Goal: Transaction & Acquisition: Purchase product/service

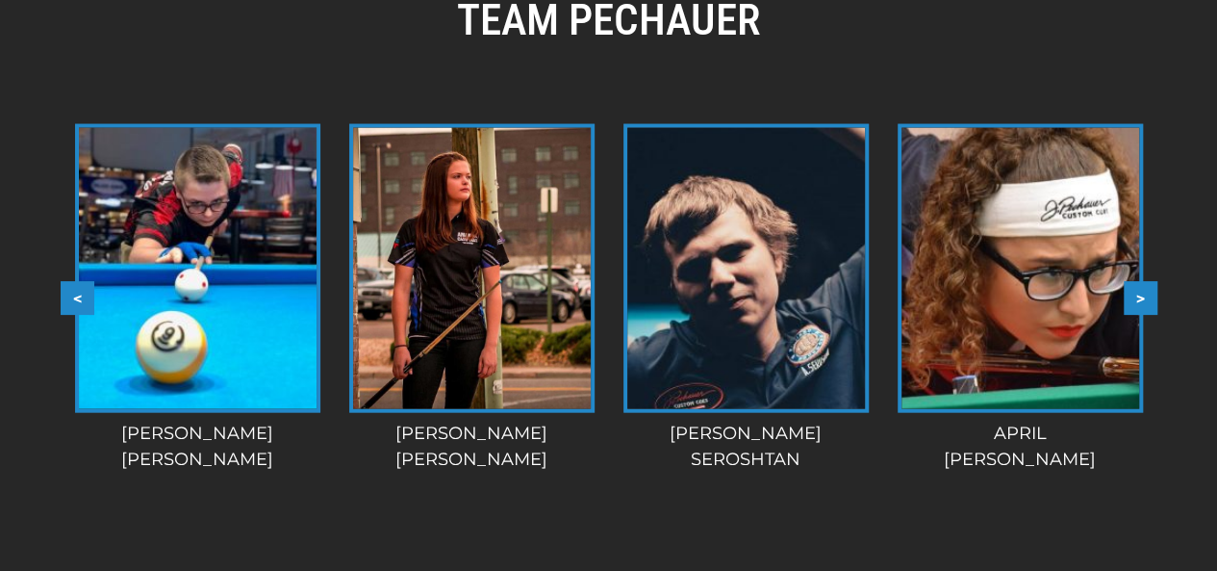
scroll to position [1948, 0]
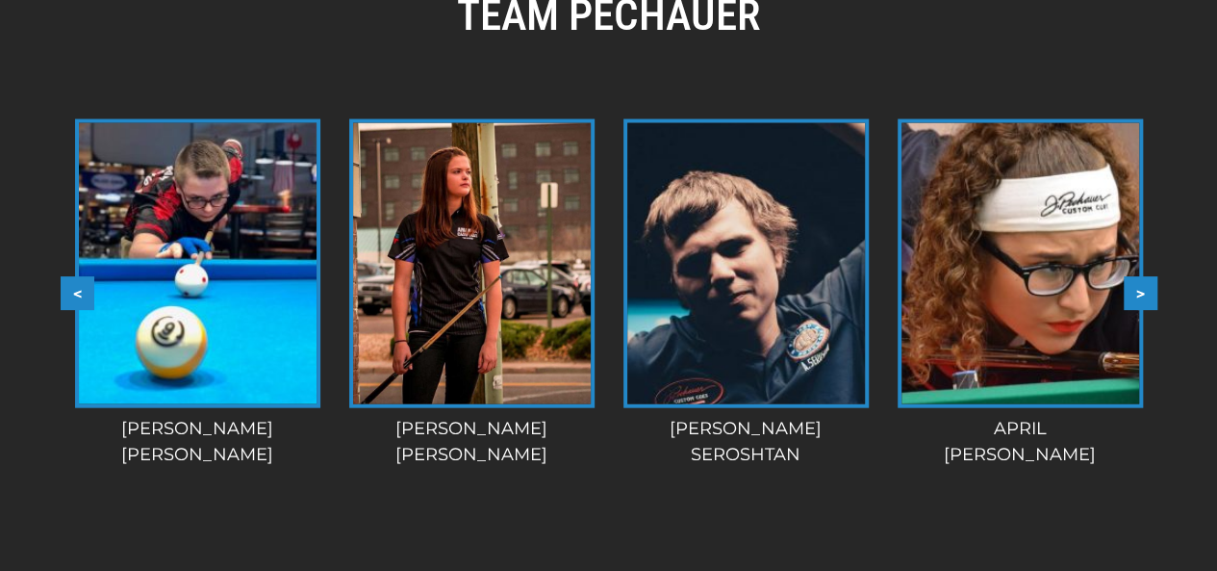
click at [1140, 282] on button ">" at bounding box center [1141, 294] width 34 height 34
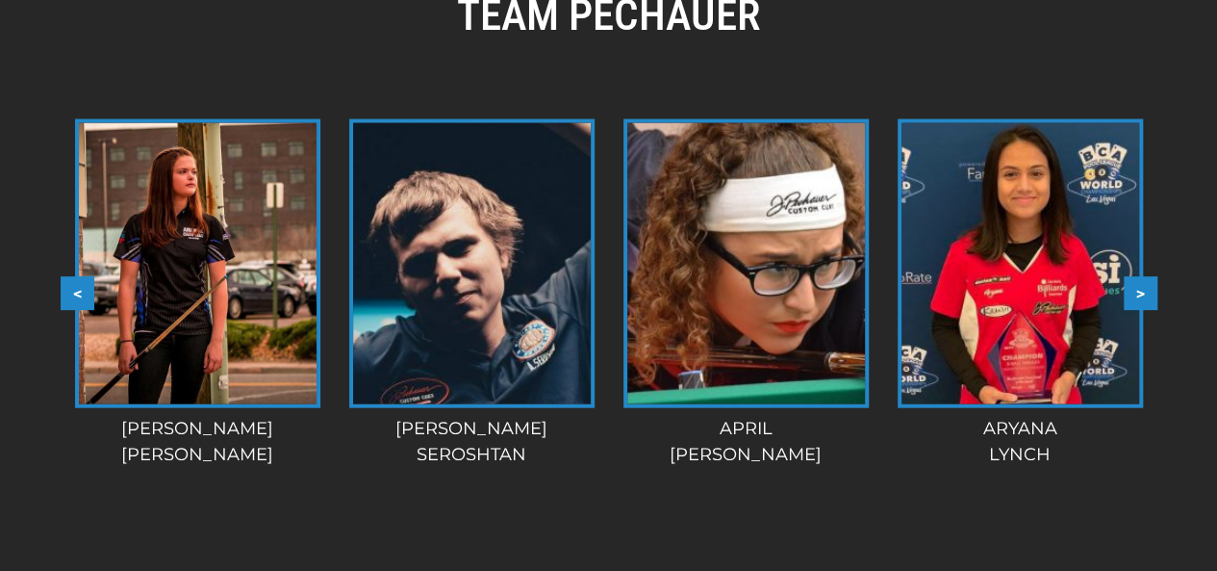
click at [1145, 282] on button ">" at bounding box center [1141, 294] width 34 height 34
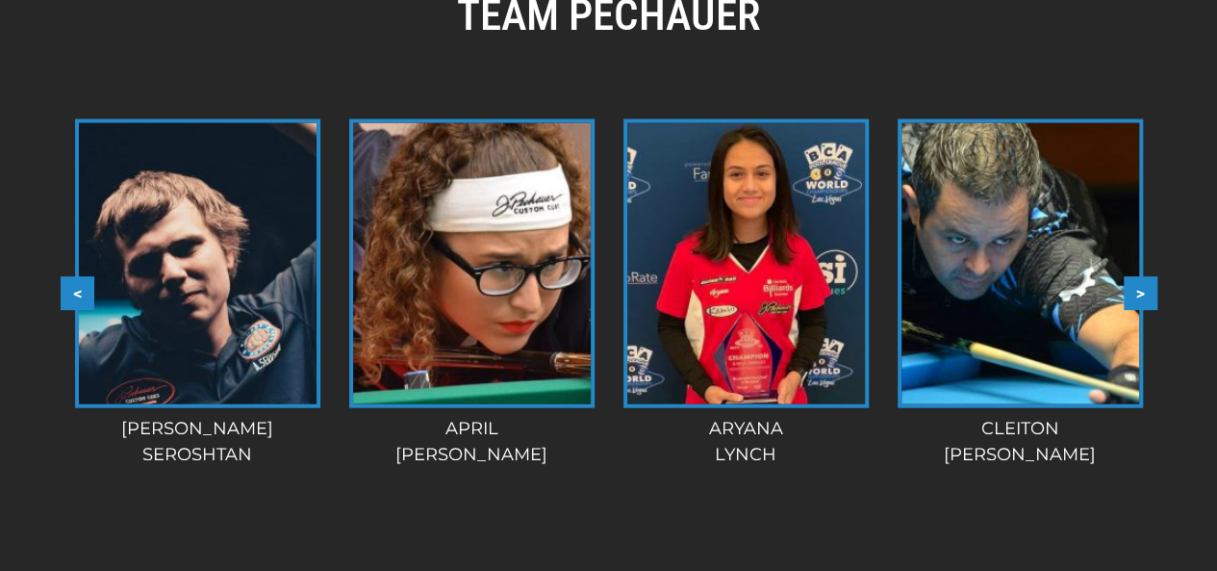
click at [1145, 282] on button ">" at bounding box center [1141, 294] width 34 height 34
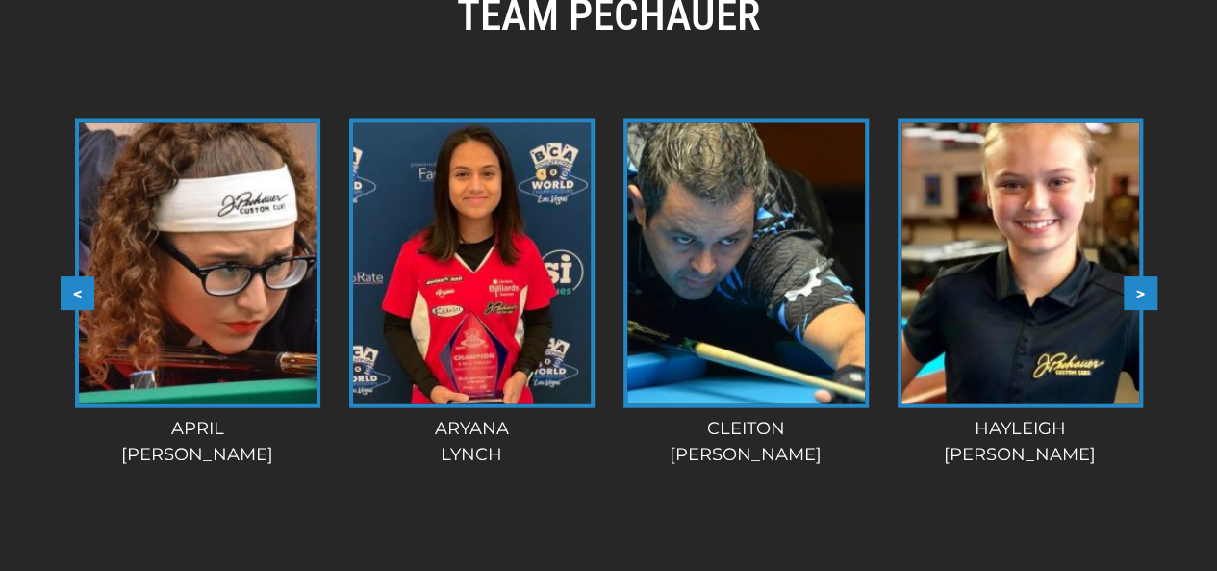
click at [1145, 282] on button ">" at bounding box center [1141, 294] width 34 height 34
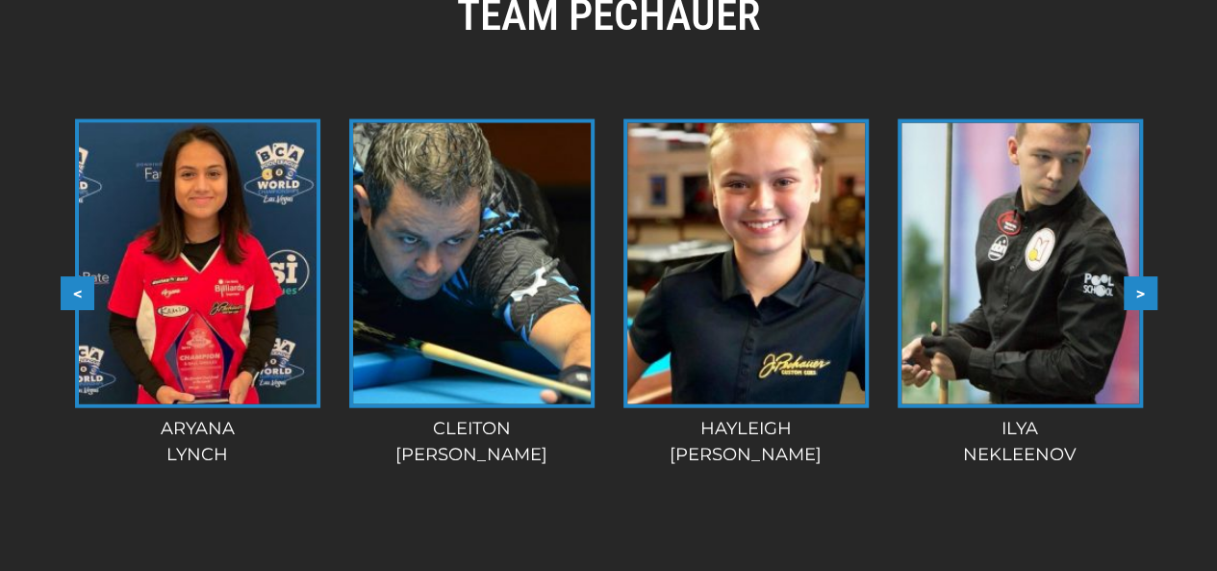
click at [1145, 282] on button ">" at bounding box center [1141, 294] width 34 height 34
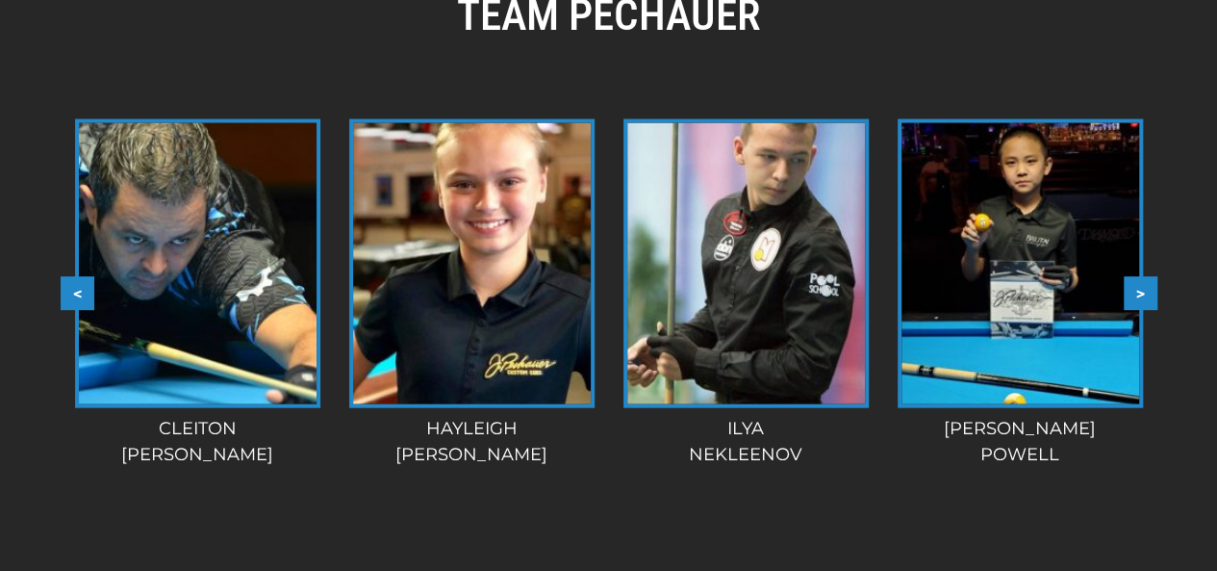
click at [1145, 282] on button ">" at bounding box center [1141, 294] width 34 height 34
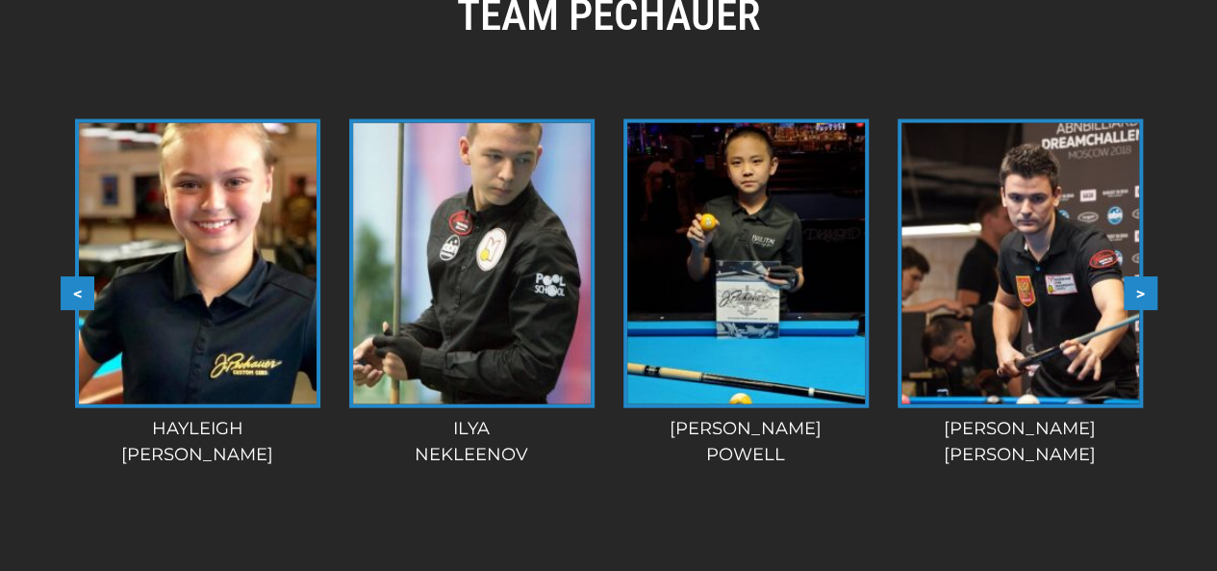
click at [1146, 280] on button ">" at bounding box center [1141, 294] width 34 height 34
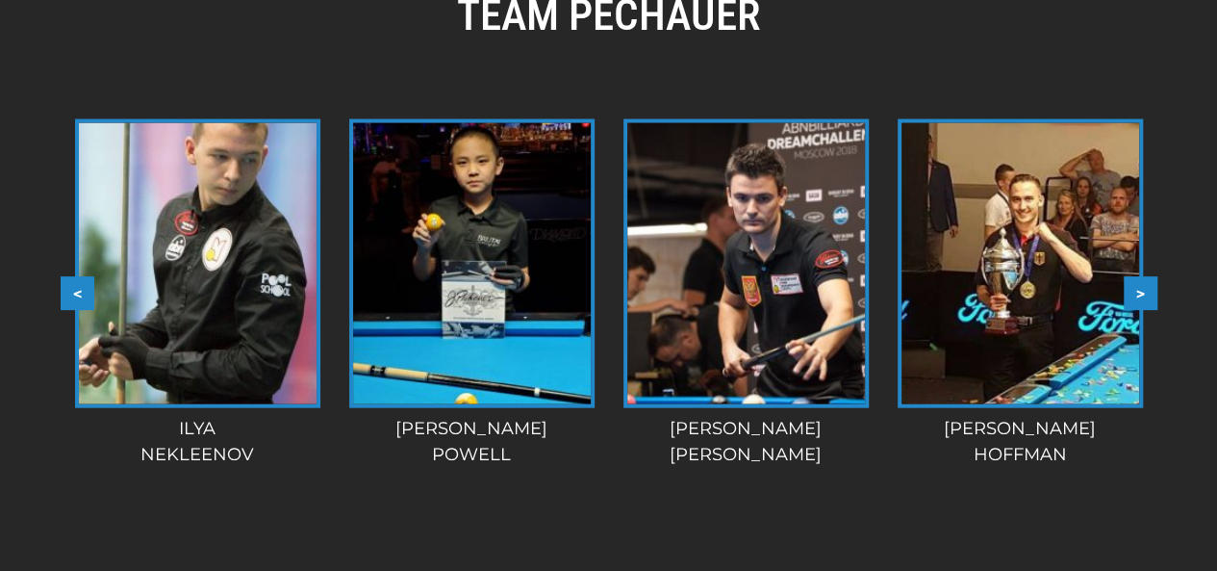
click at [1146, 280] on button ">" at bounding box center [1141, 294] width 34 height 34
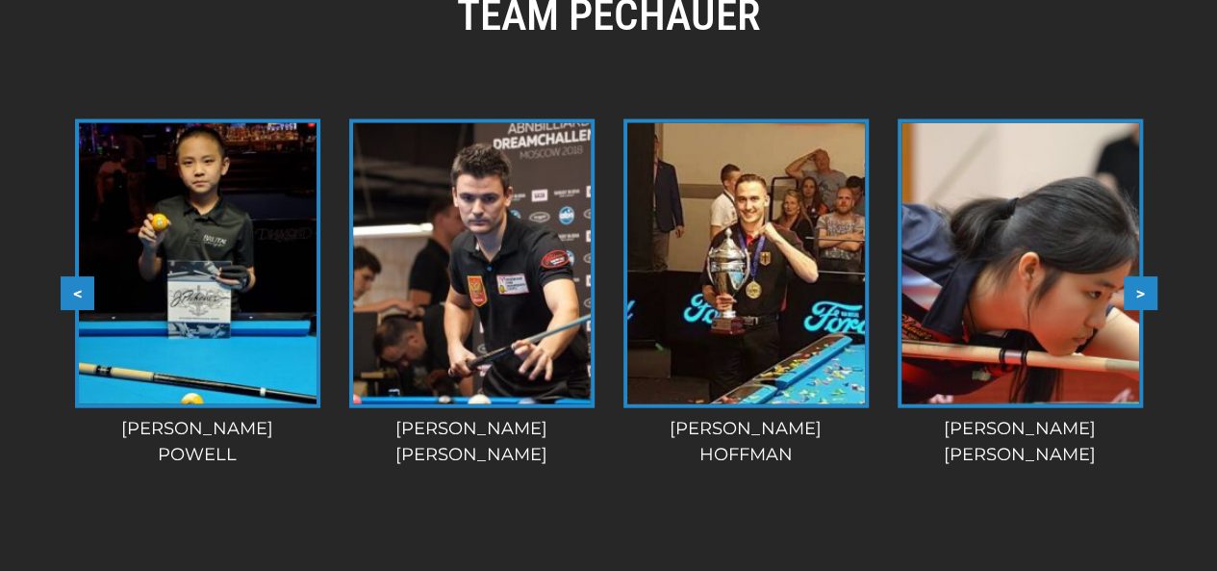
click at [1146, 280] on button ">" at bounding box center [1141, 294] width 34 height 34
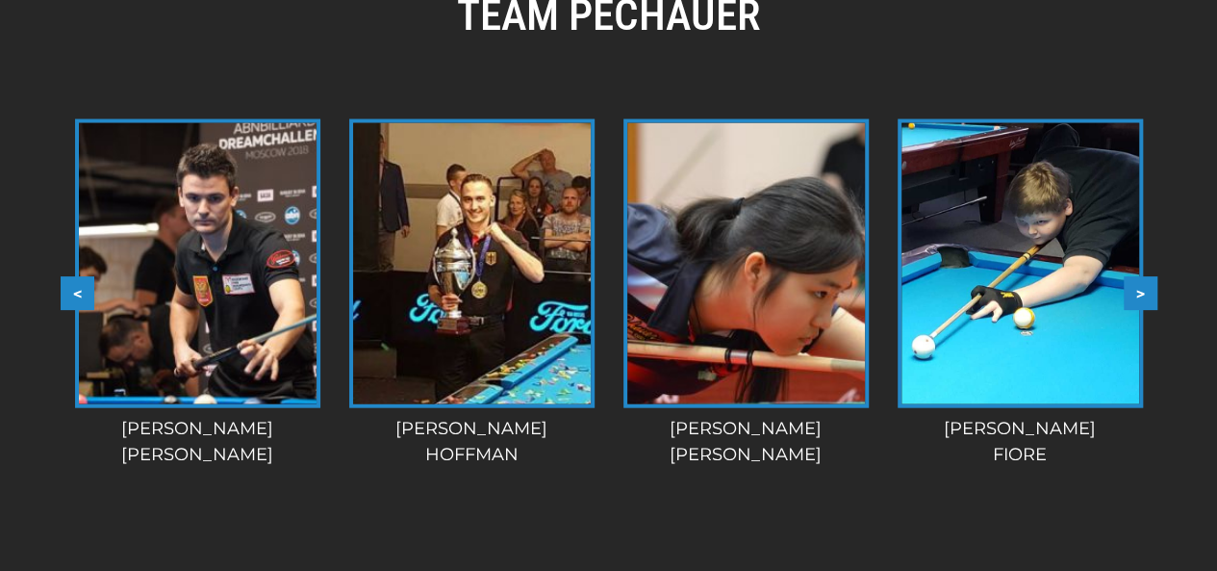
click at [1146, 280] on button ">" at bounding box center [1141, 294] width 34 height 34
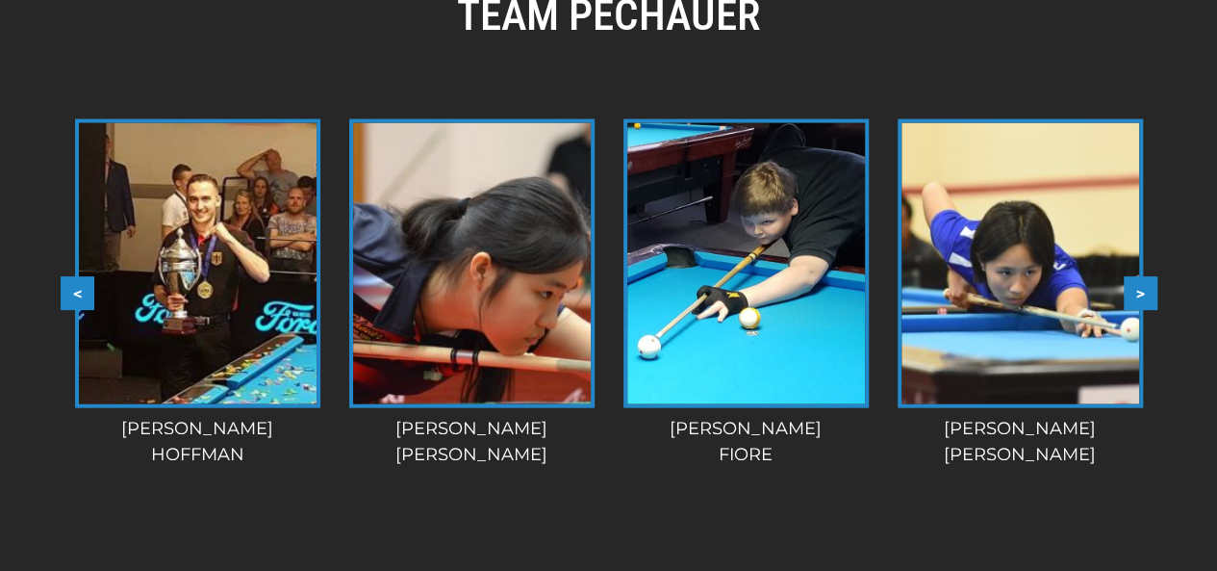
click at [1146, 280] on button ">" at bounding box center [1141, 294] width 34 height 34
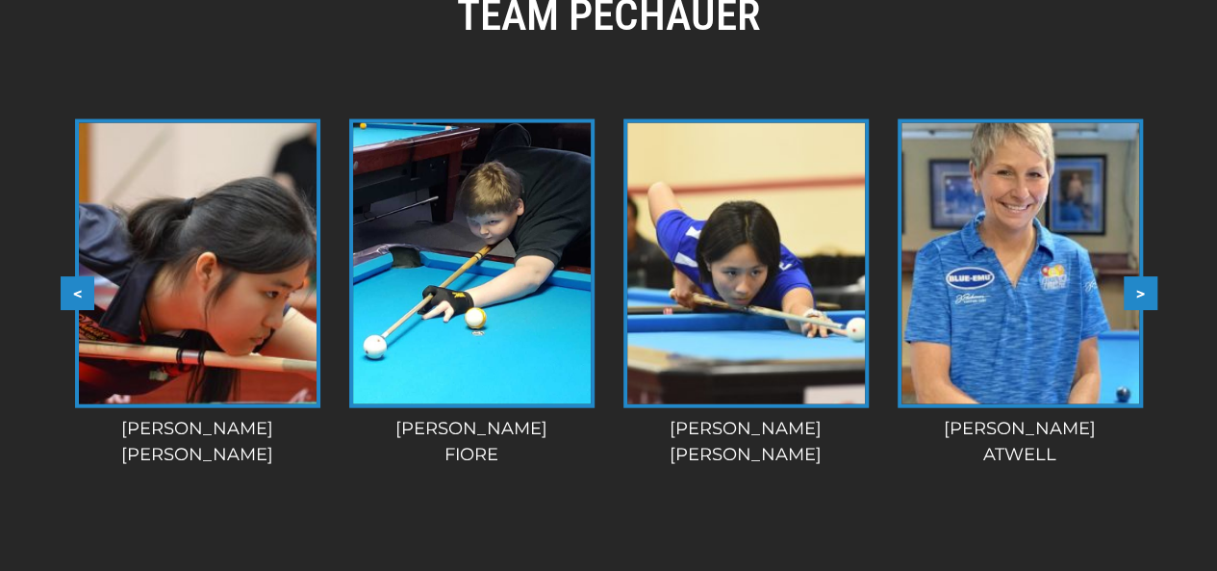
click at [1146, 280] on button ">" at bounding box center [1141, 294] width 34 height 34
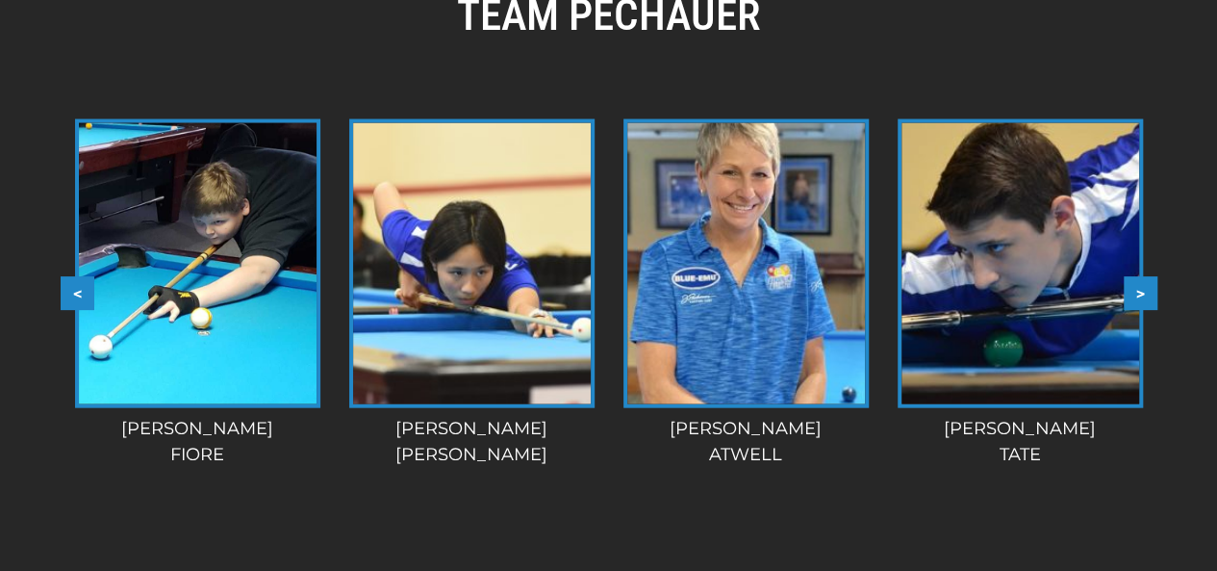
click at [1146, 280] on button ">" at bounding box center [1141, 294] width 34 height 34
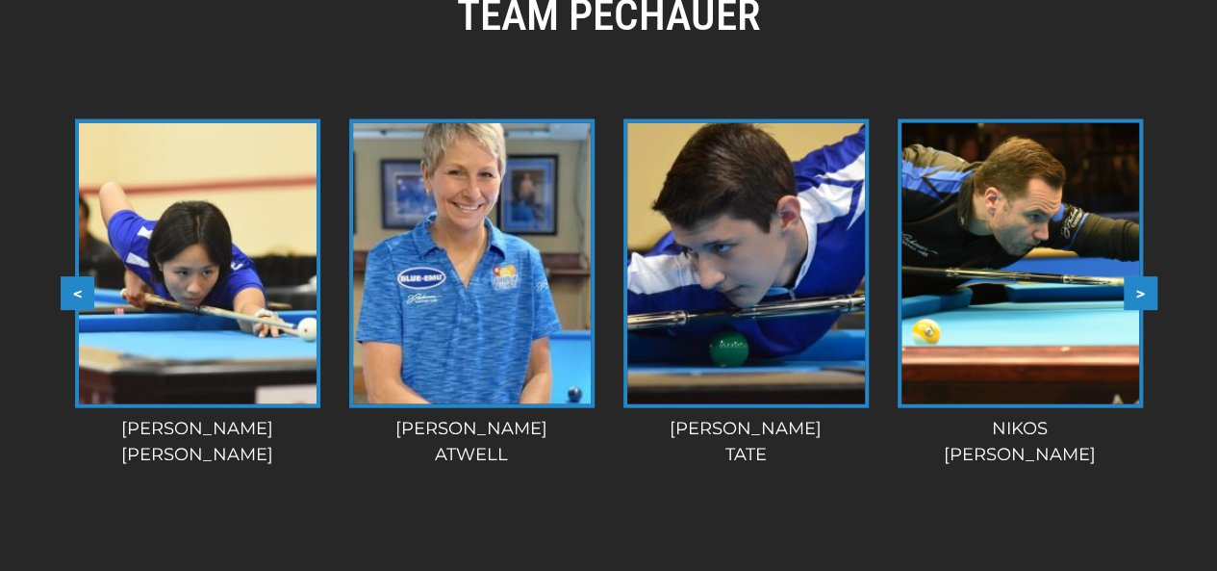
click at [1146, 280] on button ">" at bounding box center [1141, 294] width 34 height 34
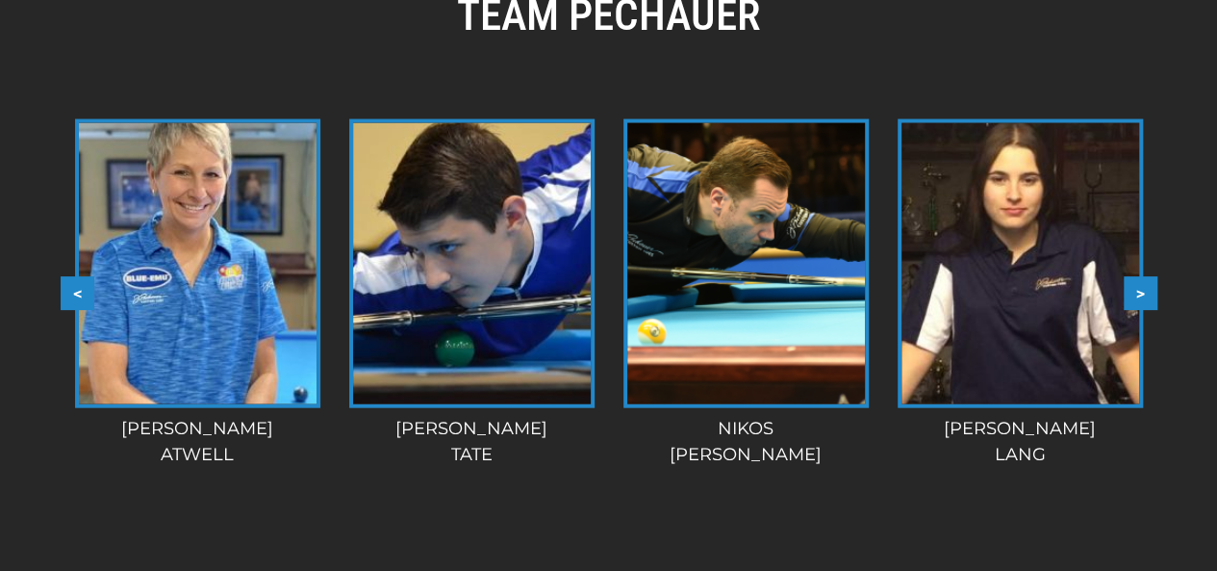
click at [1146, 280] on button ">" at bounding box center [1141, 294] width 34 height 34
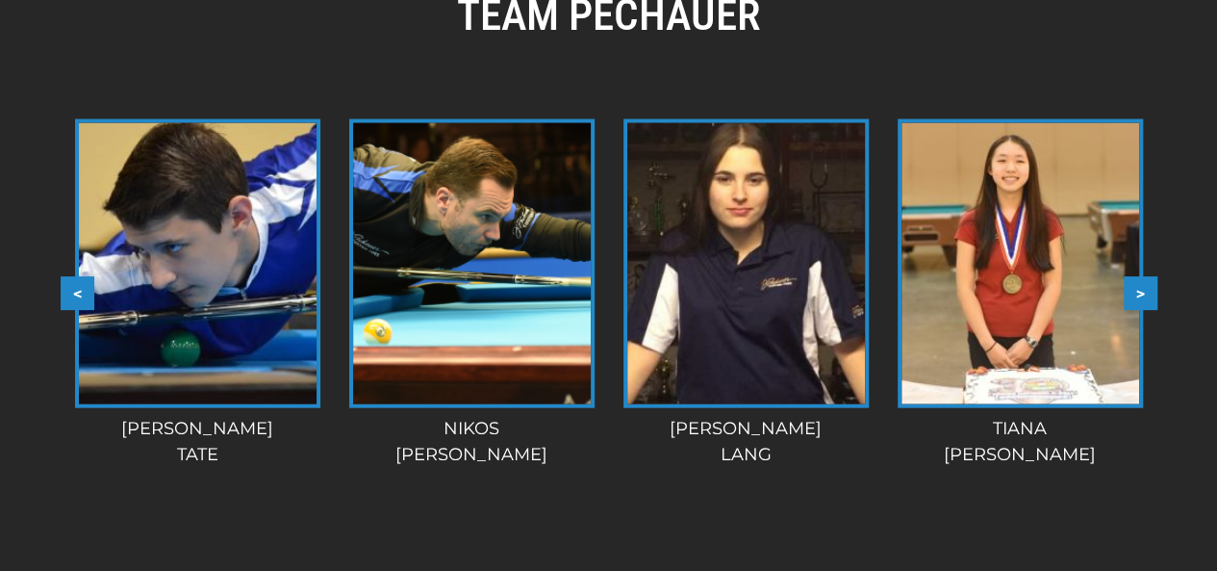
click at [1146, 280] on button ">" at bounding box center [1141, 294] width 34 height 34
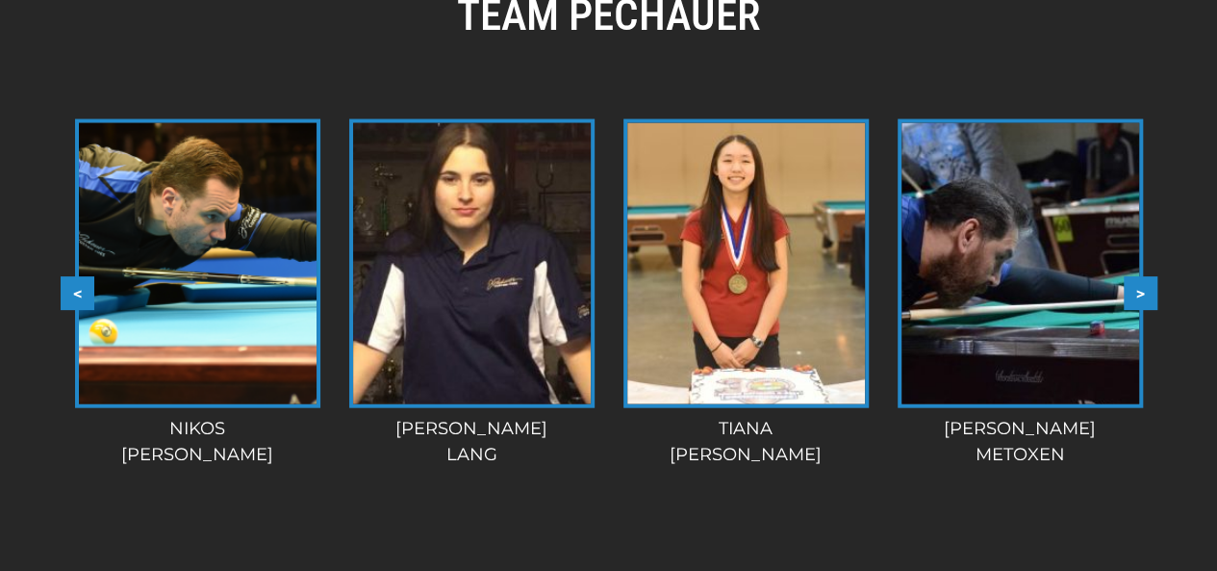
click at [1146, 280] on button ">" at bounding box center [1141, 294] width 34 height 34
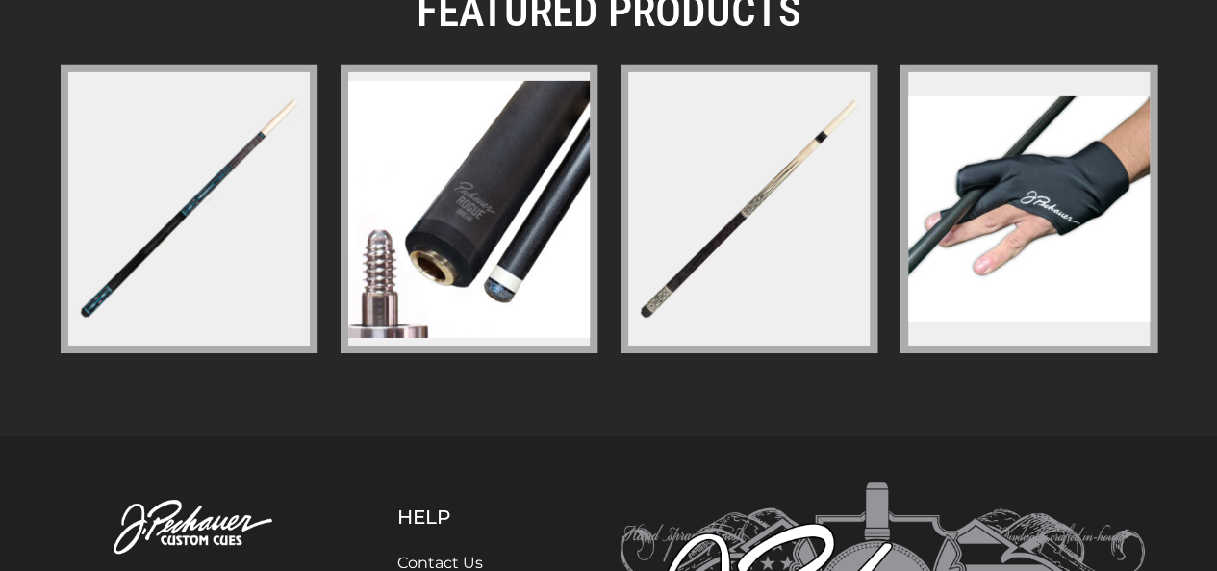
scroll to position [3166, 0]
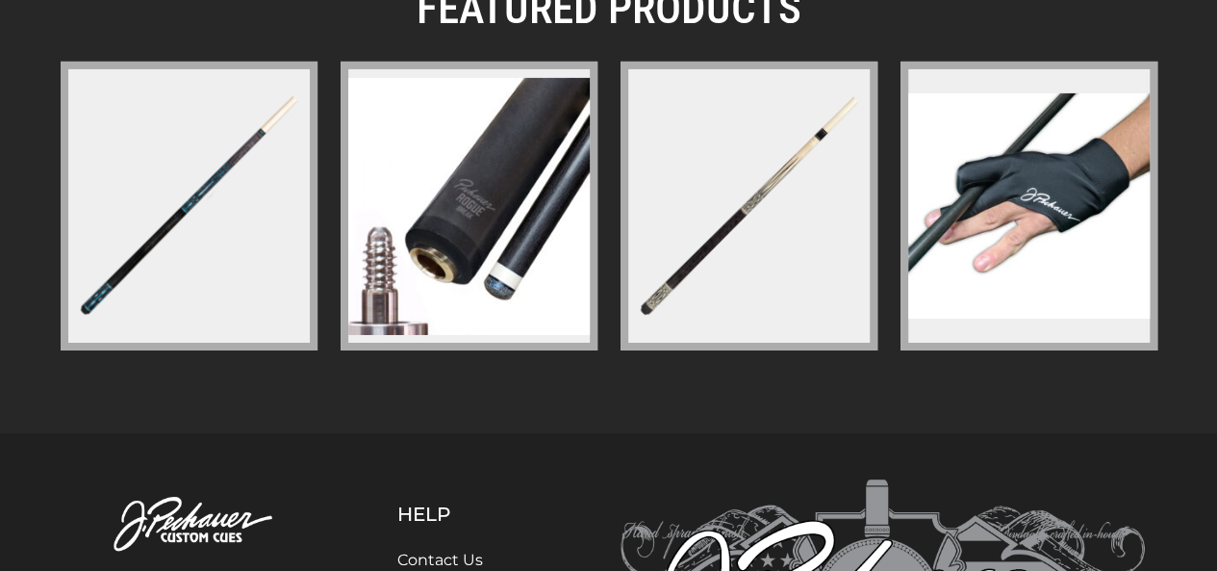
click at [435, 205] on img at bounding box center [468, 206] width 241 height 257
click at [593, 191] on figure at bounding box center [469, 206] width 257 height 289
click at [546, 201] on img at bounding box center [468, 206] width 241 height 257
click at [559, 201] on img at bounding box center [468, 206] width 241 height 257
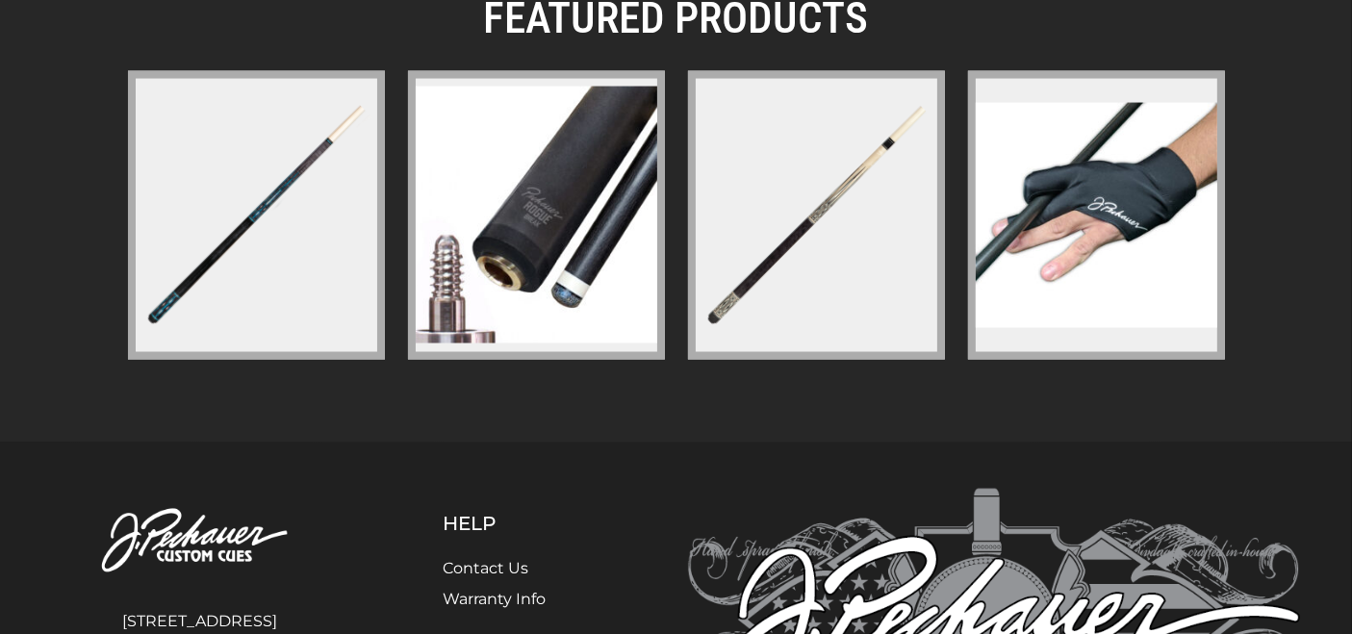
click at [321, 236] on figure at bounding box center [256, 215] width 257 height 289
click at [850, 217] on figure at bounding box center [816, 215] width 257 height 289
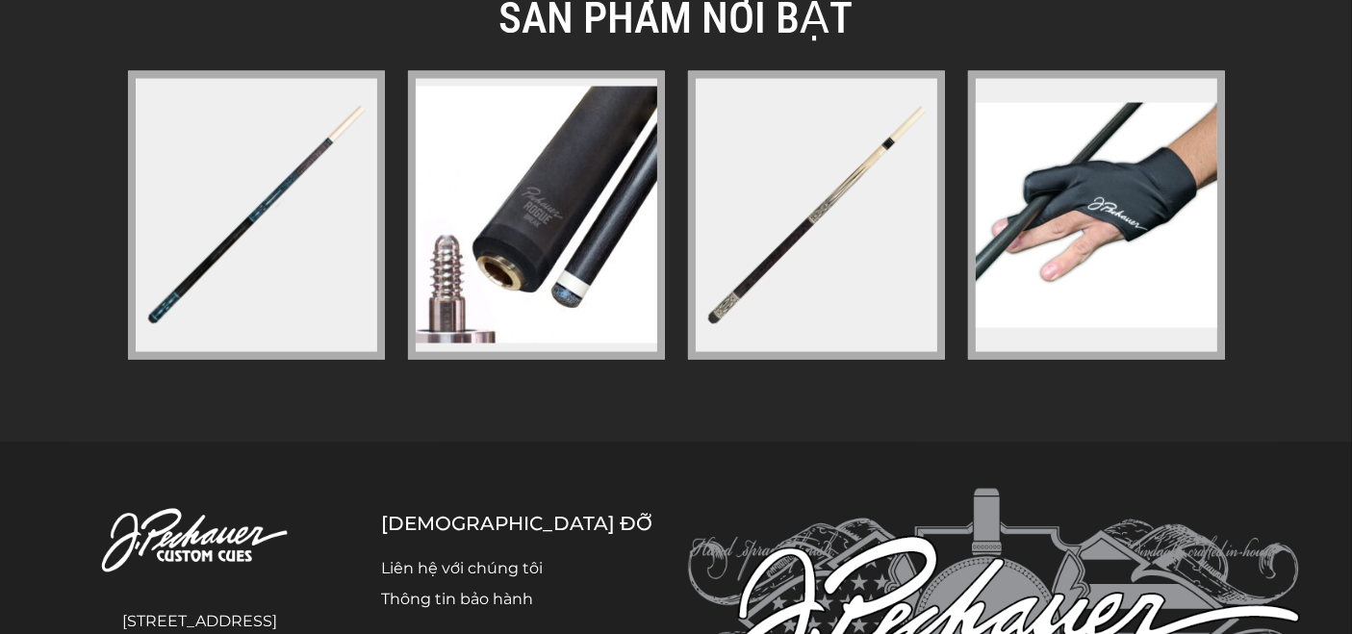
click at [1053, 185] on img at bounding box center [1096, 215] width 241 height 224
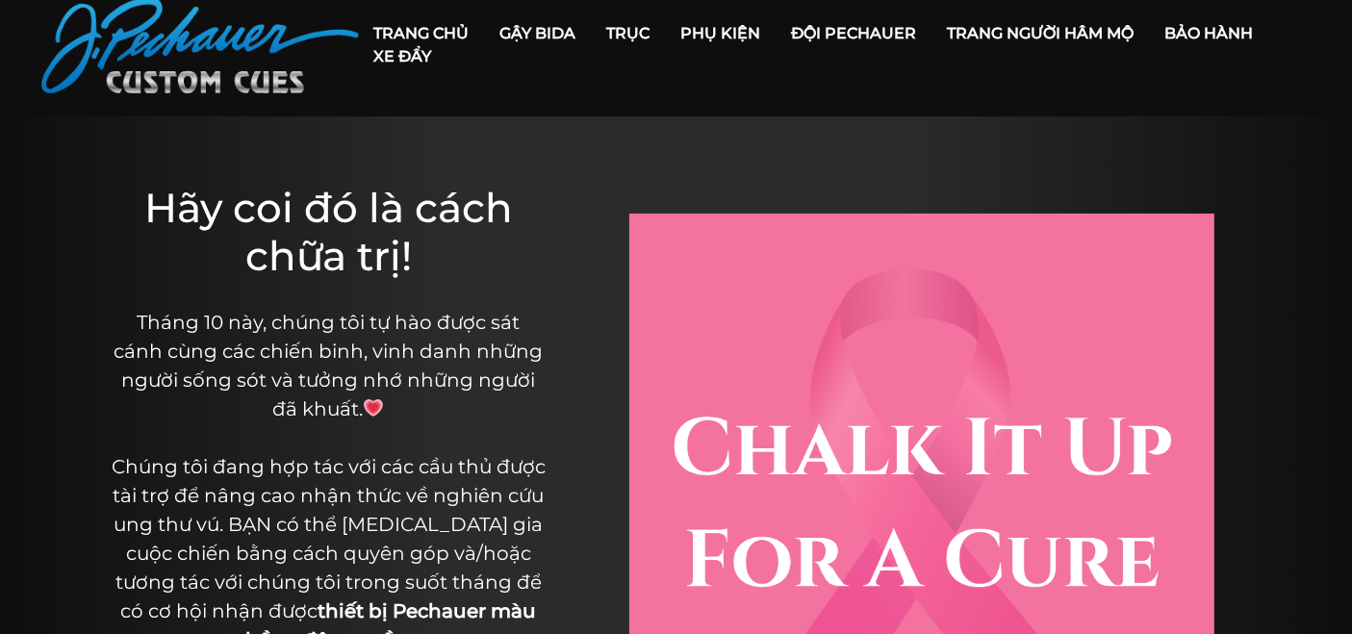
scroll to position [0, 0]
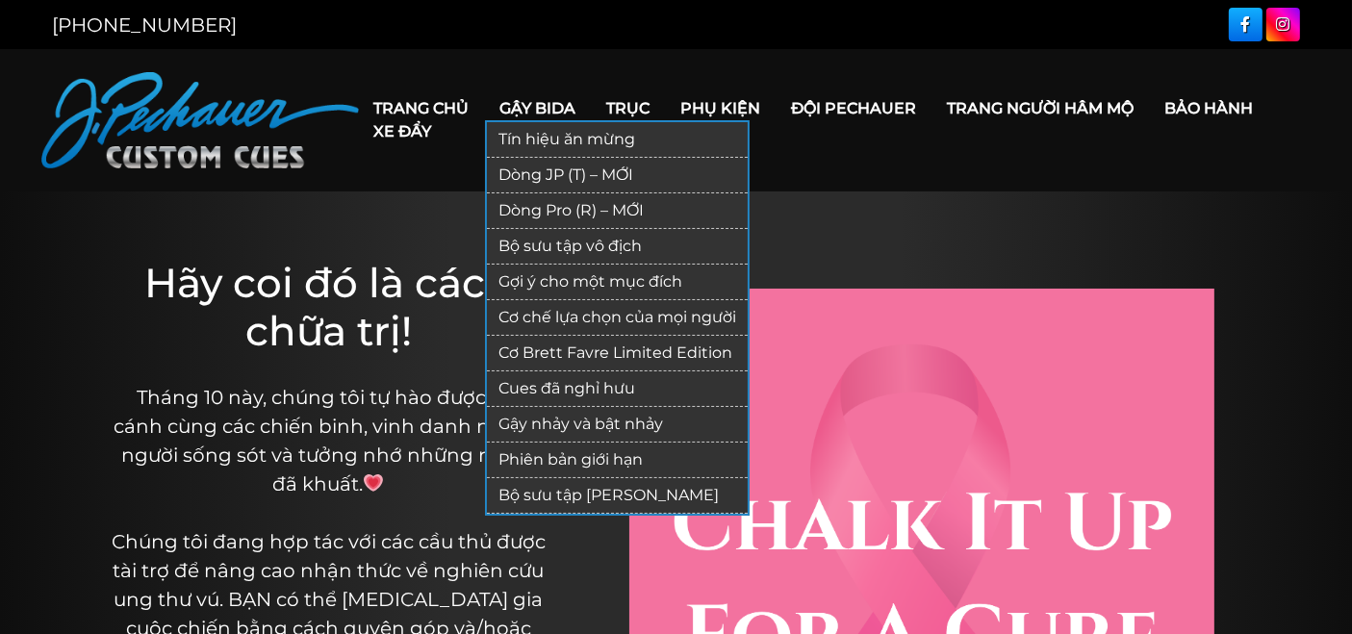
click at [521, 114] on font "Gậy bida" at bounding box center [538, 108] width 76 height 18
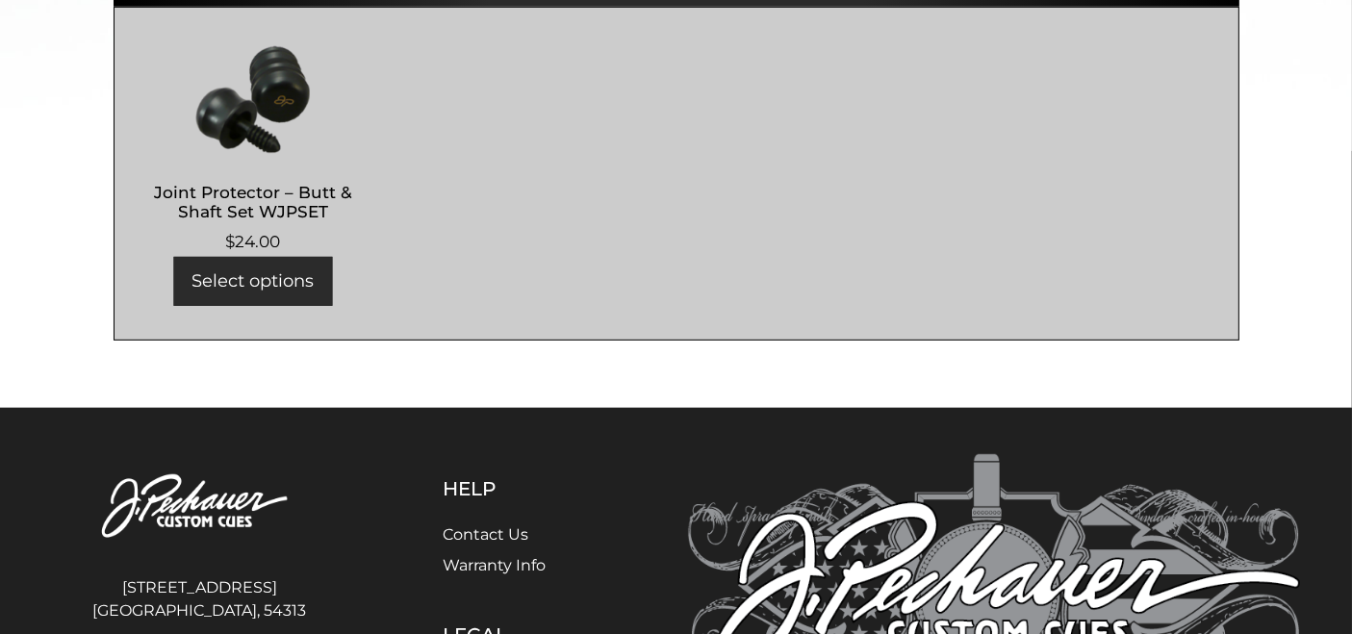
scroll to position [1003, 0]
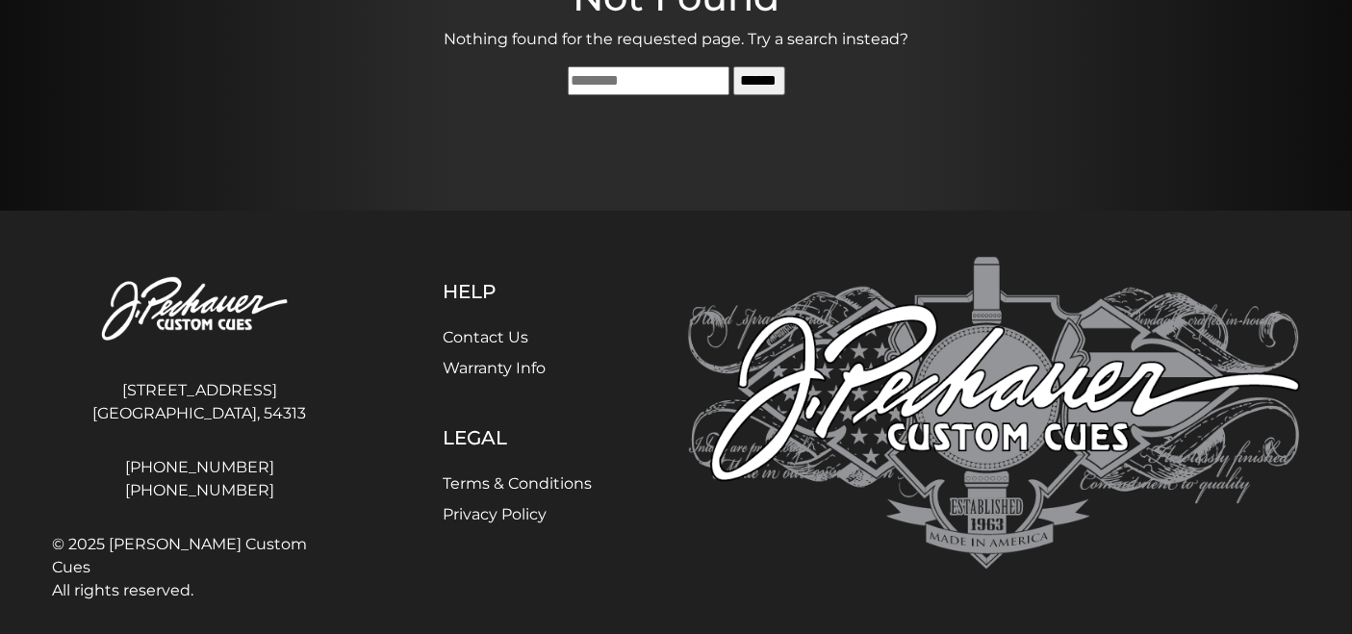
scroll to position [346, 0]
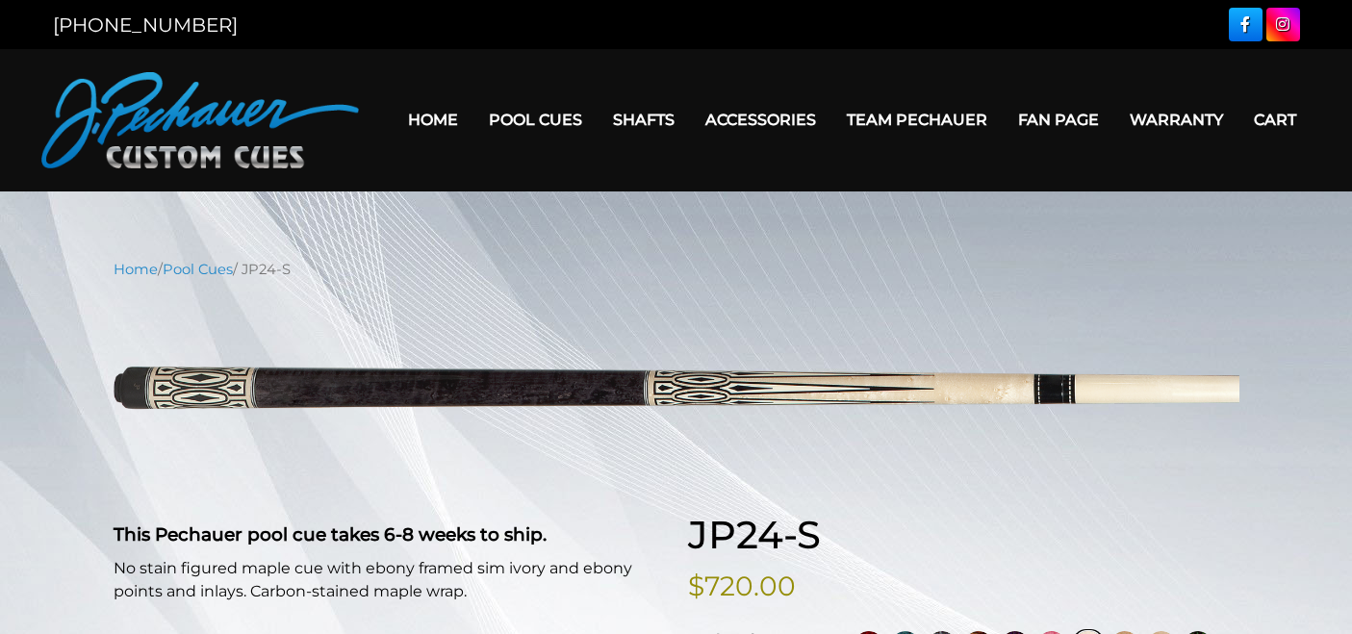
select select "********"
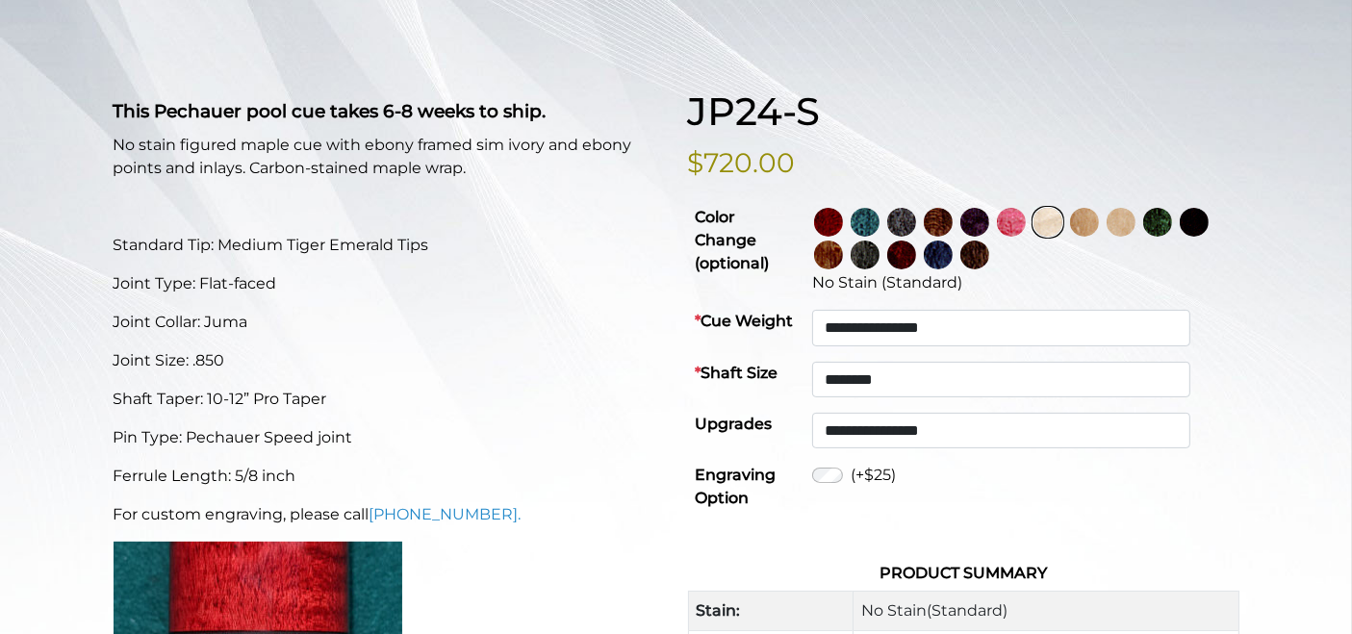
scroll to position [412, 0]
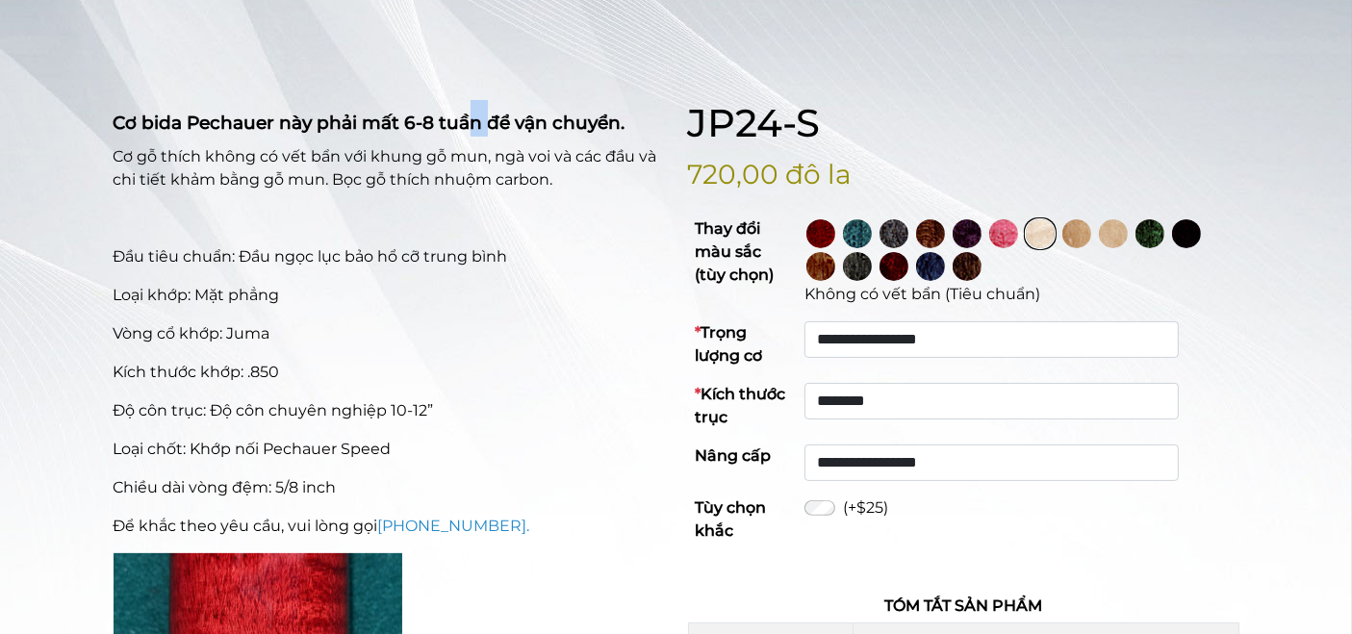
click at [473, 125] on font "Cơ bida Pechauer này phải mất 6-8 tuần để vận chuyển." at bounding box center [370, 123] width 512 height 22
click at [499, 163] on font "Cơ gỗ thích không có vết bẩn với khung gỗ mun, ngà voi và các đầu và chi tiết k…" at bounding box center [386, 167] width 544 height 41
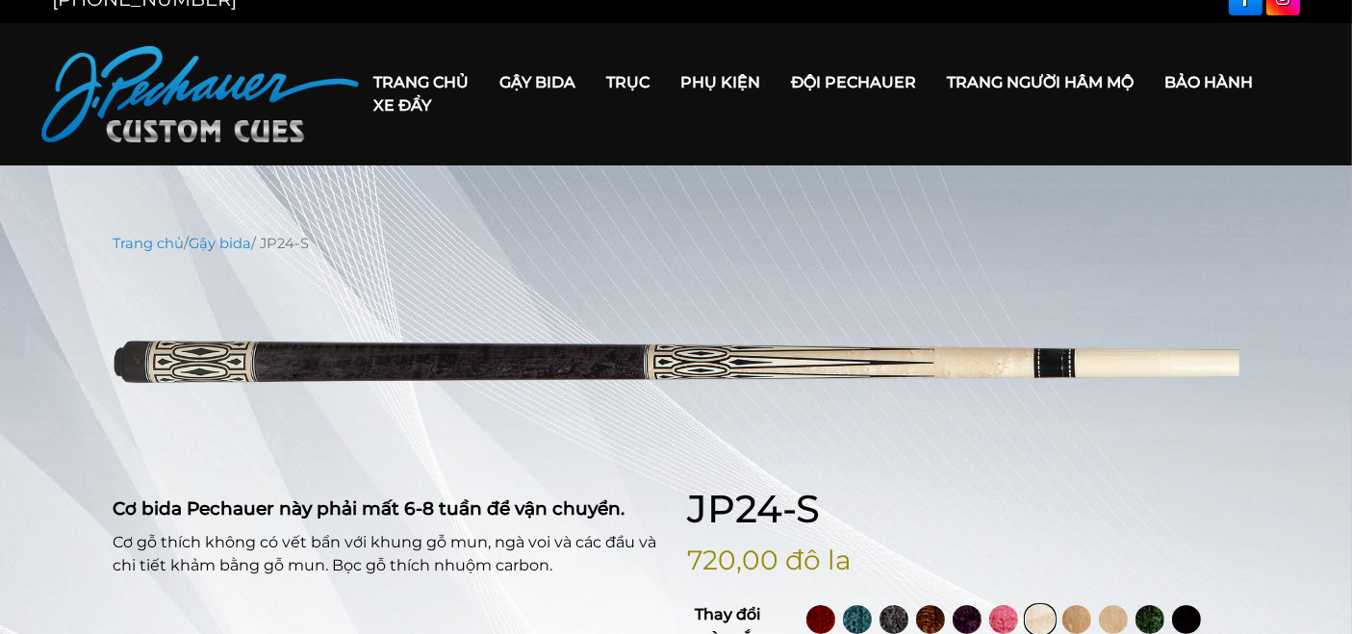
scroll to position [21, 0]
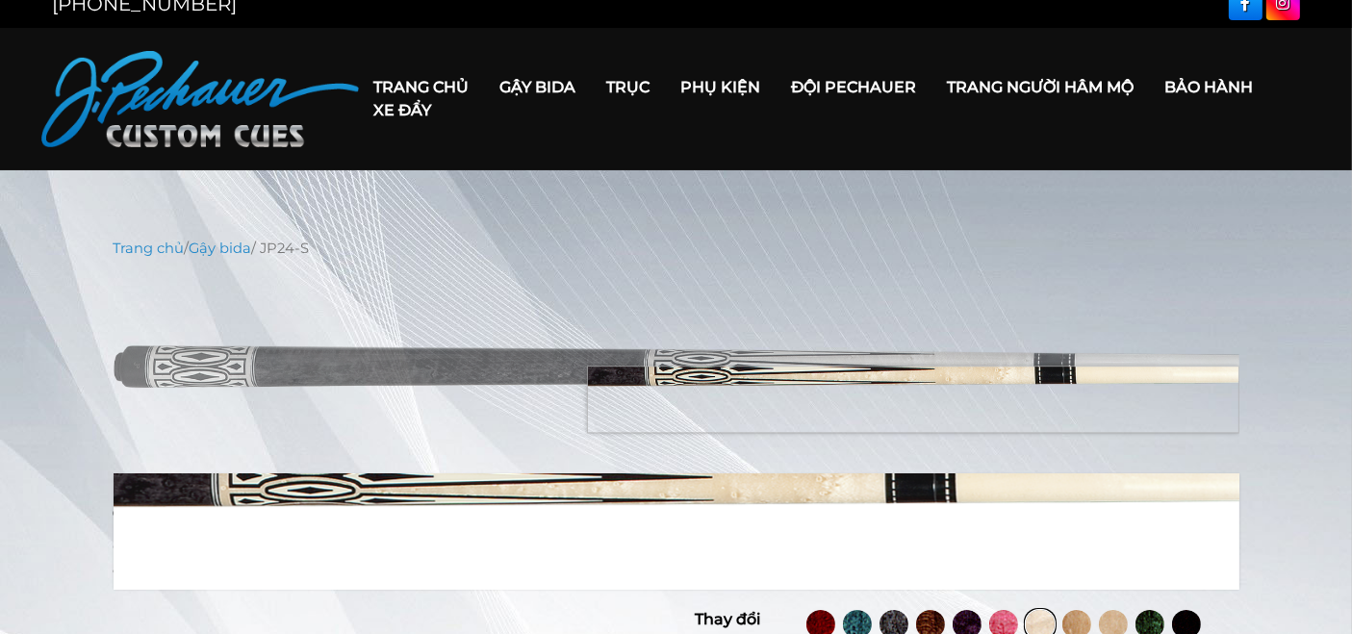
drag, startPoint x: 504, startPoint y: 357, endPoint x: 1054, endPoint y: 377, distance: 549.7
click at [1074, 389] on img at bounding box center [677, 367] width 1126 height 188
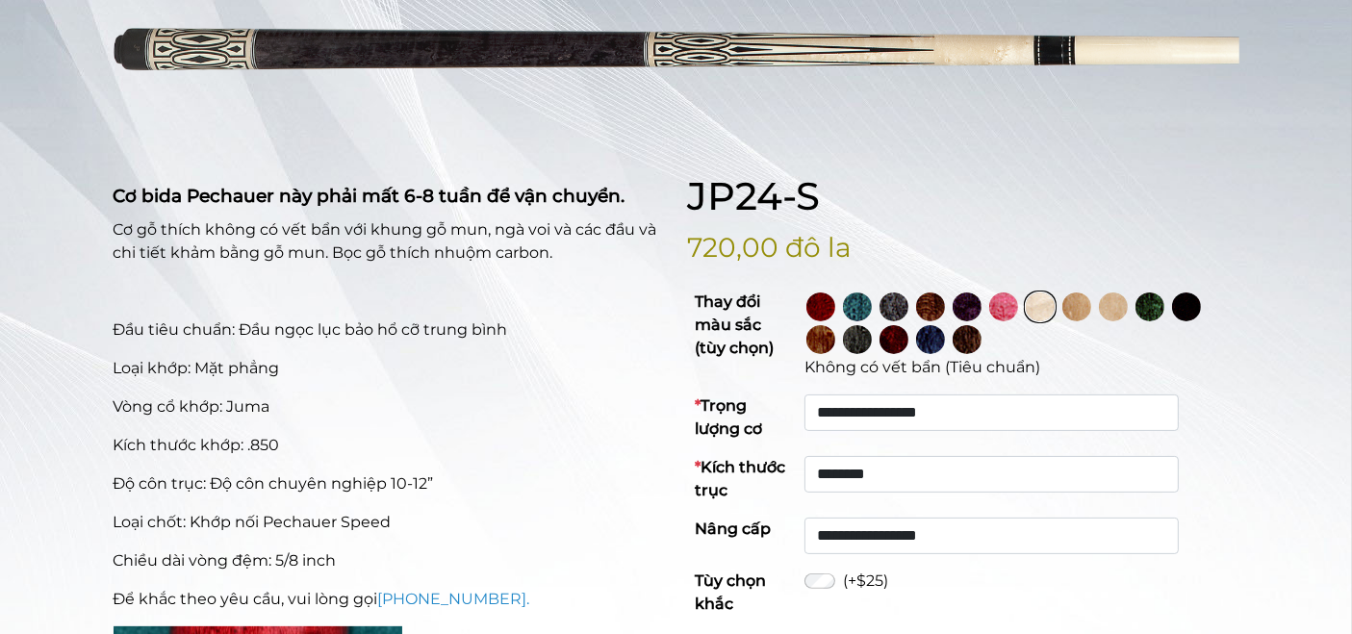
scroll to position [343, 0]
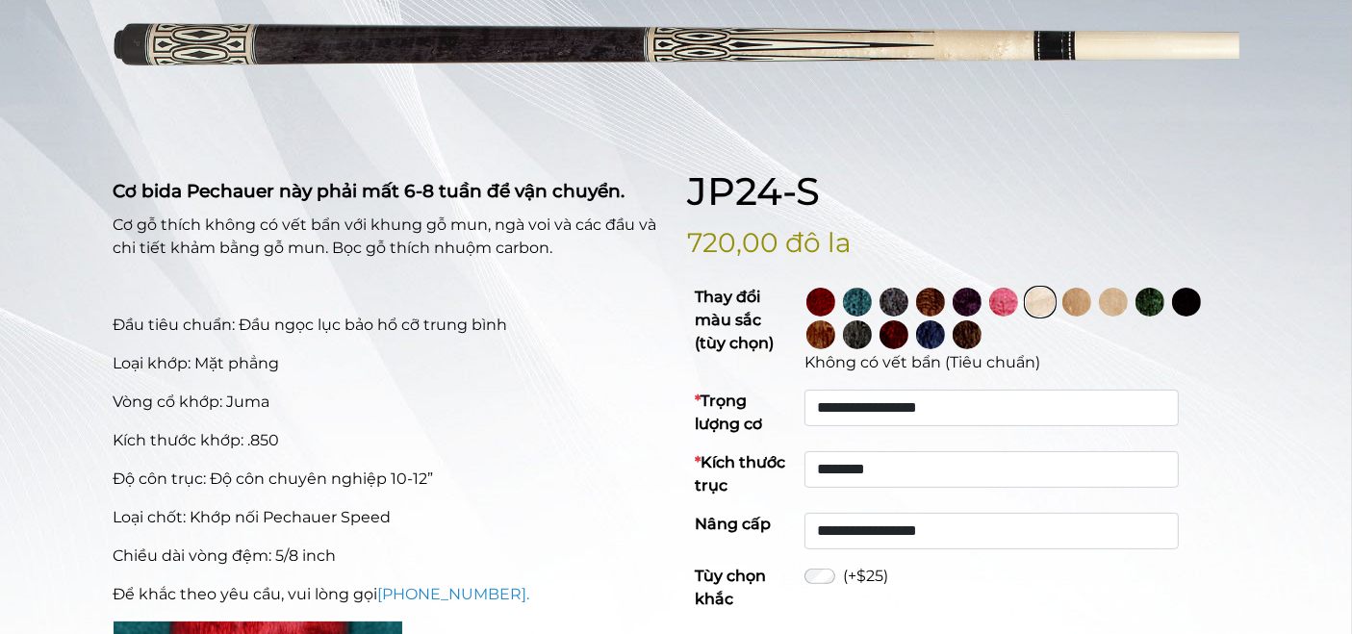
click at [1018, 294] on img at bounding box center [1003, 302] width 29 height 29
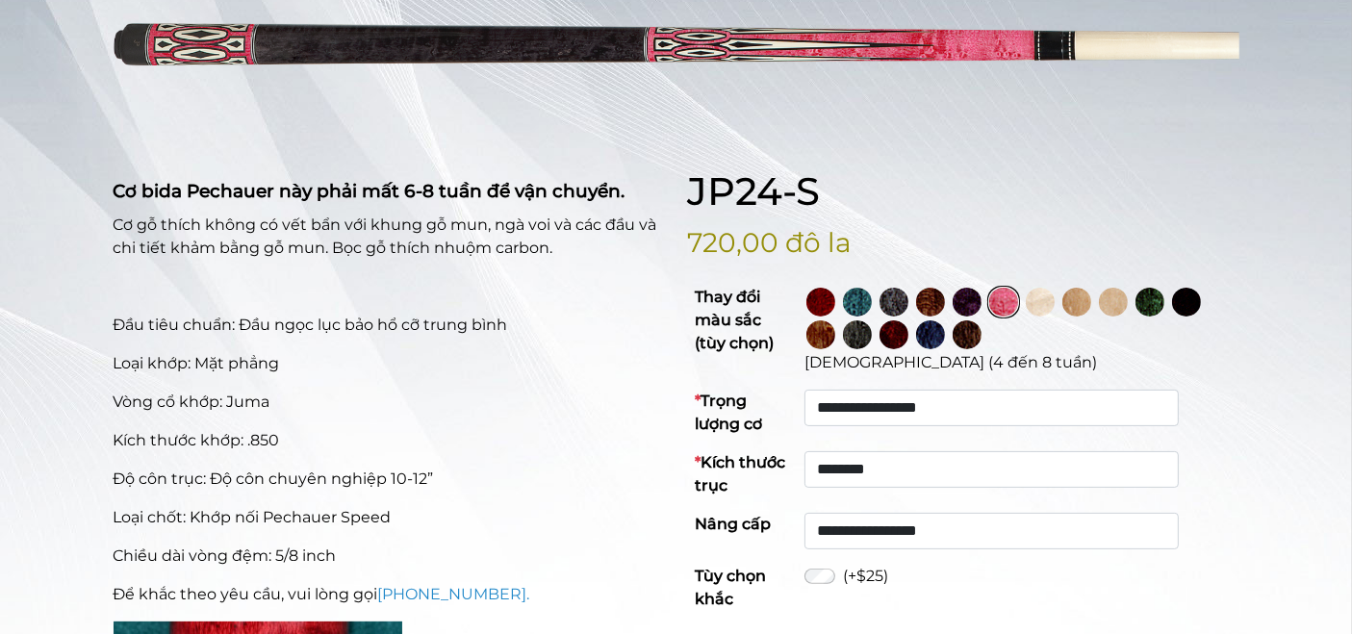
click at [981, 298] on img at bounding box center [966, 302] width 29 height 29
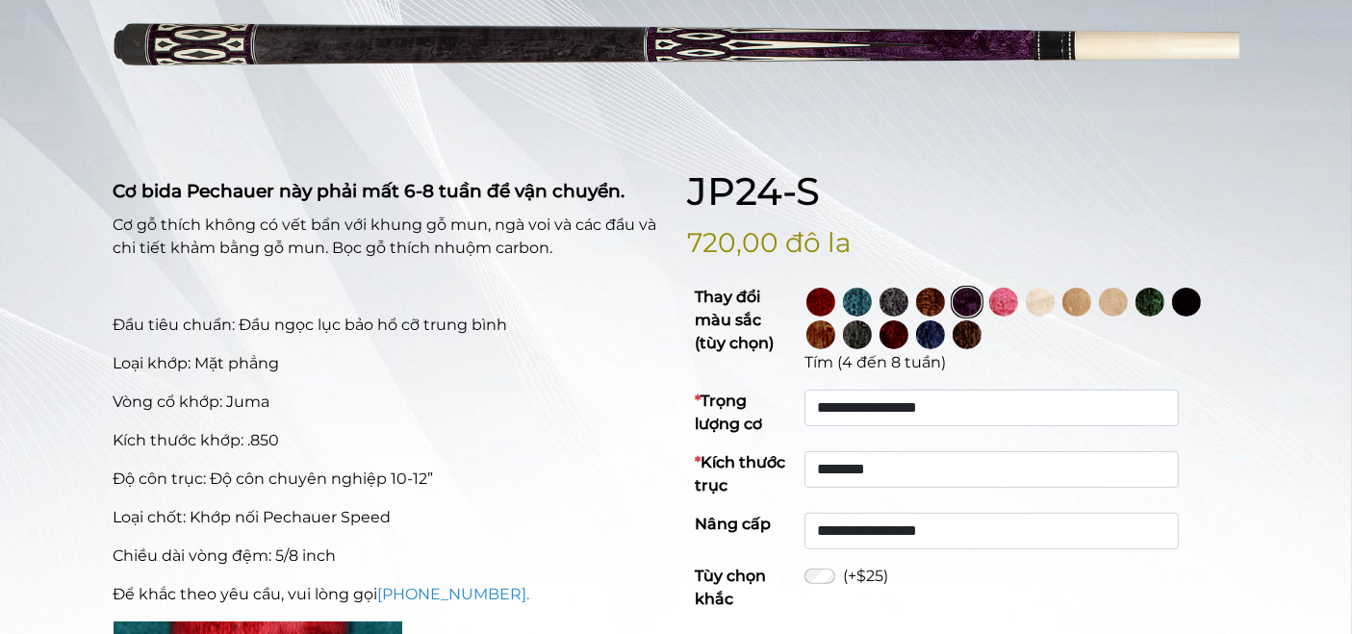
click at [872, 301] on img at bounding box center [857, 302] width 29 height 29
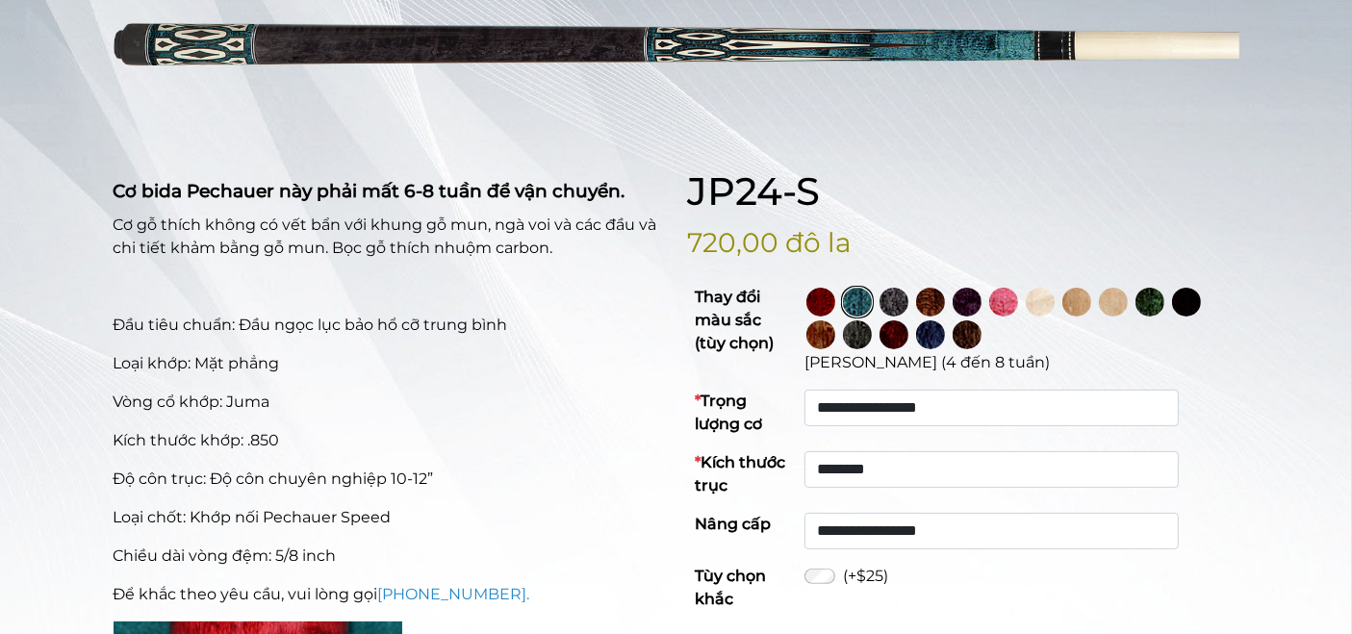
click at [835, 300] on img at bounding box center [820, 302] width 29 height 29
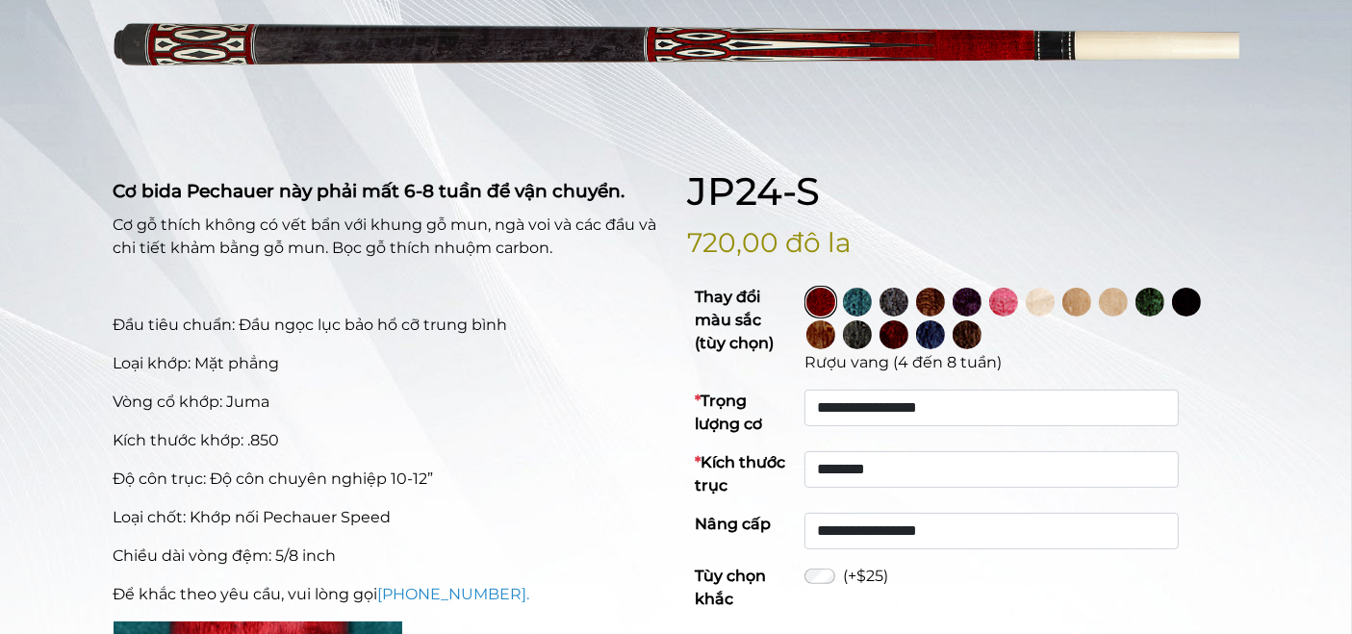
click at [1172, 317] on img at bounding box center [1186, 302] width 29 height 29
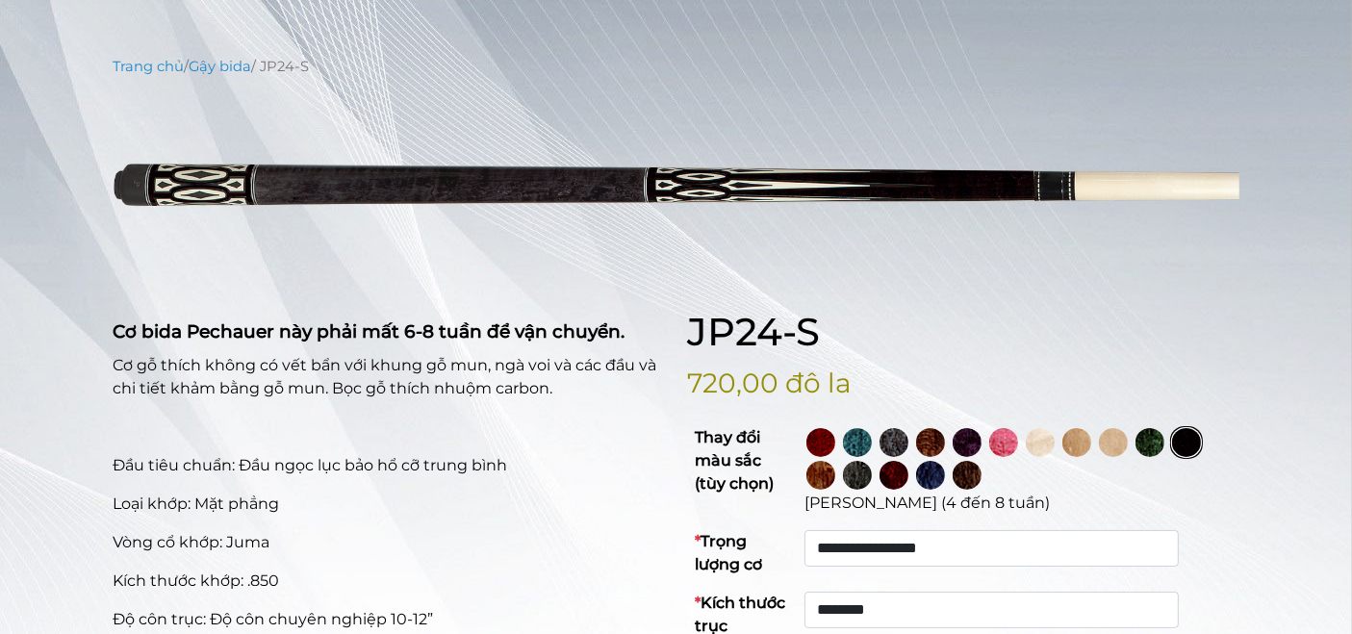
scroll to position [183, 0]
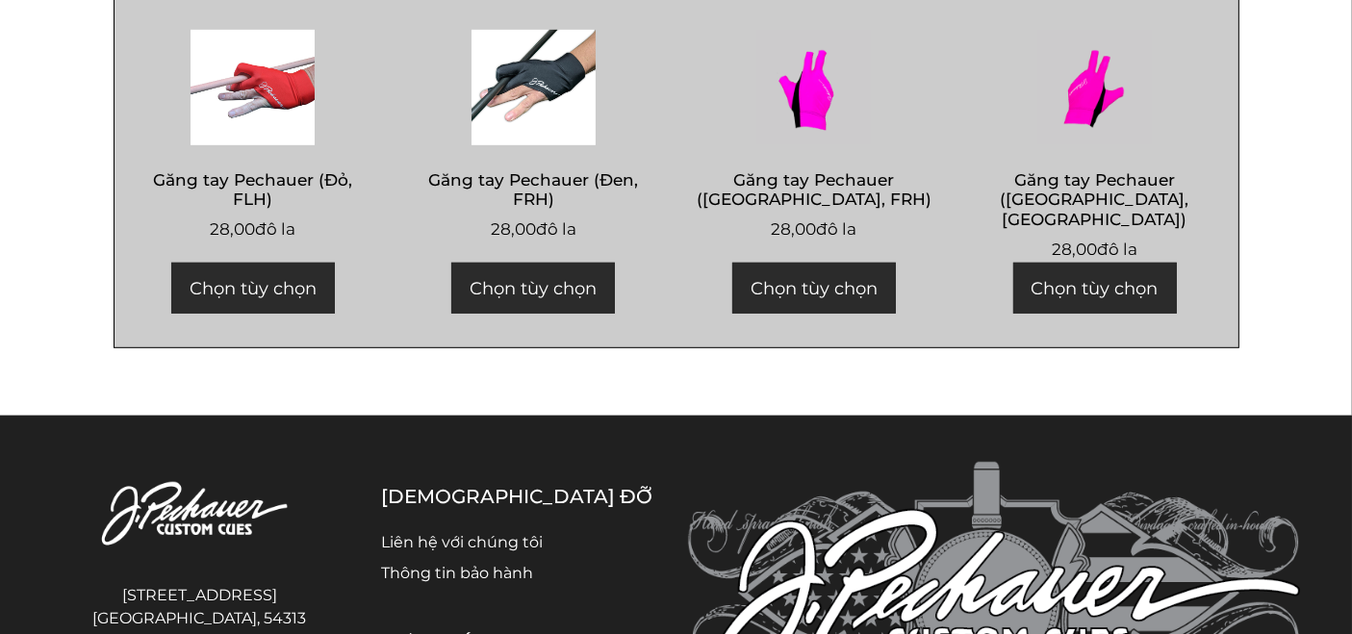
scroll to position [1173, 0]
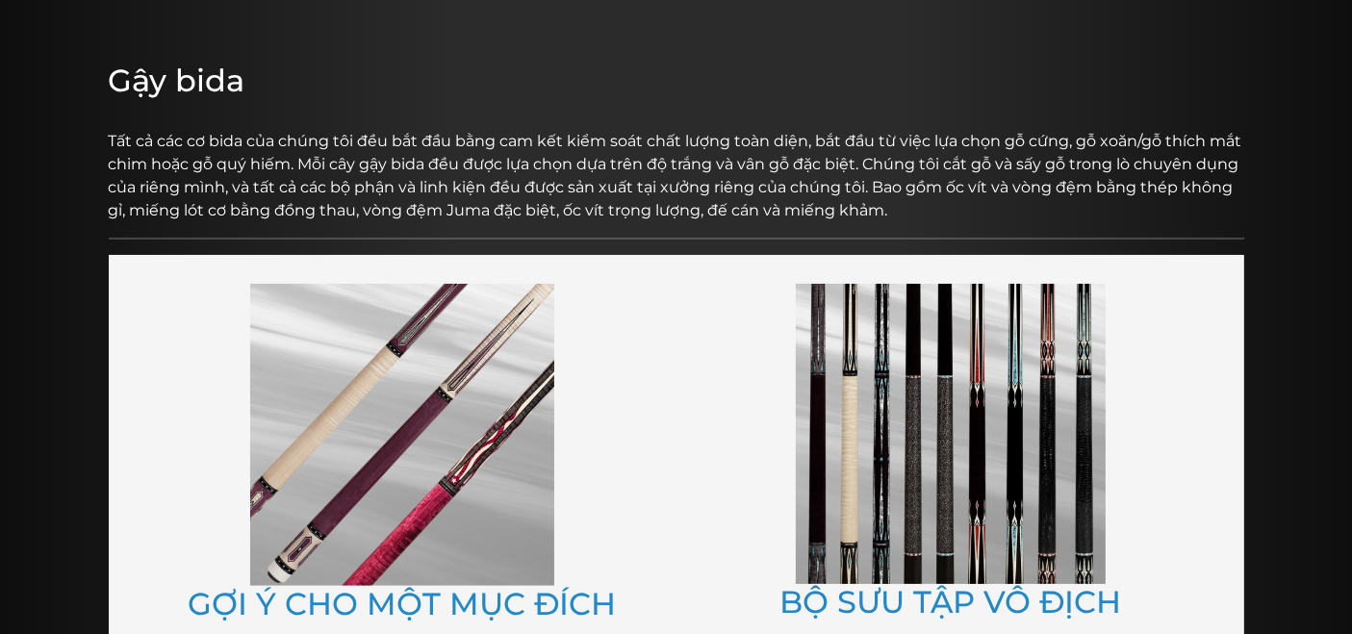
scroll to position [204, 0]
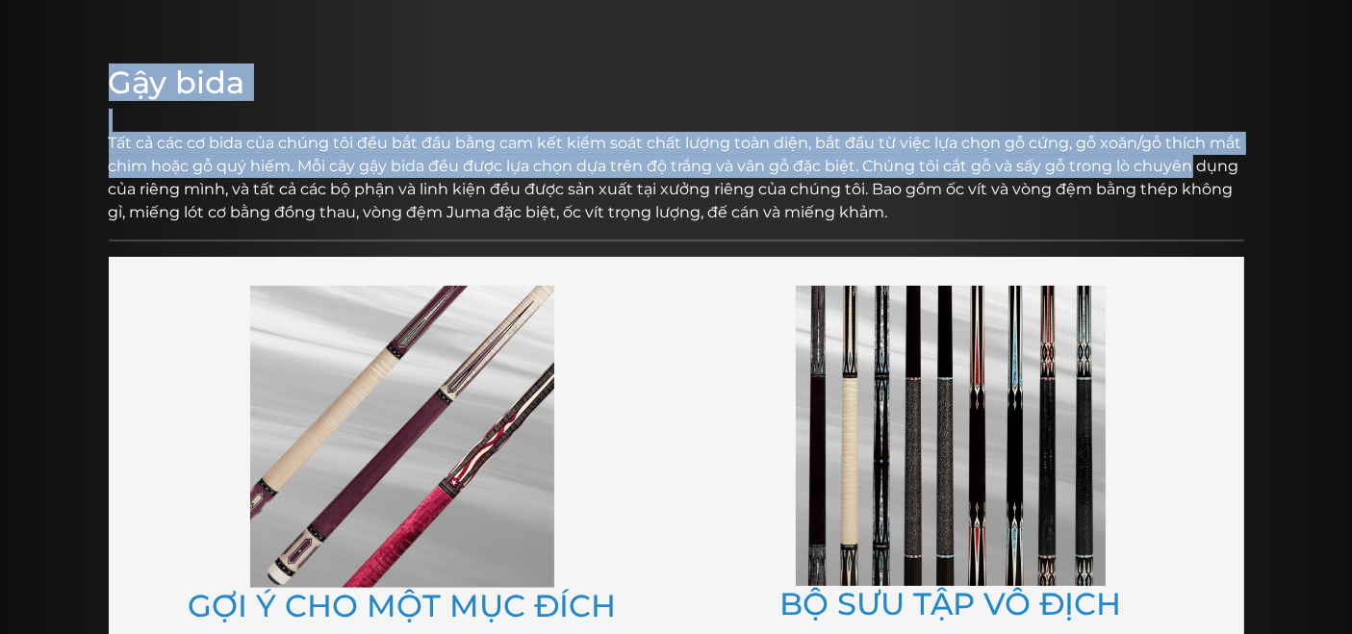
drag, startPoint x: 93, startPoint y: 133, endPoint x: 1191, endPoint y: 155, distance: 1098.0
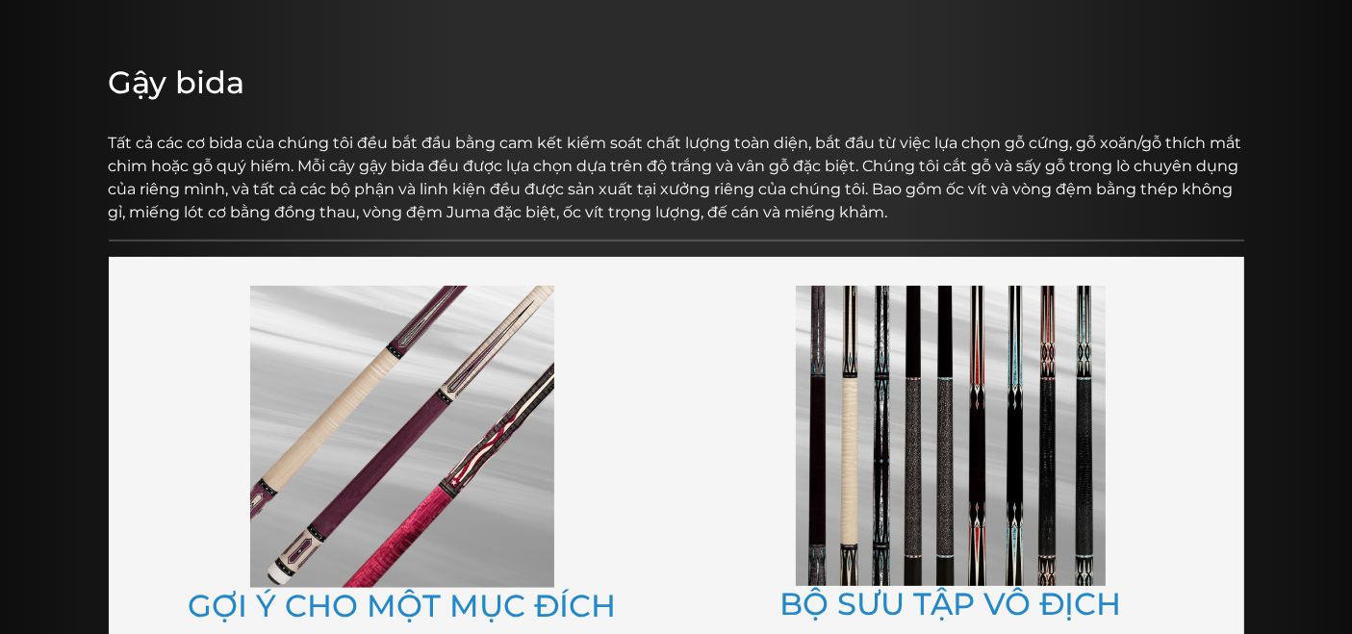
click at [1038, 189] on font "Tất cả các cơ bida của chúng tôi đều bắt đầu bằng cam kết kiểm soát chất lượng …" at bounding box center [675, 178] width 1133 height 88
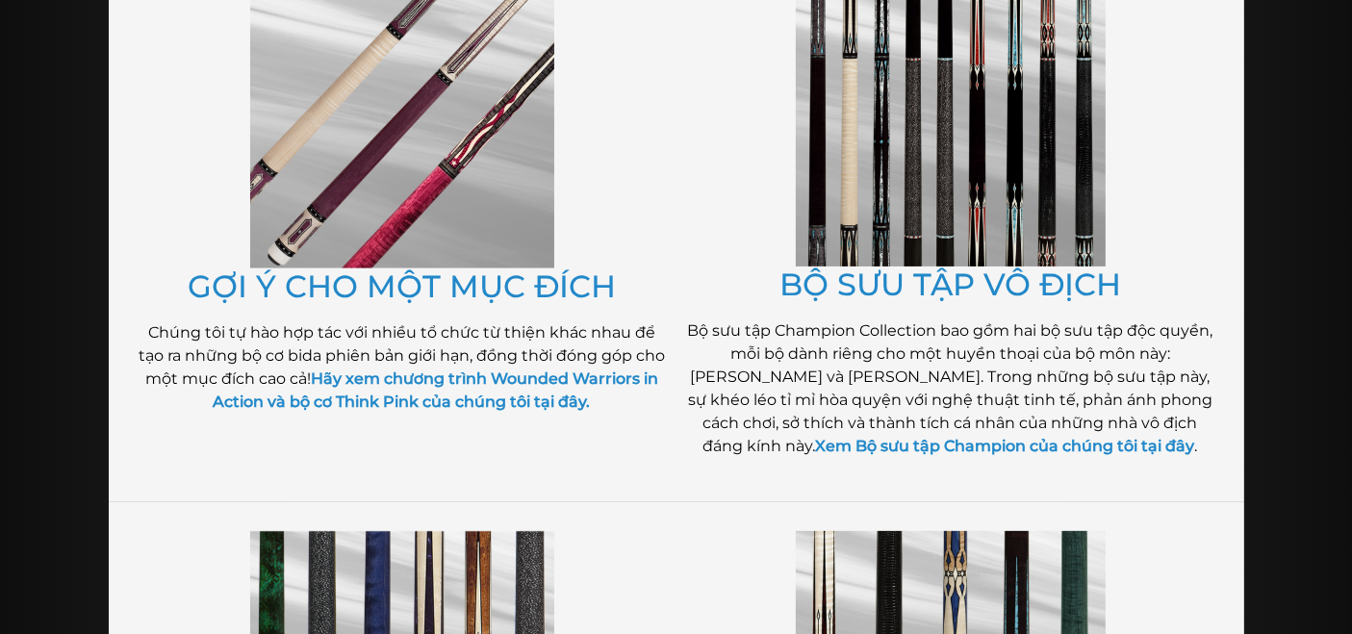
scroll to position [524, 0]
click at [444, 209] on img at bounding box center [402, 116] width 304 height 302
click at [928, 202] on img at bounding box center [951, 115] width 310 height 300
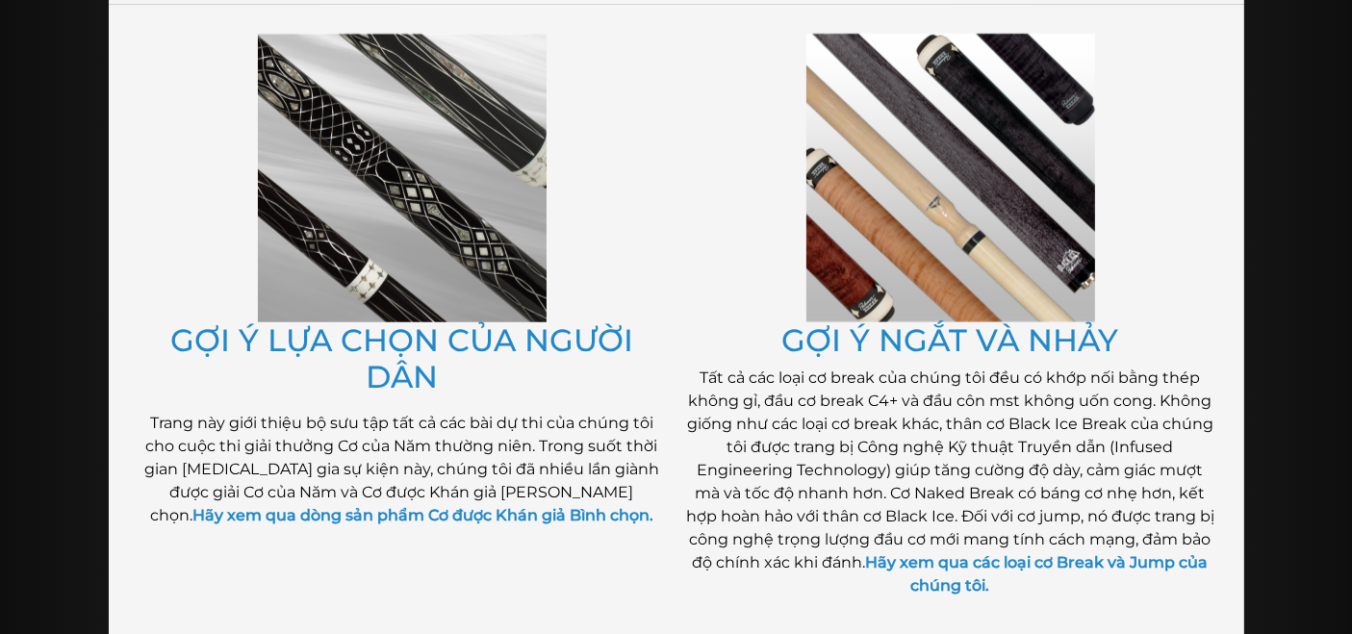
scroll to position [1586, 0]
click at [981, 210] on img at bounding box center [950, 179] width 289 height 289
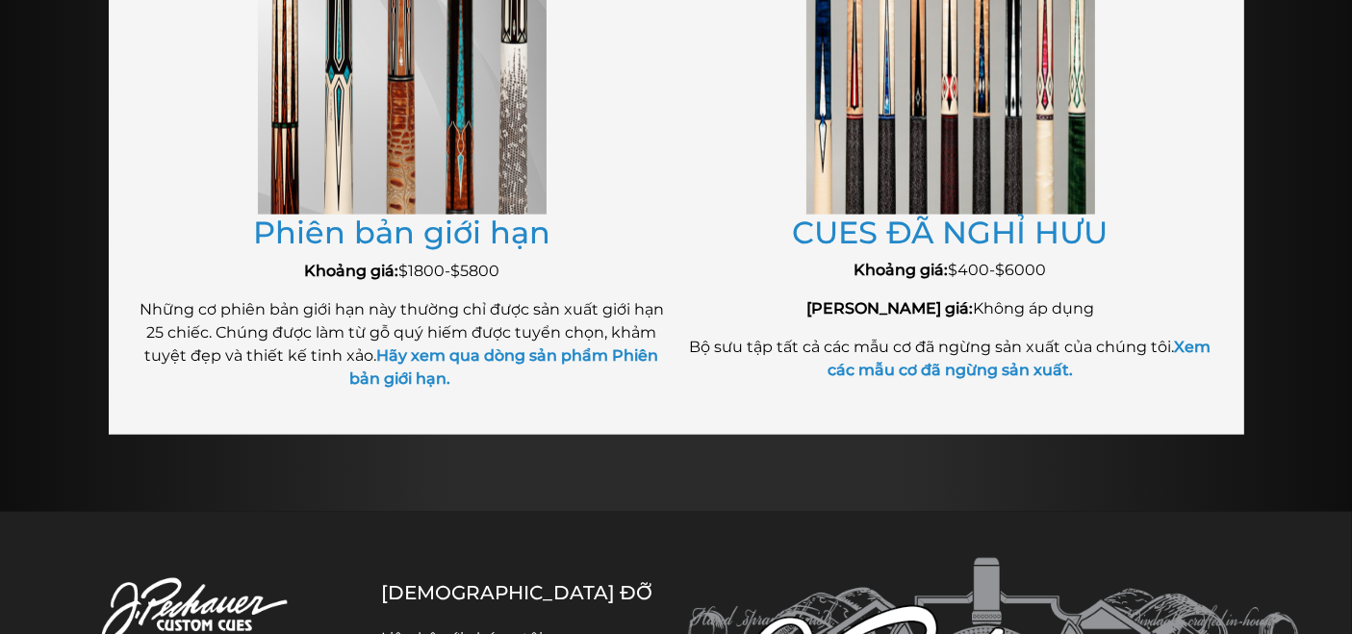
scroll to position [2333, 0]
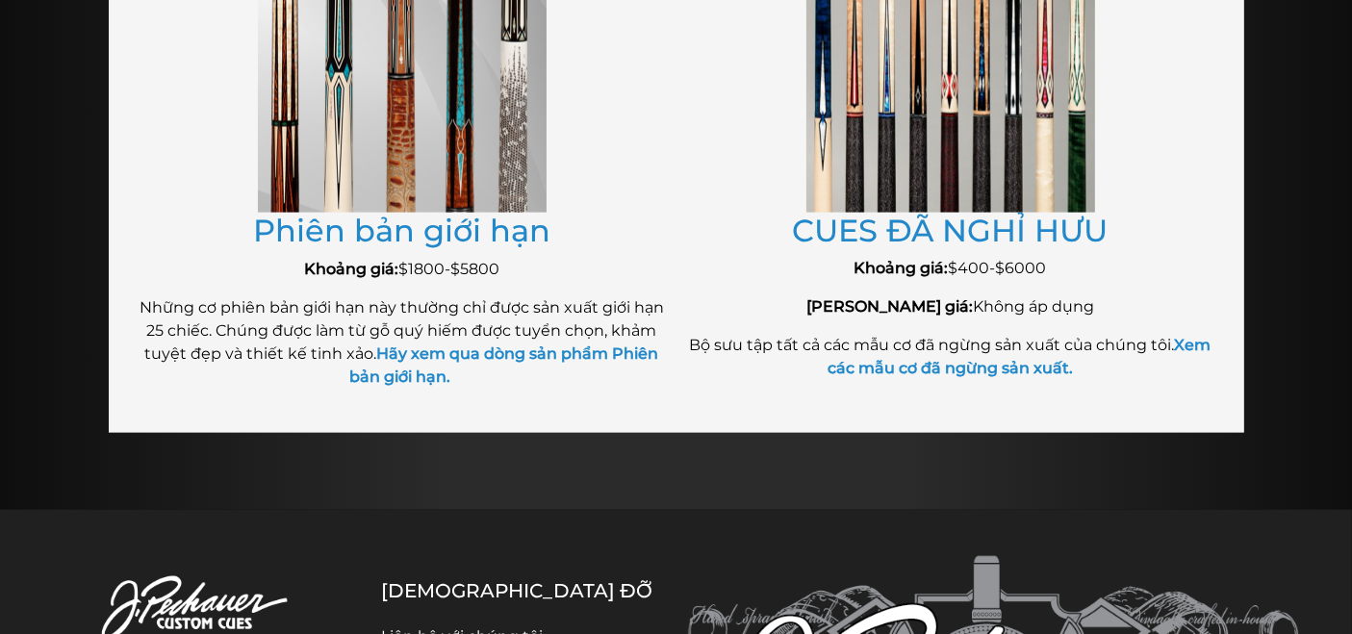
click at [435, 126] on img at bounding box center [402, 68] width 289 height 289
click at [912, 97] on img at bounding box center [950, 68] width 289 height 288
click at [955, 196] on img at bounding box center [950, 68] width 289 height 288
click at [931, 154] on img at bounding box center [950, 68] width 289 height 288
click at [918, 249] on font "CUES ĐÃ NGHỈ HƯU" at bounding box center [951, 231] width 316 height 38
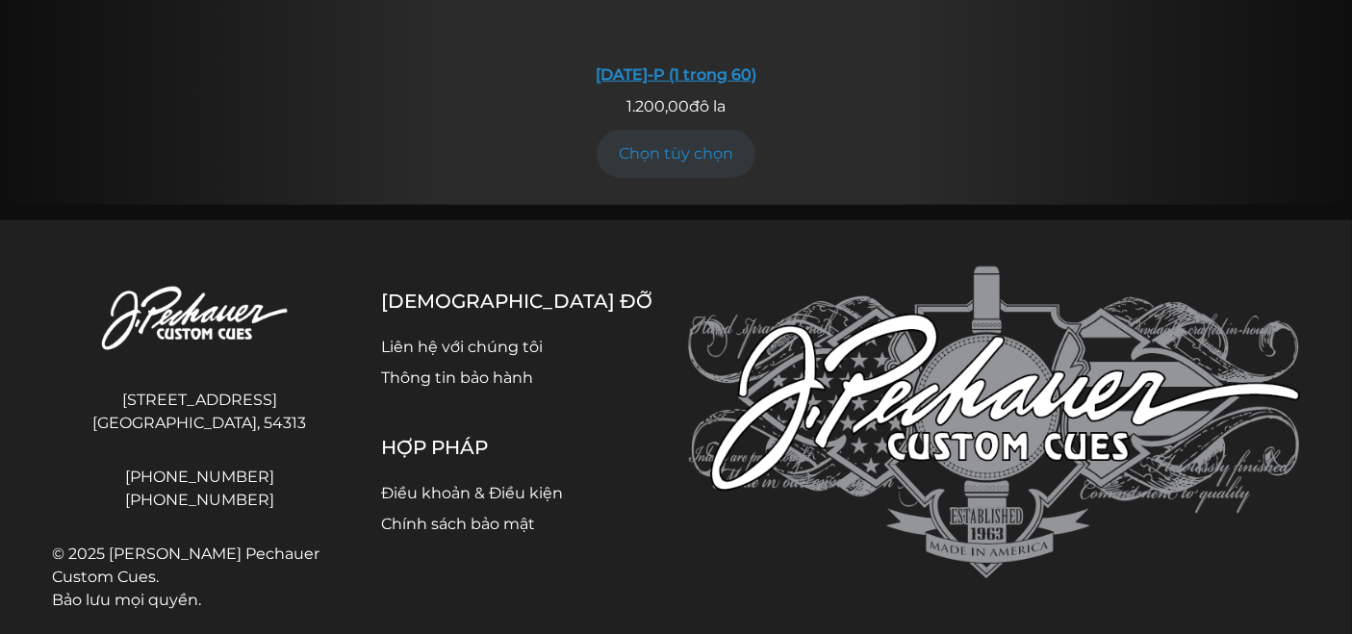
scroll to position [1969, 0]
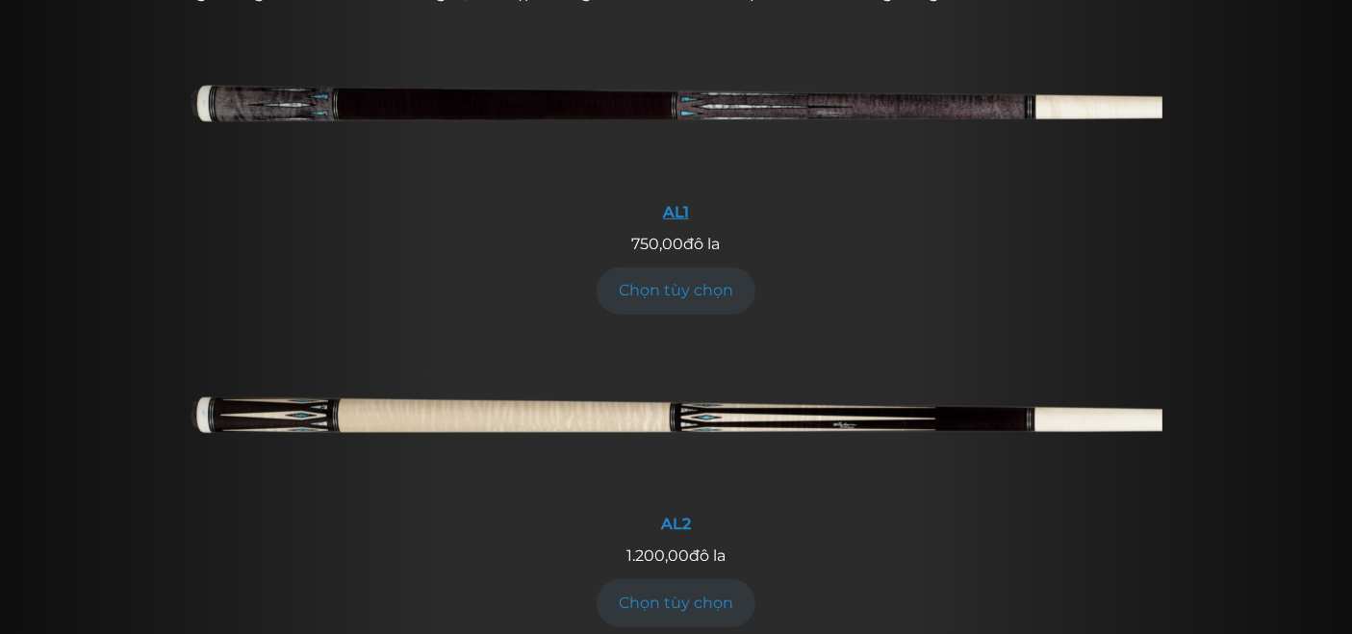
scroll to position [852, 0]
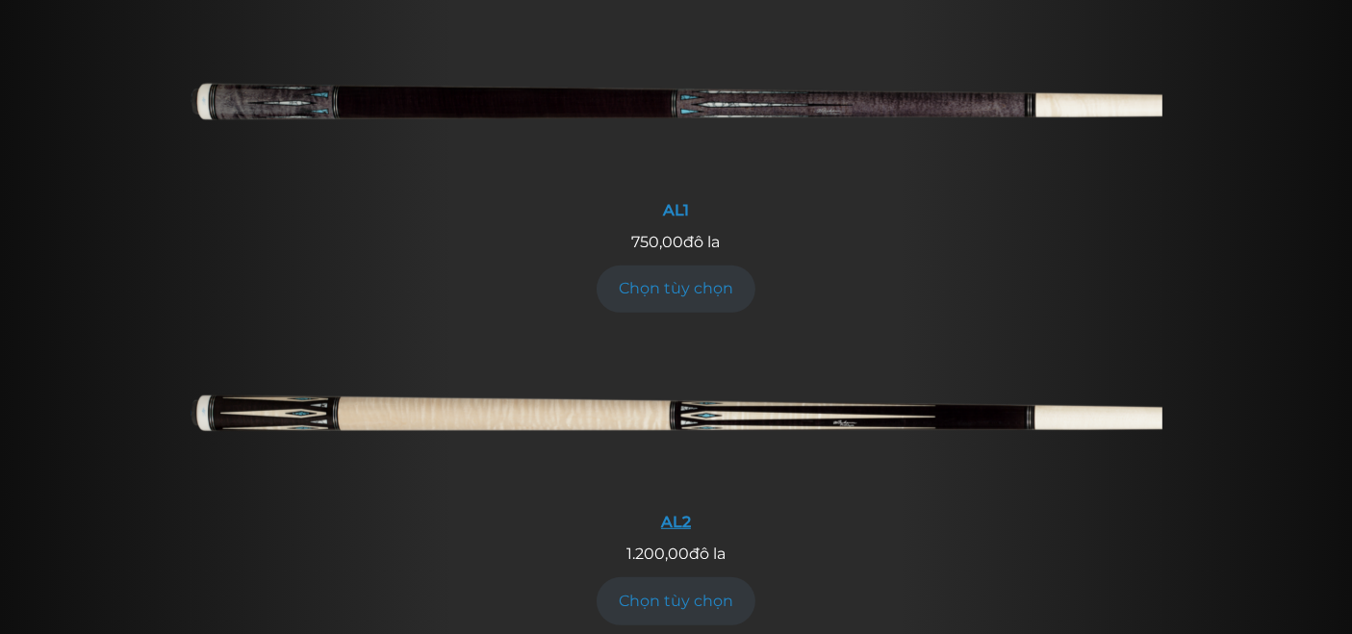
click at [538, 403] on img at bounding box center [676, 421] width 972 height 162
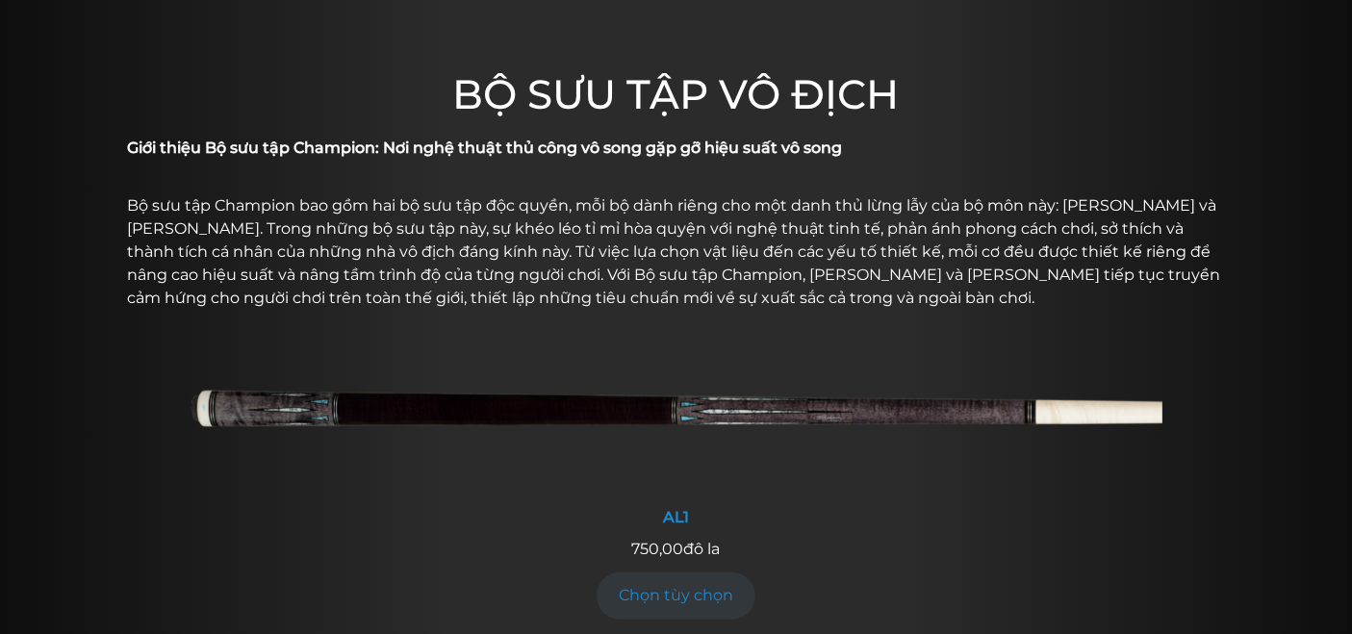
scroll to position [507, 0]
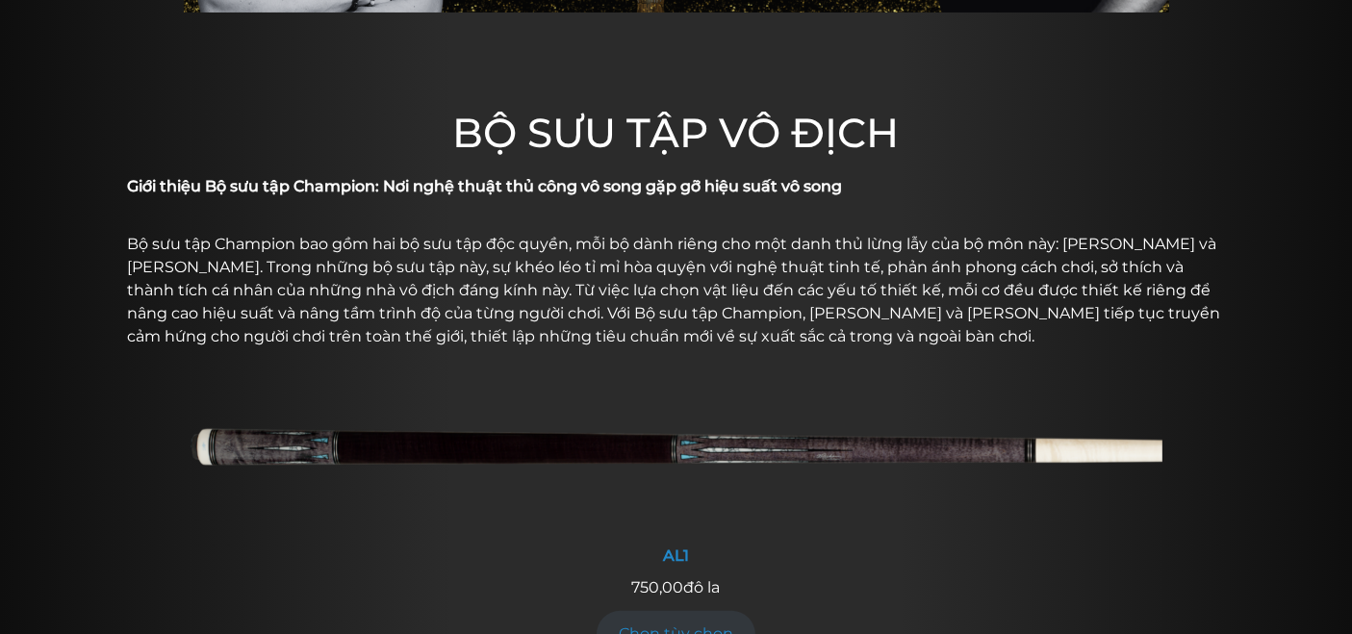
drag, startPoint x: 713, startPoint y: 114, endPoint x: 712, endPoint y: 101, distance: 13.5
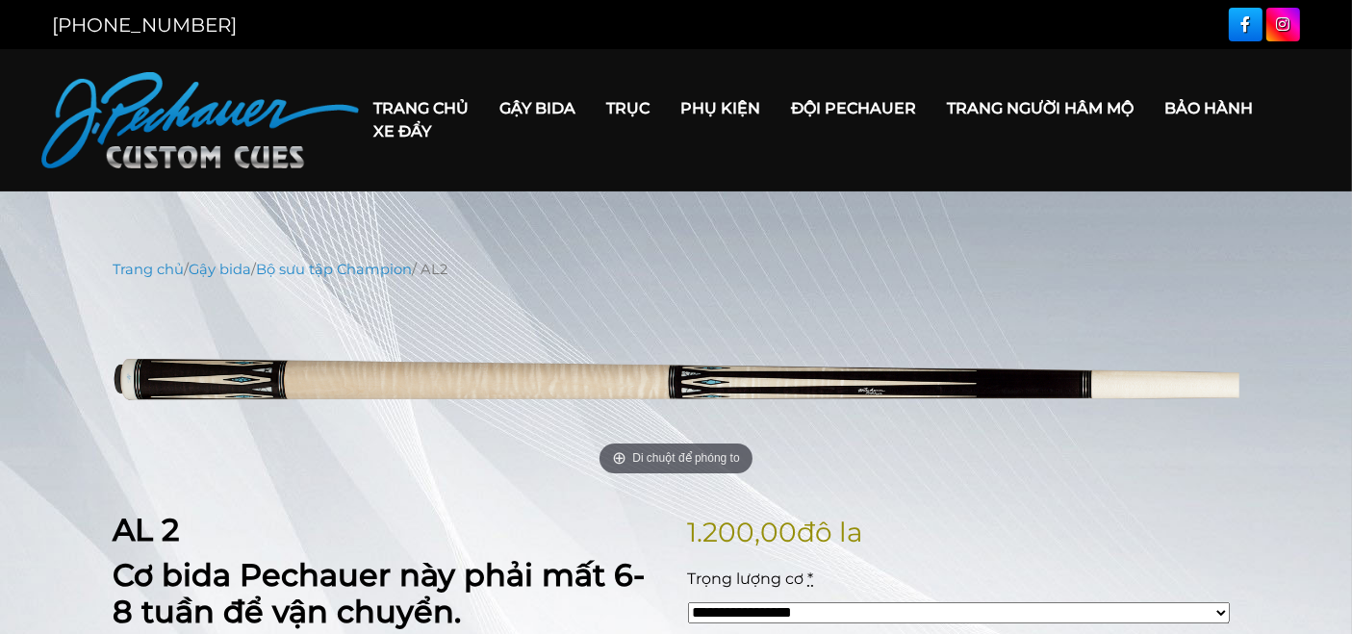
drag, startPoint x: 0, startPoint y: 0, endPoint x: 481, endPoint y: 298, distance: 566.0
click at [481, 298] on img at bounding box center [677, 388] width 1126 height 188
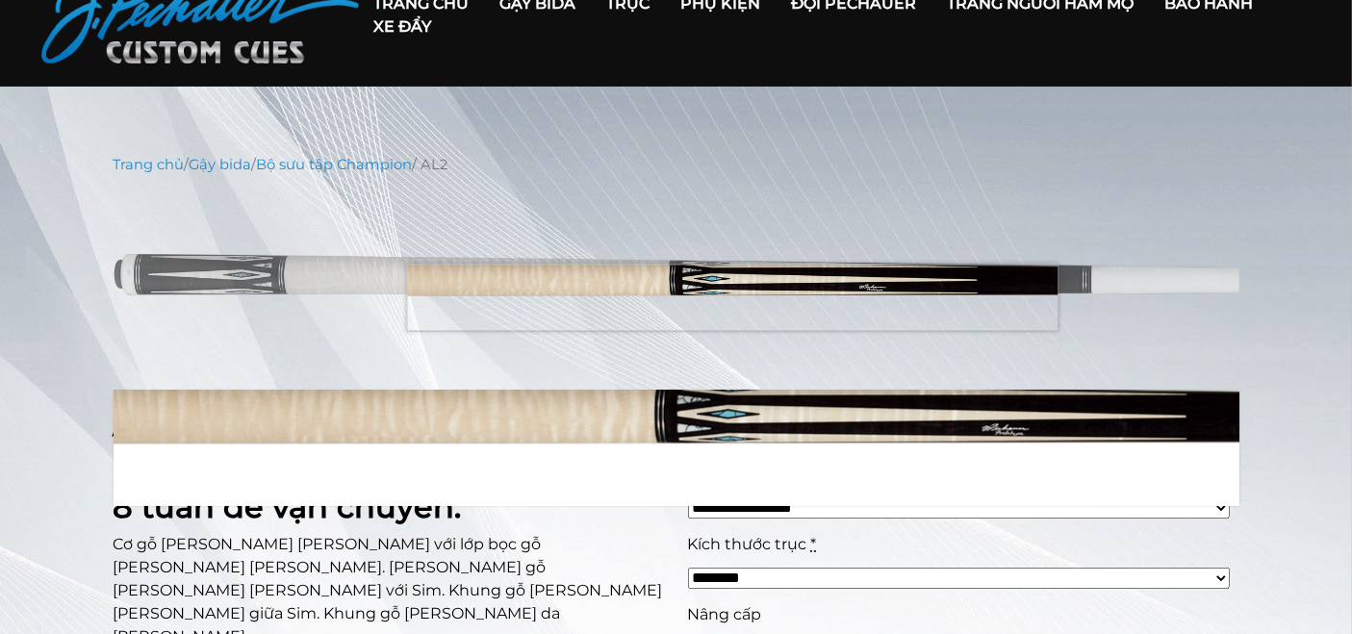
scroll to position [107, 0]
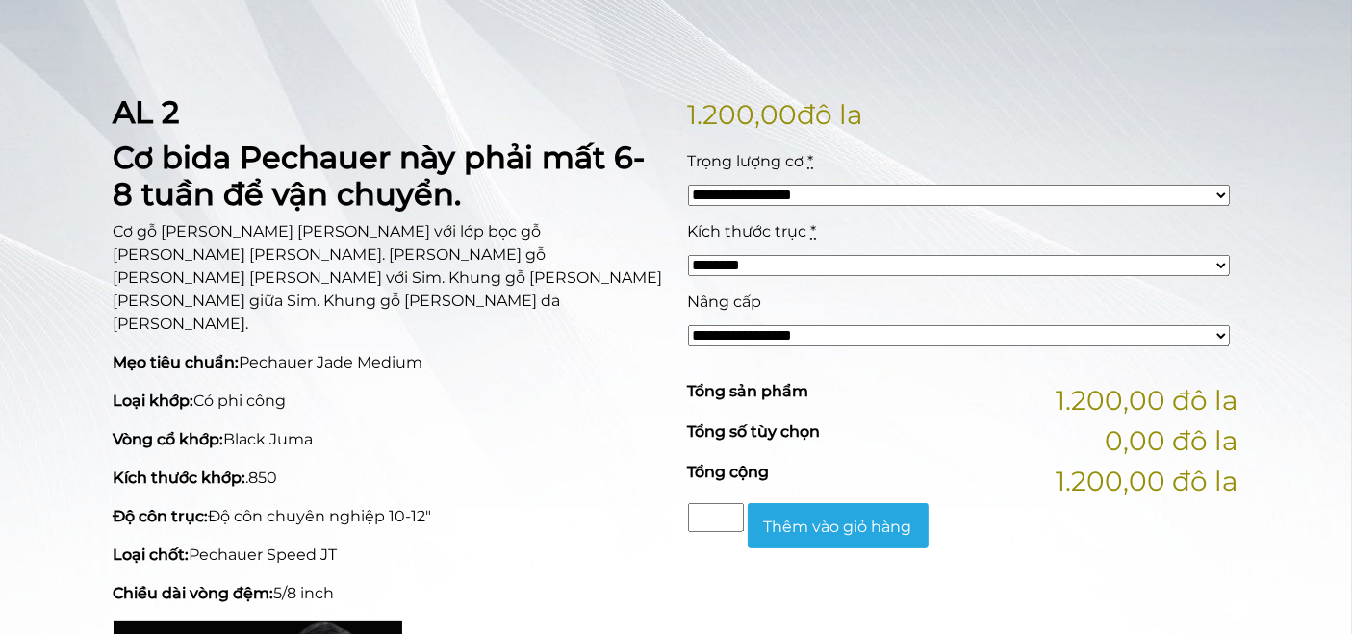
scroll to position [425, 0]
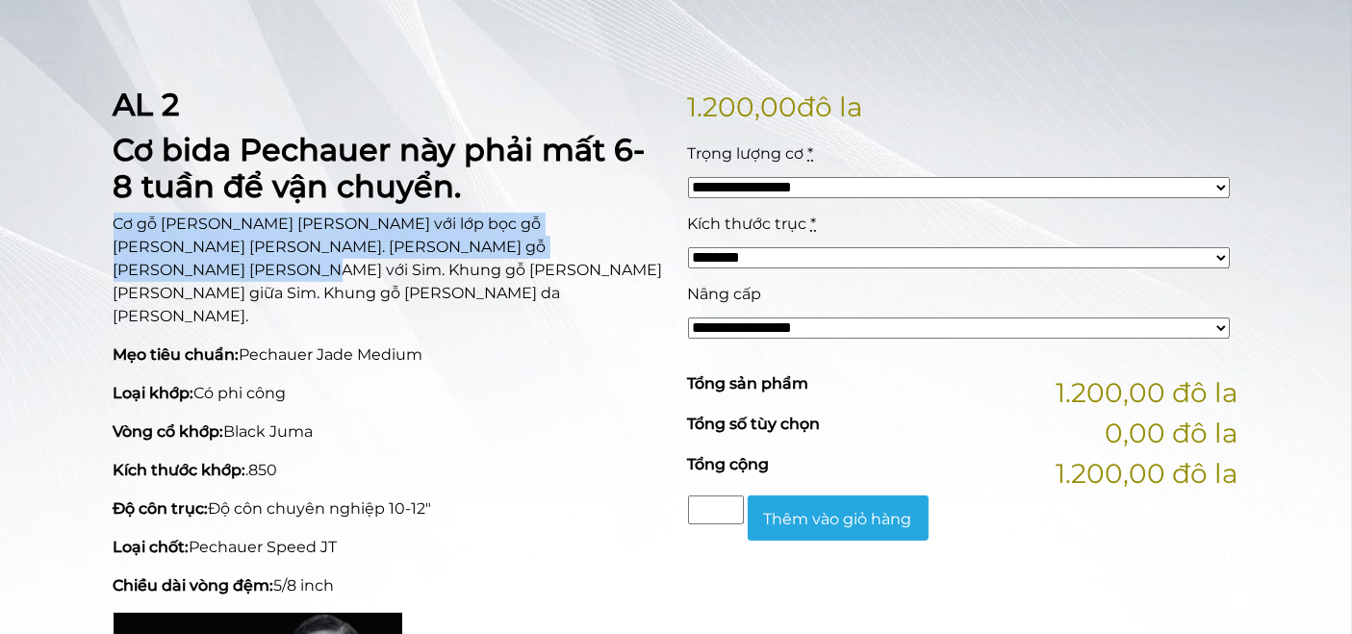
drag, startPoint x: 106, startPoint y: 228, endPoint x: 608, endPoint y: 238, distance: 502.3
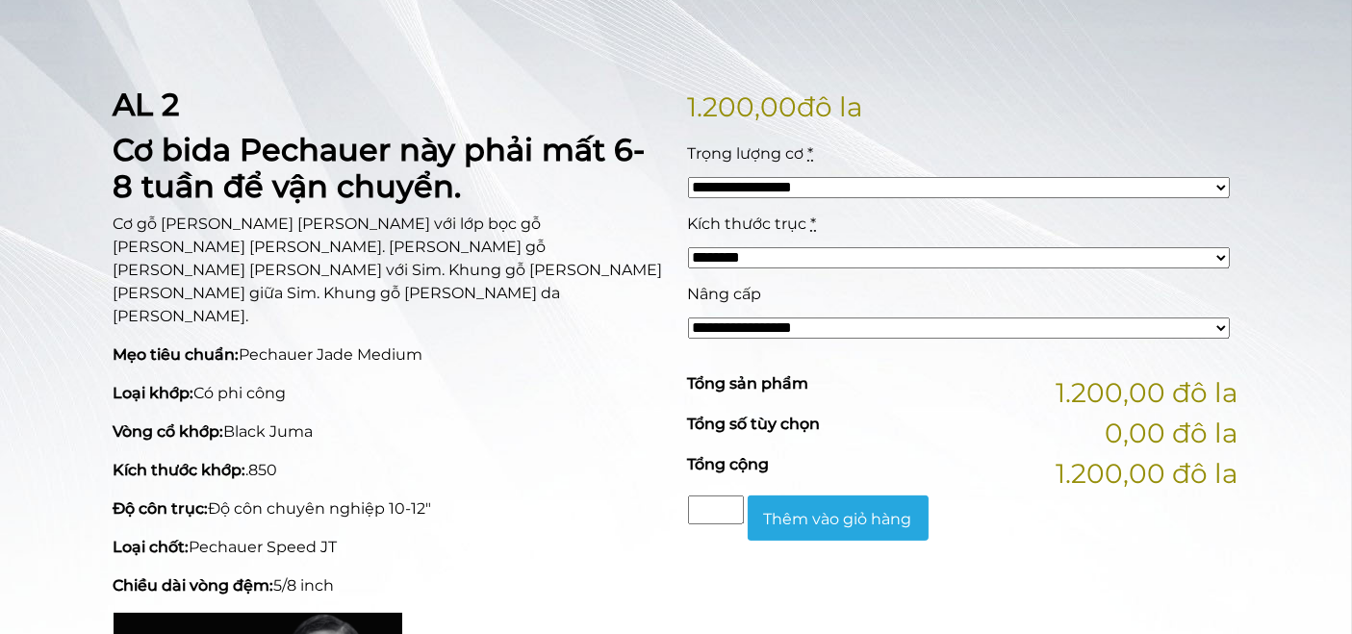
click at [820, 188] on select "**********" at bounding box center [959, 187] width 542 height 21
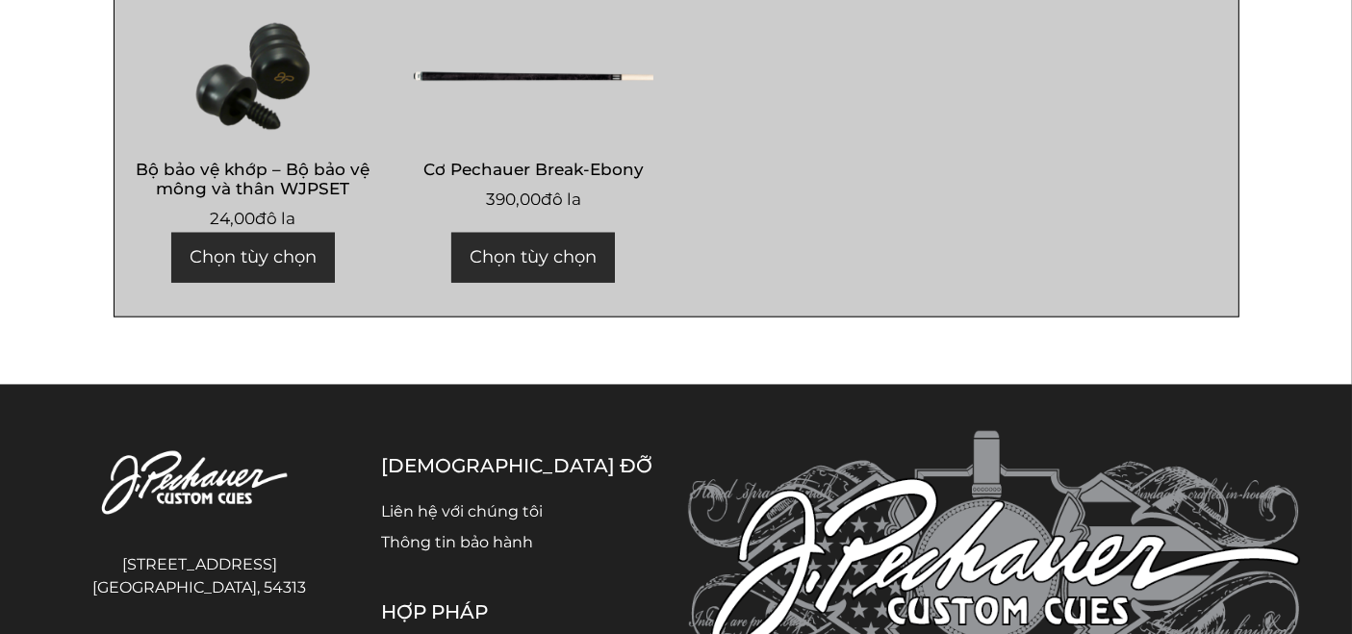
scroll to position [2035, 0]
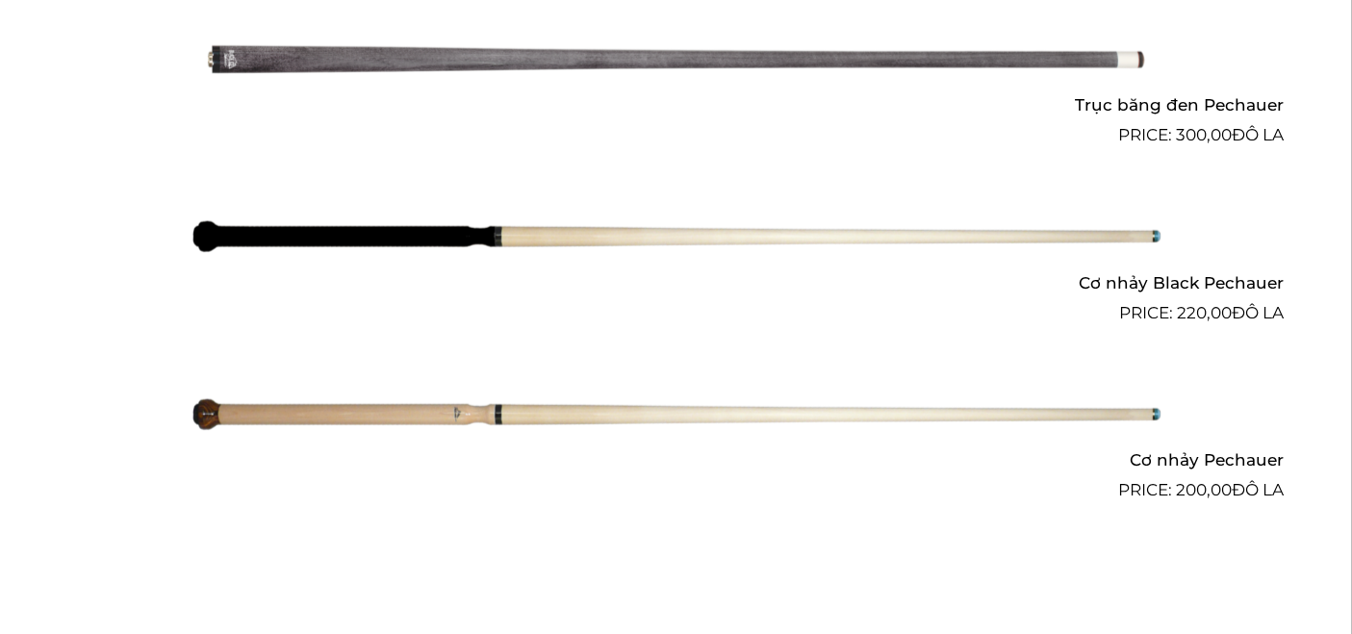
scroll to position [1646, 0]
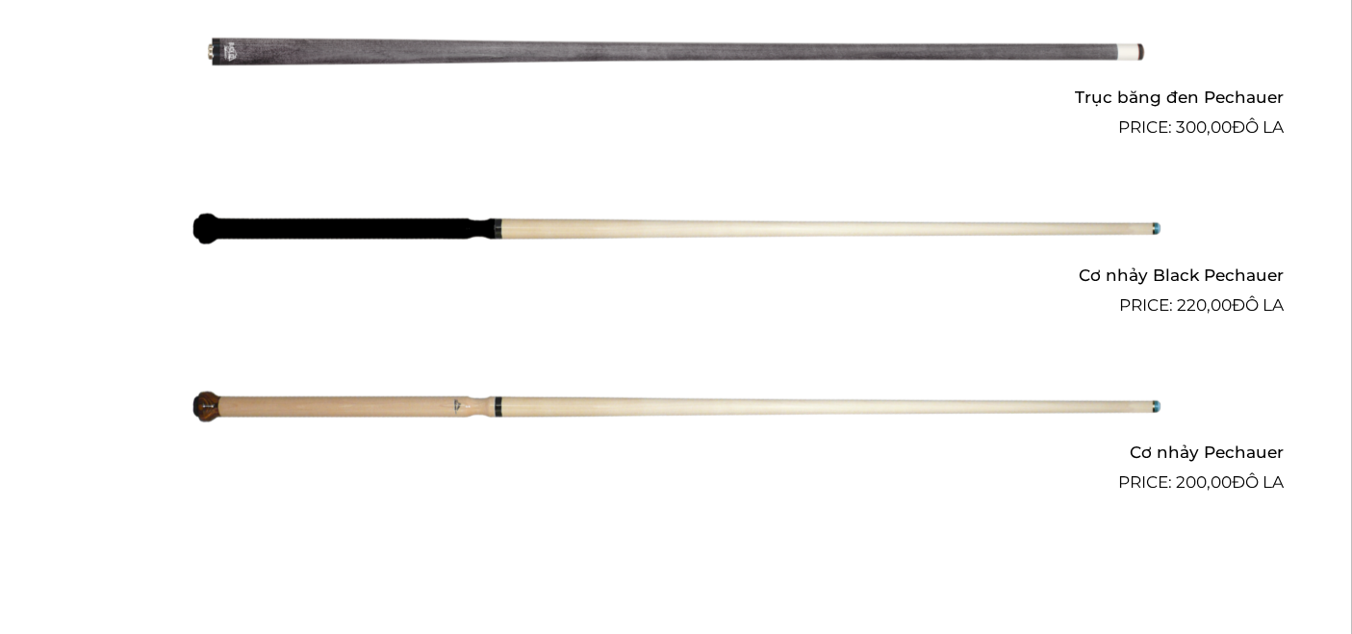
click at [828, 232] on img at bounding box center [676, 229] width 972 height 162
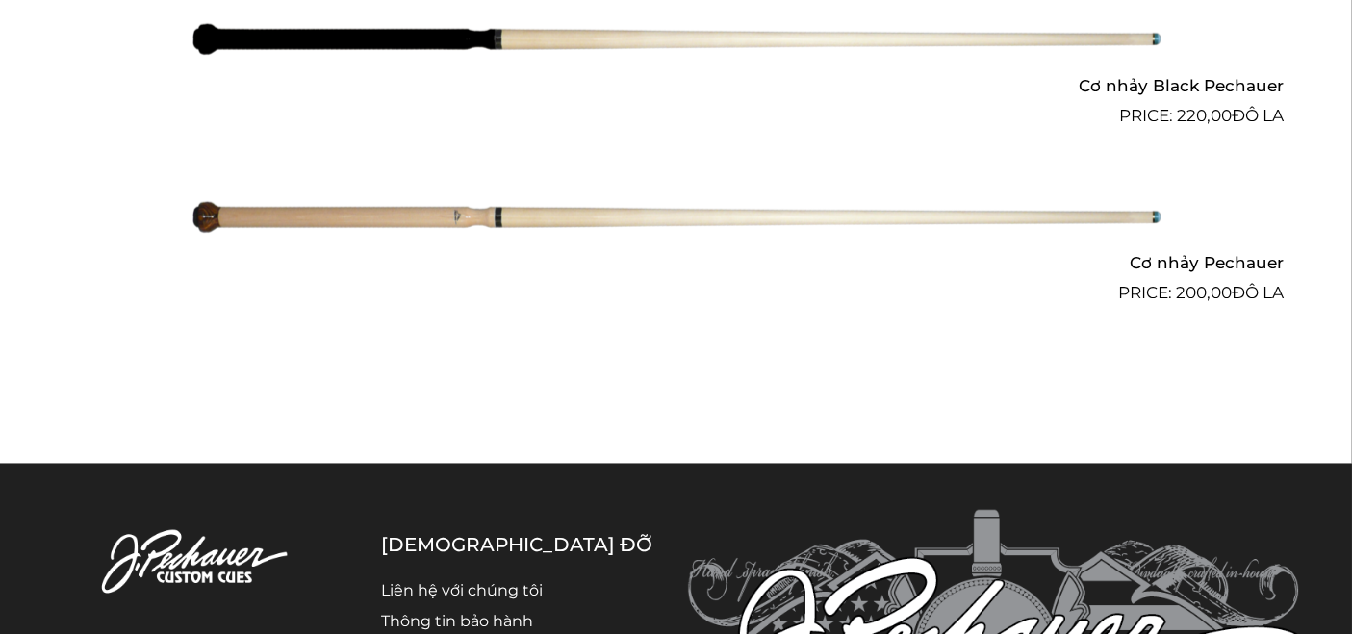
scroll to position [1832, 0]
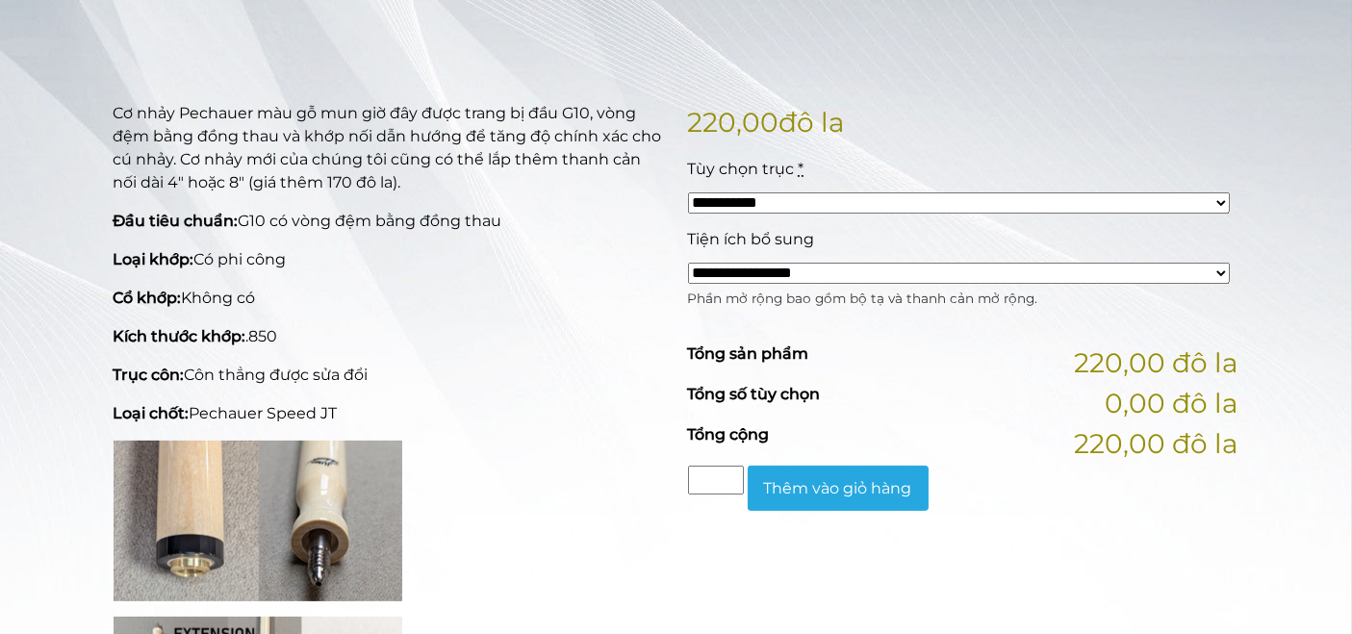
scroll to position [412, 0]
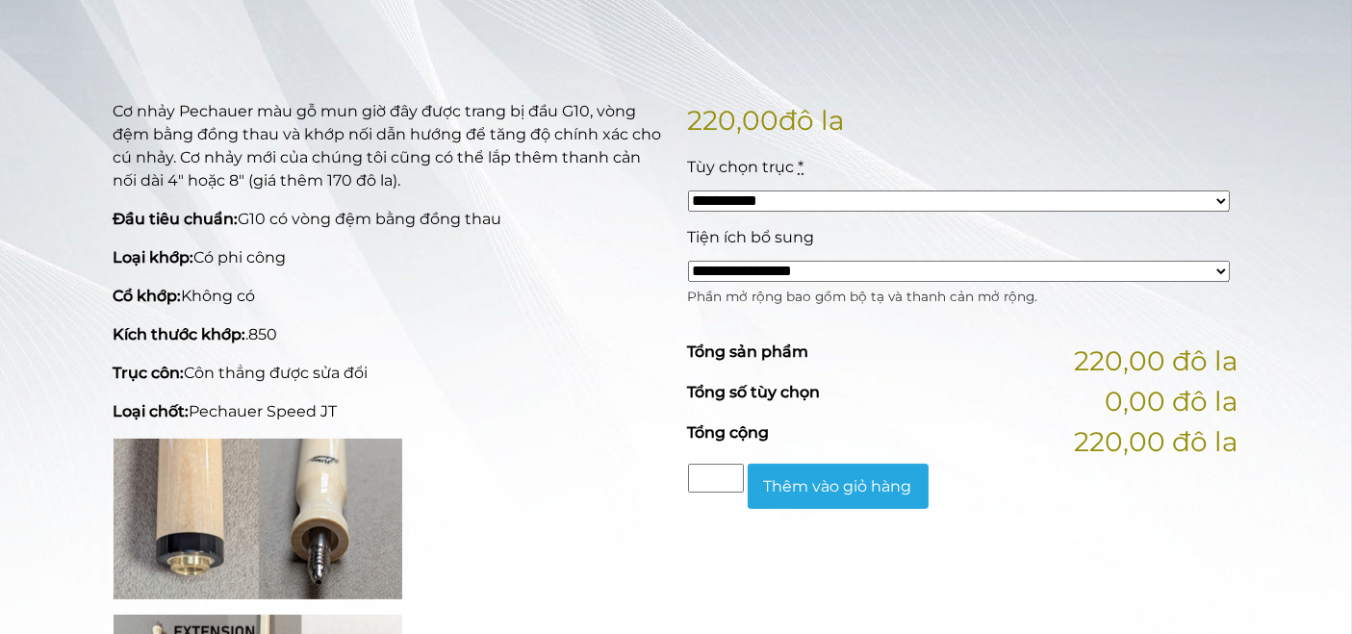
click at [828, 193] on select "**********" at bounding box center [959, 200] width 542 height 21
click at [869, 163] on div "Tùy chọn trục *" at bounding box center [959, 167] width 542 height 23
click at [844, 265] on select "**********" at bounding box center [959, 271] width 542 height 21
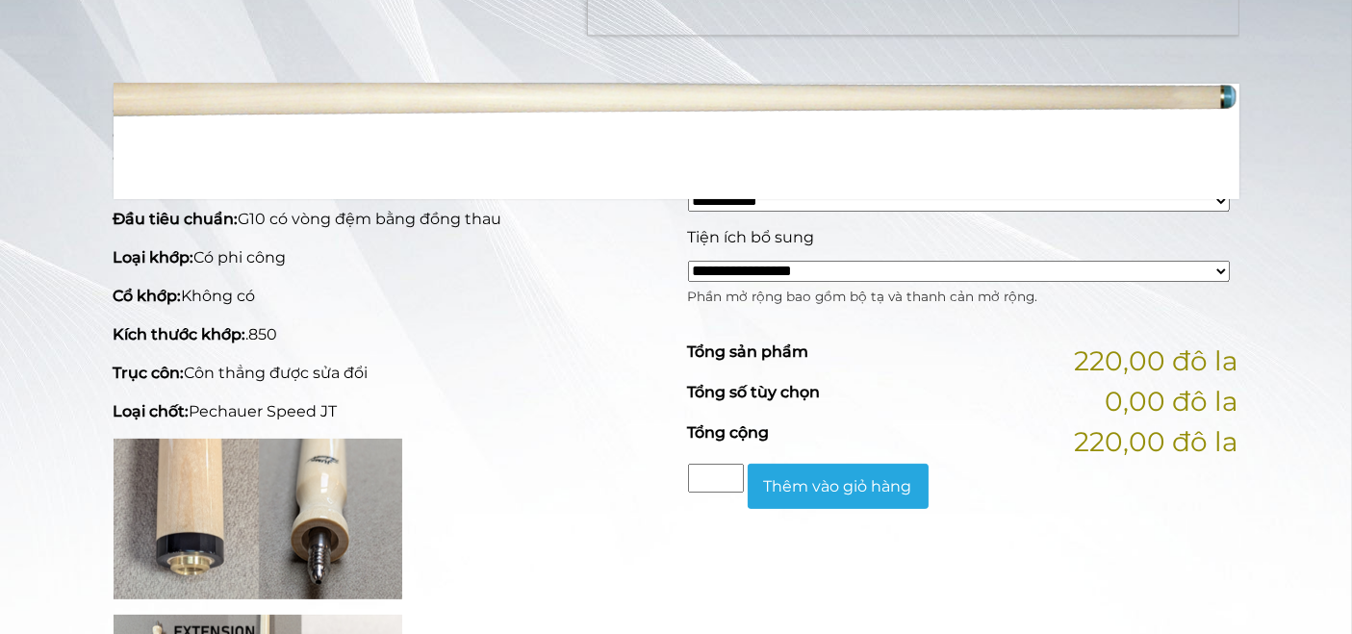
scroll to position [423, 0]
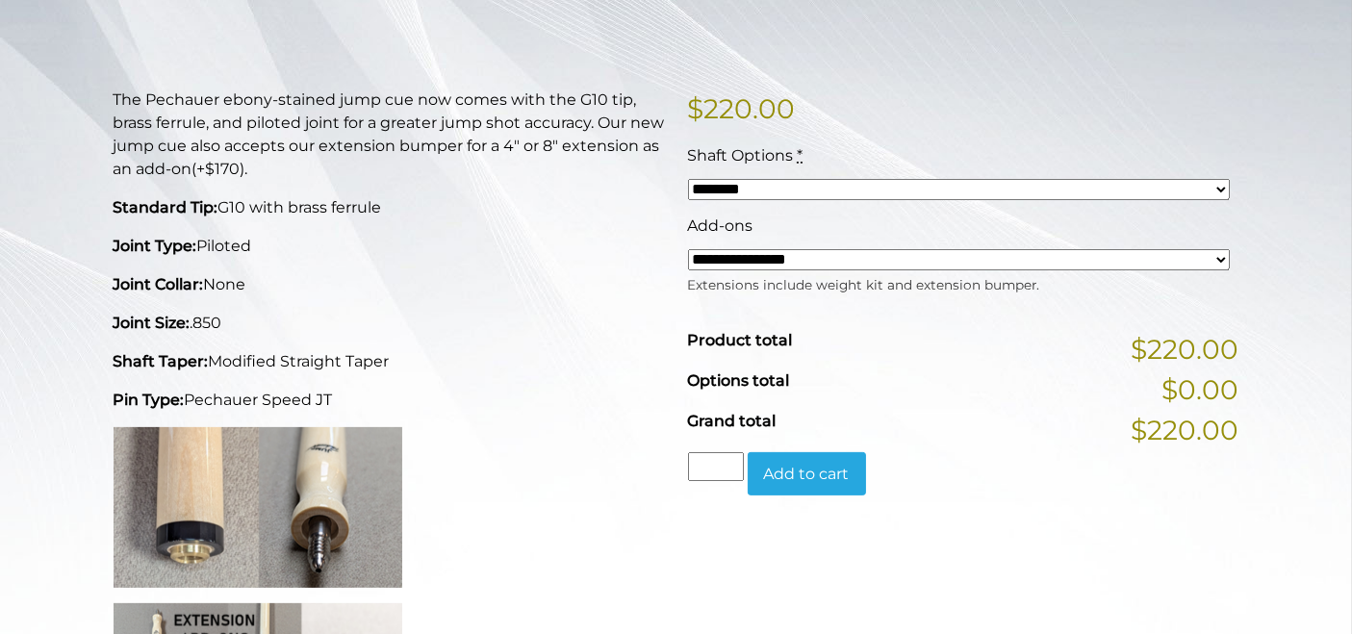
click at [941, 189] on select "******** ******** ********" at bounding box center [959, 189] width 542 height 21
click at [987, 111] on p "$ 220.00" at bounding box center [963, 109] width 551 height 40
click at [917, 260] on select "**********" at bounding box center [959, 259] width 542 height 21
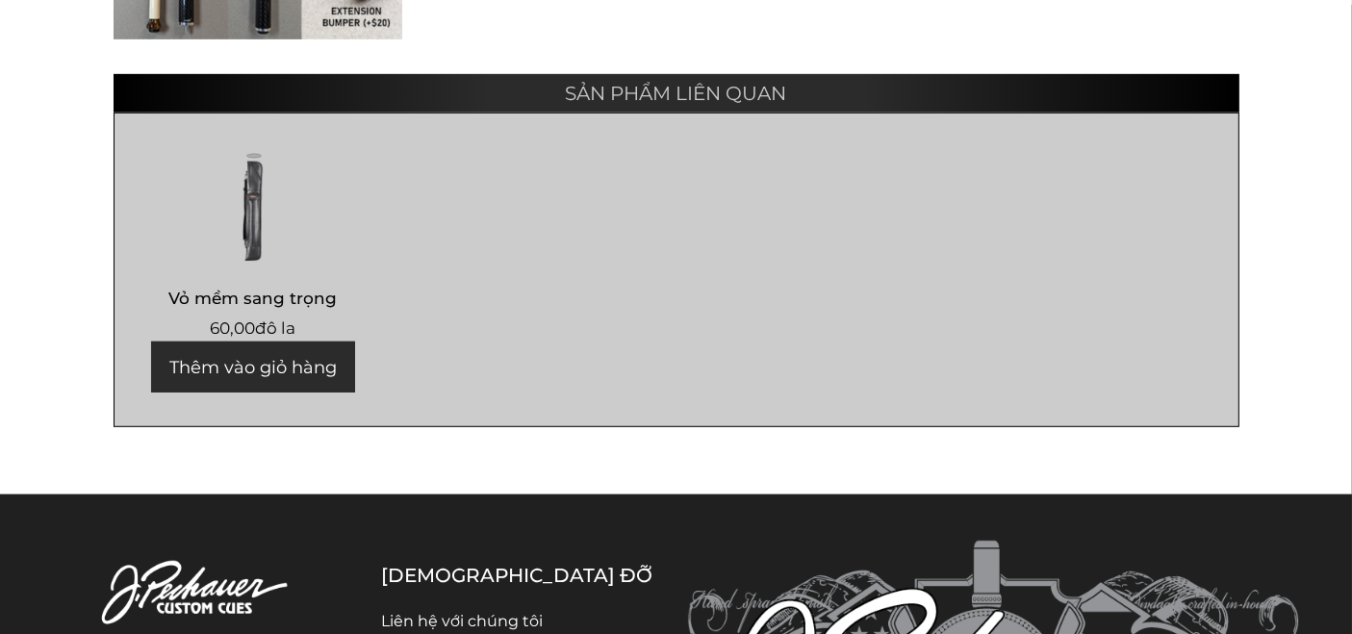
scroll to position [1153, 0]
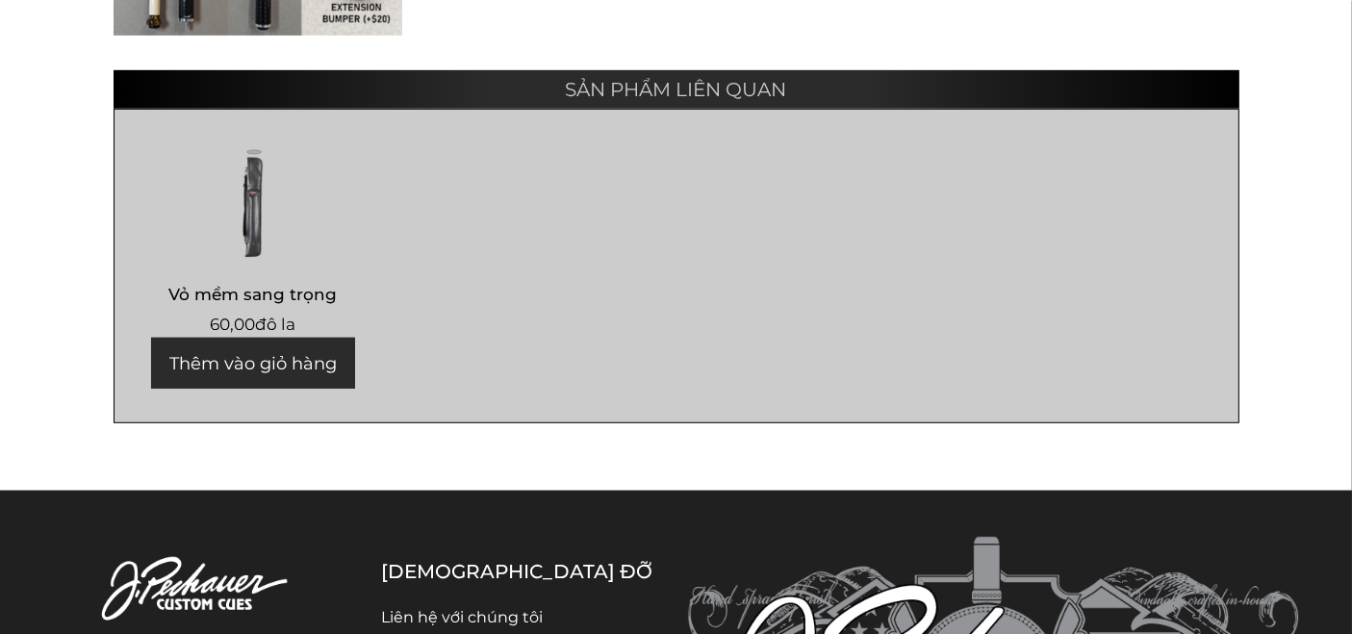
click at [257, 232] on img at bounding box center [254, 200] width 240 height 115
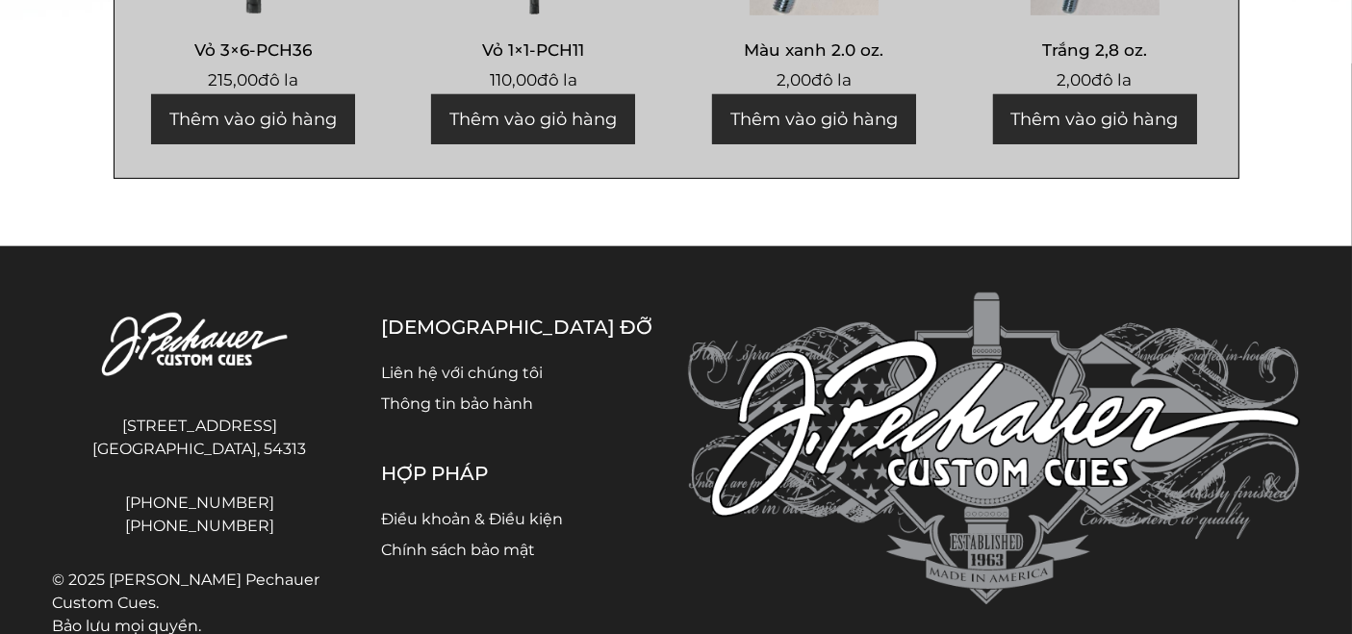
scroll to position [1093, 0]
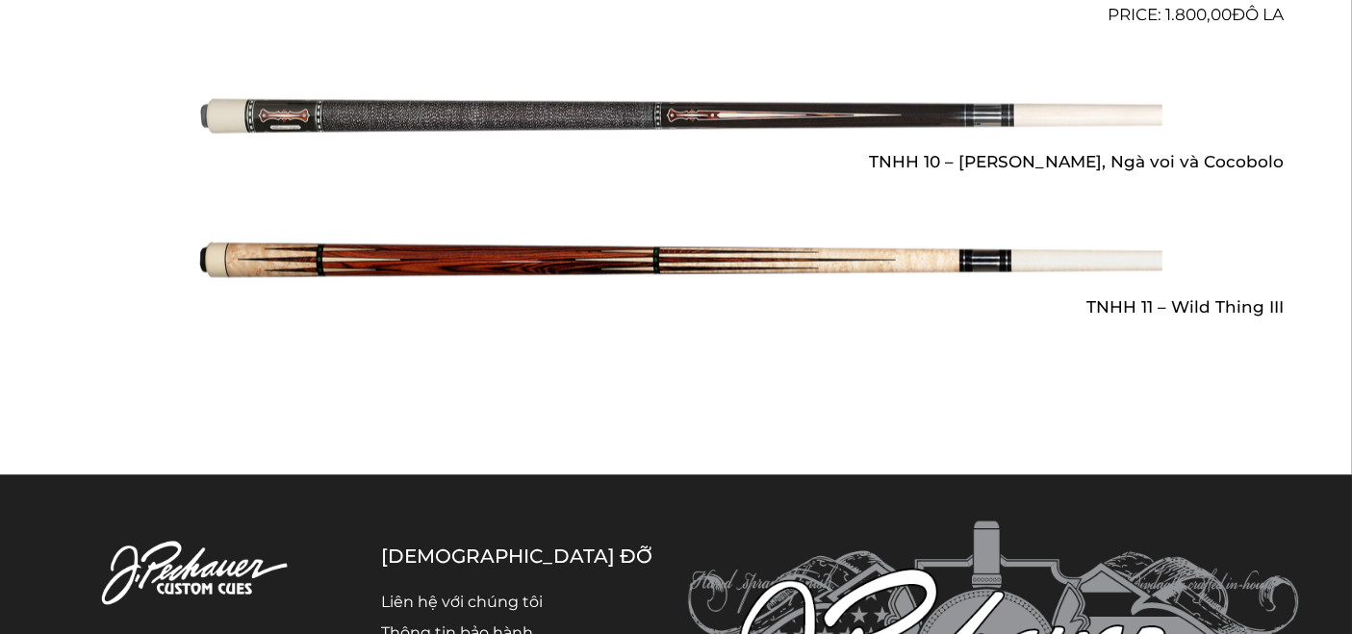
scroll to position [2918, 0]
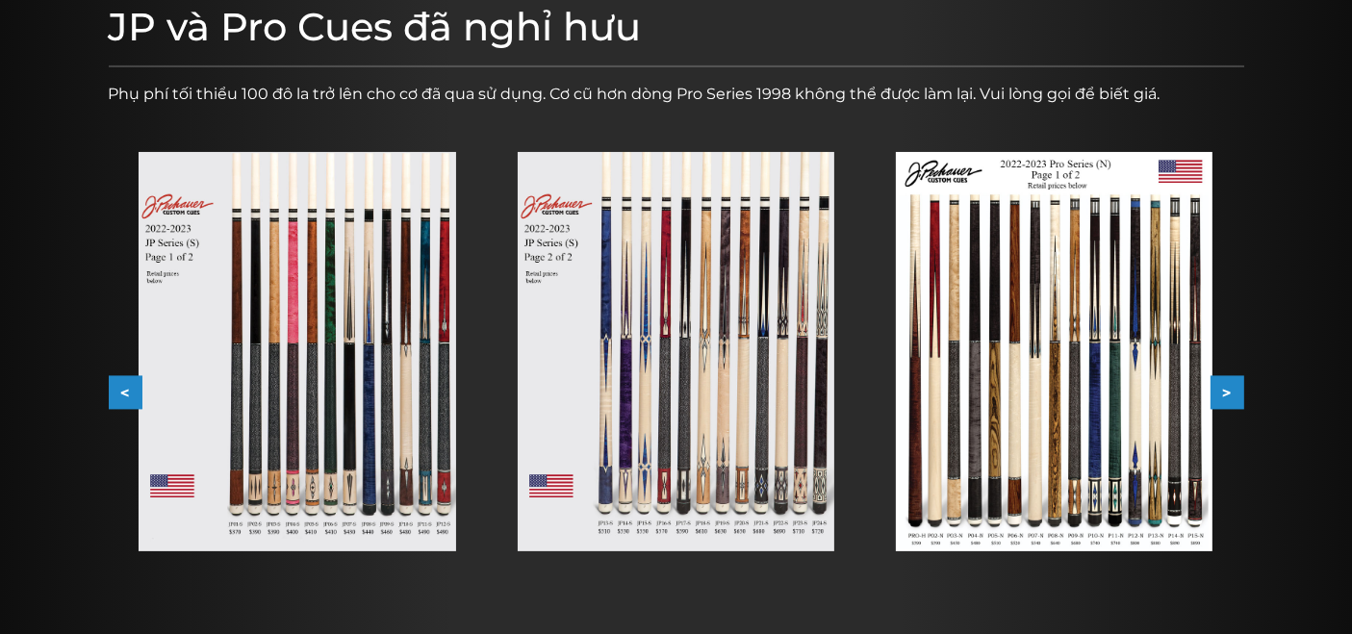
scroll to position [263, 0]
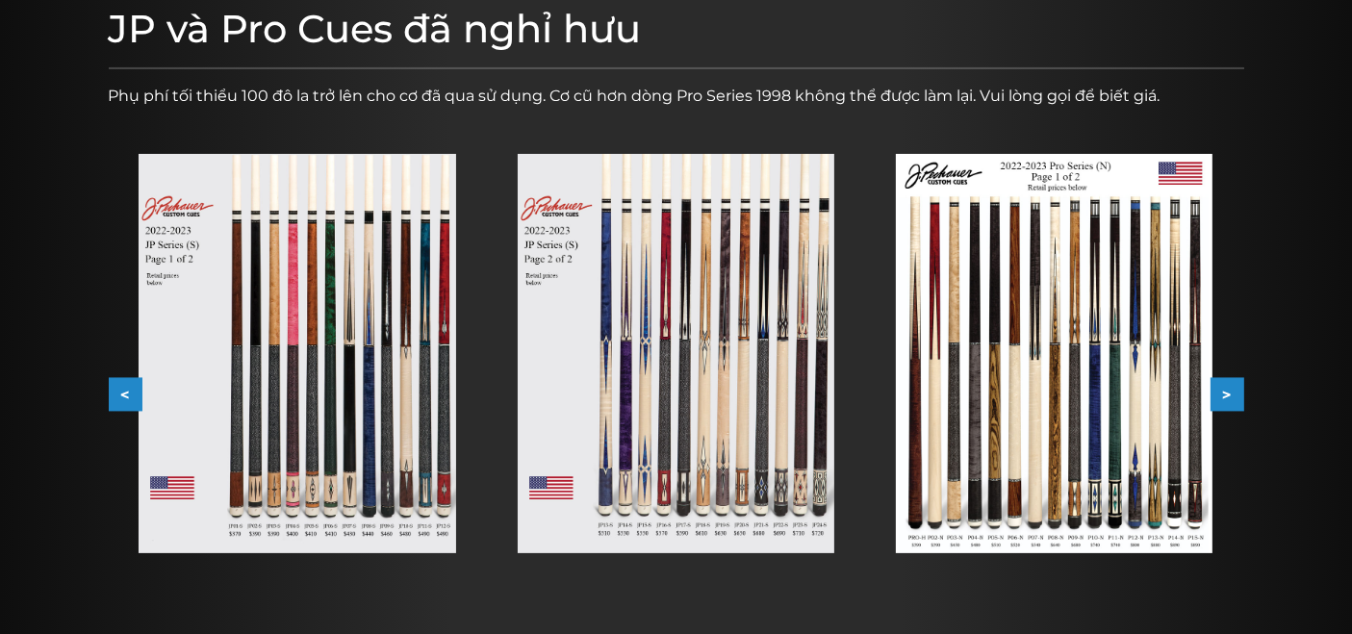
click at [1220, 389] on button ">" at bounding box center [1227, 395] width 34 height 34
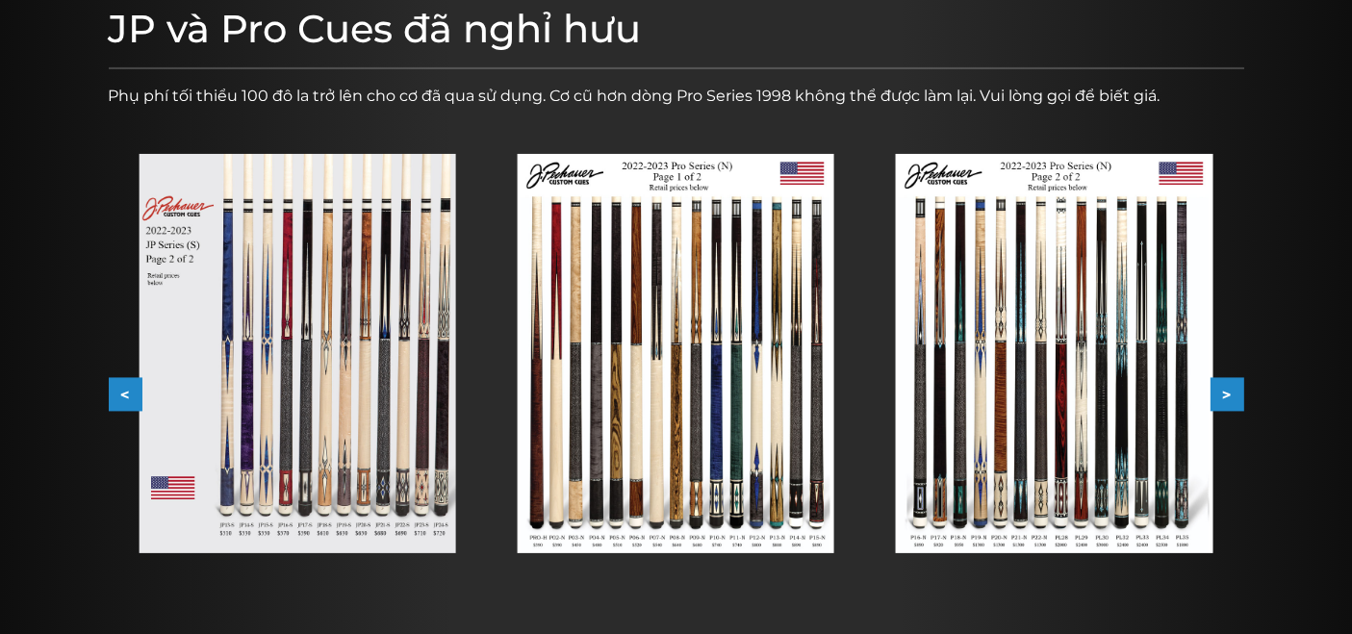
click at [1220, 388] on button ">" at bounding box center [1227, 395] width 34 height 34
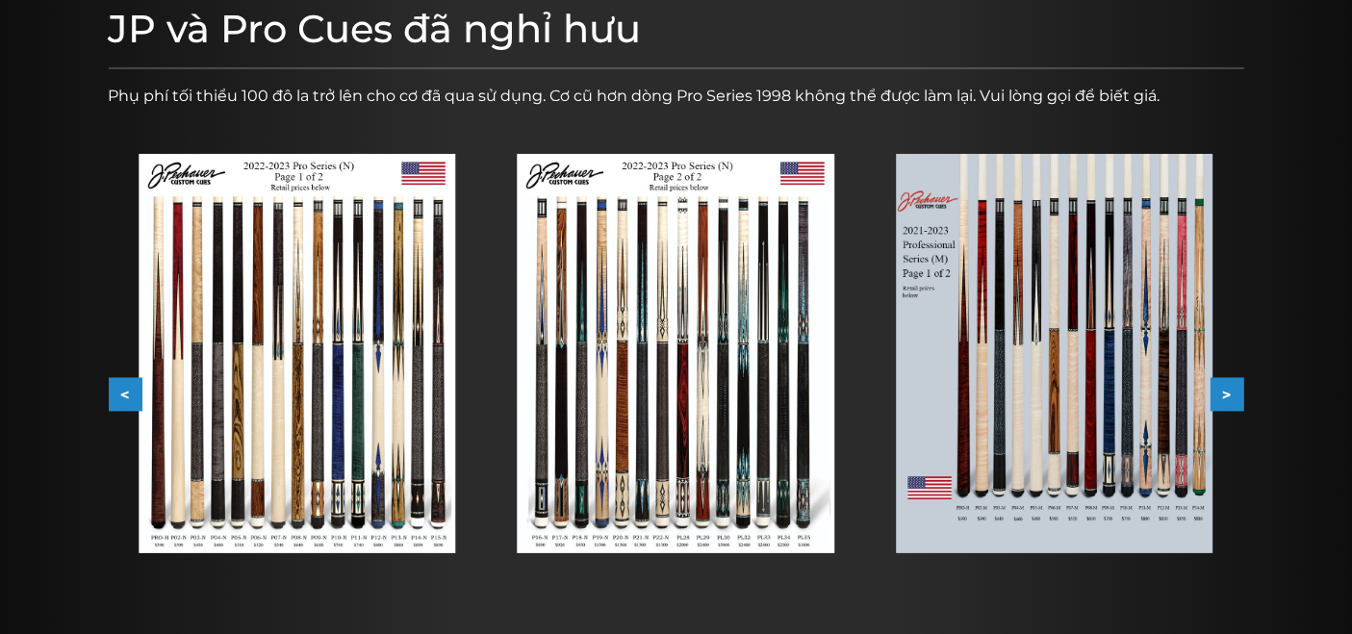
click at [1220, 388] on button ">" at bounding box center [1227, 395] width 34 height 34
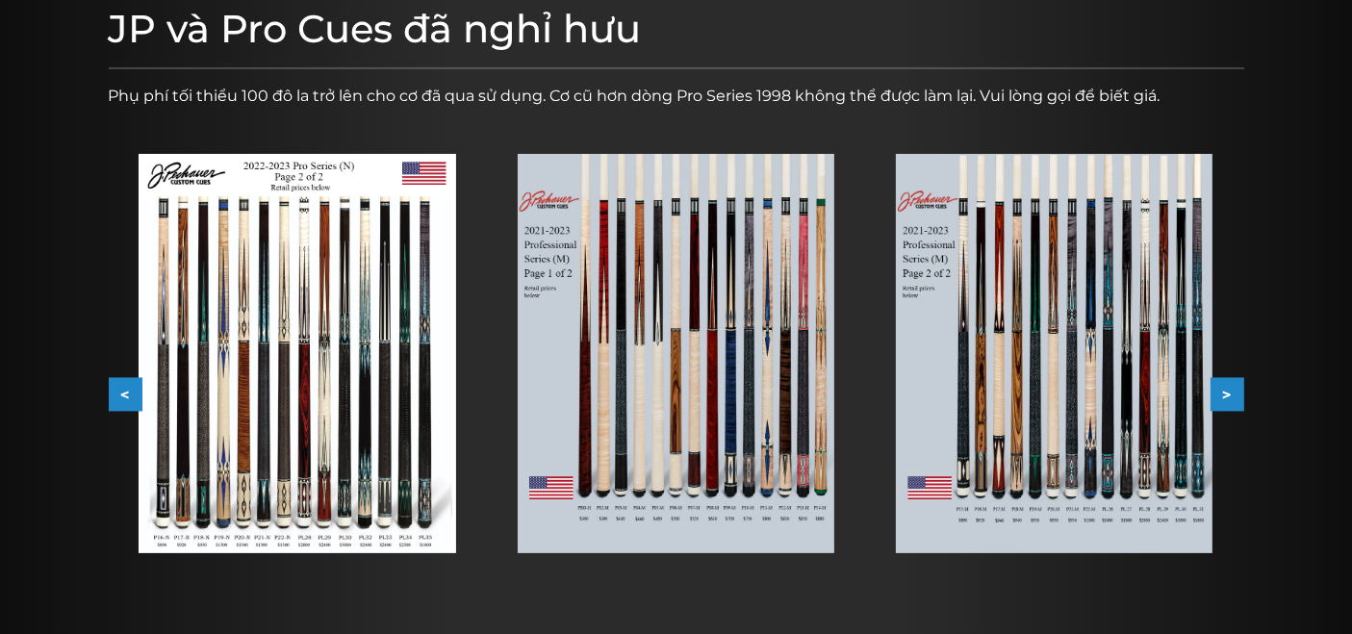
click at [1220, 388] on button ">" at bounding box center [1227, 395] width 34 height 34
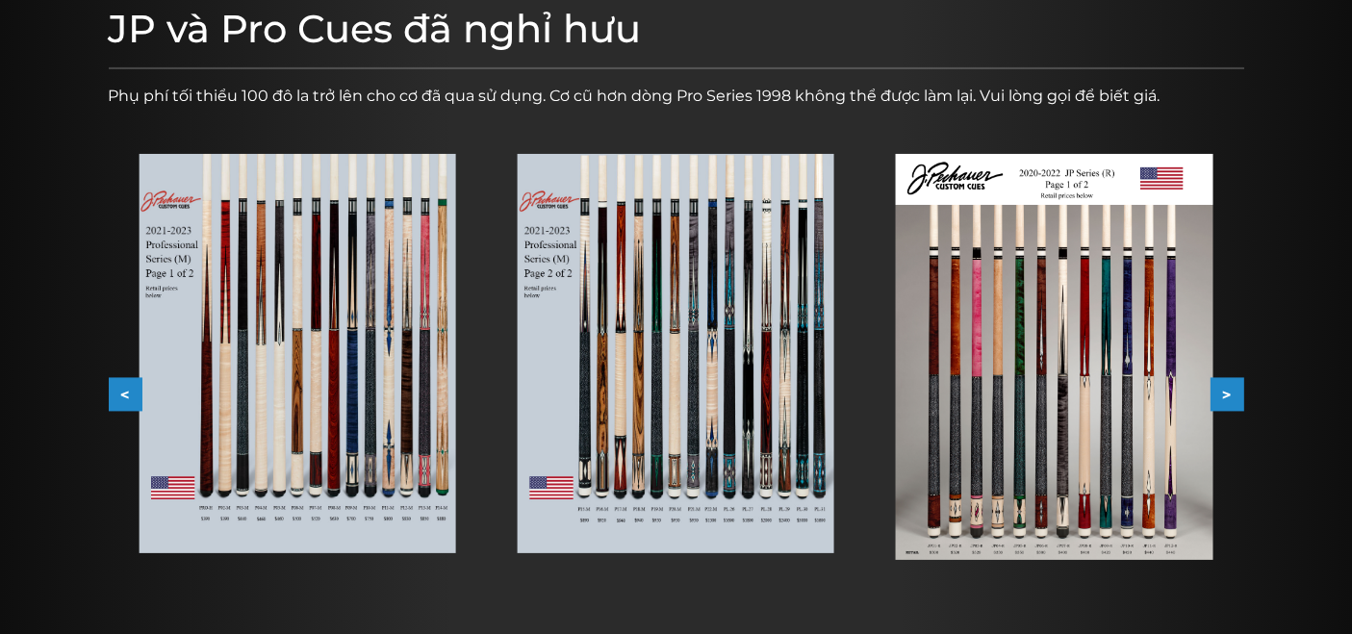
click at [1220, 388] on button ">" at bounding box center [1227, 395] width 34 height 34
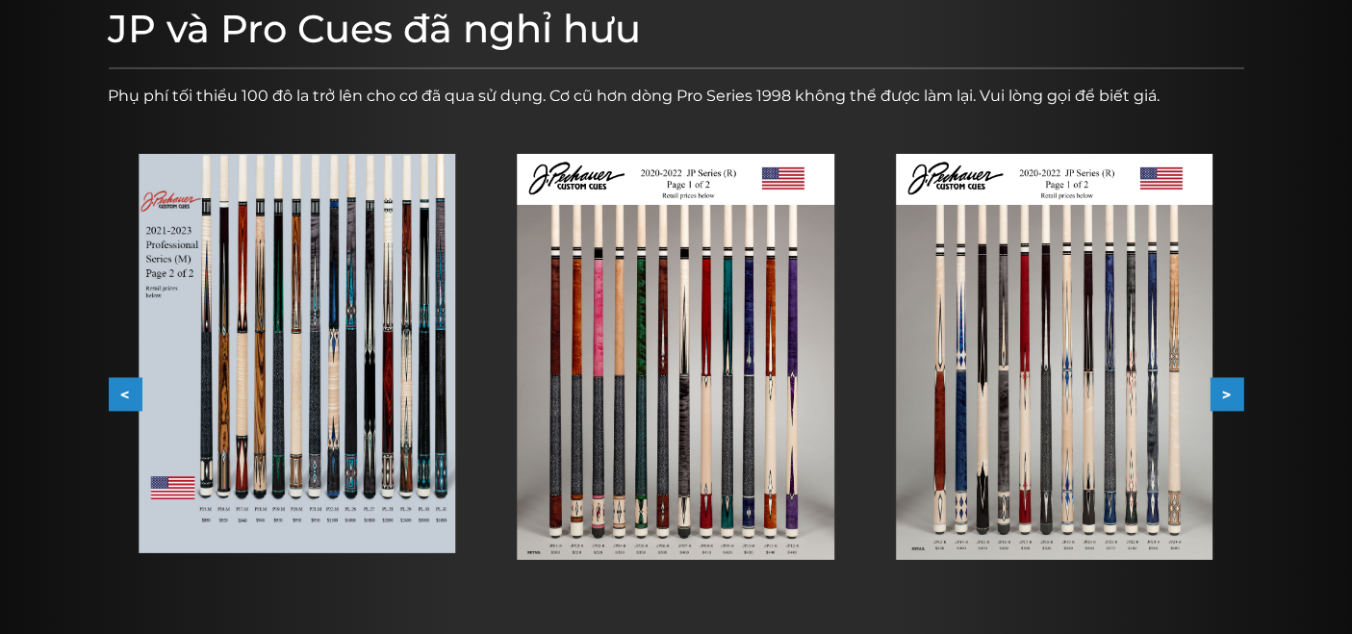
click at [1220, 388] on button ">" at bounding box center [1227, 395] width 34 height 34
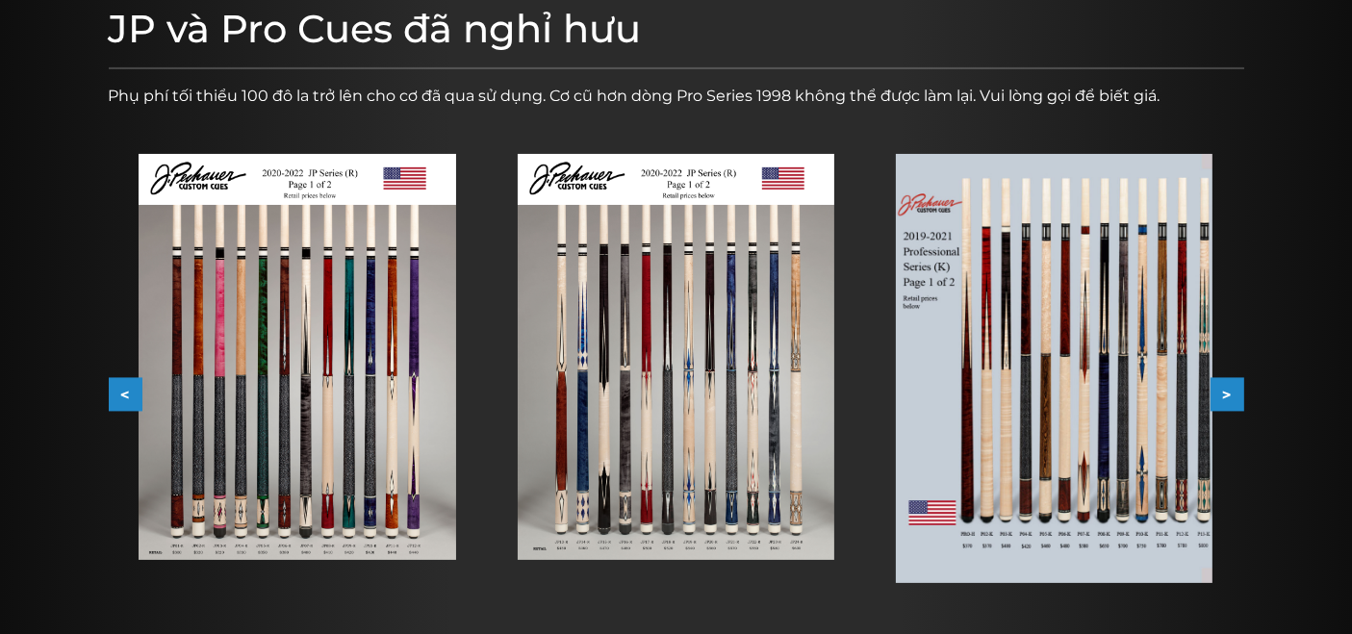
click at [1220, 388] on button ">" at bounding box center [1227, 395] width 34 height 34
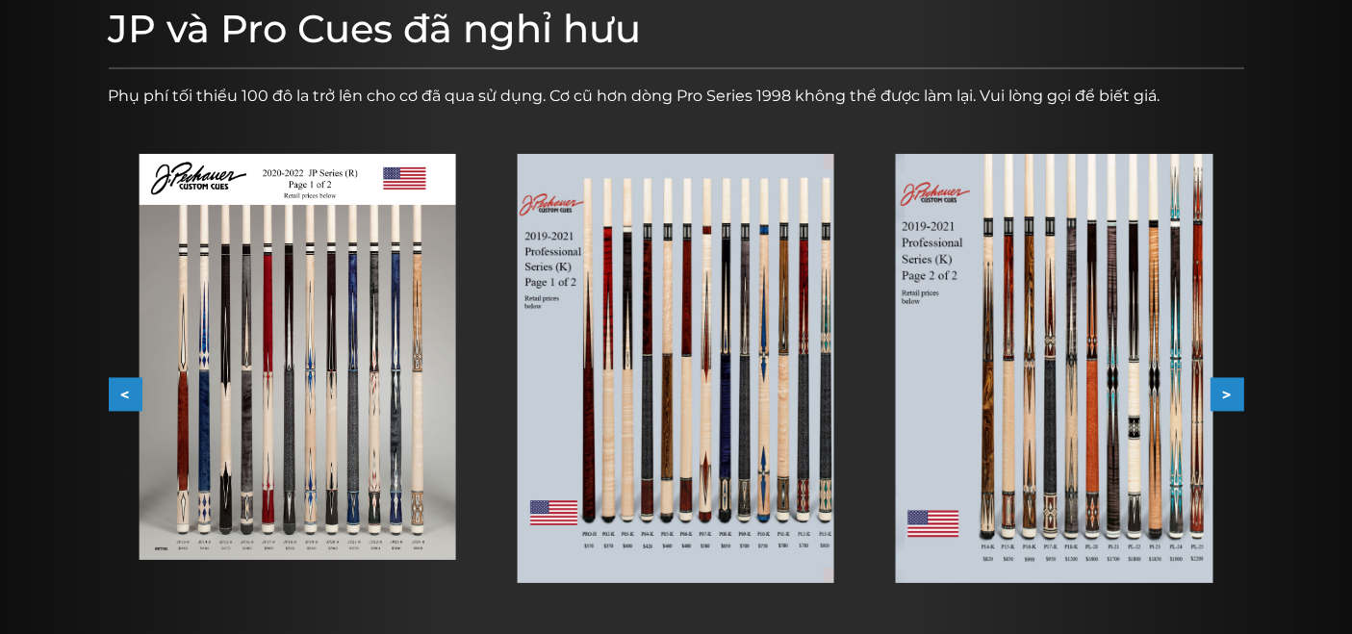
click at [1220, 388] on button ">" at bounding box center [1227, 395] width 34 height 34
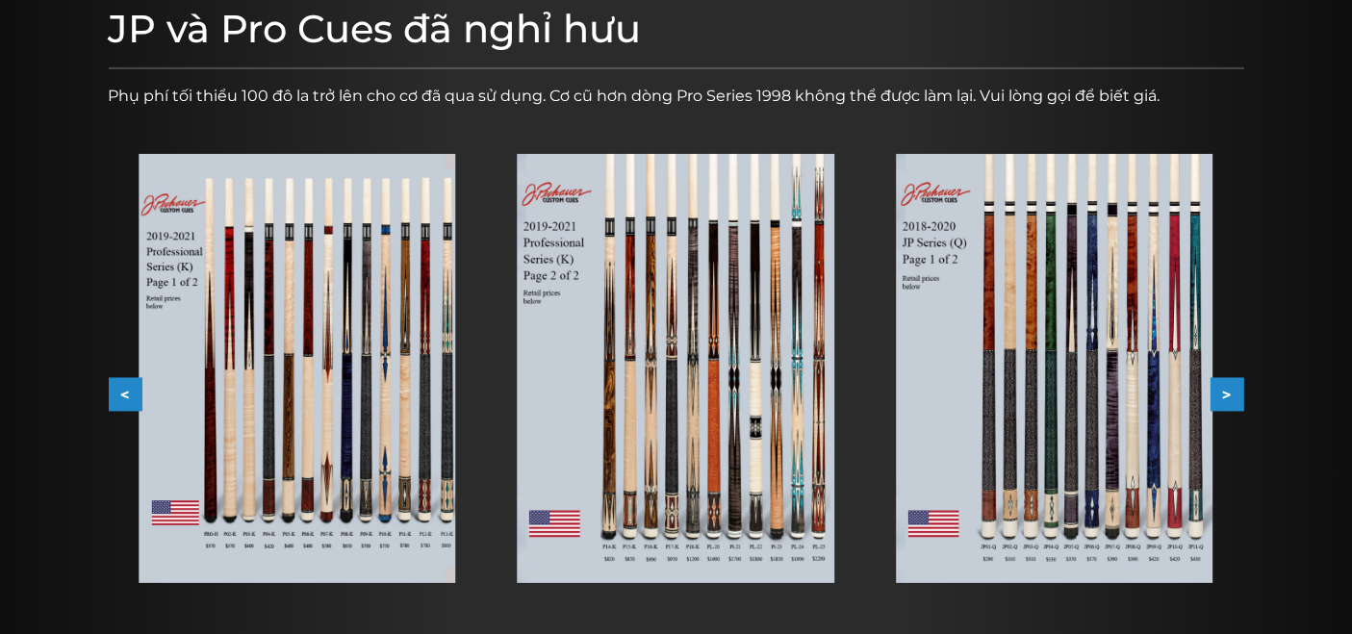
click at [1220, 388] on button ">" at bounding box center [1227, 395] width 34 height 34
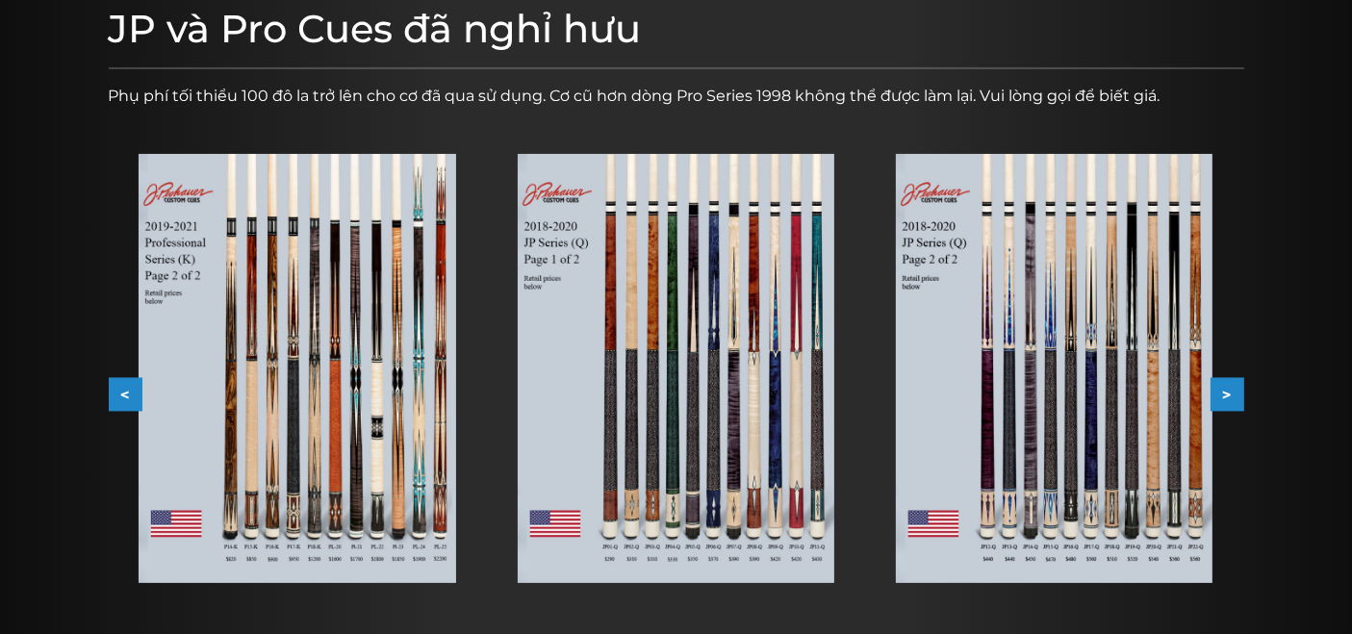
click at [1220, 388] on button ">" at bounding box center [1227, 395] width 34 height 34
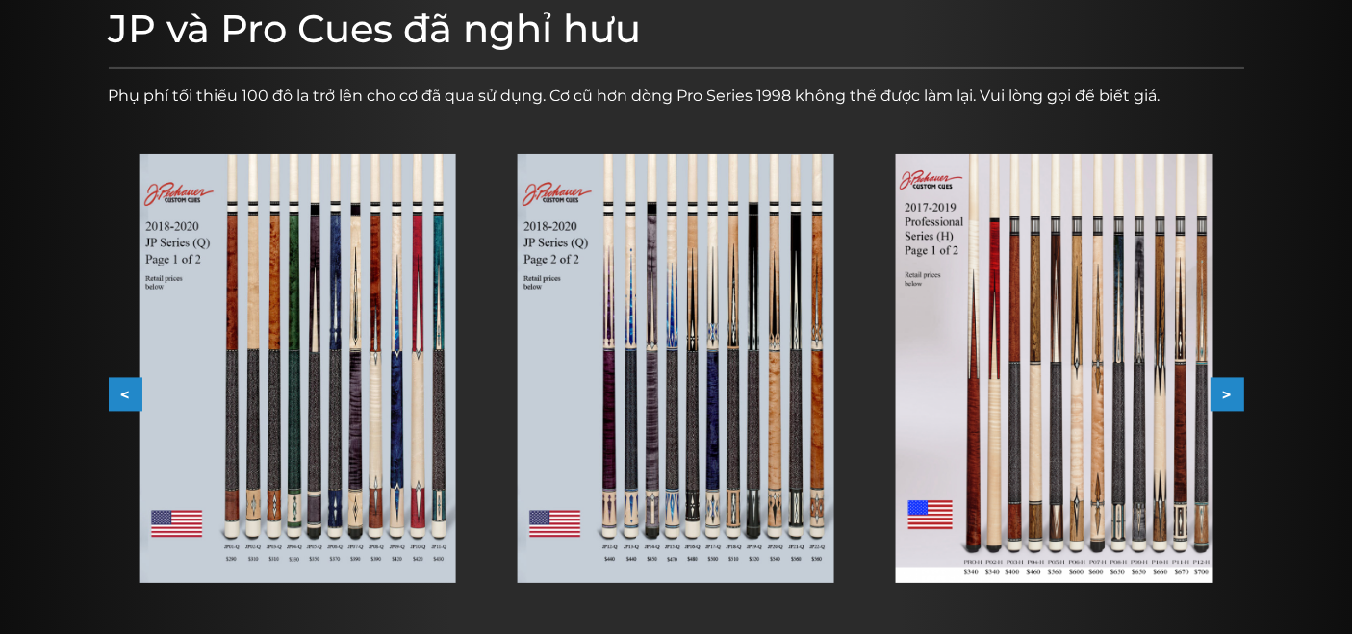
click at [1220, 388] on button ">" at bounding box center [1227, 395] width 34 height 34
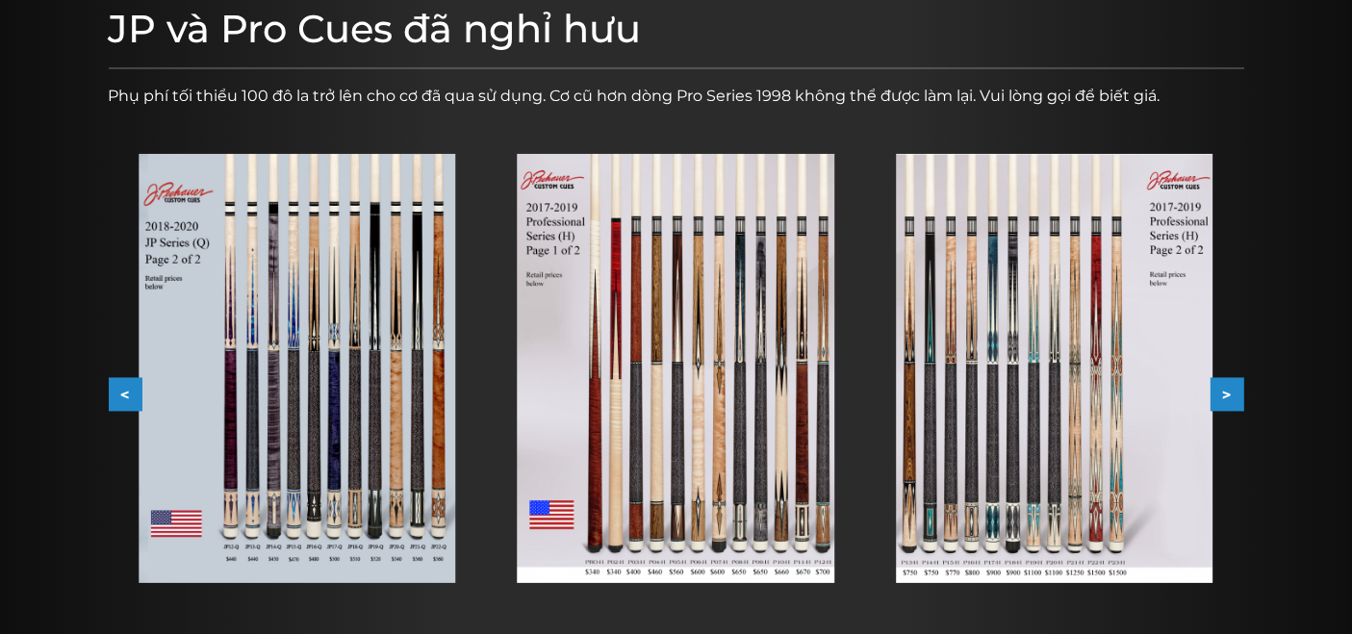
click at [1220, 388] on button ">" at bounding box center [1227, 395] width 34 height 34
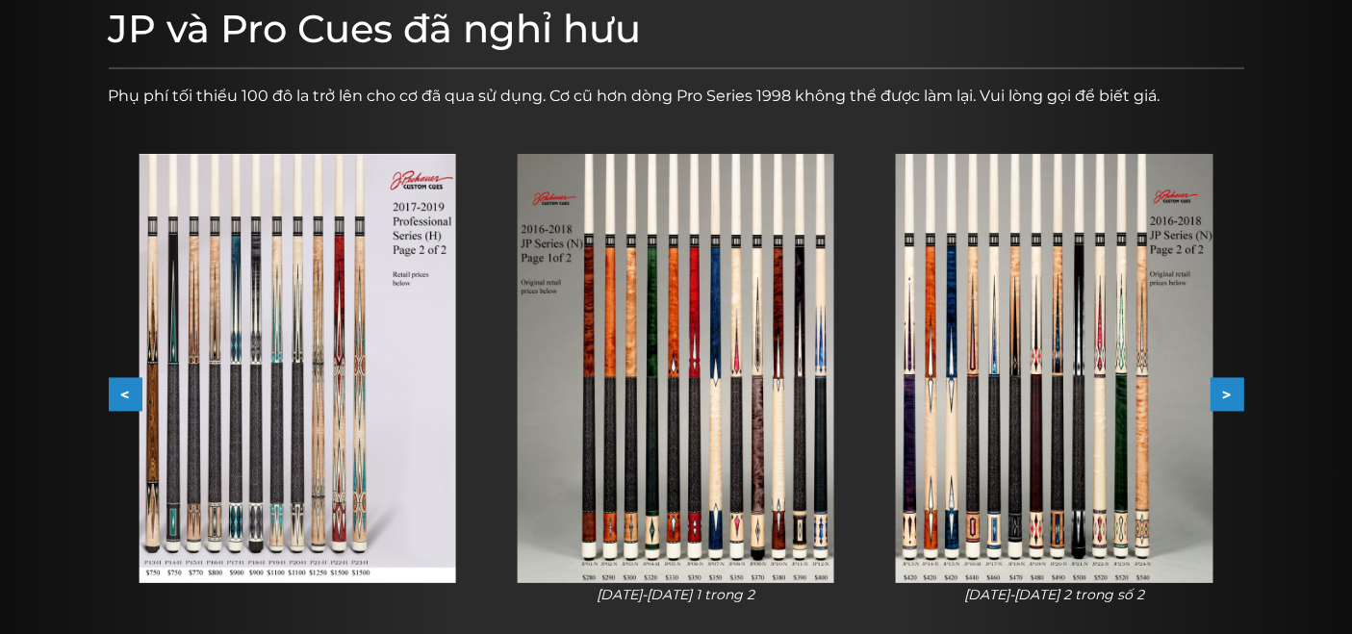
click at [1220, 388] on button ">" at bounding box center [1227, 395] width 34 height 34
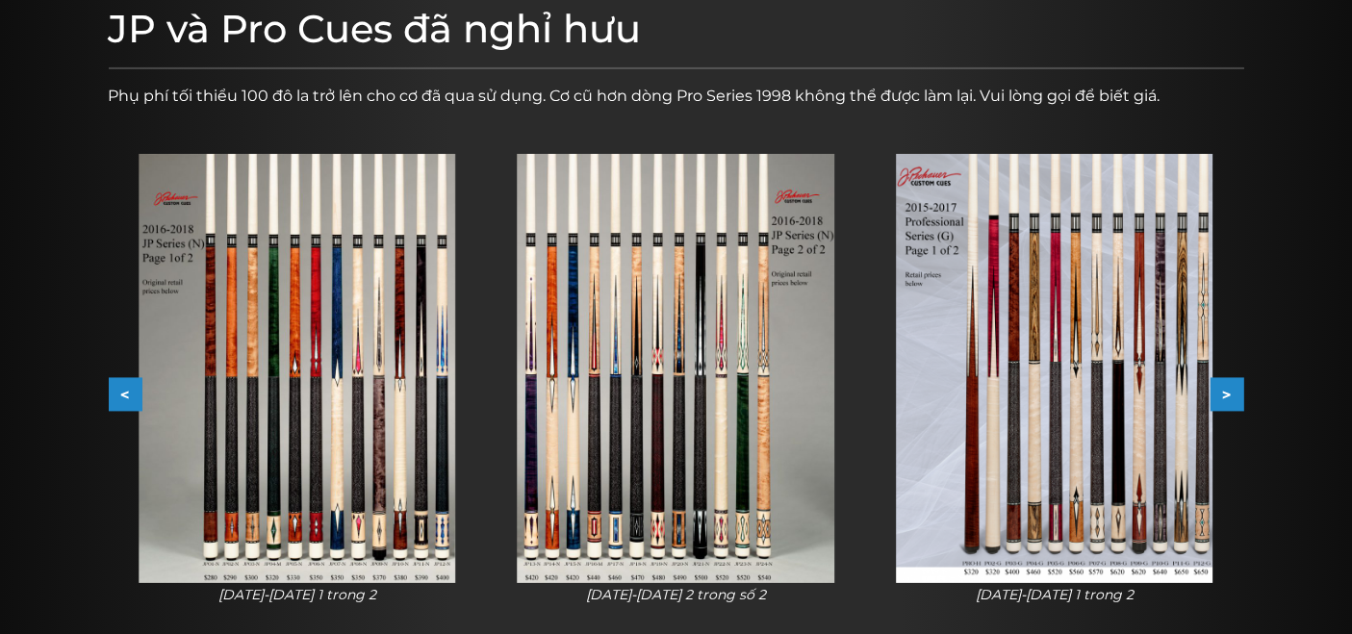
click at [1220, 388] on button ">" at bounding box center [1227, 395] width 34 height 34
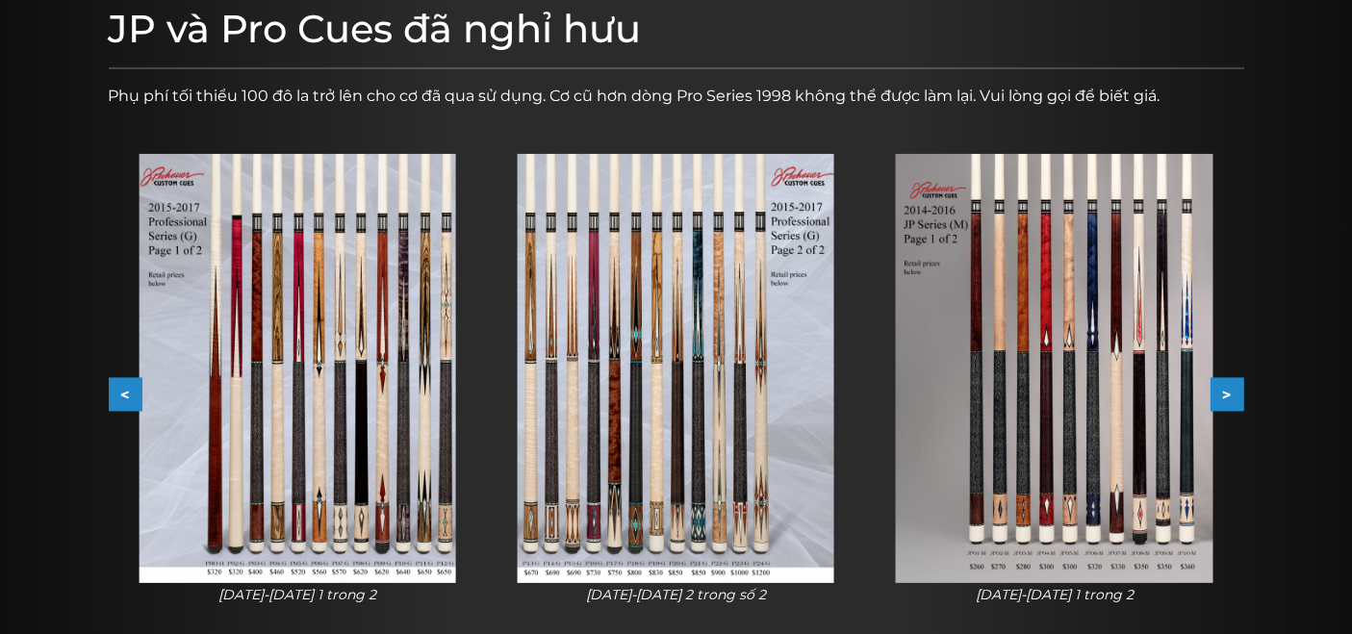
click at [1220, 388] on button ">" at bounding box center [1227, 395] width 34 height 34
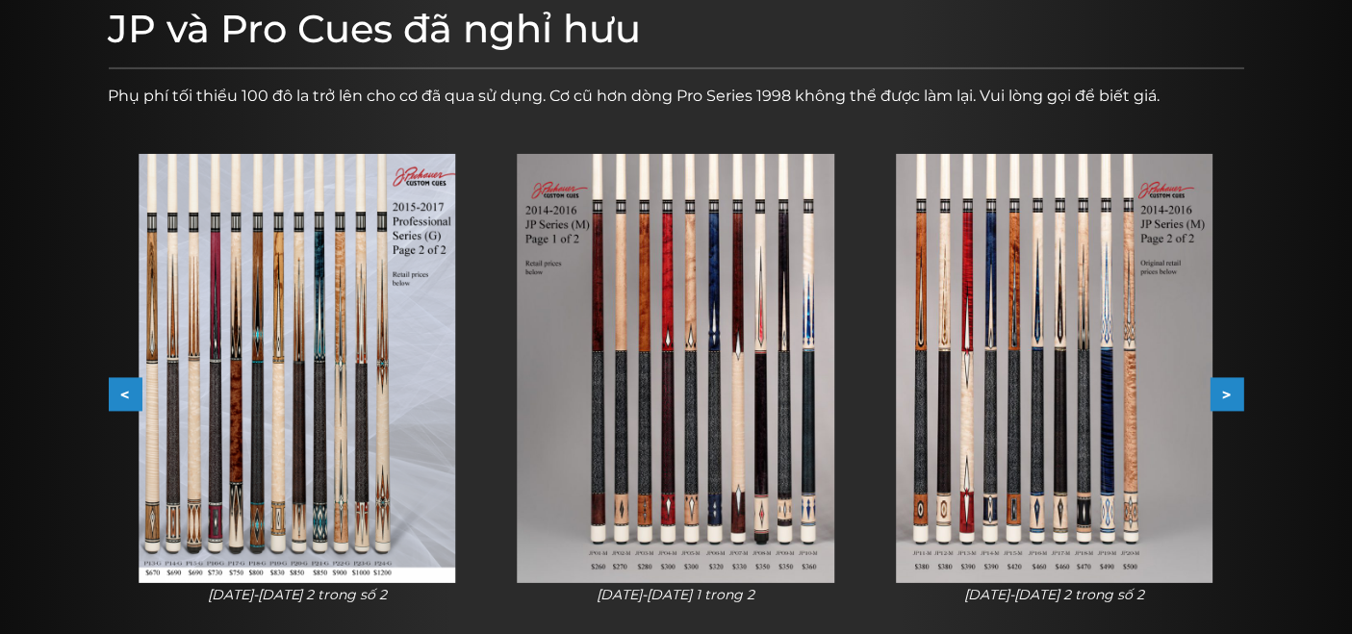
click at [1220, 388] on button ">" at bounding box center [1227, 395] width 34 height 34
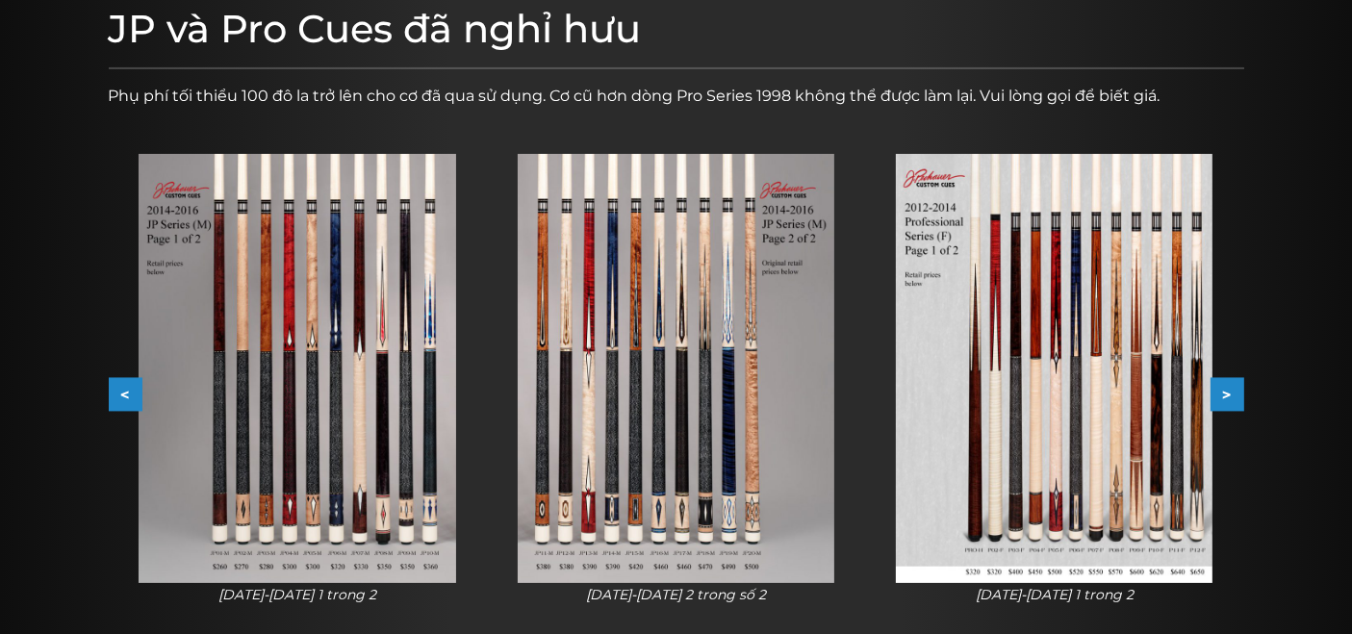
click at [1220, 388] on button ">" at bounding box center [1227, 395] width 34 height 34
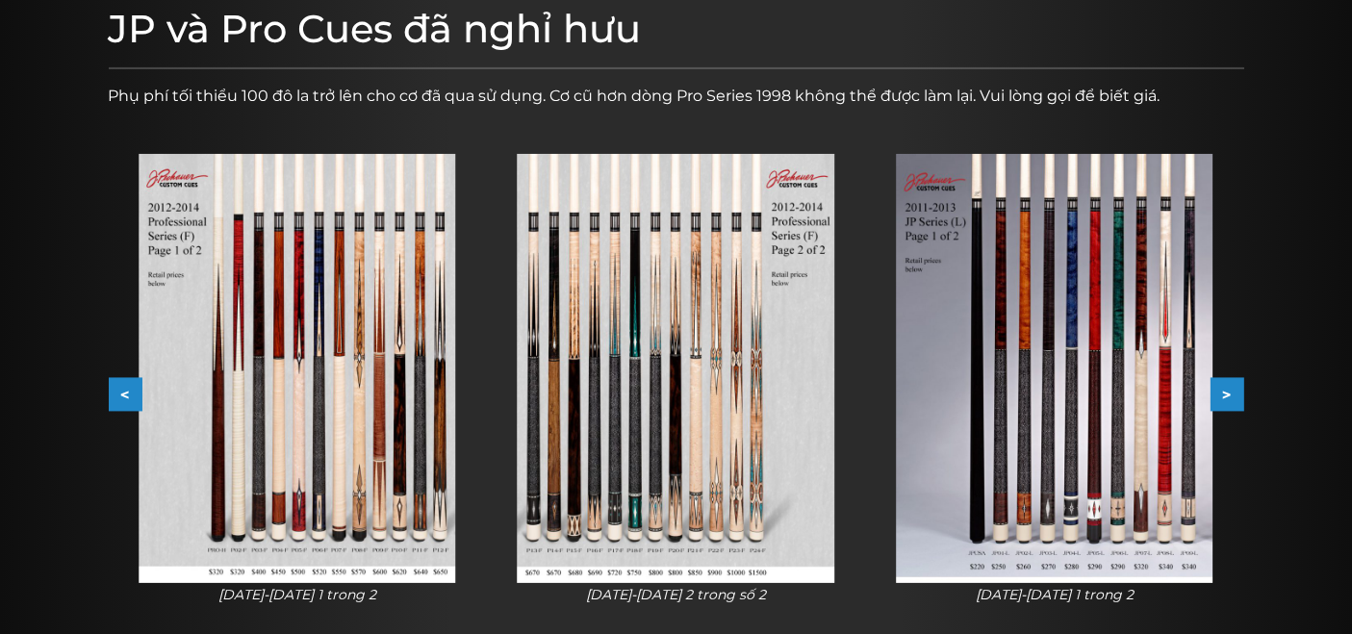
click at [1220, 388] on button ">" at bounding box center [1227, 395] width 34 height 34
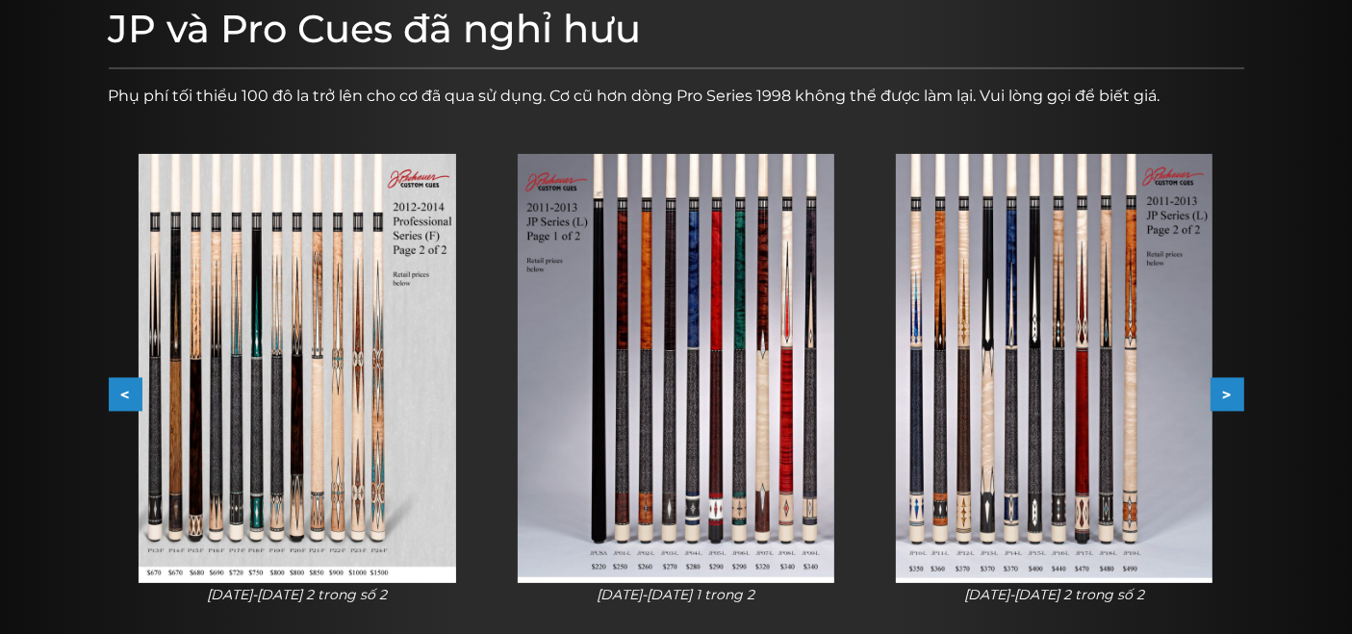
click at [1220, 388] on button ">" at bounding box center [1227, 395] width 34 height 34
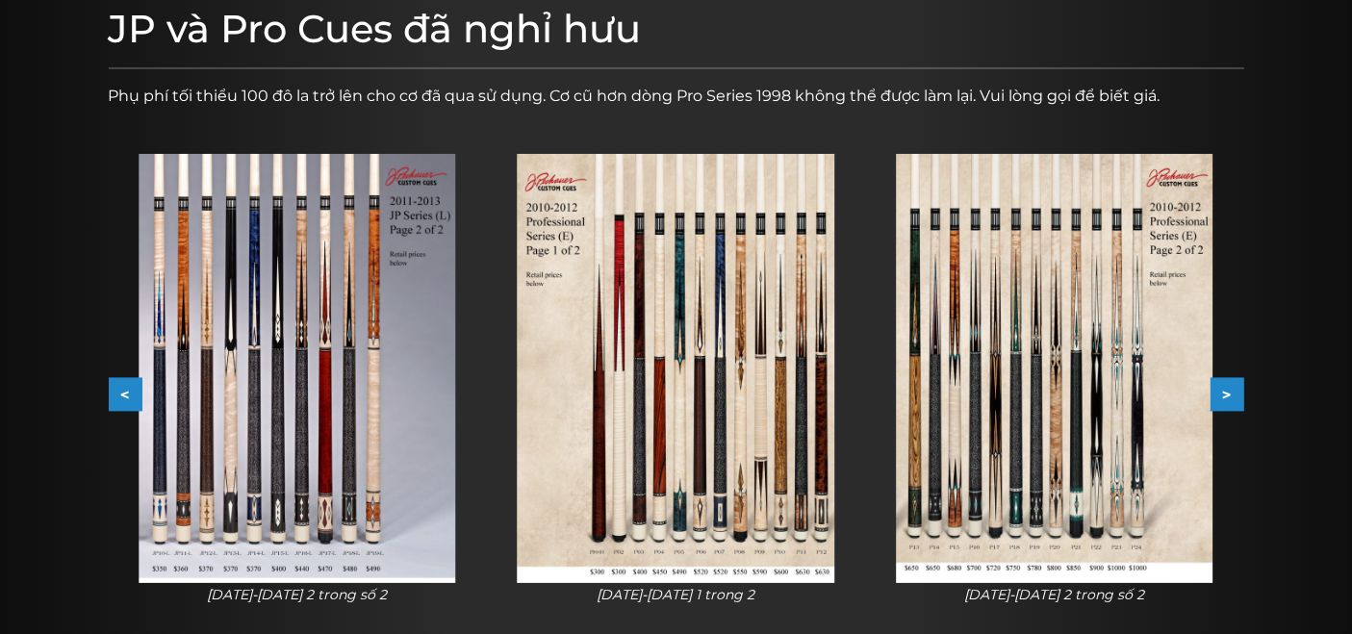
click at [1220, 388] on button ">" at bounding box center [1227, 395] width 34 height 34
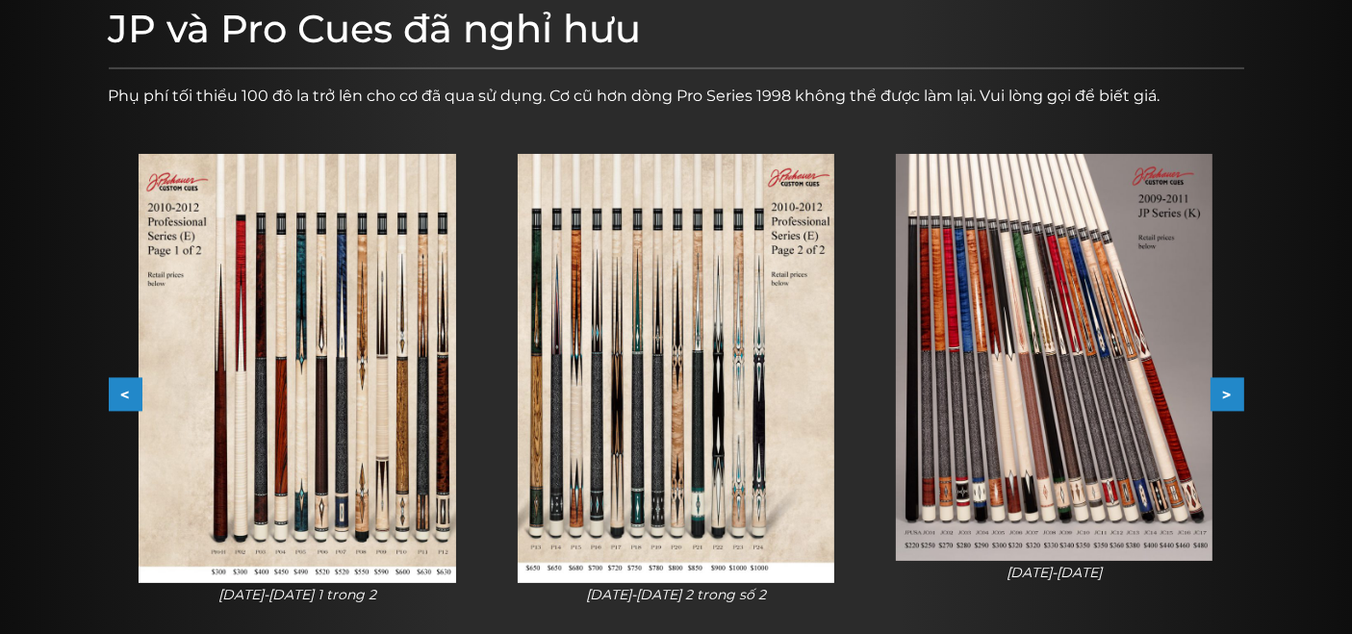
click at [1220, 388] on button ">" at bounding box center [1227, 395] width 34 height 34
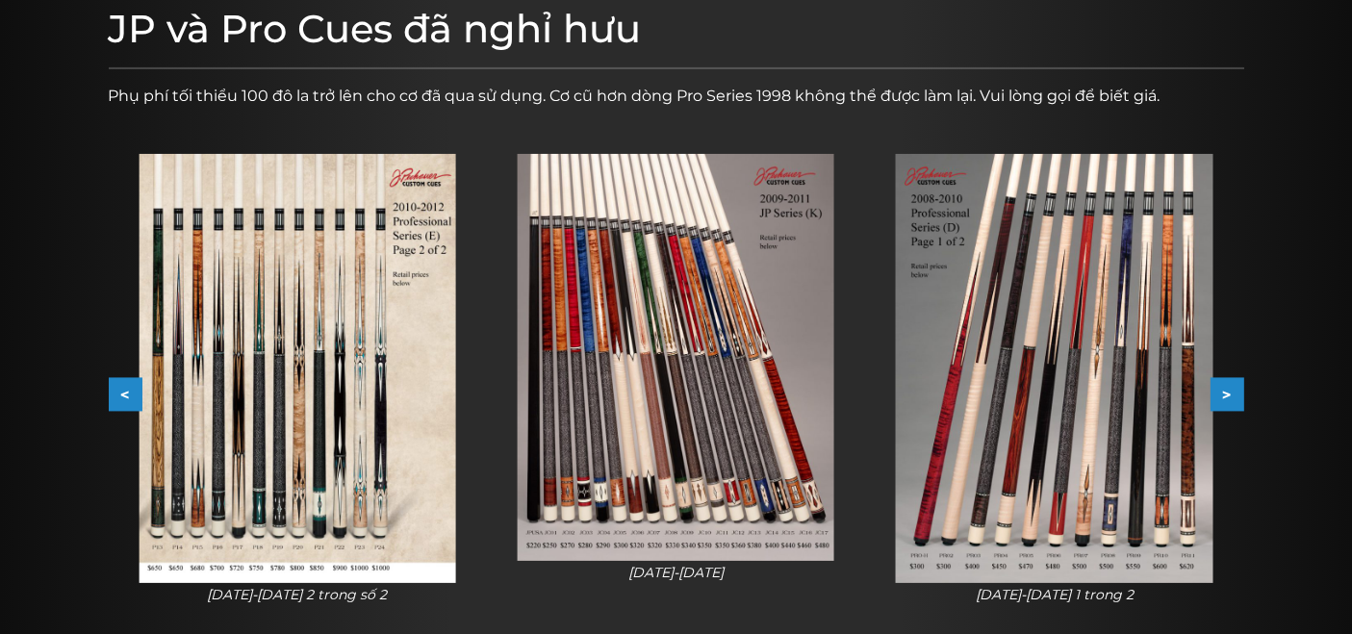
click at [1220, 388] on button ">" at bounding box center [1227, 395] width 34 height 34
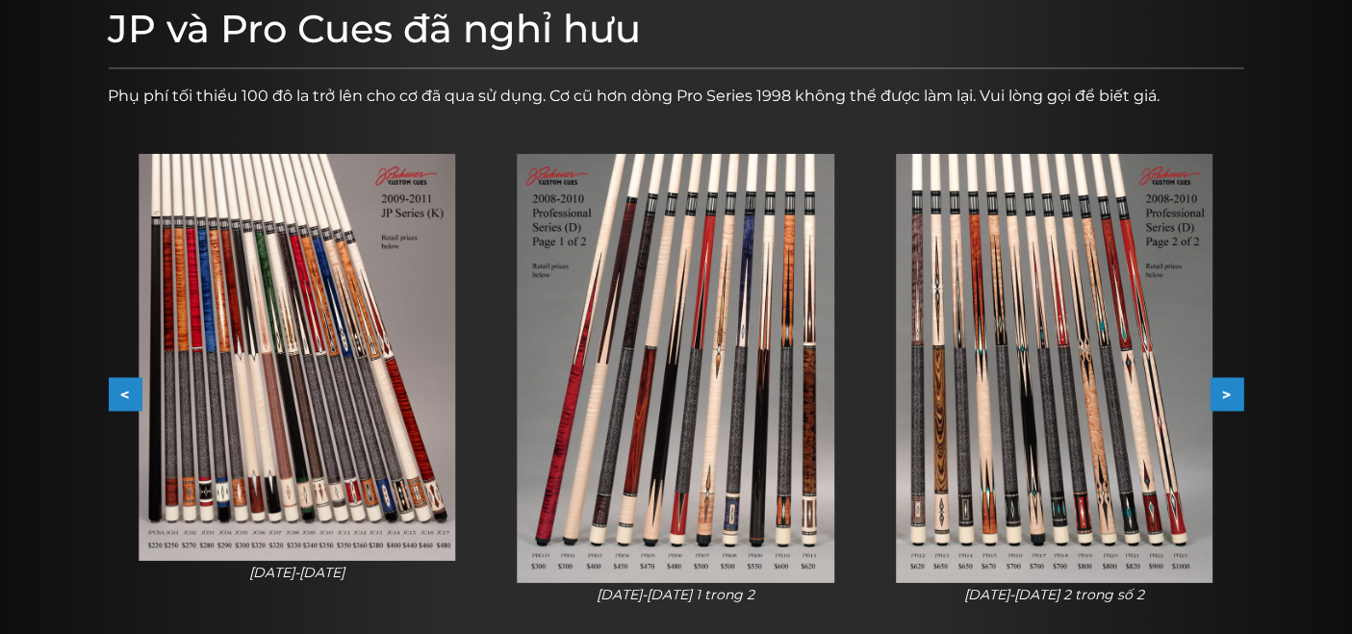
click at [1220, 388] on button ">" at bounding box center [1227, 395] width 34 height 34
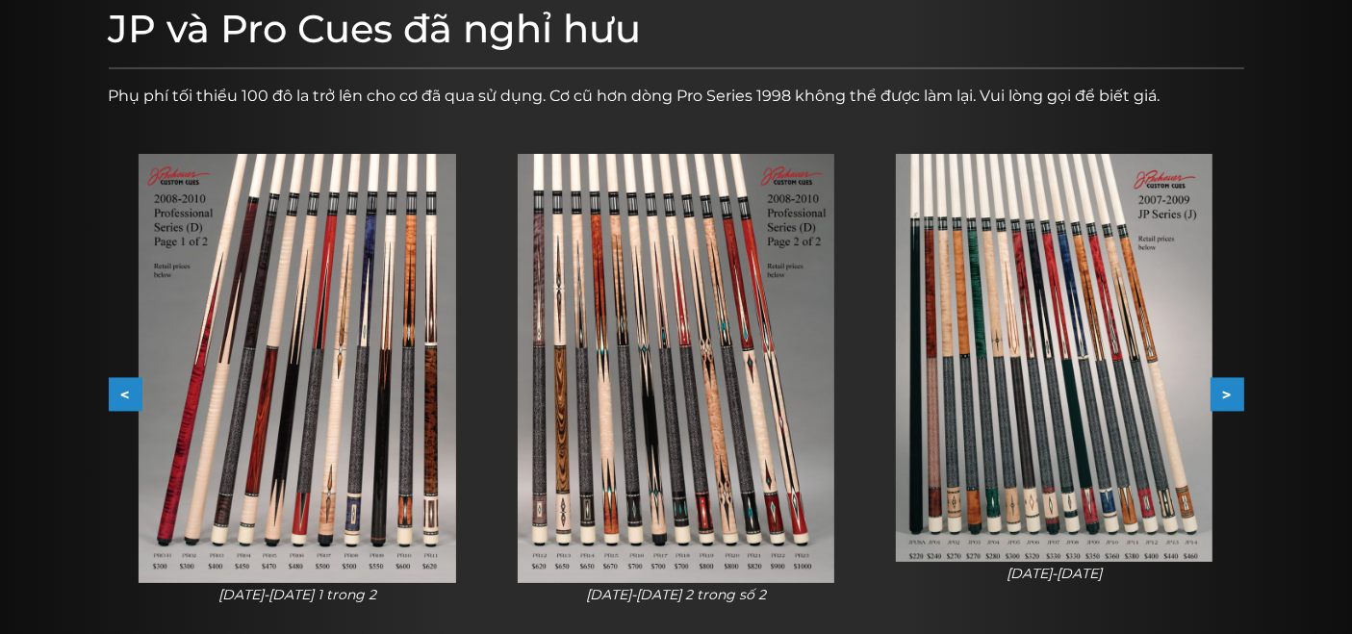
click at [1220, 388] on button ">" at bounding box center [1227, 395] width 34 height 34
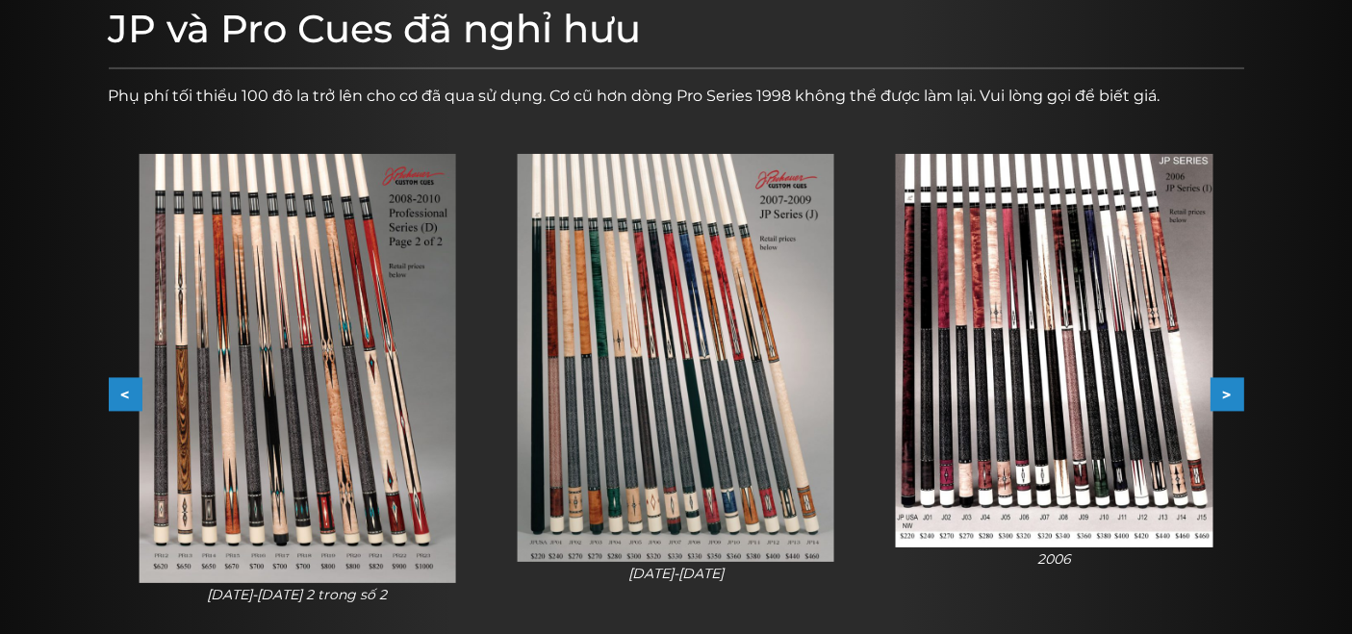
click at [1220, 388] on button ">" at bounding box center [1227, 395] width 34 height 34
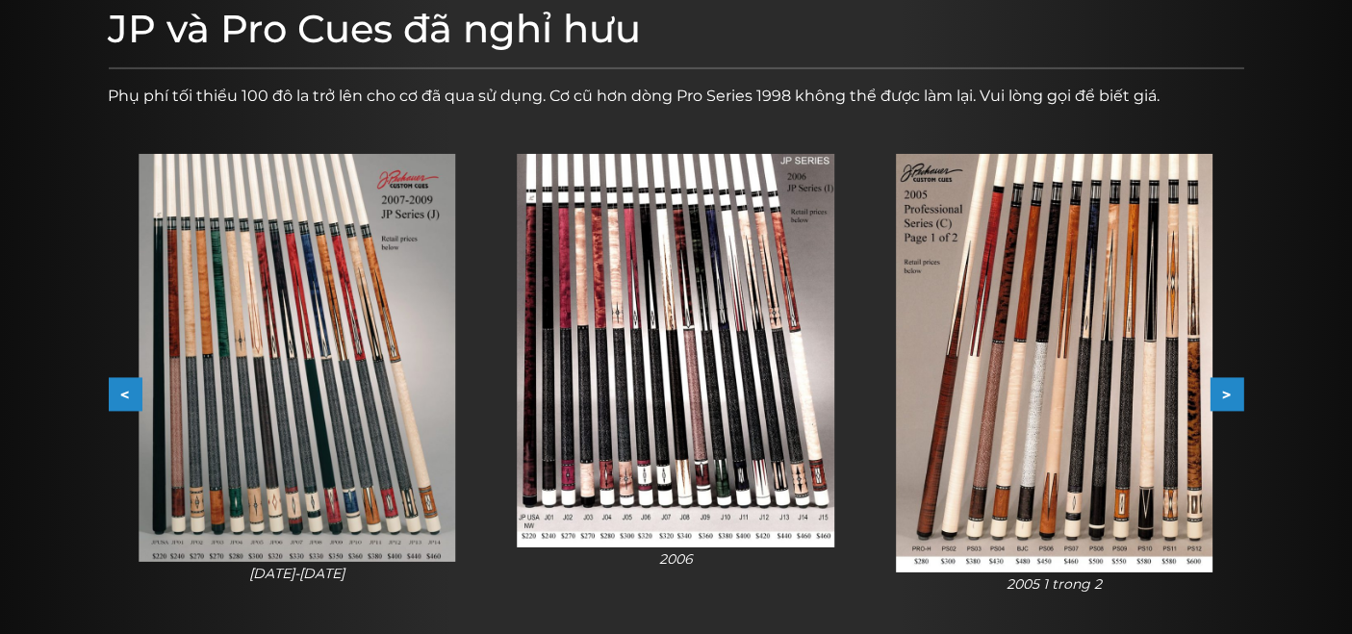
click at [1220, 388] on button ">" at bounding box center [1227, 395] width 34 height 34
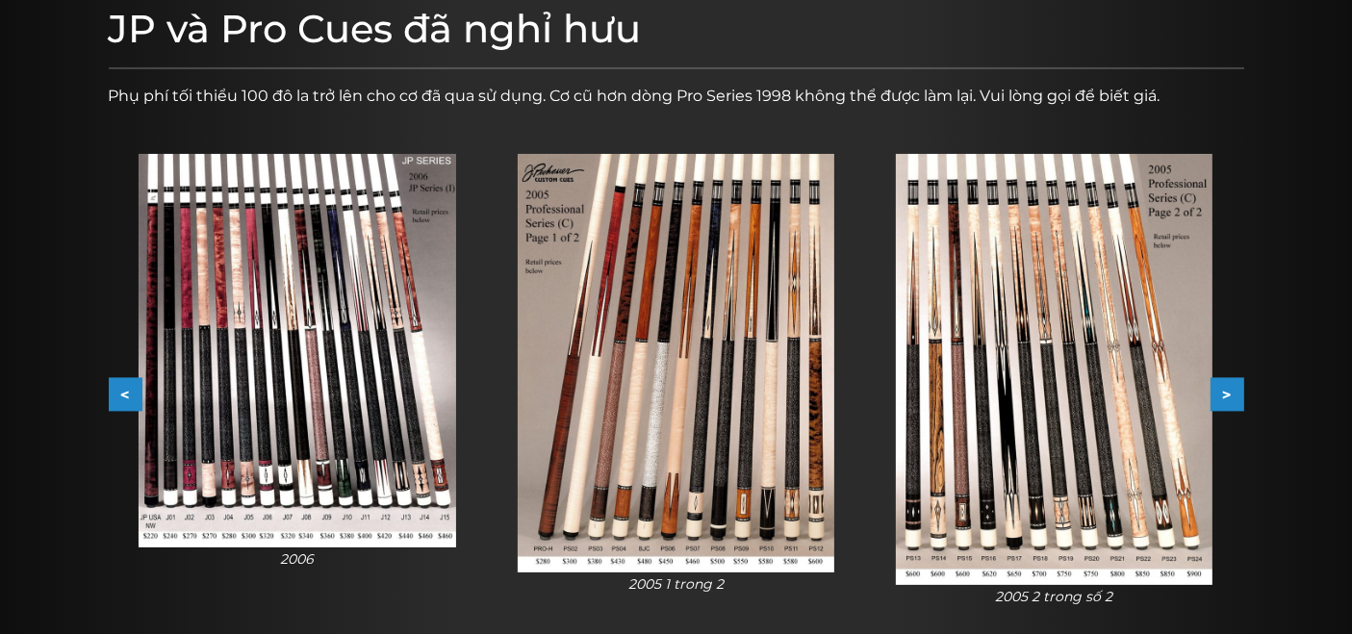
click at [1220, 388] on button ">" at bounding box center [1227, 395] width 34 height 34
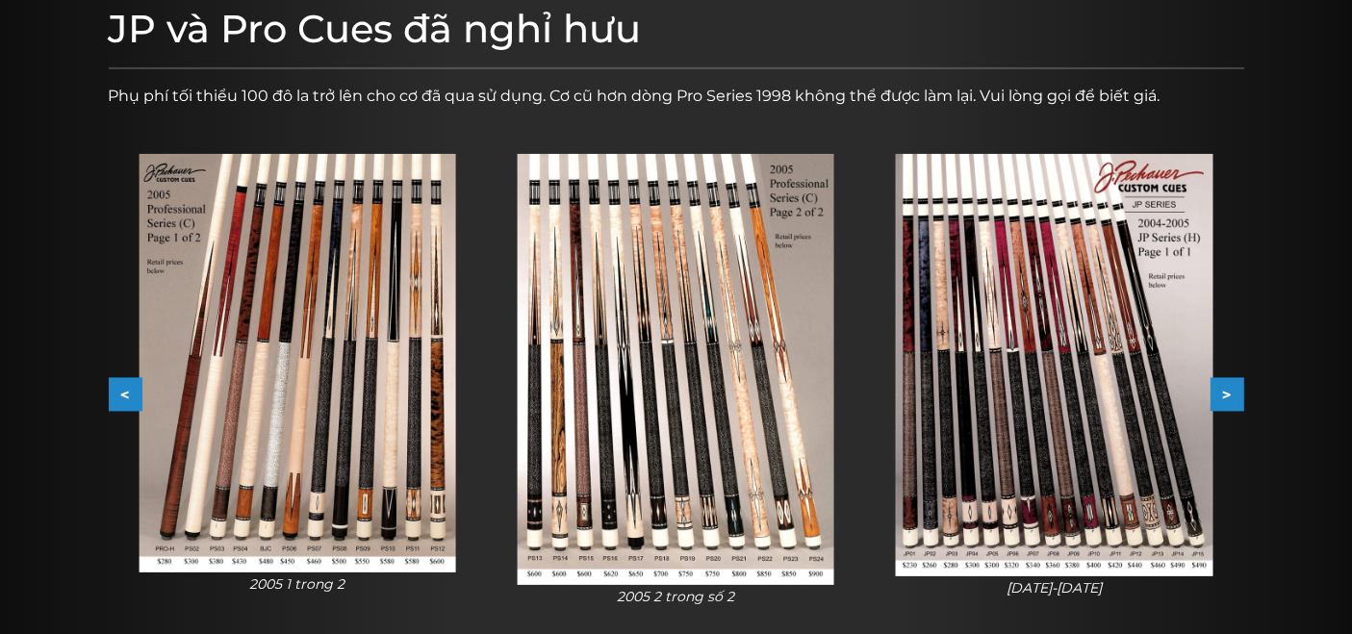
click at [1220, 388] on button ">" at bounding box center [1227, 395] width 34 height 34
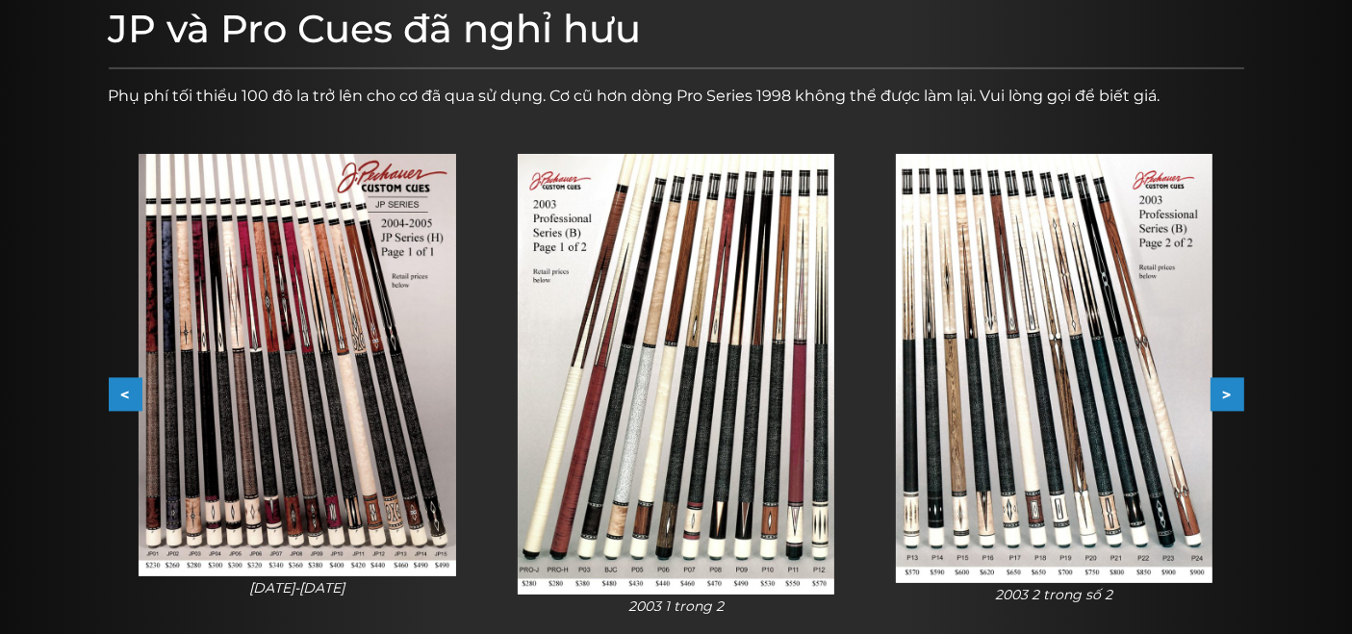
click at [1220, 388] on button ">" at bounding box center [1227, 395] width 34 height 34
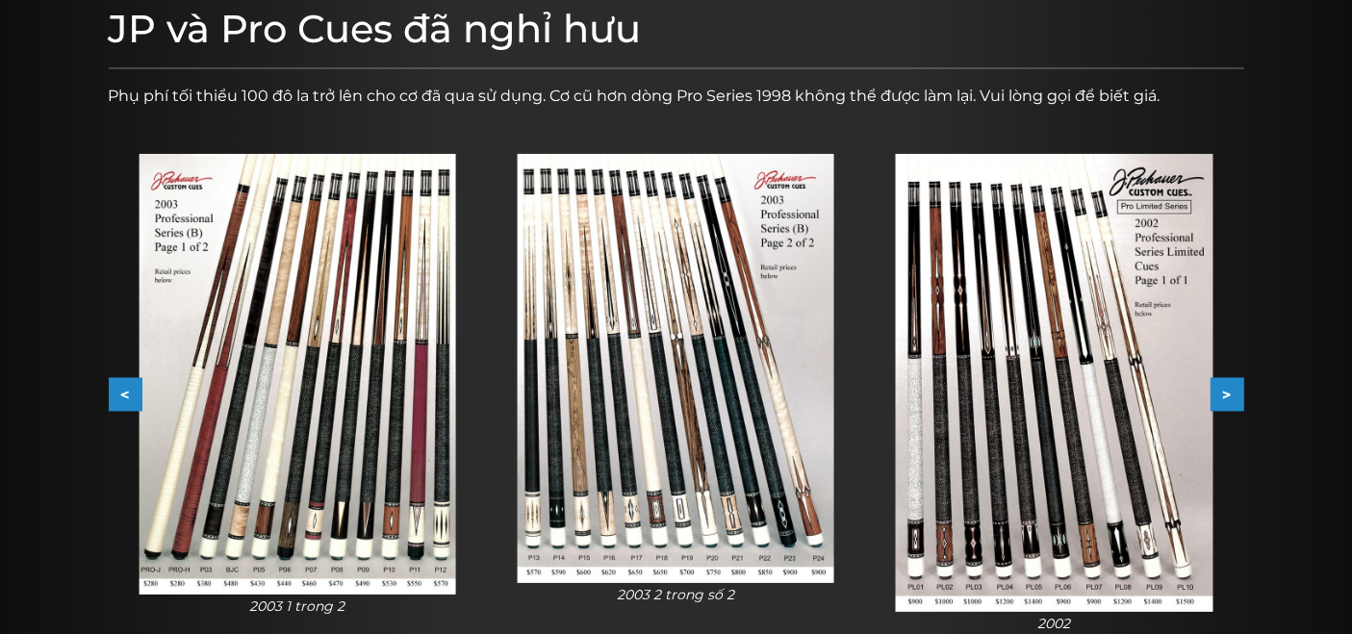
click at [1220, 388] on button ">" at bounding box center [1227, 395] width 34 height 34
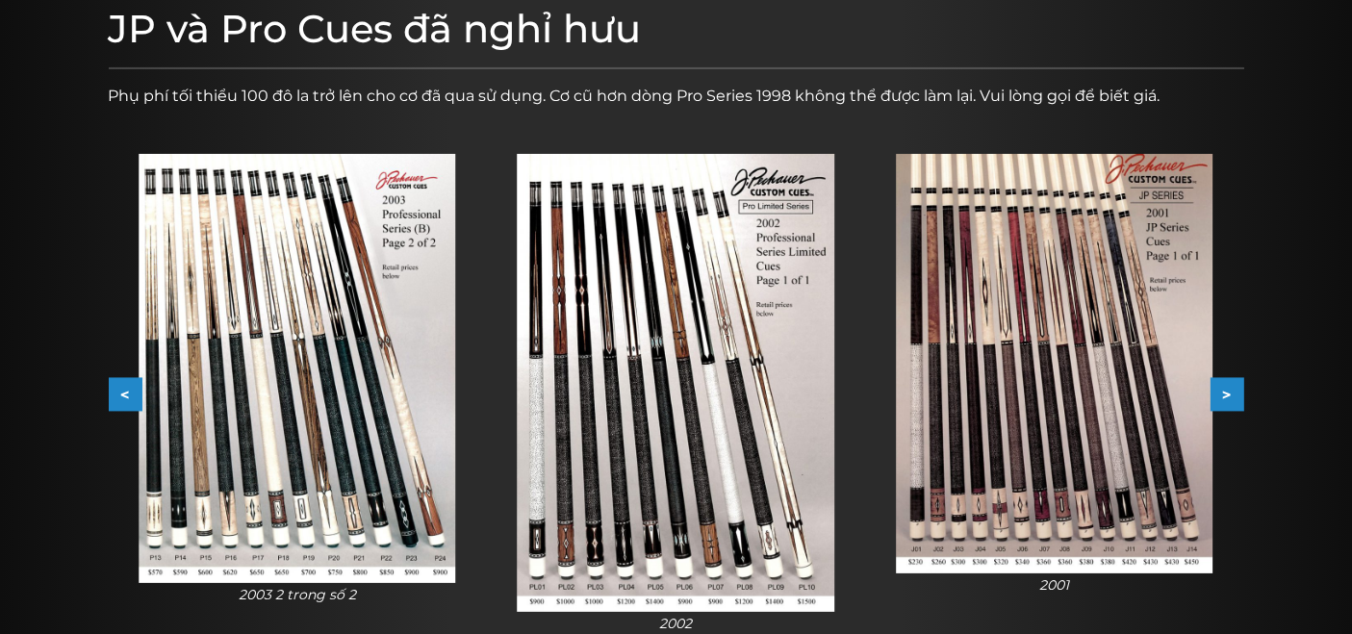
click at [1220, 388] on button ">" at bounding box center [1227, 395] width 34 height 34
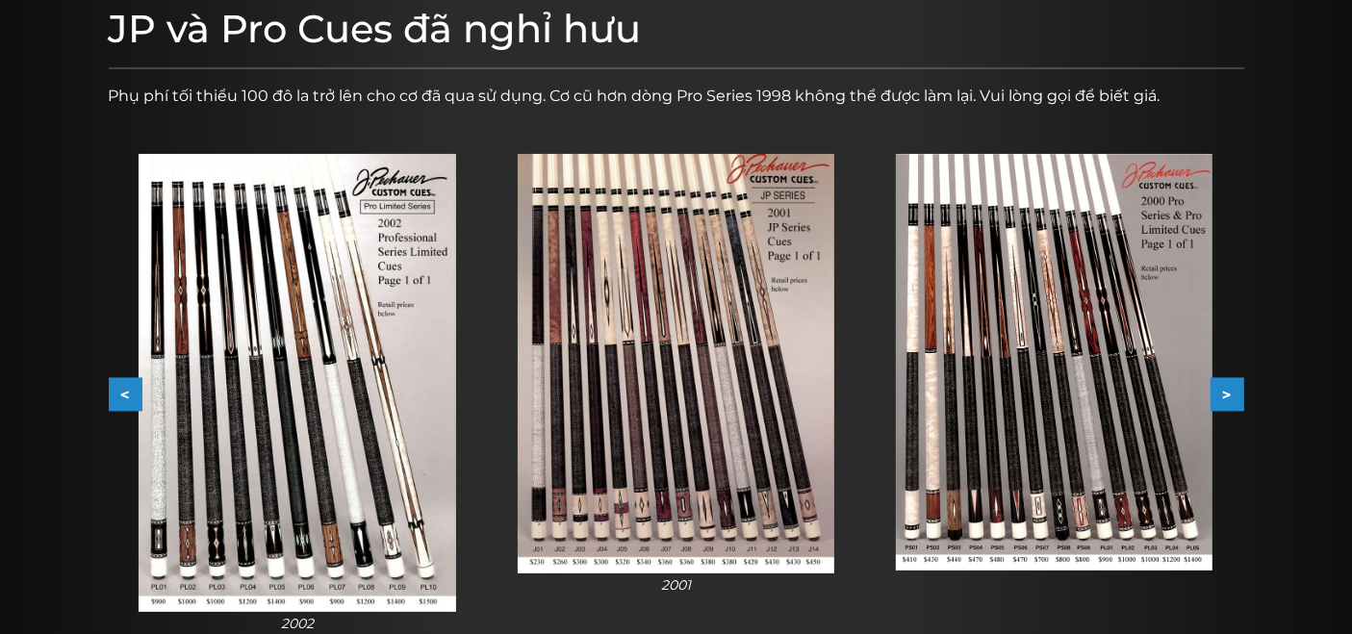
click at [1220, 388] on button ">" at bounding box center [1227, 395] width 34 height 34
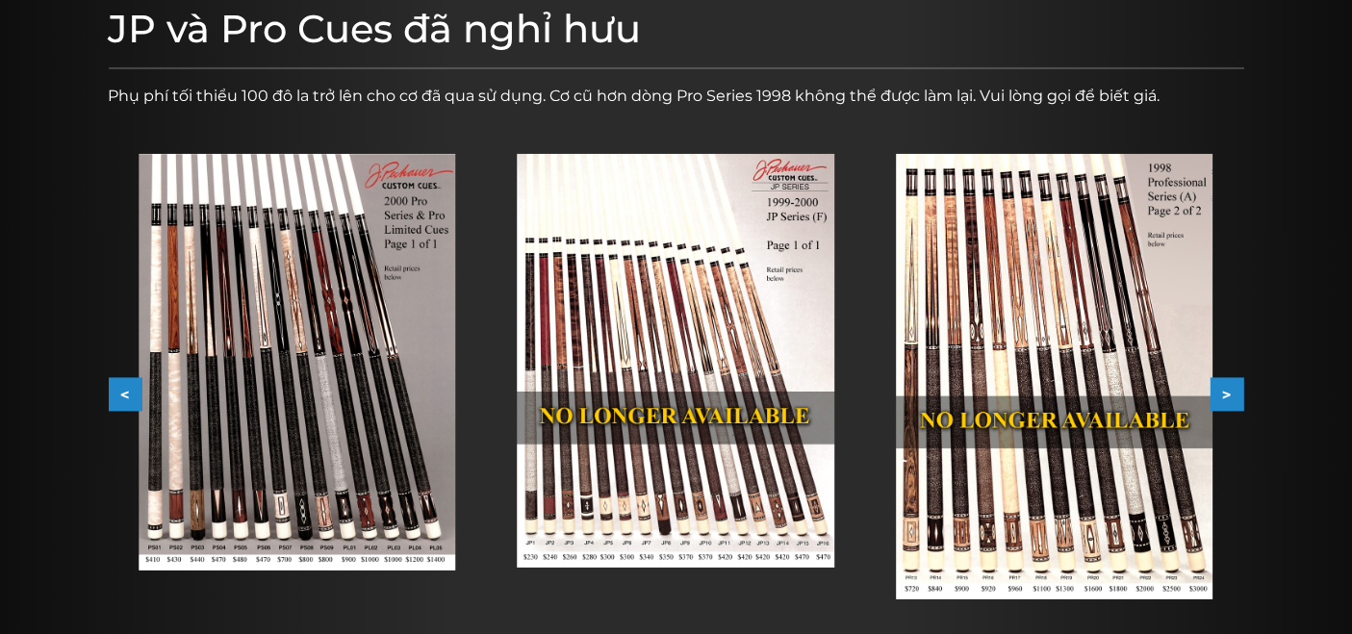
click at [1220, 388] on button ">" at bounding box center [1227, 395] width 34 height 34
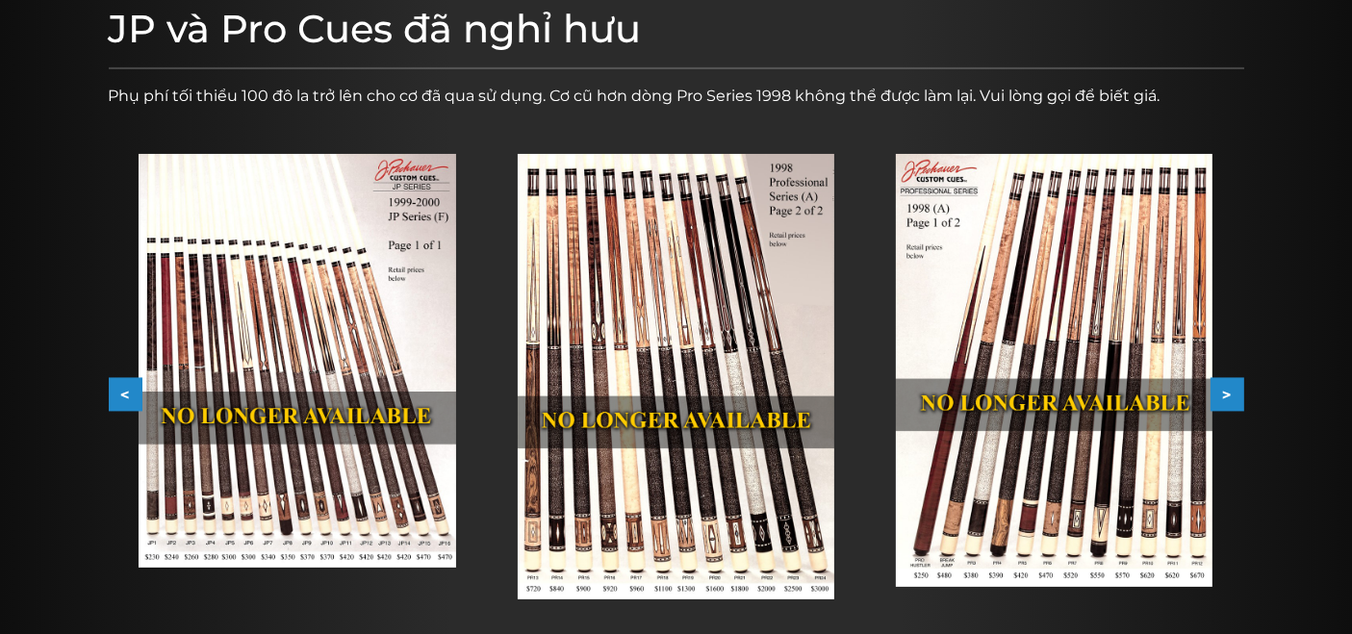
click at [1220, 388] on button ">" at bounding box center [1227, 395] width 34 height 34
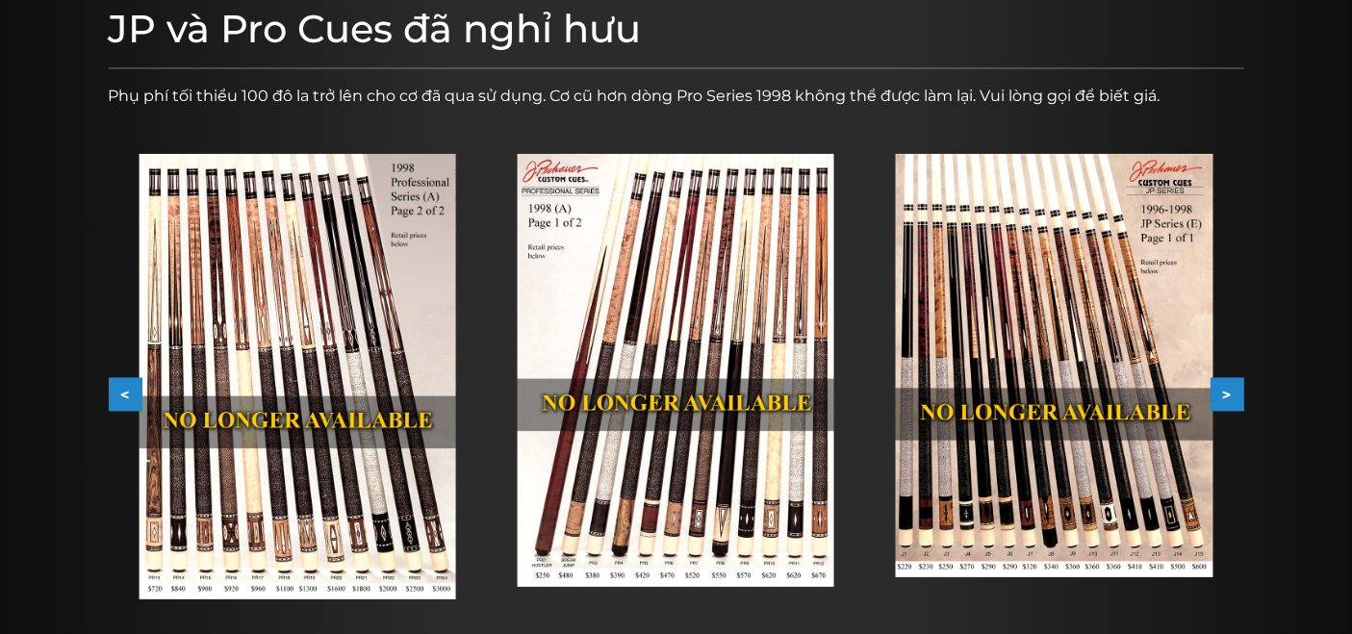
click at [1220, 388] on button ">" at bounding box center [1227, 395] width 34 height 34
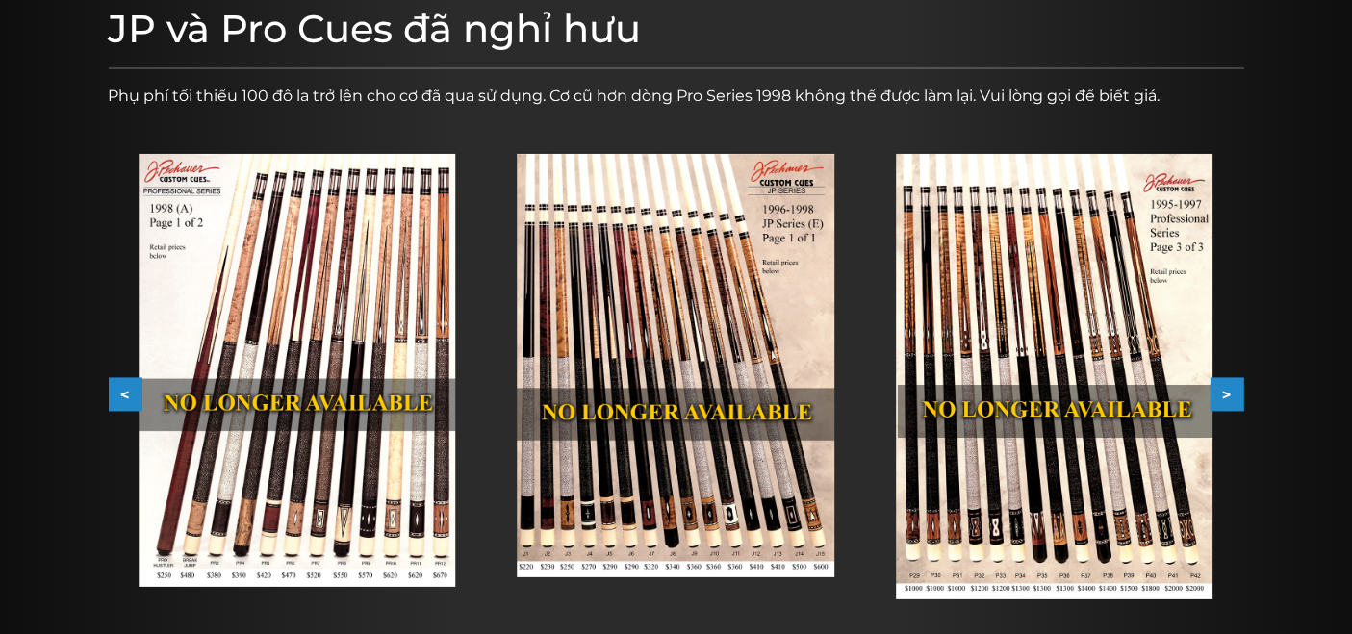
click at [1220, 388] on button ">" at bounding box center [1227, 395] width 34 height 34
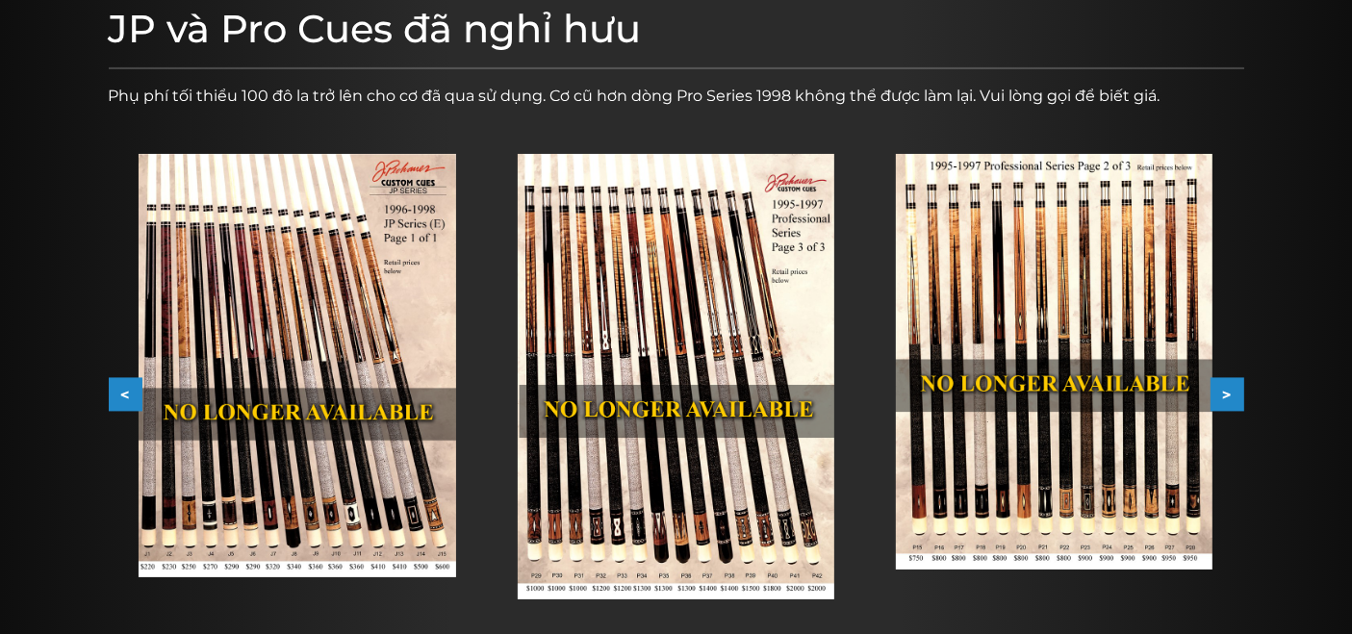
click at [1220, 388] on button ">" at bounding box center [1227, 395] width 34 height 34
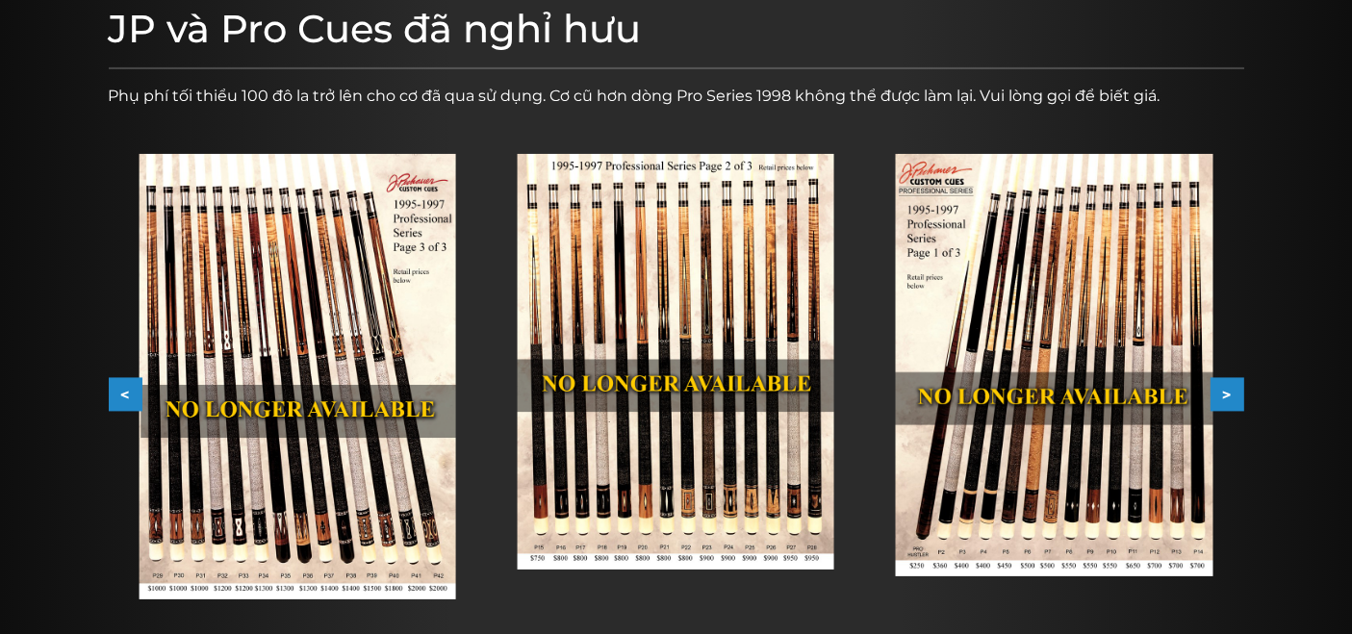
click at [1220, 388] on button ">" at bounding box center [1227, 395] width 34 height 34
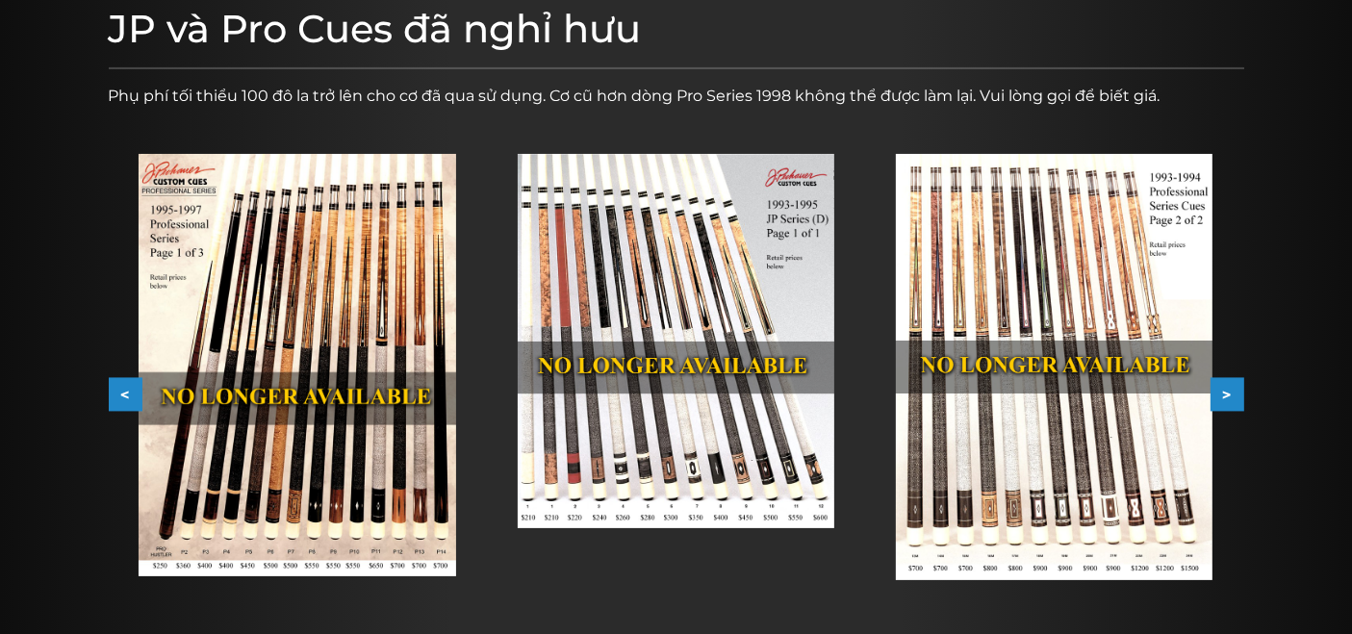
click at [1220, 388] on button ">" at bounding box center [1227, 395] width 34 height 34
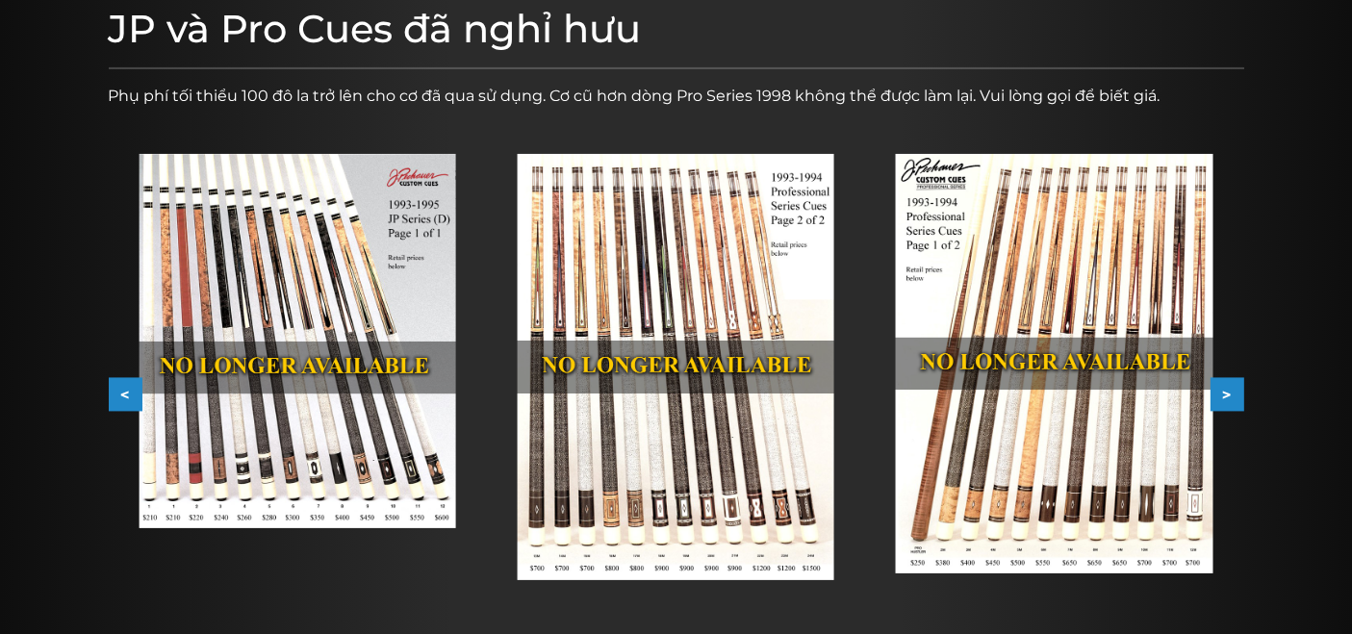
click at [1220, 388] on button ">" at bounding box center [1227, 395] width 34 height 34
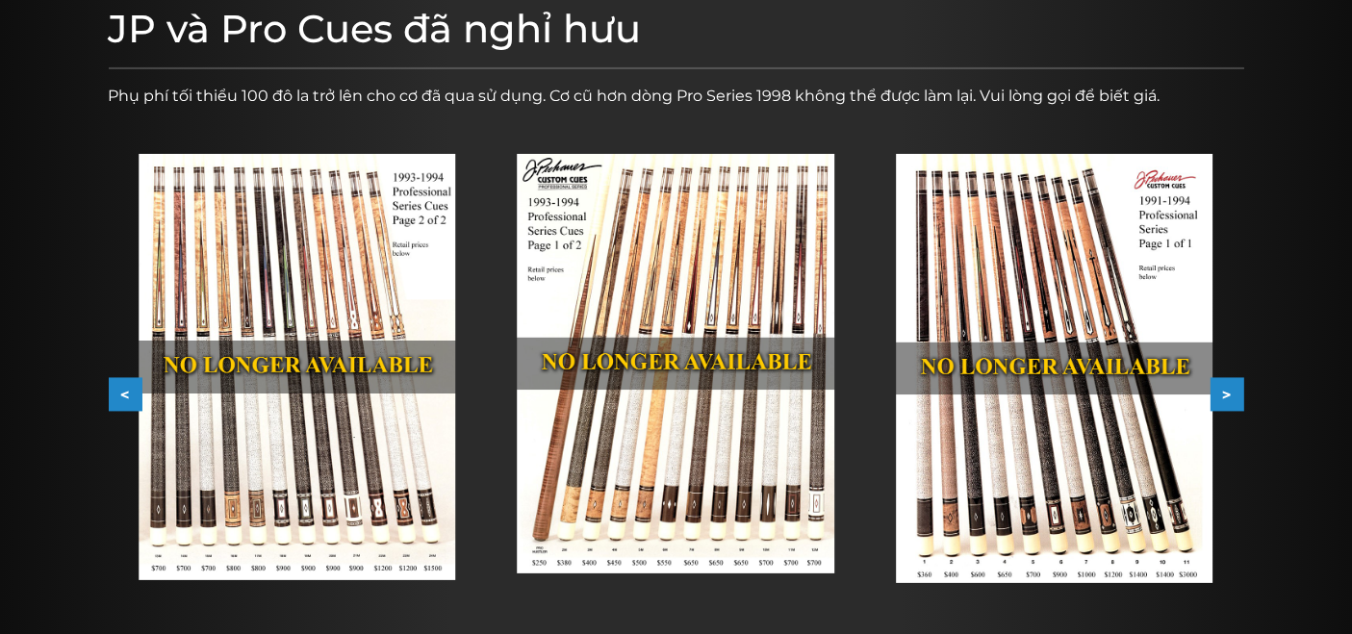
click at [1220, 388] on button ">" at bounding box center [1227, 395] width 34 height 34
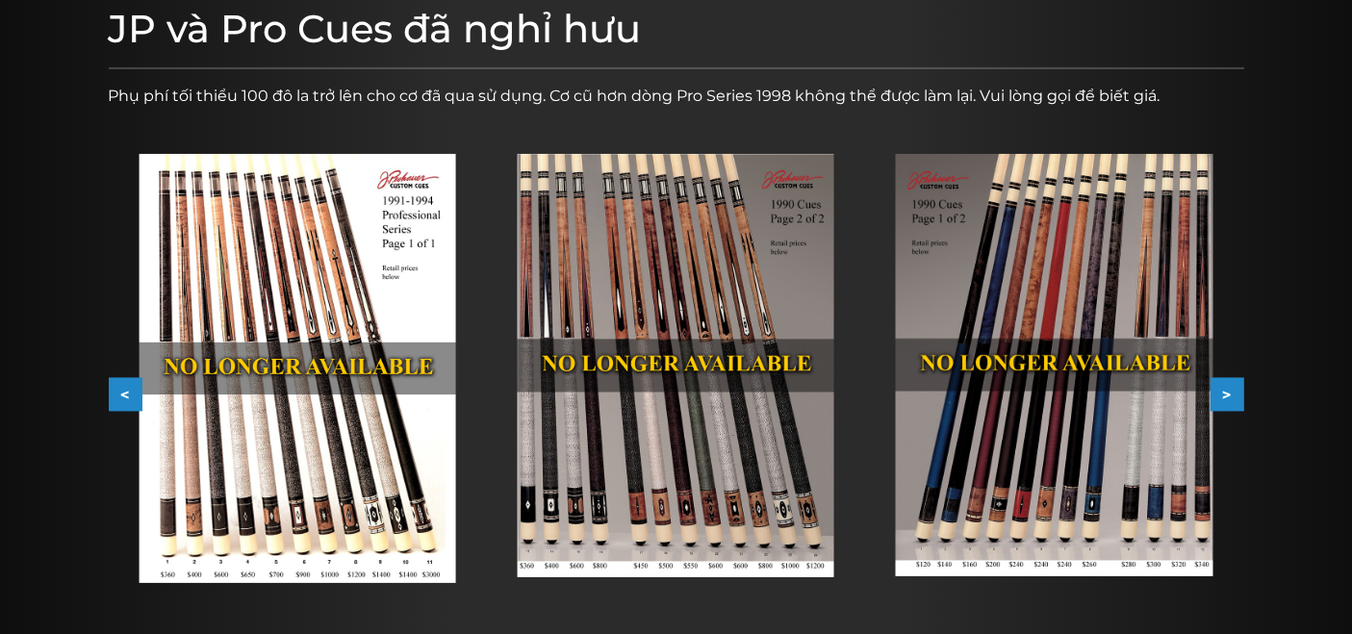
click at [1220, 388] on button ">" at bounding box center [1227, 395] width 34 height 34
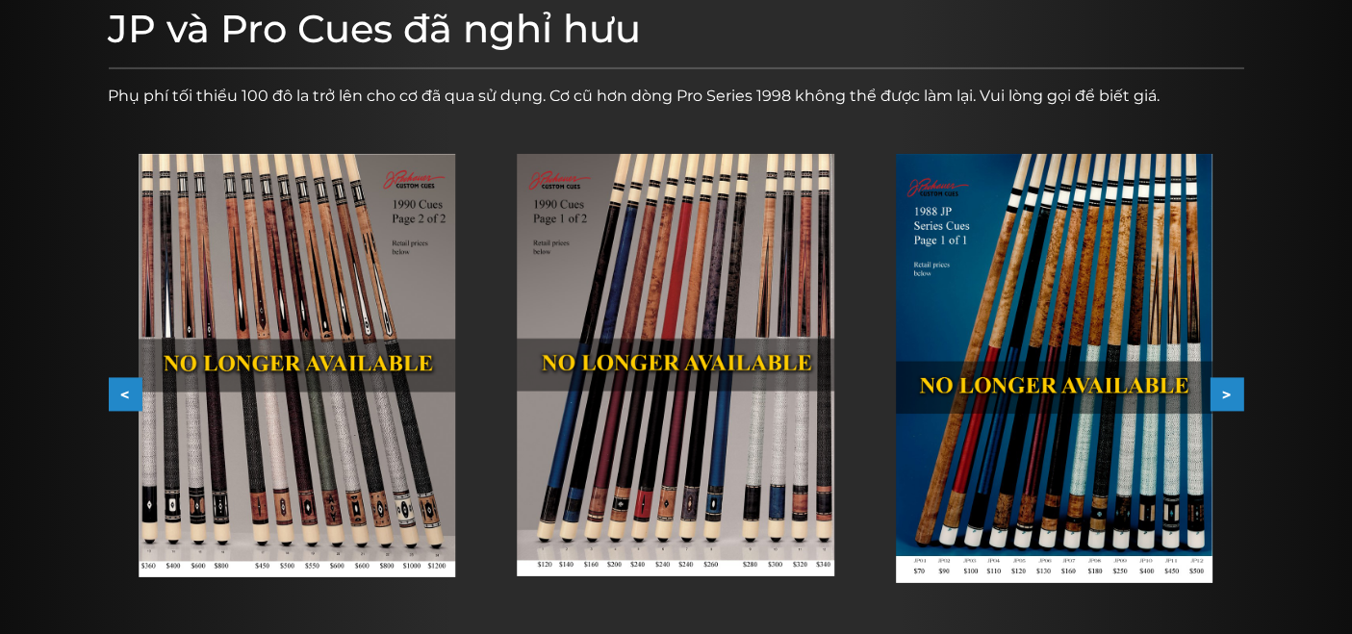
click at [1220, 388] on button ">" at bounding box center [1227, 395] width 34 height 34
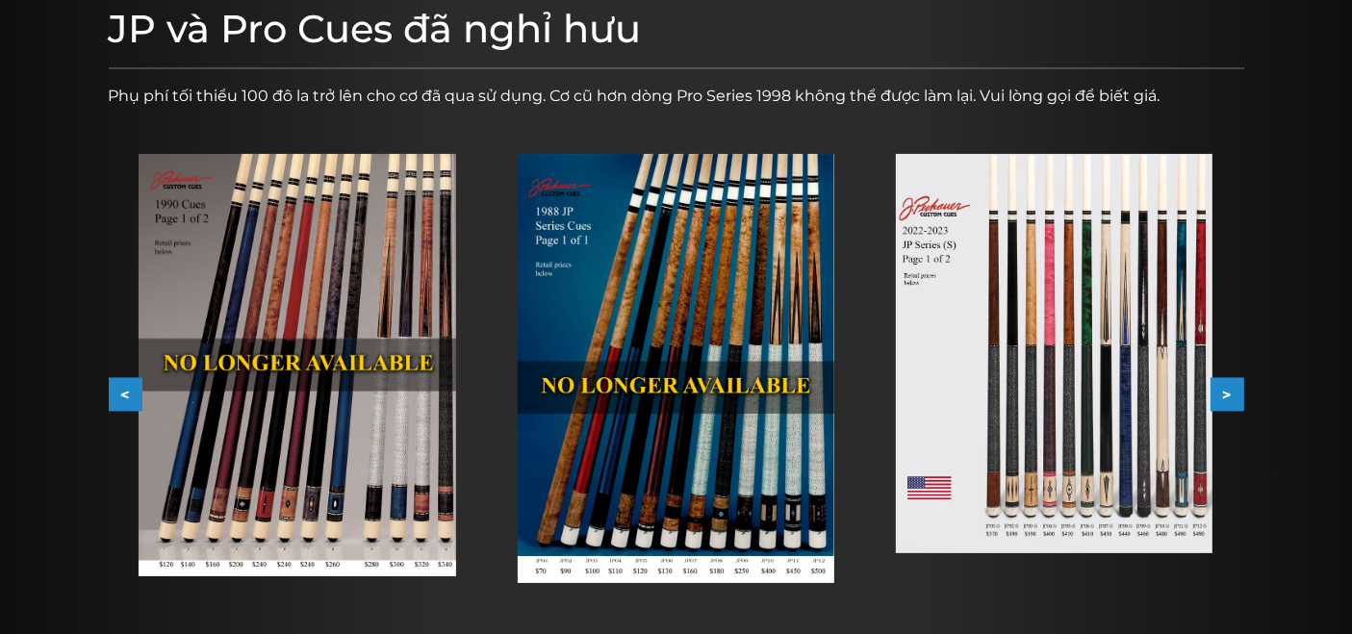
click at [1220, 388] on button ">" at bounding box center [1227, 395] width 34 height 34
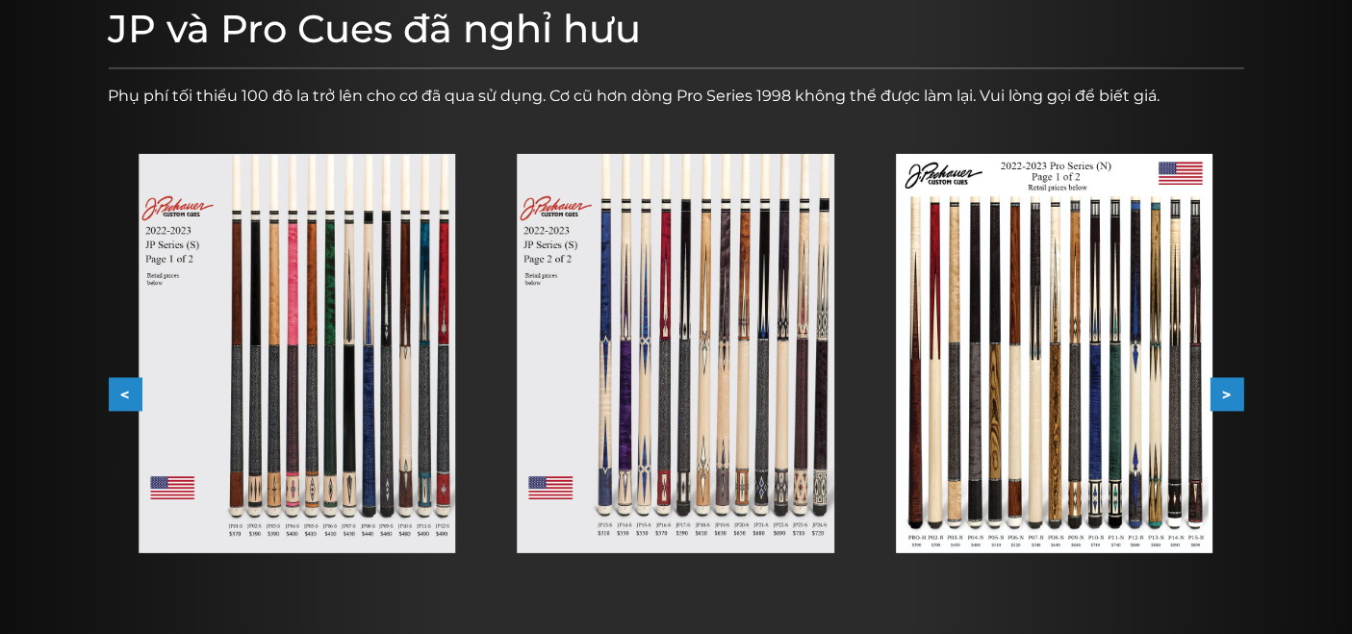
click at [1220, 388] on button ">" at bounding box center [1227, 395] width 34 height 34
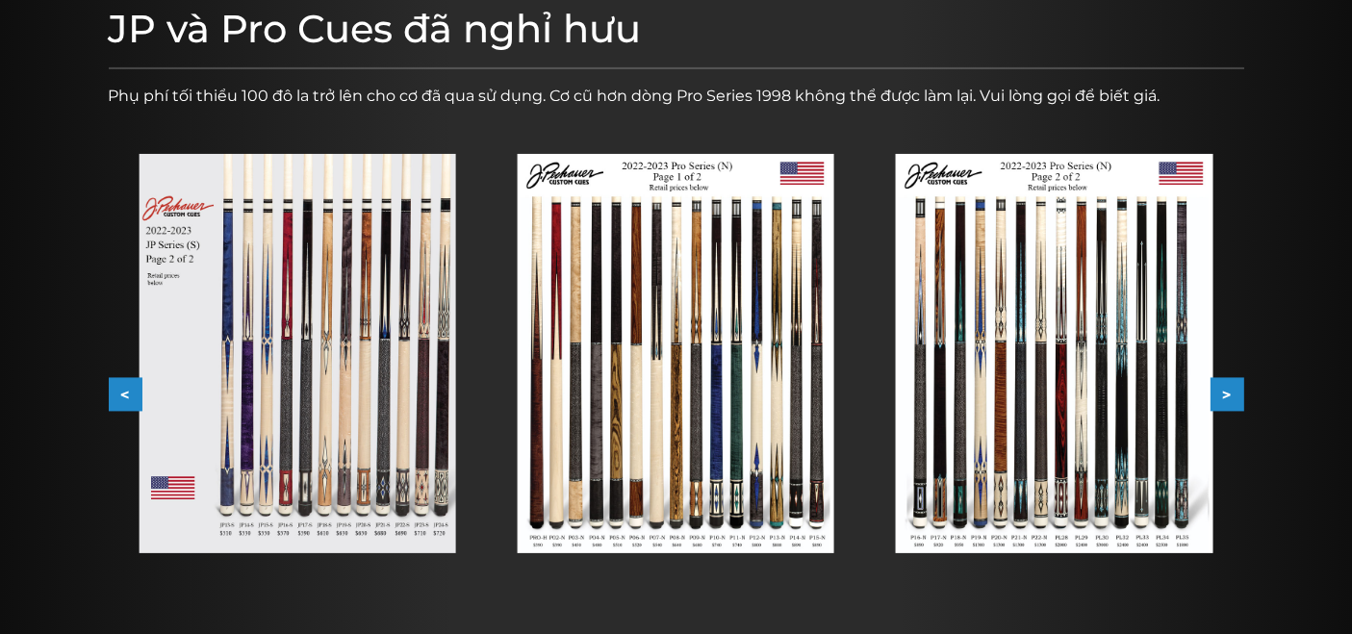
click at [1220, 388] on button ">" at bounding box center [1227, 395] width 34 height 34
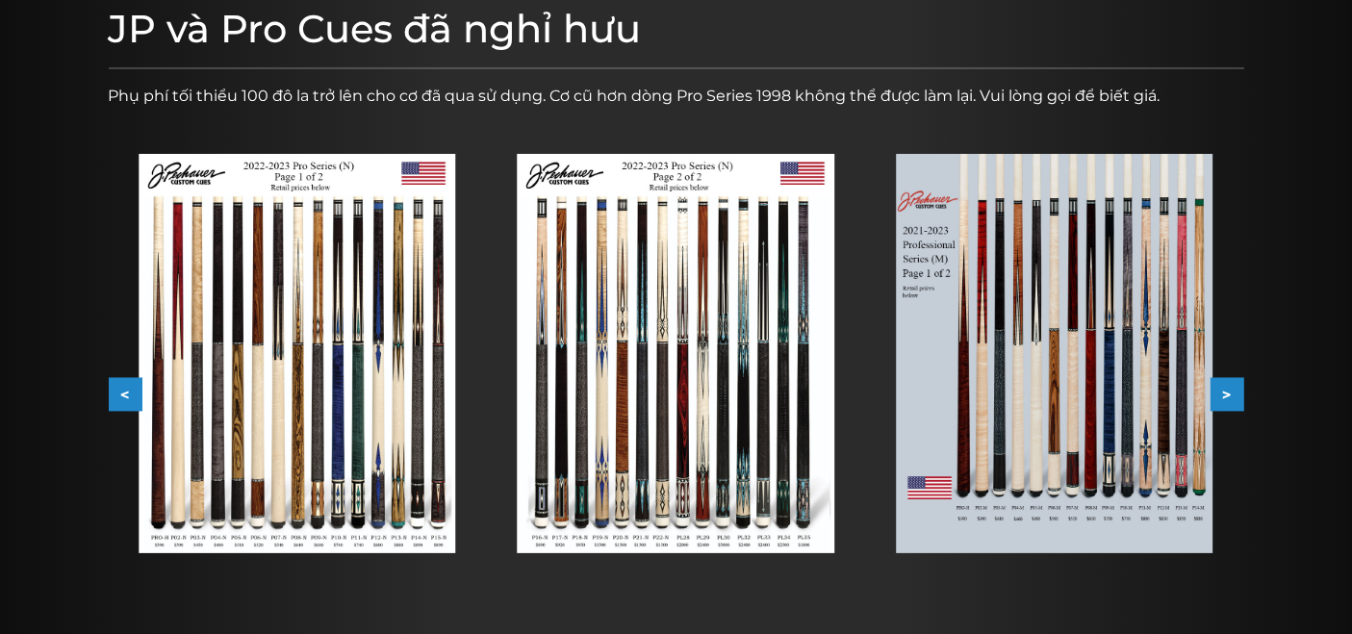
click at [1220, 388] on button ">" at bounding box center [1227, 395] width 34 height 34
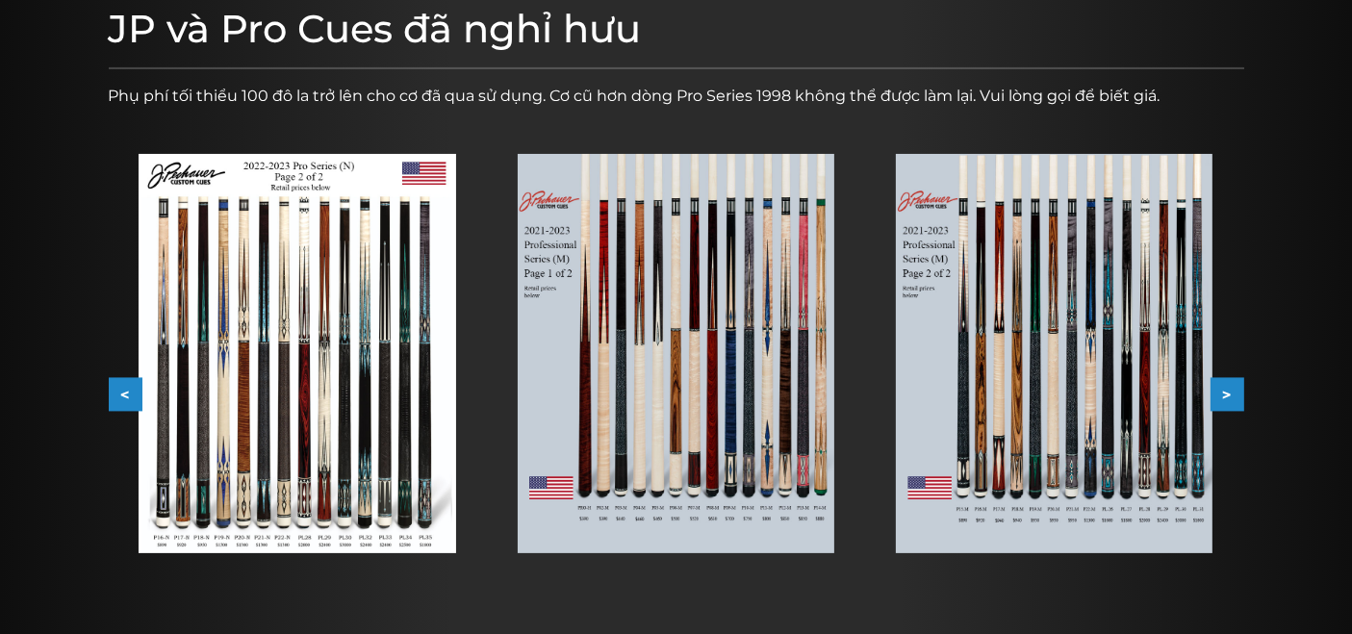
click at [1220, 388] on button ">" at bounding box center [1227, 395] width 34 height 34
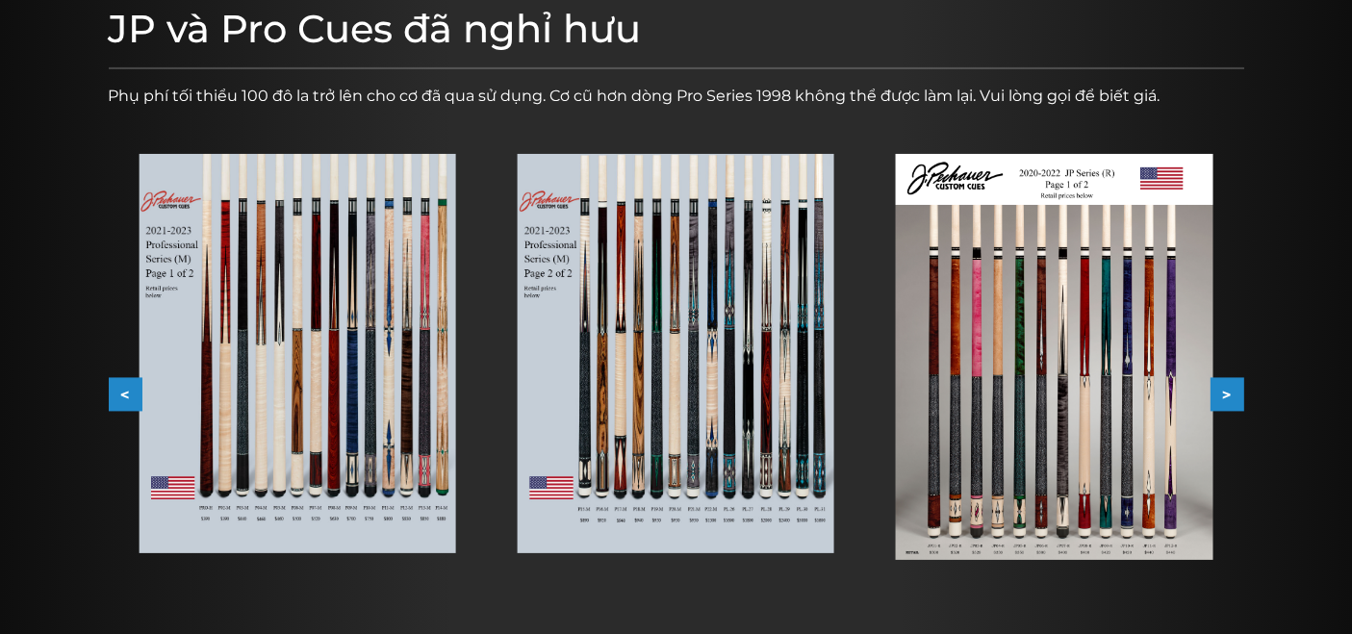
click at [123, 381] on div "< > trang trình bày 8 to 10 trong tổng số 53 2016-2018 1 trong 2 2016-2018 2 tr…" at bounding box center [676, 394] width 1135 height 543
click at [132, 390] on button "<" at bounding box center [126, 395] width 34 height 34
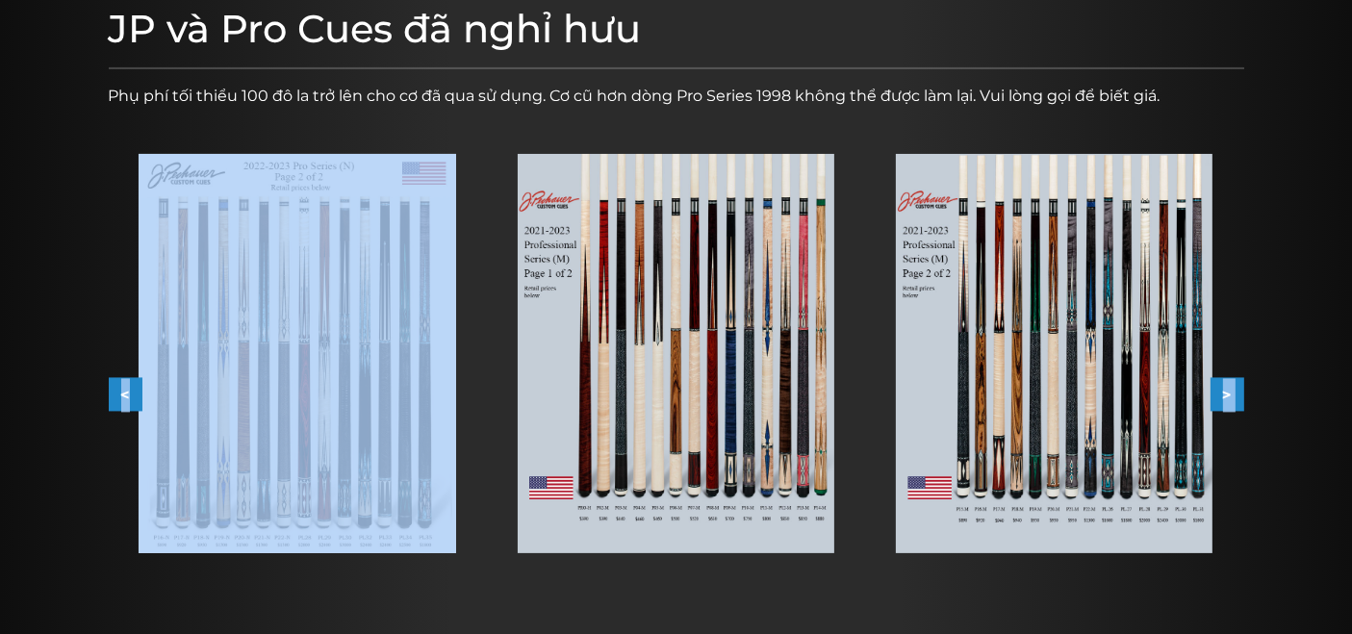
click at [132, 390] on button "<" at bounding box center [126, 395] width 34 height 34
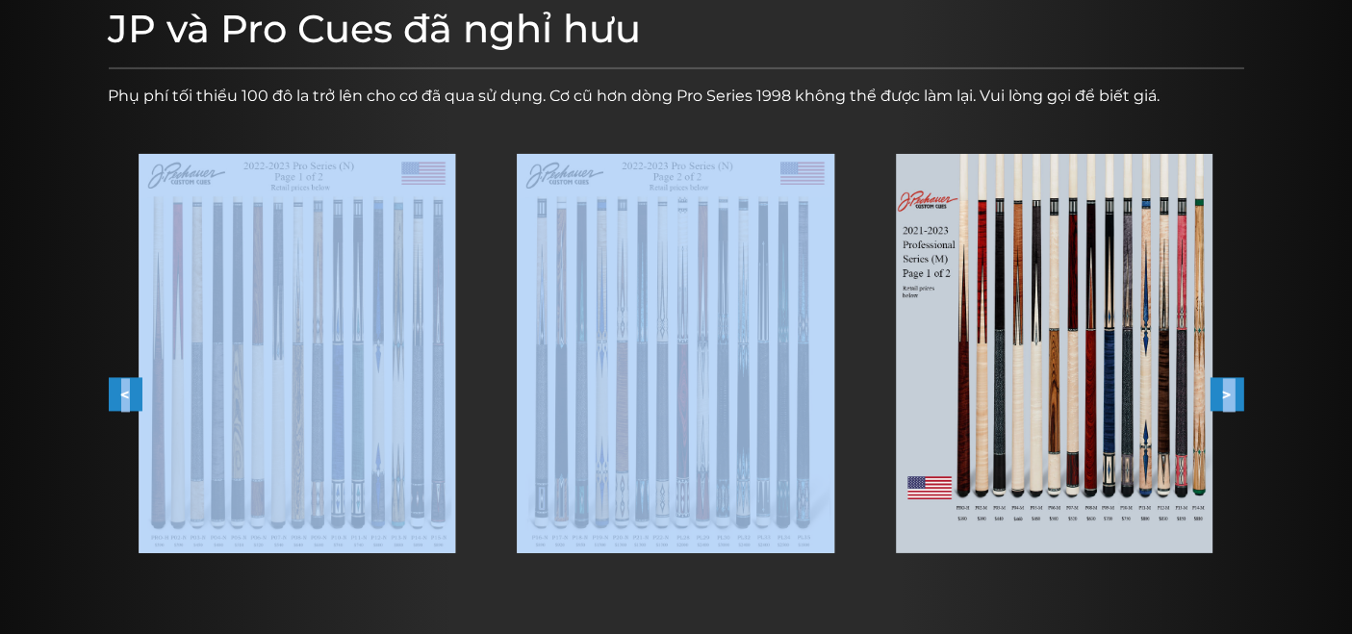
click at [132, 381] on button "<" at bounding box center [126, 395] width 34 height 34
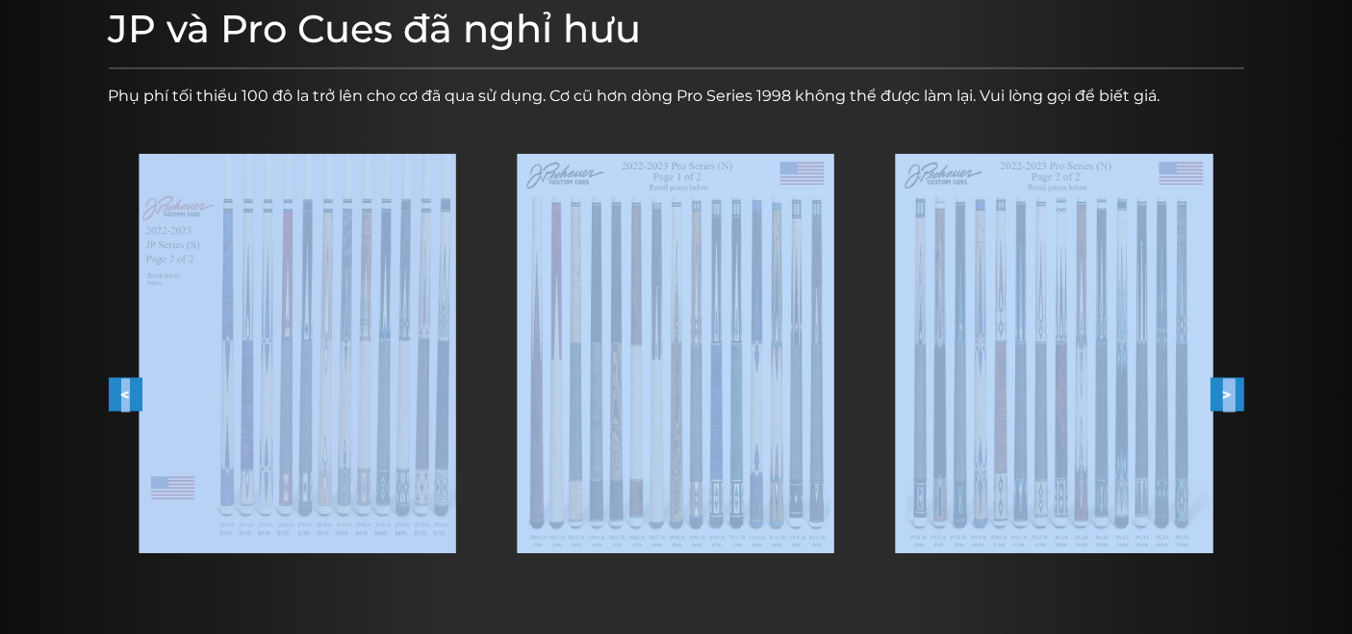
click at [132, 381] on button "<" at bounding box center [126, 395] width 34 height 34
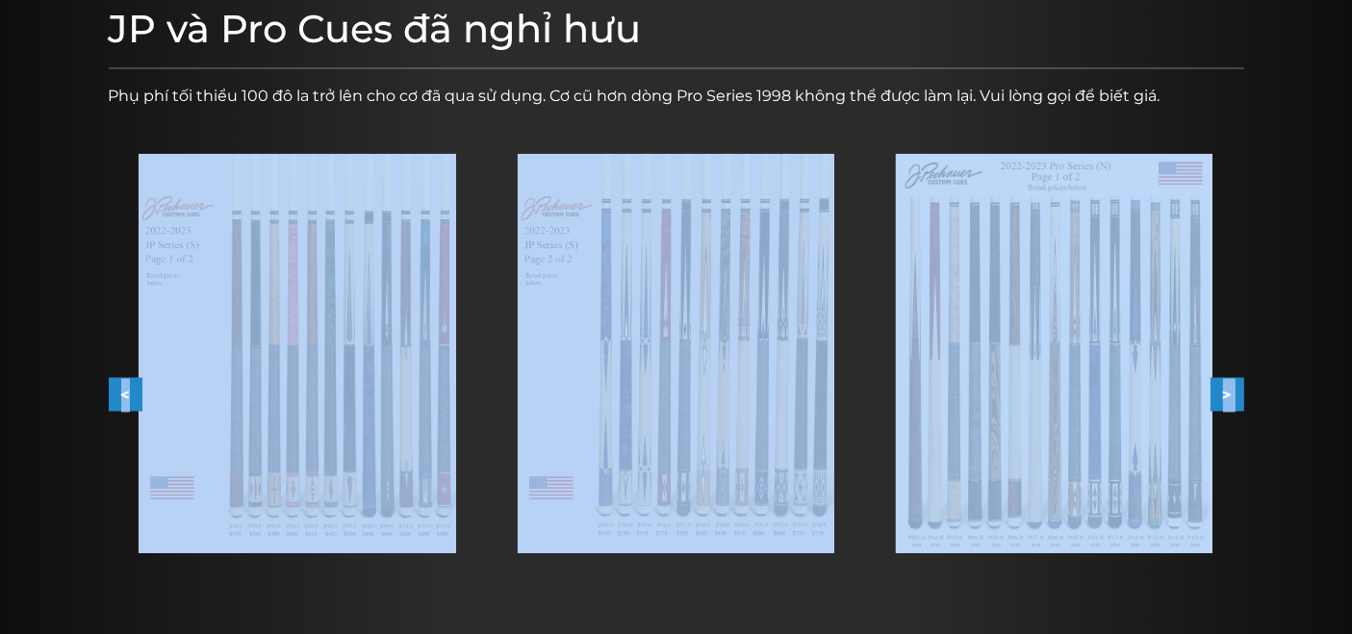
click at [132, 381] on button "<" at bounding box center [126, 395] width 34 height 34
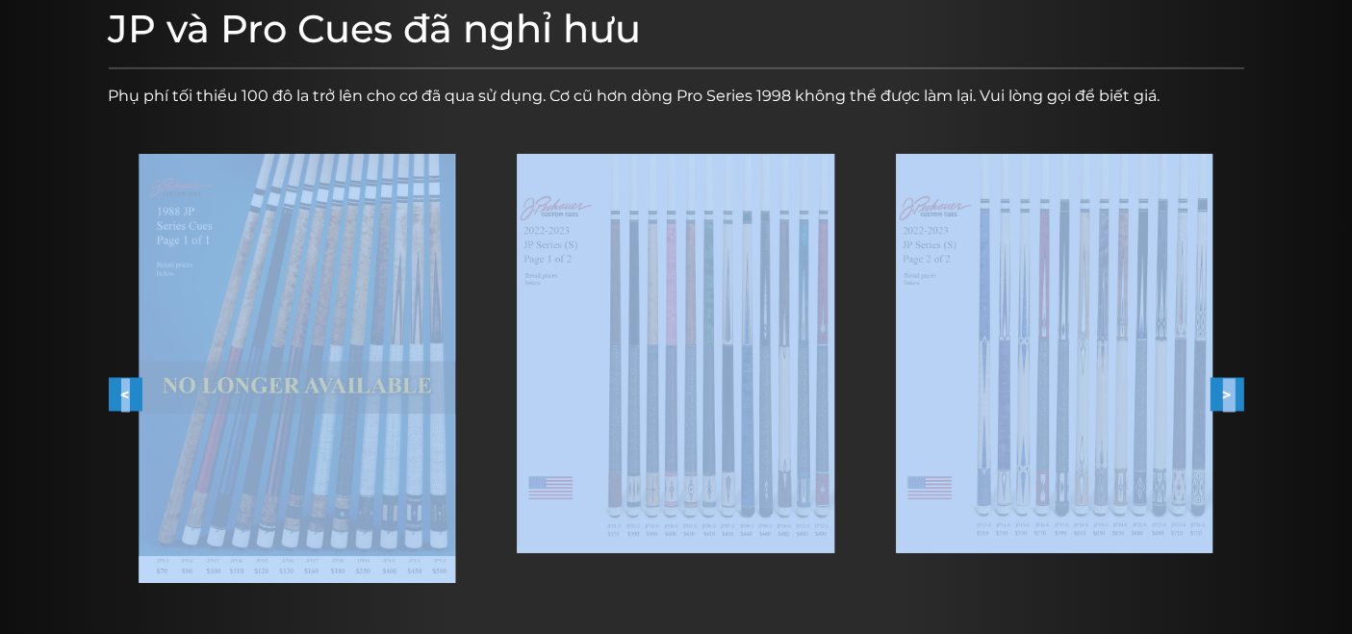
click at [132, 379] on button "<" at bounding box center [126, 395] width 34 height 34
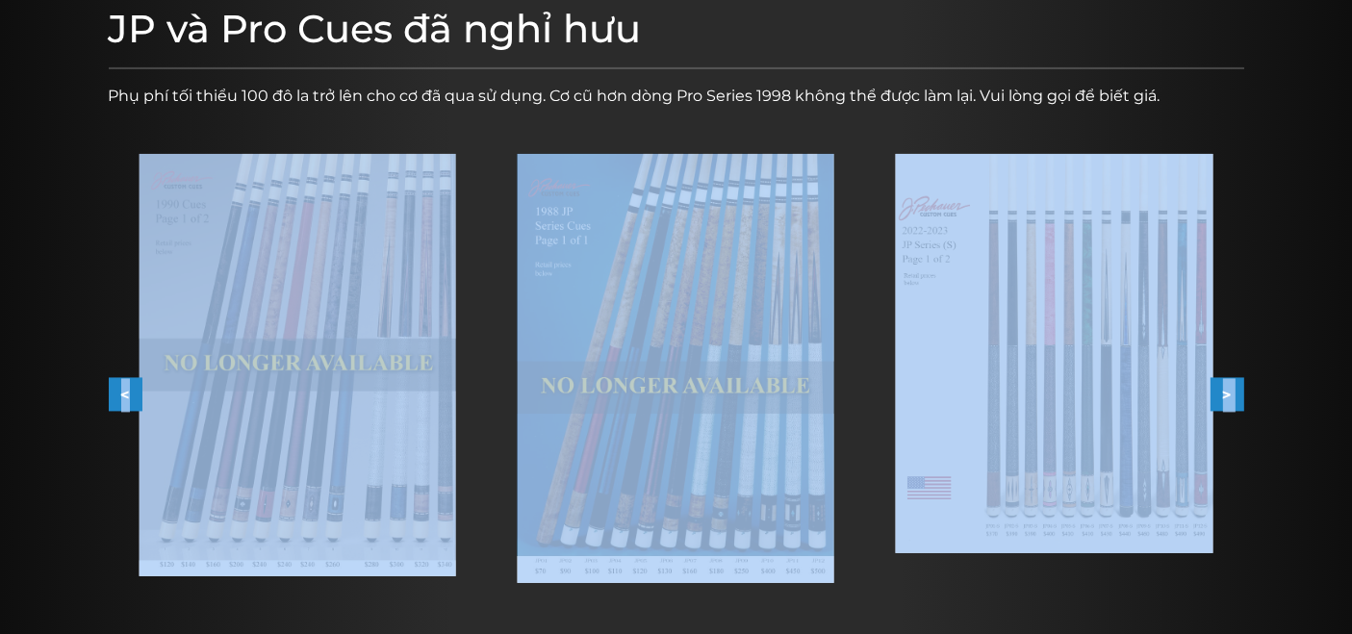
click at [132, 378] on button "<" at bounding box center [126, 395] width 34 height 34
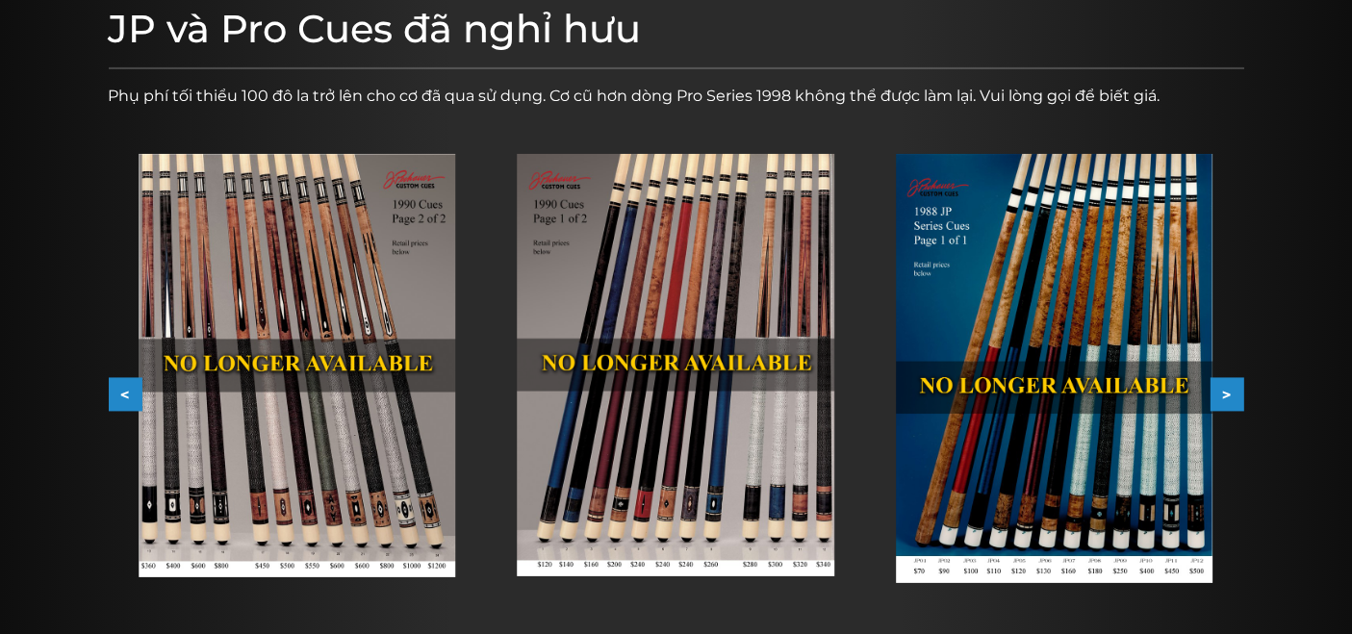
click at [1253, 402] on div at bounding box center [676, 336] width 1352 height 814
click at [1242, 403] on button ">" at bounding box center [1227, 395] width 34 height 34
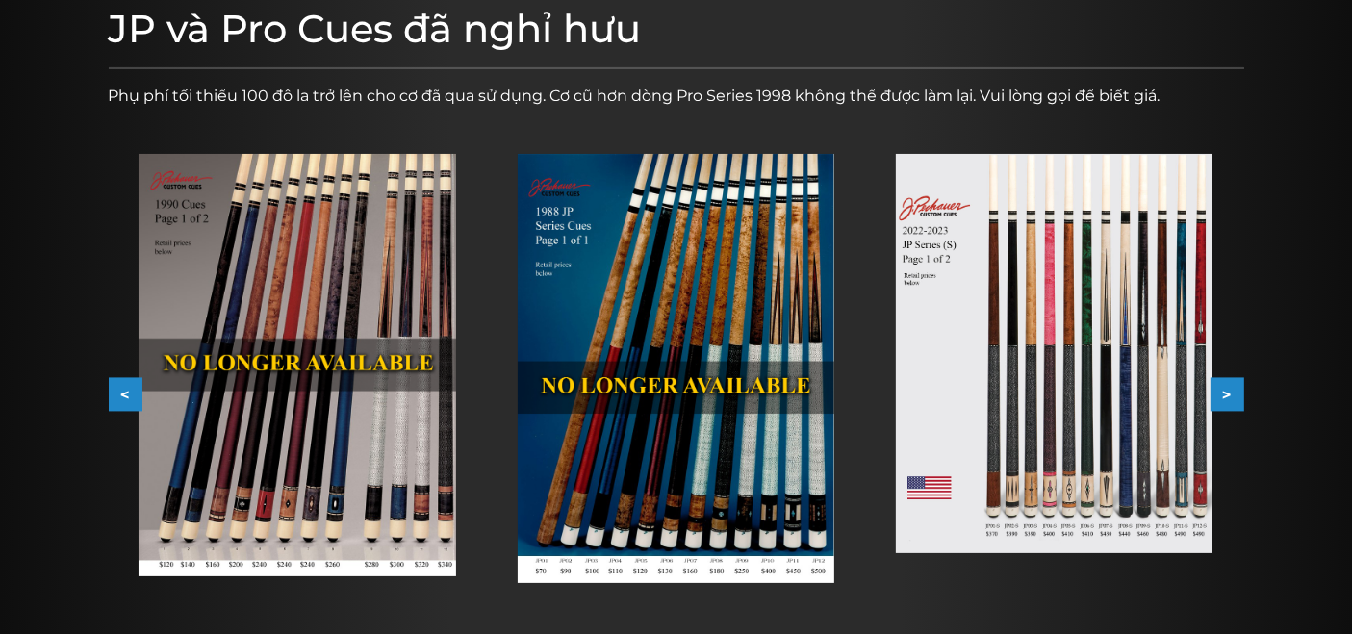
click at [1236, 402] on button ">" at bounding box center [1227, 395] width 34 height 34
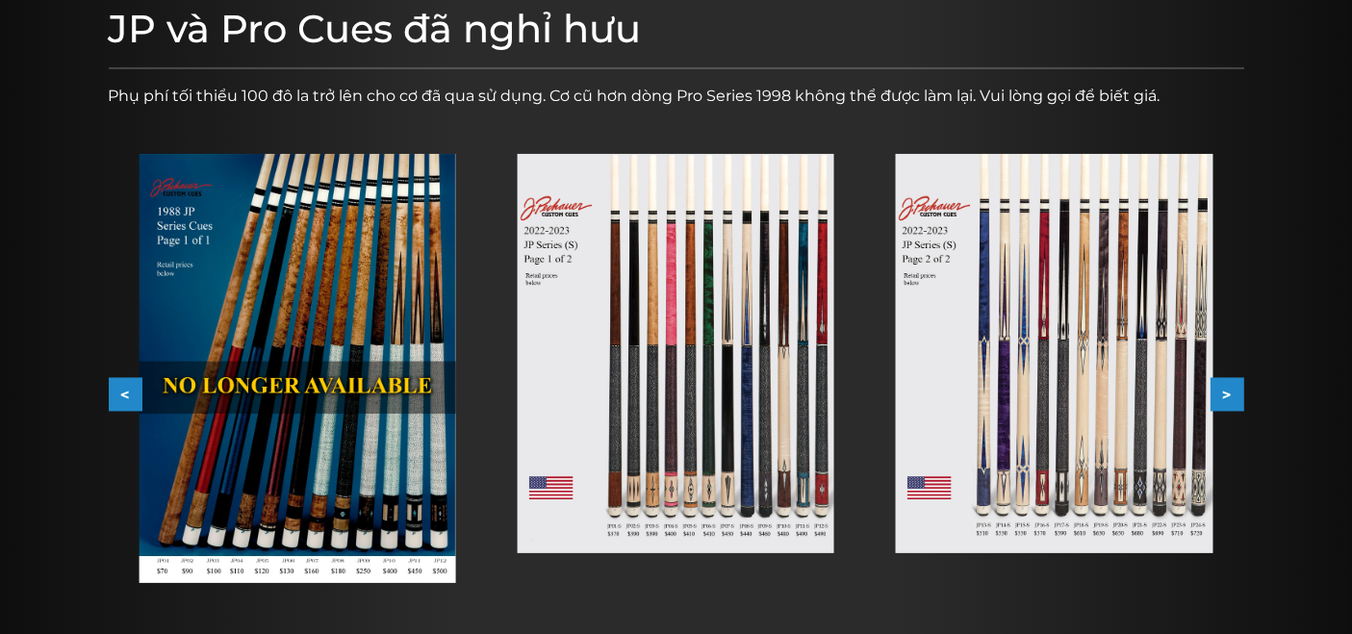
click at [1236, 402] on button ">" at bounding box center [1227, 395] width 34 height 34
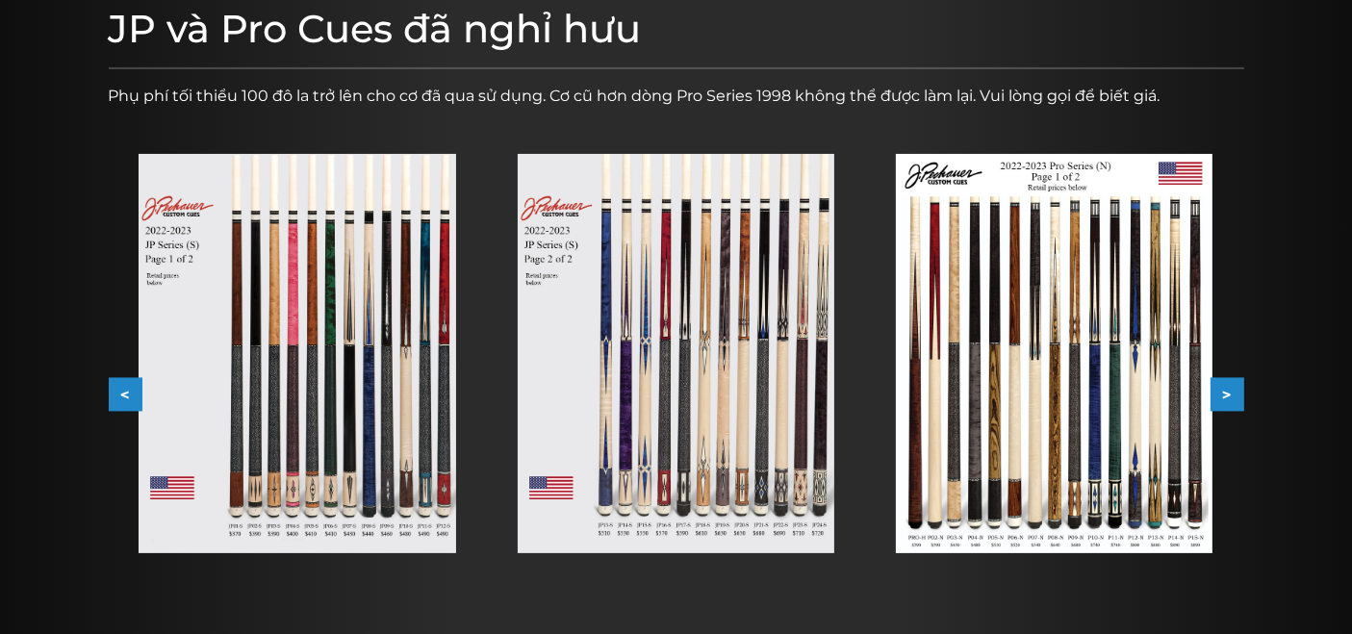
click at [258, 310] on img at bounding box center [297, 353] width 317 height 399
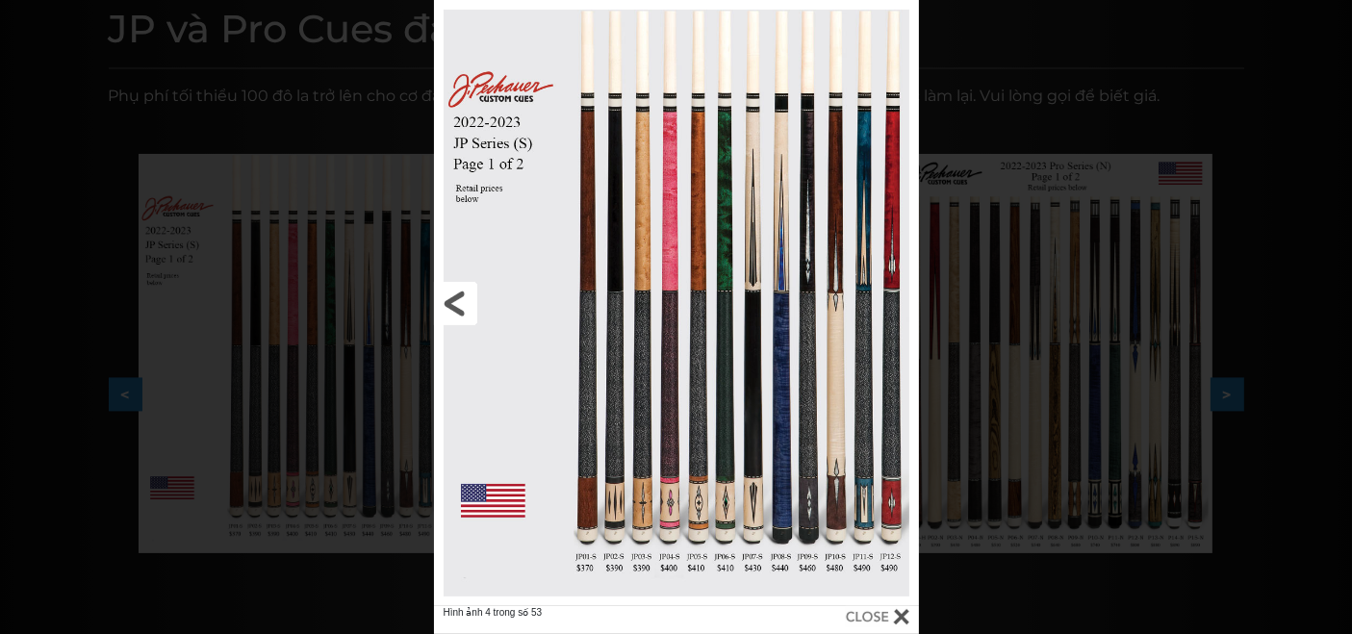
click at [624, 390] on link at bounding box center [543, 303] width 218 height 606
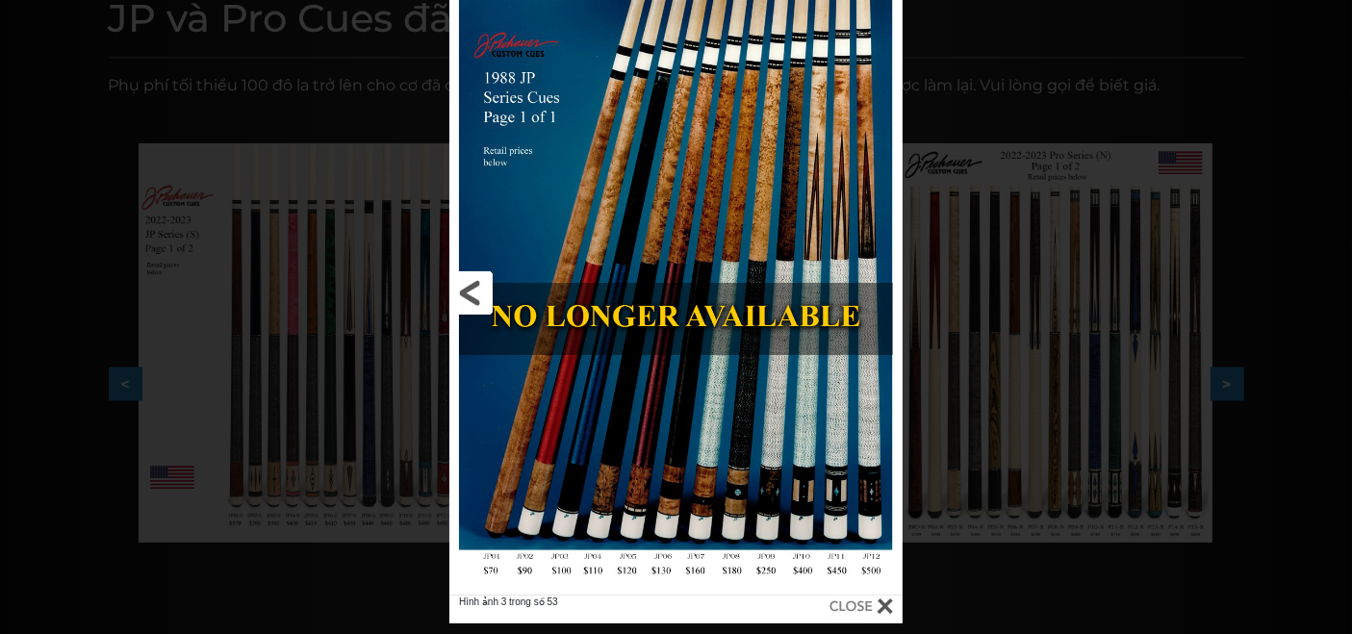
scroll to position [262, 0]
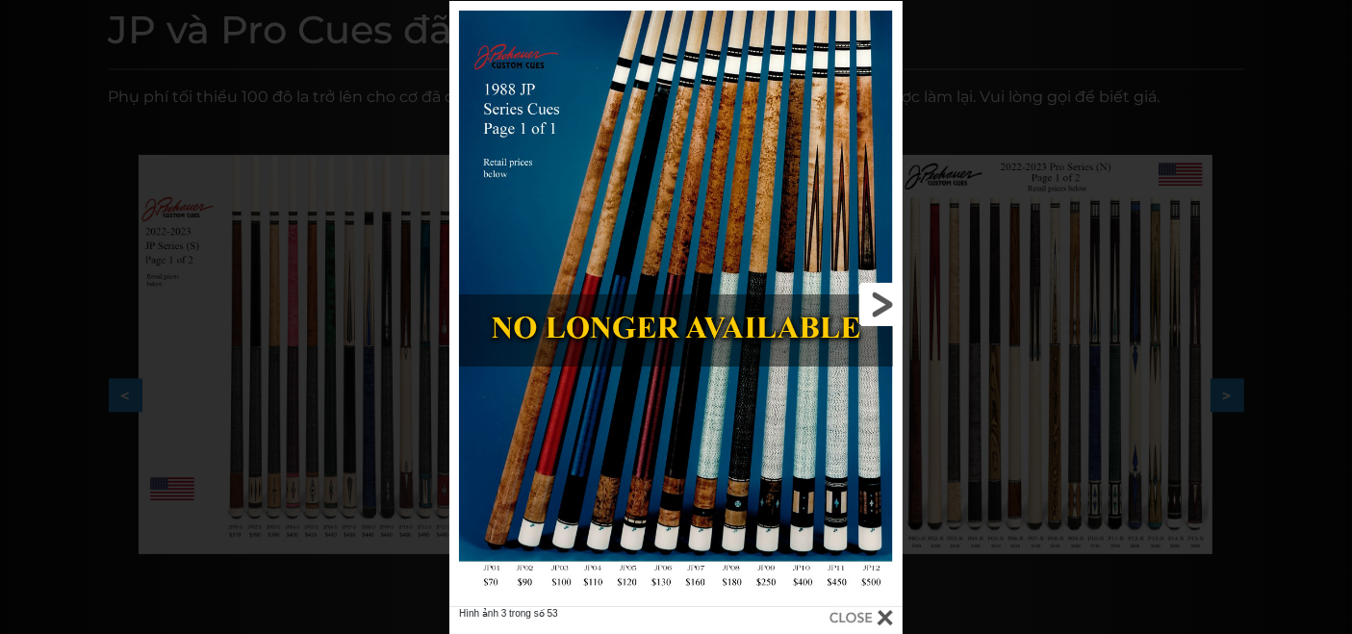
click at [874, 290] on link at bounding box center [800, 304] width 204 height 606
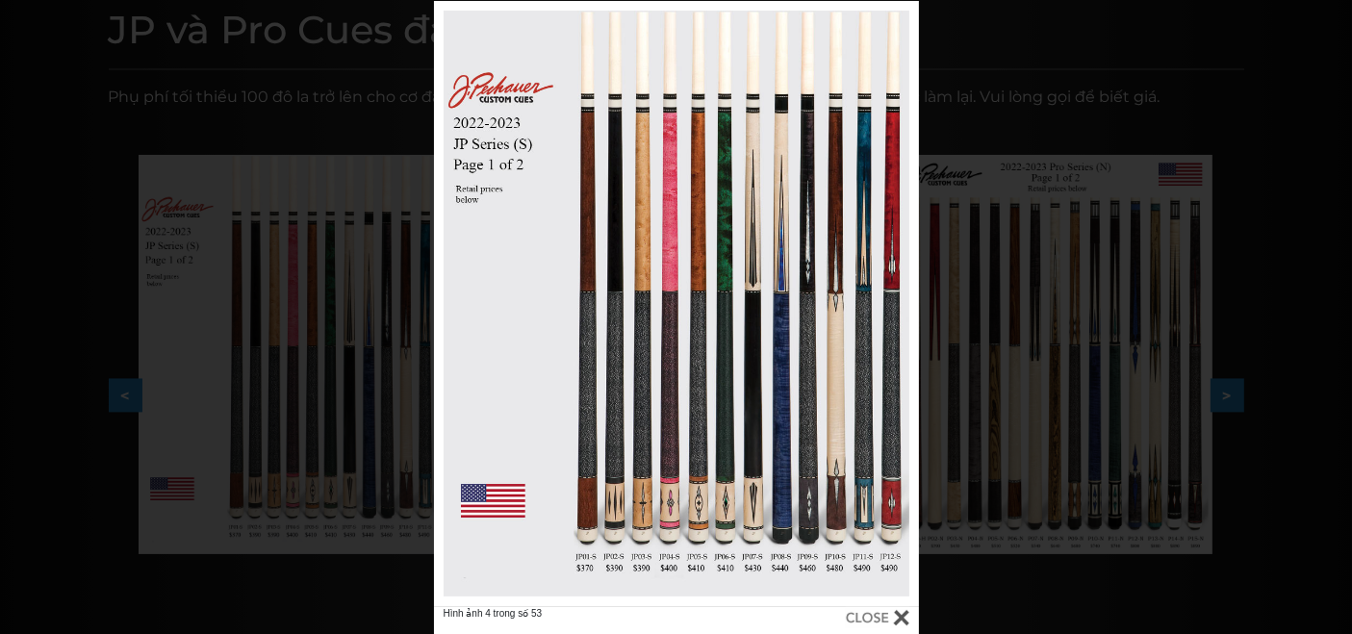
click at [394, 360] on div "Hình ảnh 4 trong số 53" at bounding box center [676, 318] width 1352 height 634
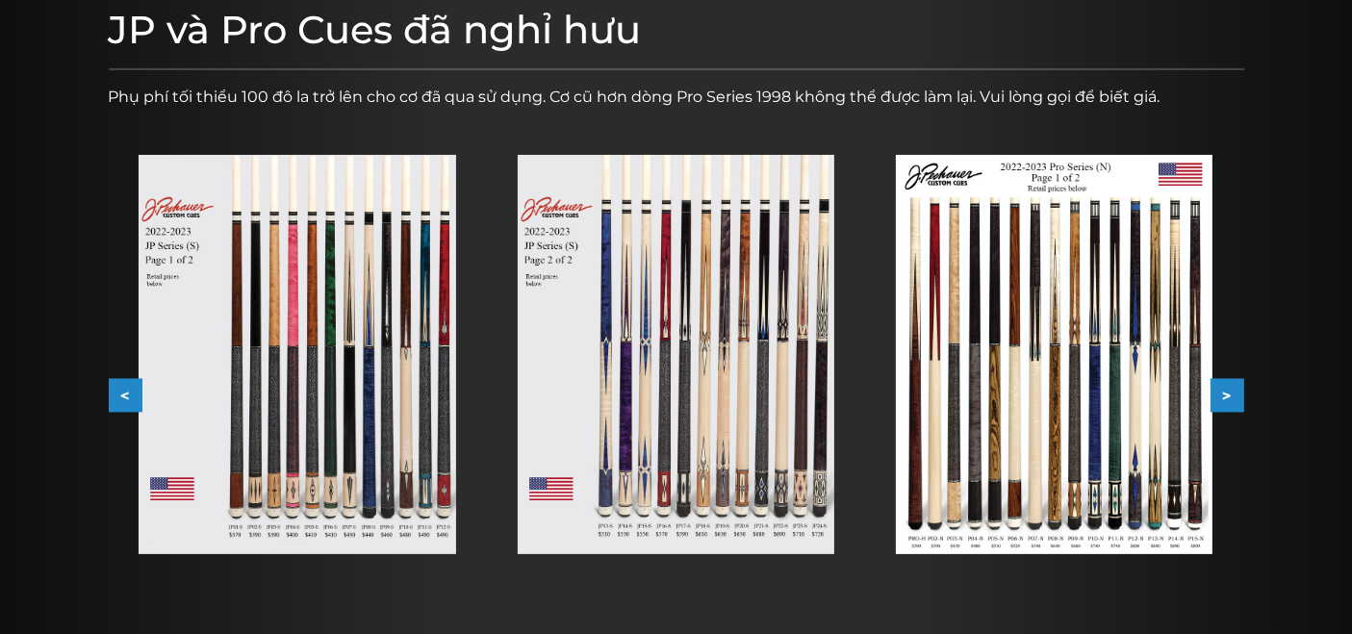
click at [373, 386] on img at bounding box center [297, 354] width 317 height 399
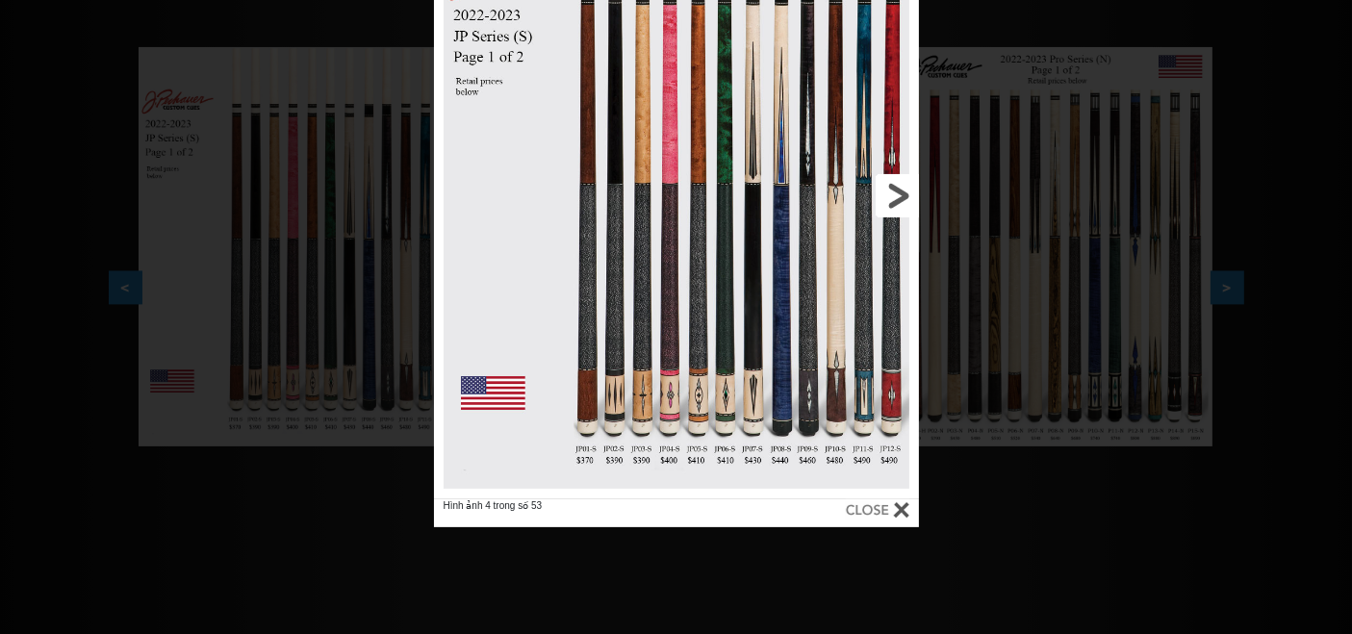
scroll to position [360, 0]
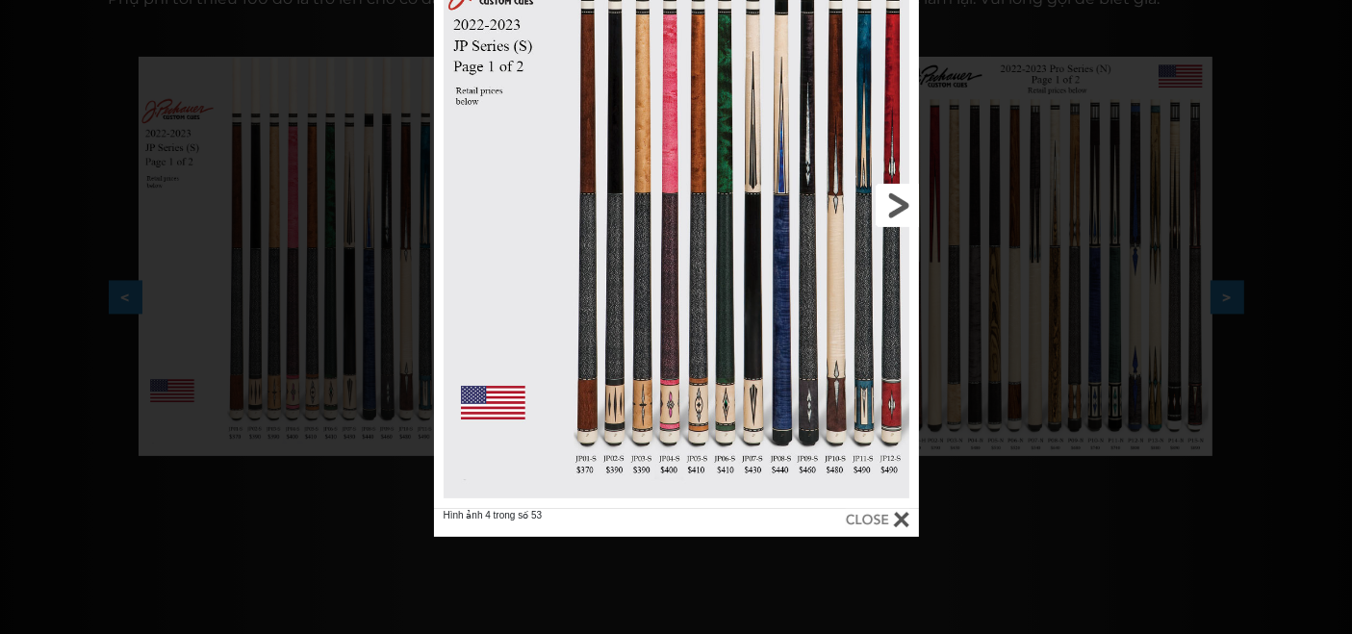
click at [724, 212] on link at bounding box center [809, 206] width 218 height 606
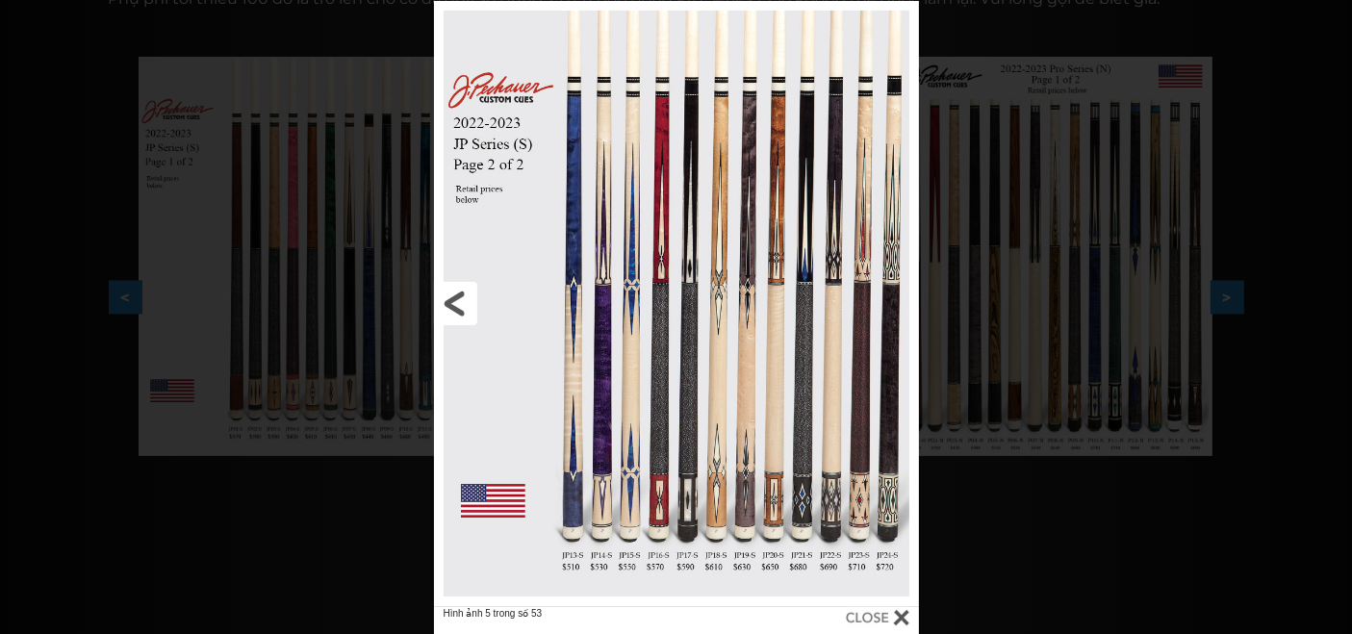
click at [648, 257] on link at bounding box center [543, 304] width 218 height 606
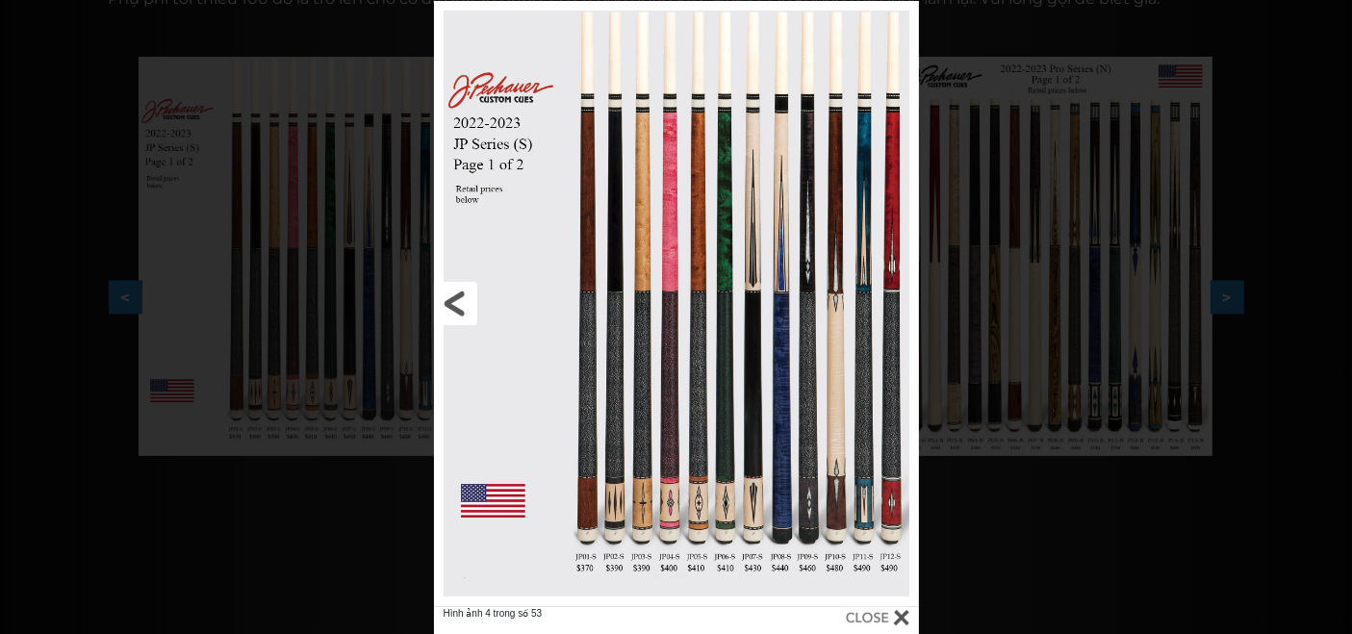
click at [532, 267] on link at bounding box center [543, 304] width 218 height 606
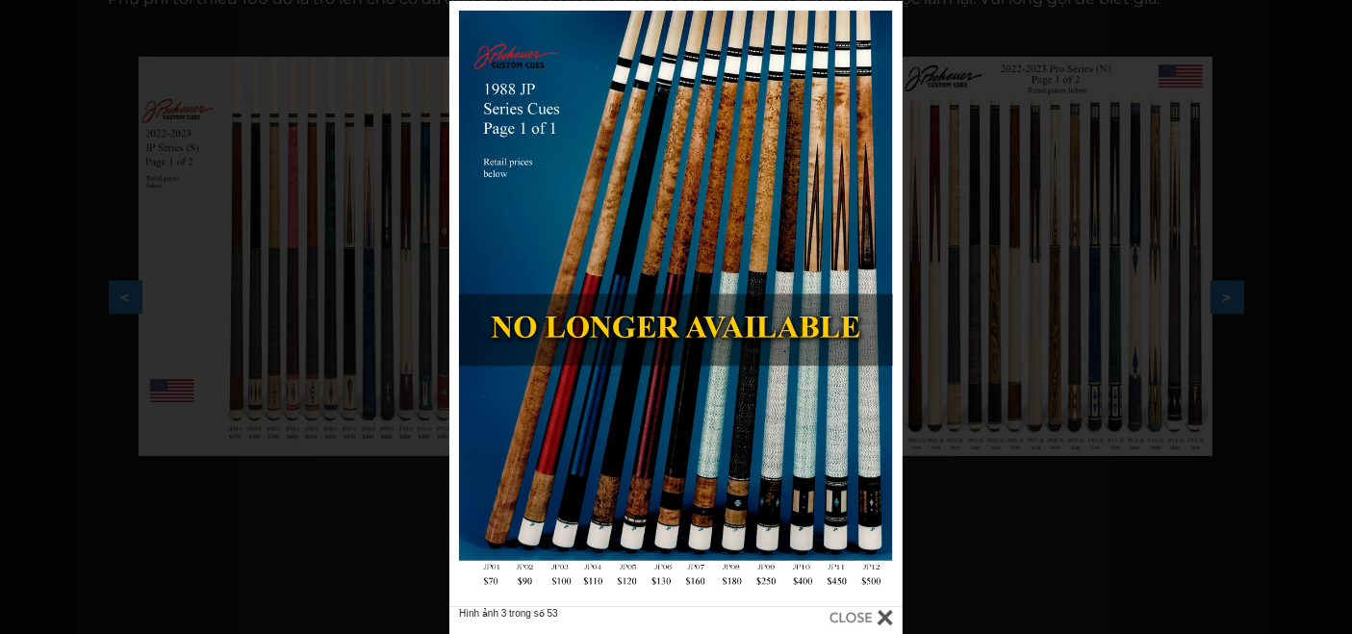
click at [695, 412] on div at bounding box center [675, 304] width 453 height 606
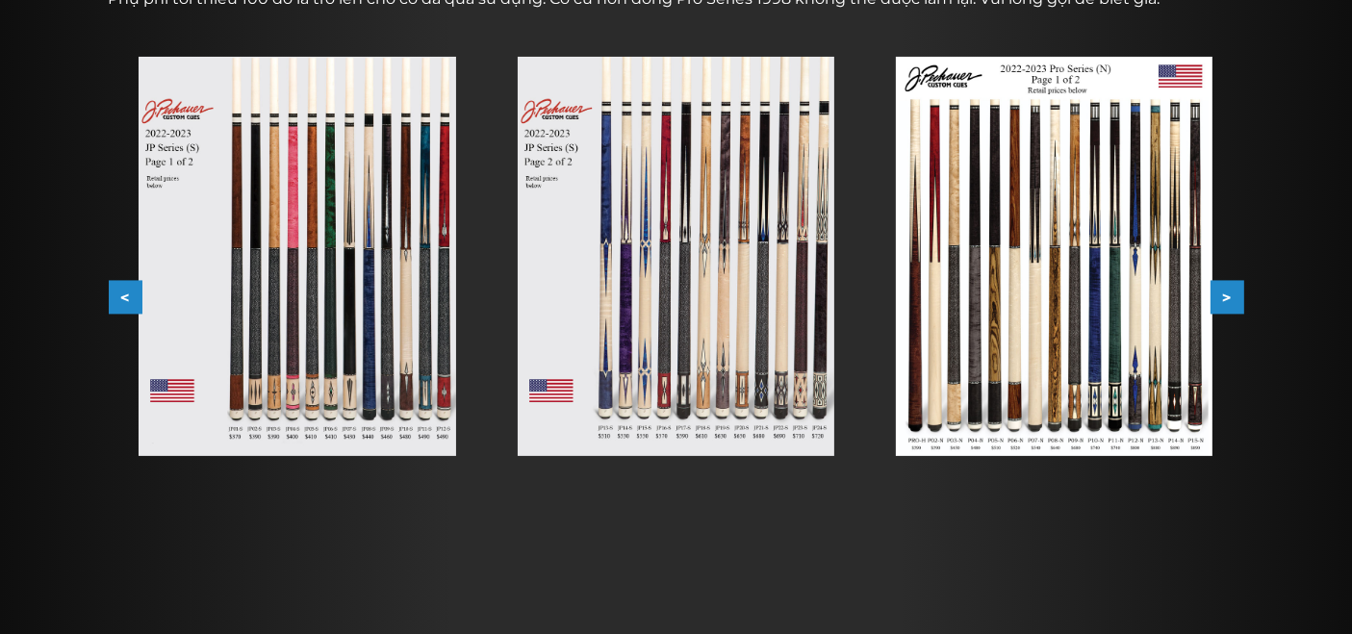
click at [313, 408] on img at bounding box center [297, 256] width 317 height 399
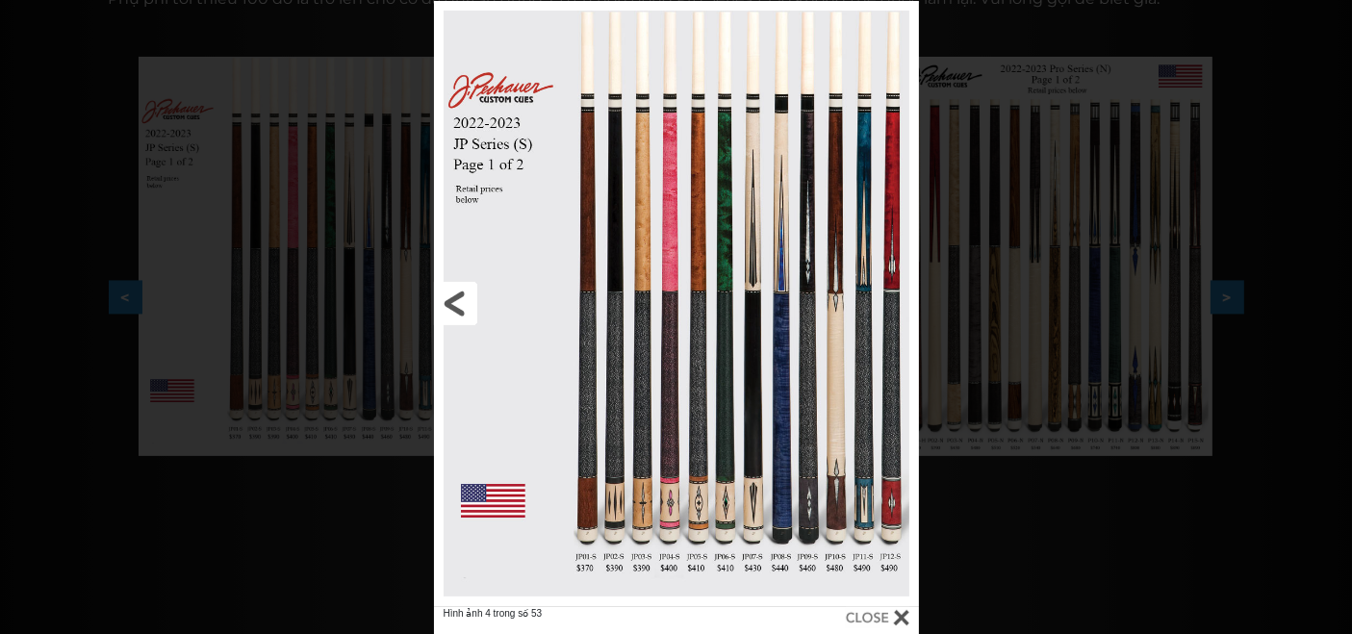
click at [622, 515] on link at bounding box center [543, 304] width 218 height 606
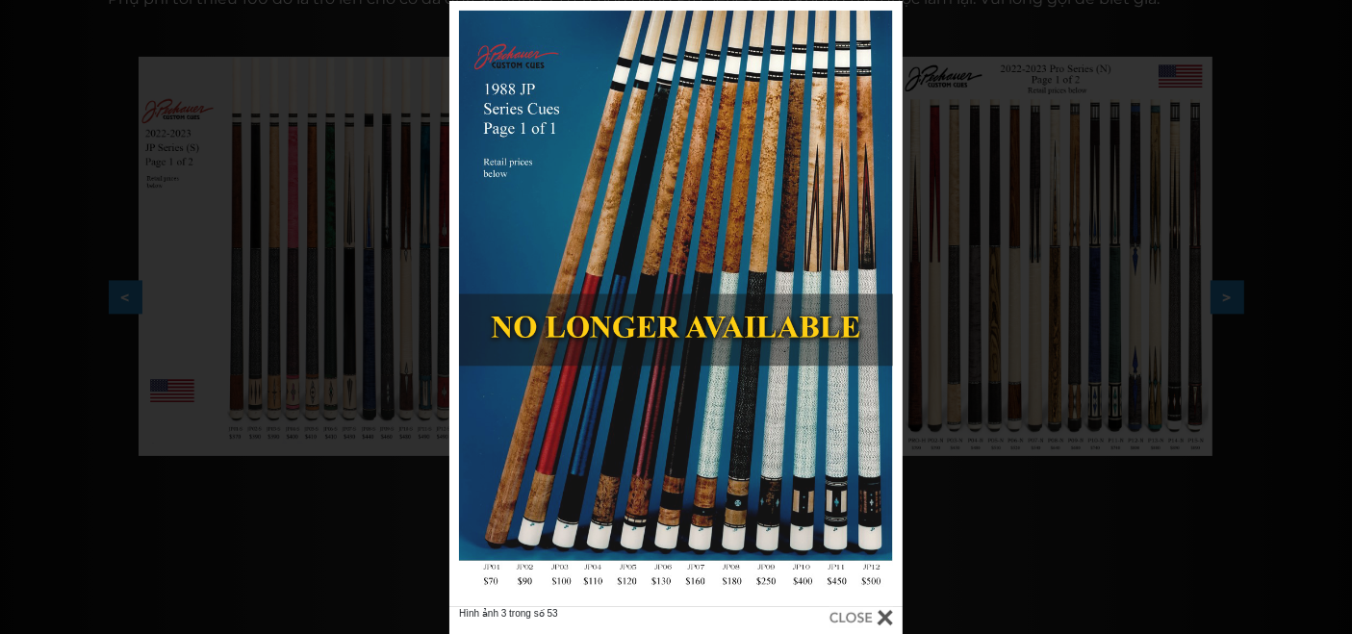
click at [1037, 313] on div "Hình ảnh 3 trong số 53" at bounding box center [676, 318] width 1352 height 634
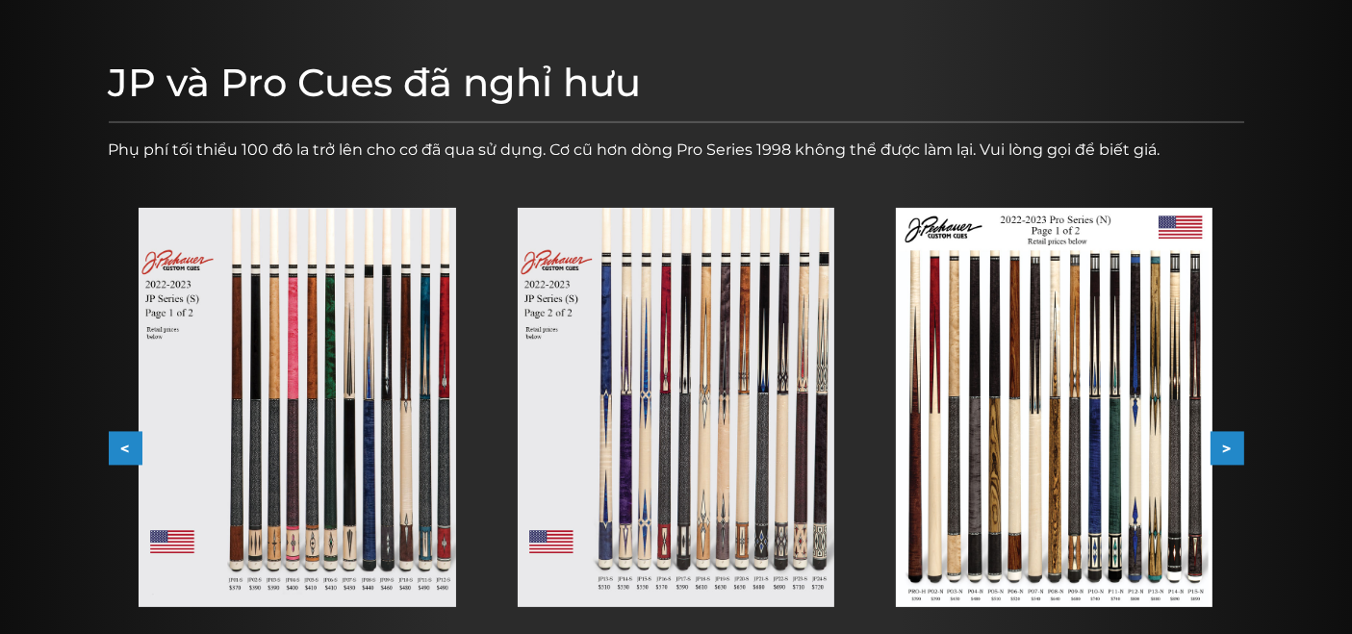
scroll to position [213, 0]
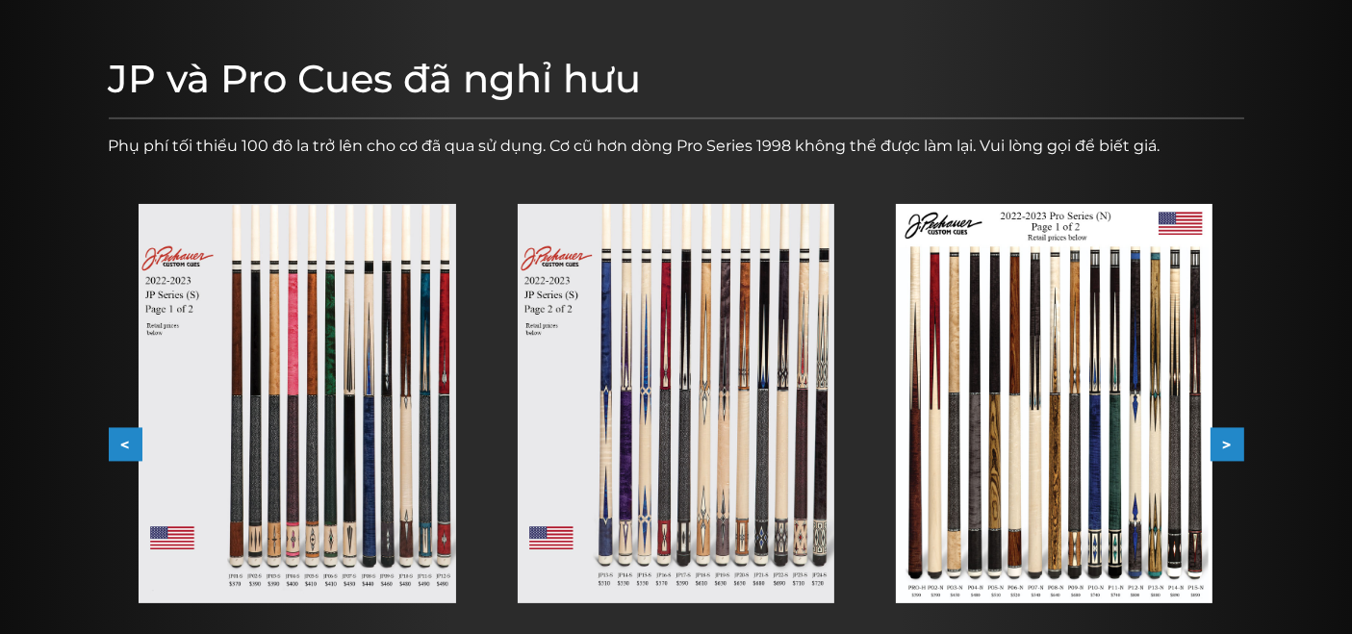
click at [360, 135] on p "Phụ phí tối thiểu 100 đô la trở lên cho cơ đã qua sử dụng. Cơ cũ hơn dòng Pro S…" at bounding box center [676, 146] width 1135 height 23
click at [311, 323] on img at bounding box center [297, 403] width 317 height 399
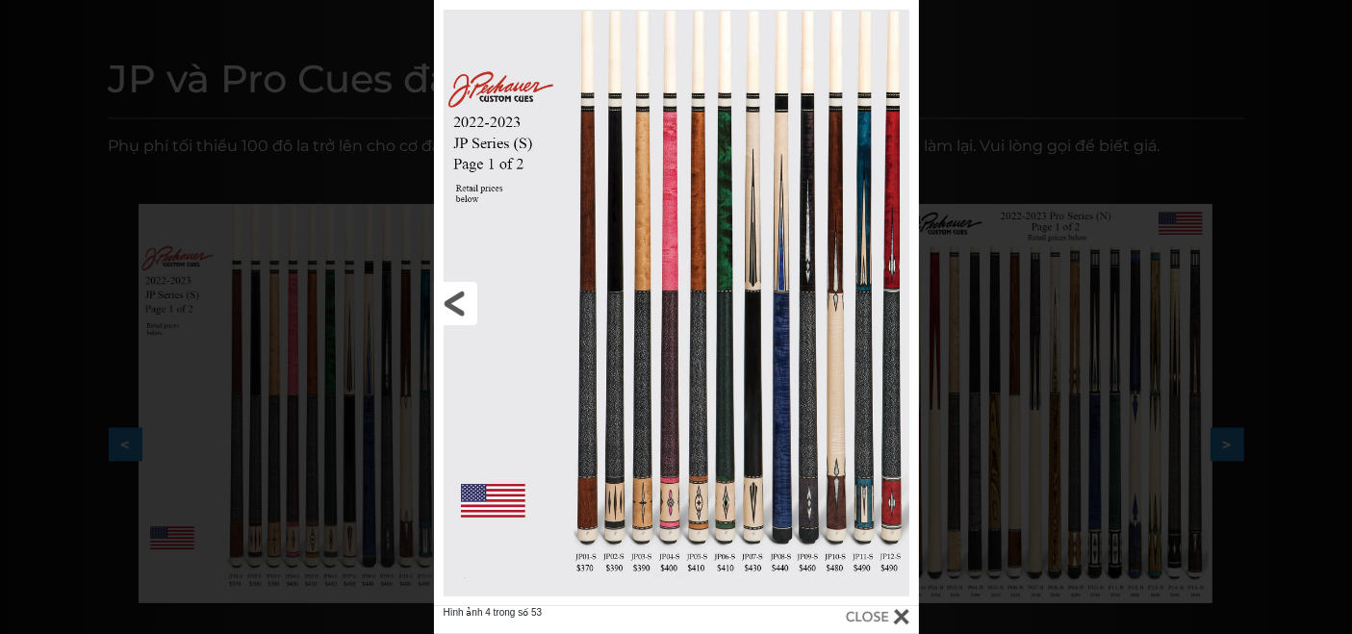
click at [553, 318] on link at bounding box center [543, 303] width 218 height 606
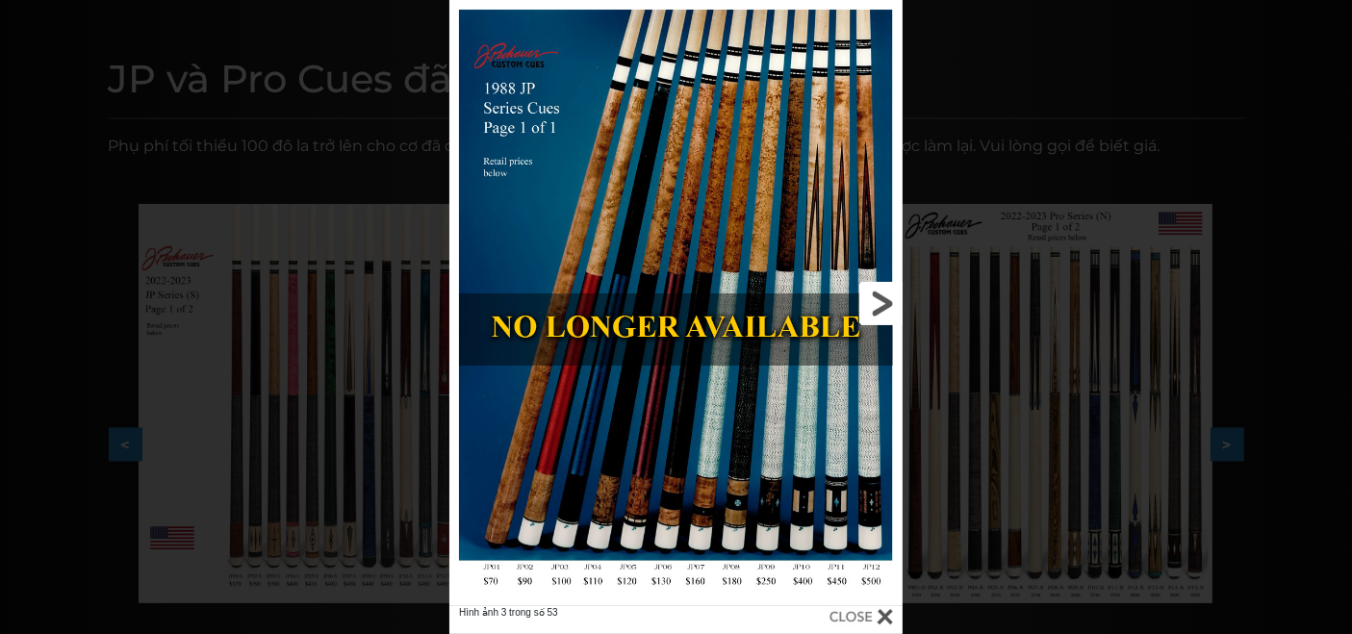
click at [832, 304] on link at bounding box center [800, 303] width 204 height 606
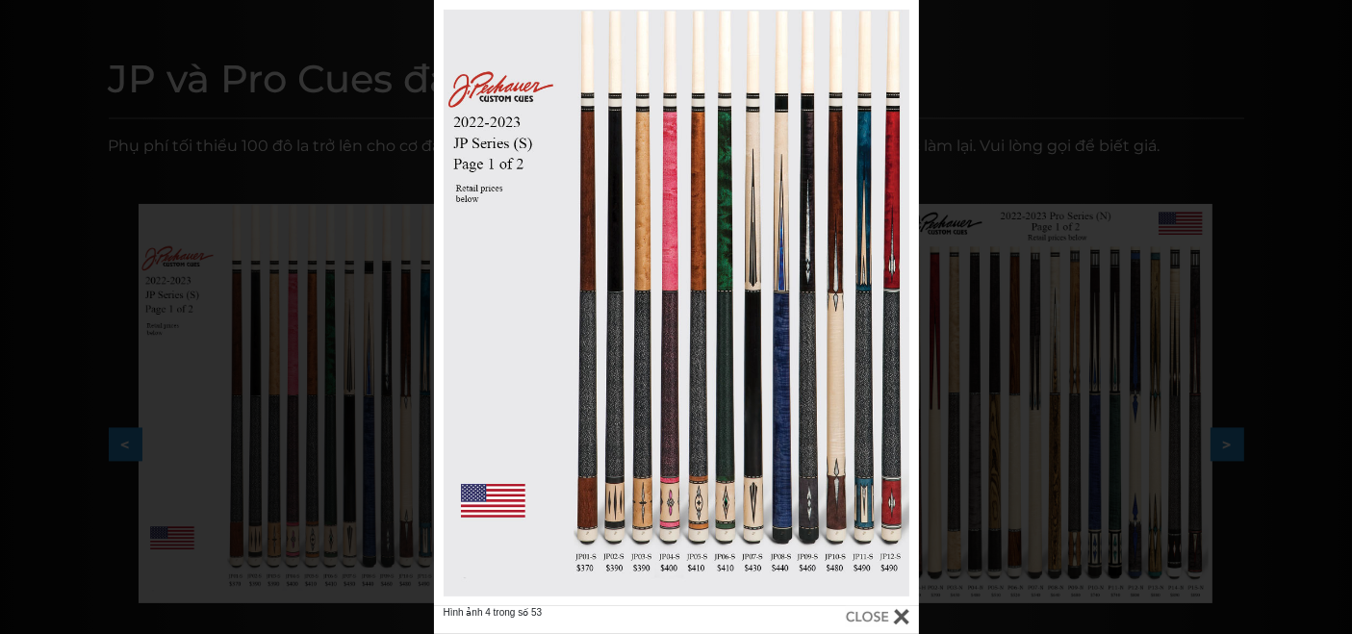
click at [523, 611] on font "Hình ảnh 4 trong số 53" at bounding box center [493, 612] width 99 height 11
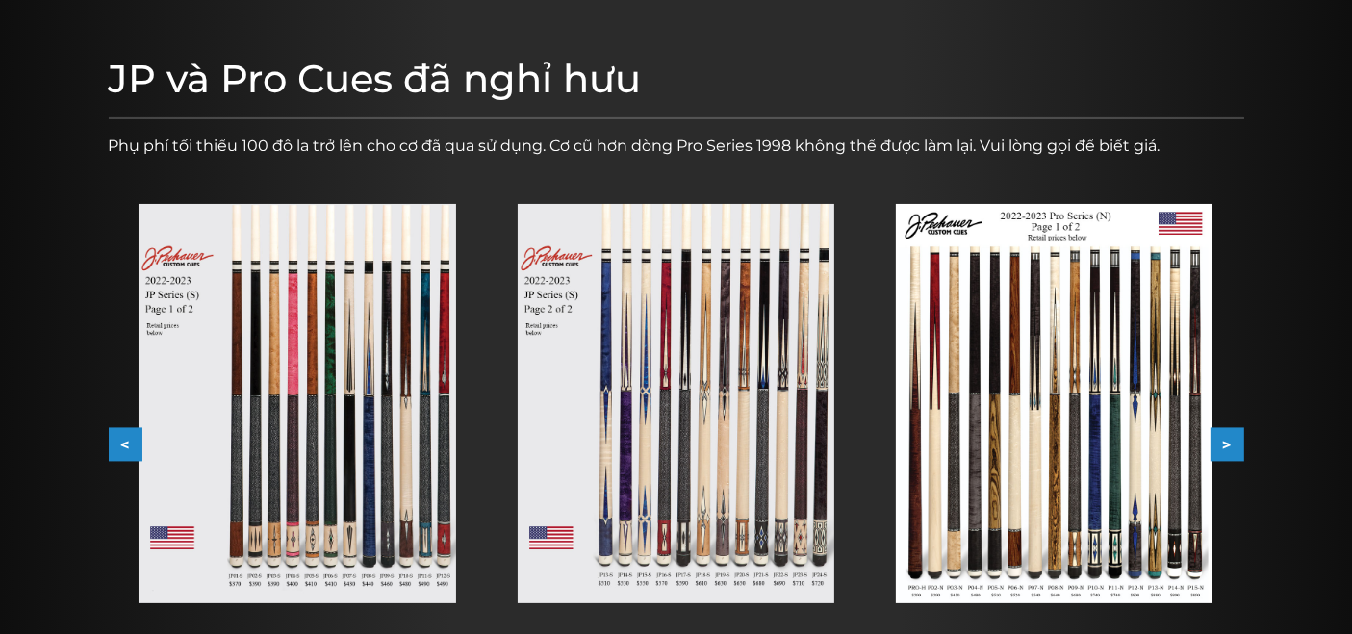
click at [470, 507] on div at bounding box center [297, 403] width 378 height 461
click at [412, 510] on img at bounding box center [297, 403] width 317 height 399
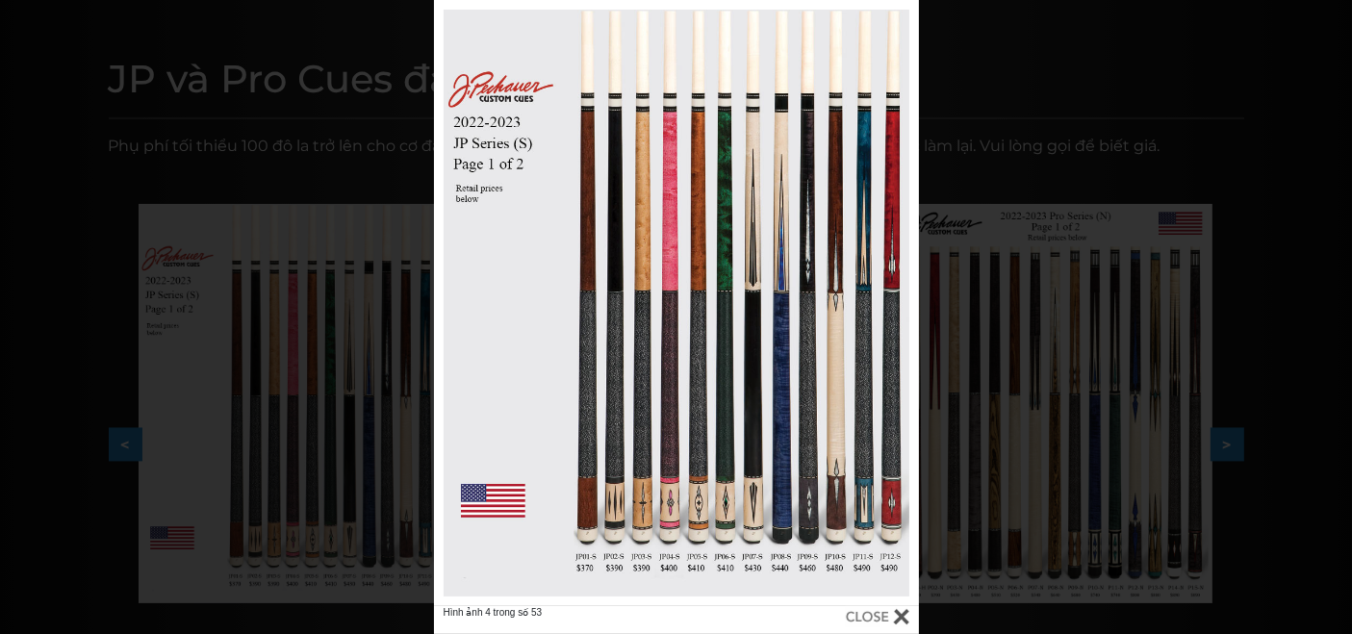
click at [669, 33] on div at bounding box center [676, 303] width 485 height 606
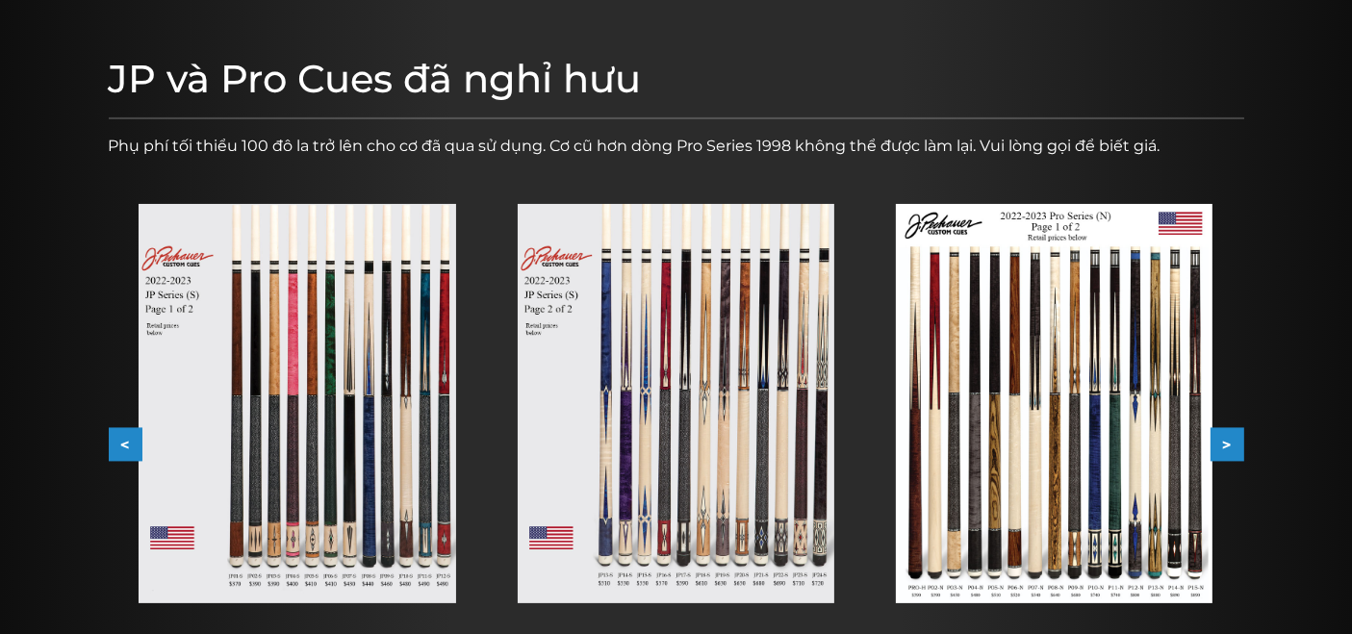
click at [327, 399] on img at bounding box center [297, 403] width 317 height 399
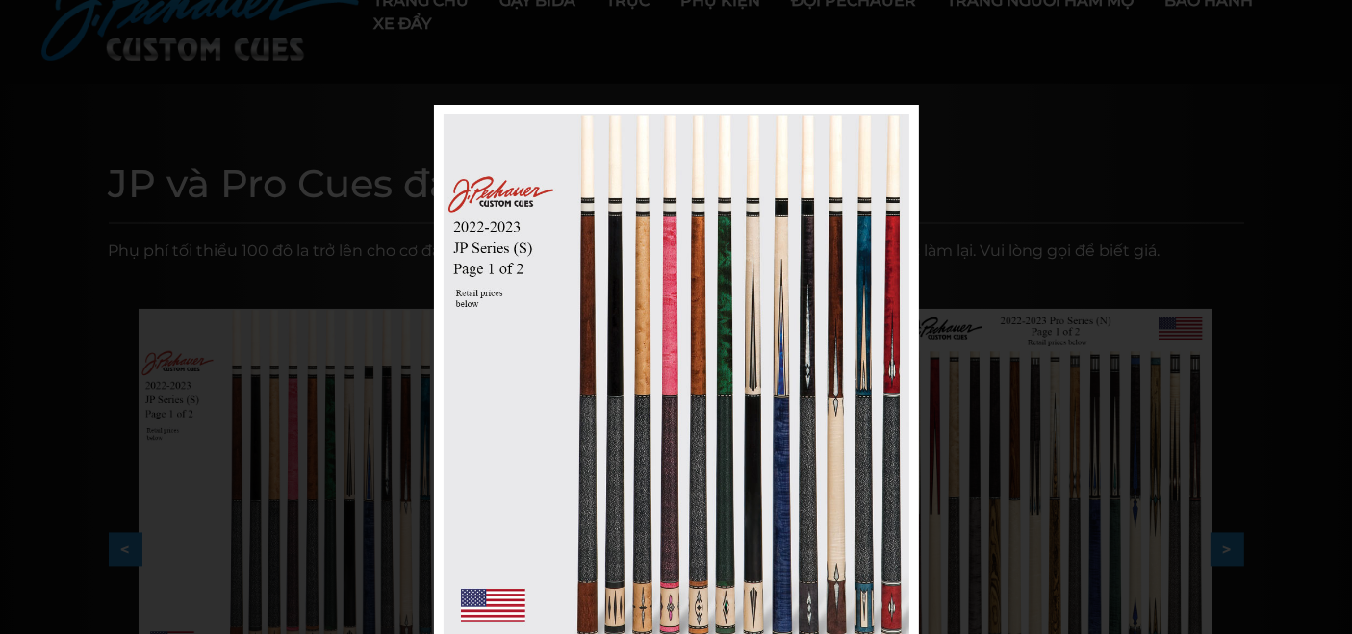
scroll to position [107, 0]
click at [211, 166] on div "Hình ảnh 4 trong số 53" at bounding box center [676, 423] width 1352 height 634
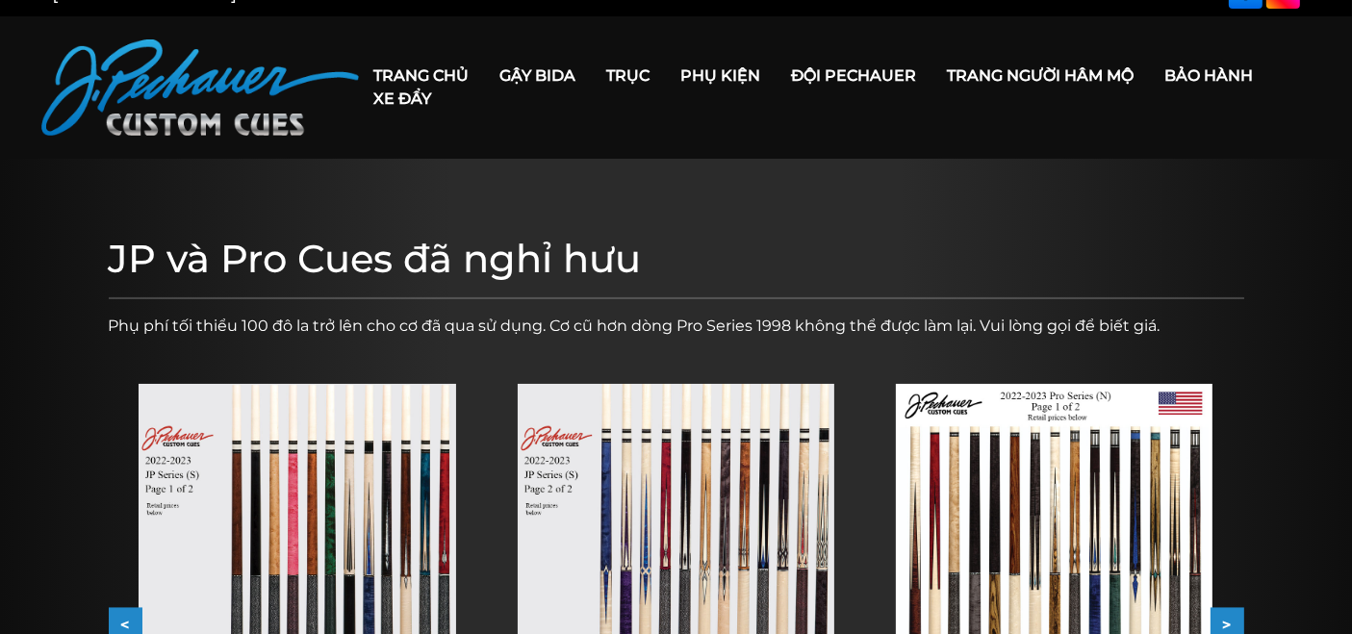
scroll to position [0, 0]
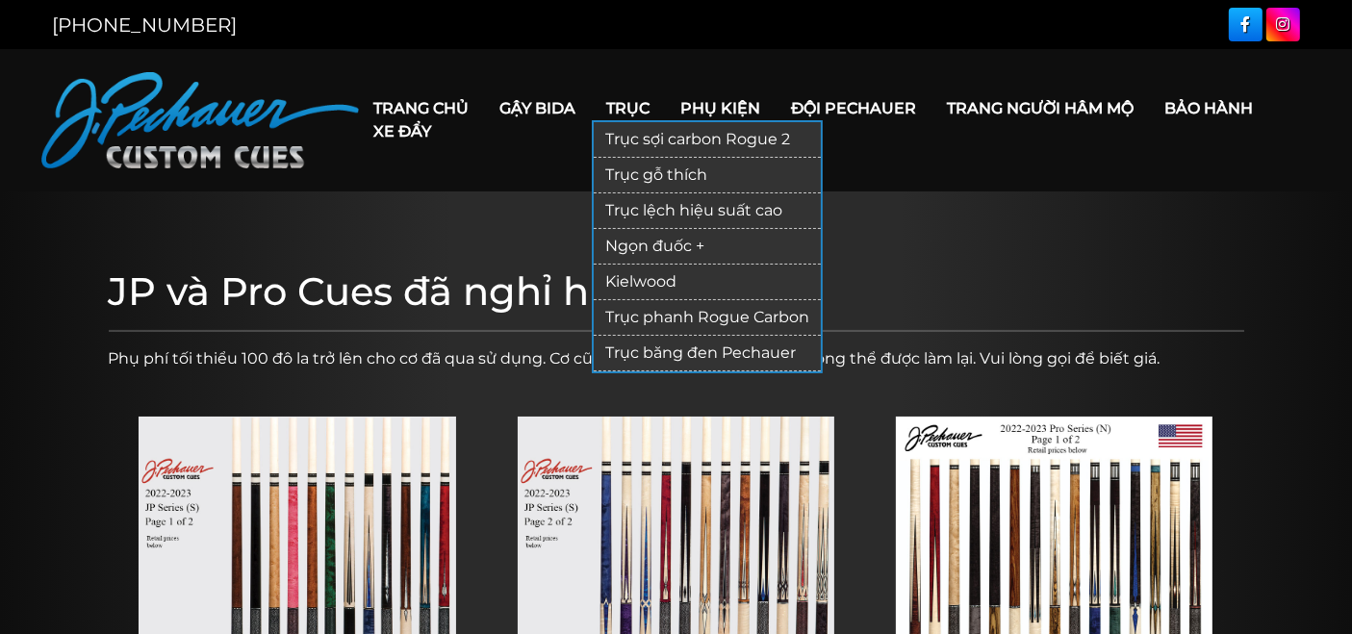
click at [668, 234] on link "Ngọn đuốc +" at bounding box center [707, 247] width 227 height 36
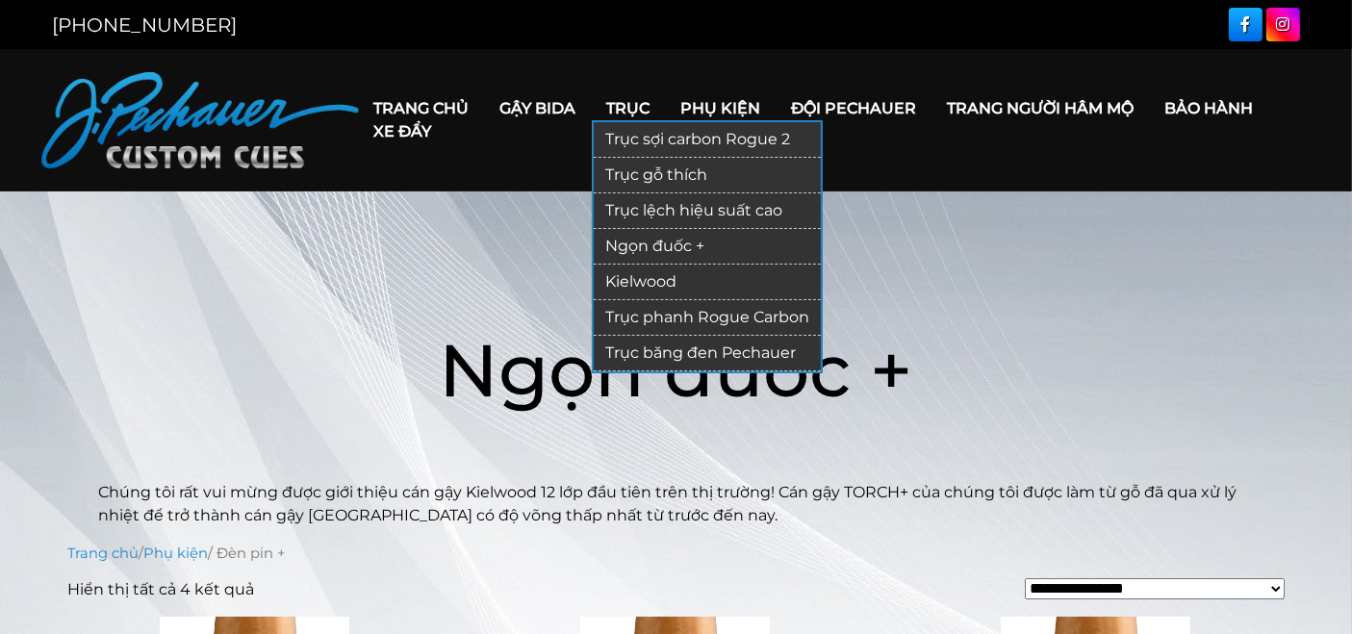
click at [637, 114] on font "Trục" at bounding box center [628, 108] width 43 height 18
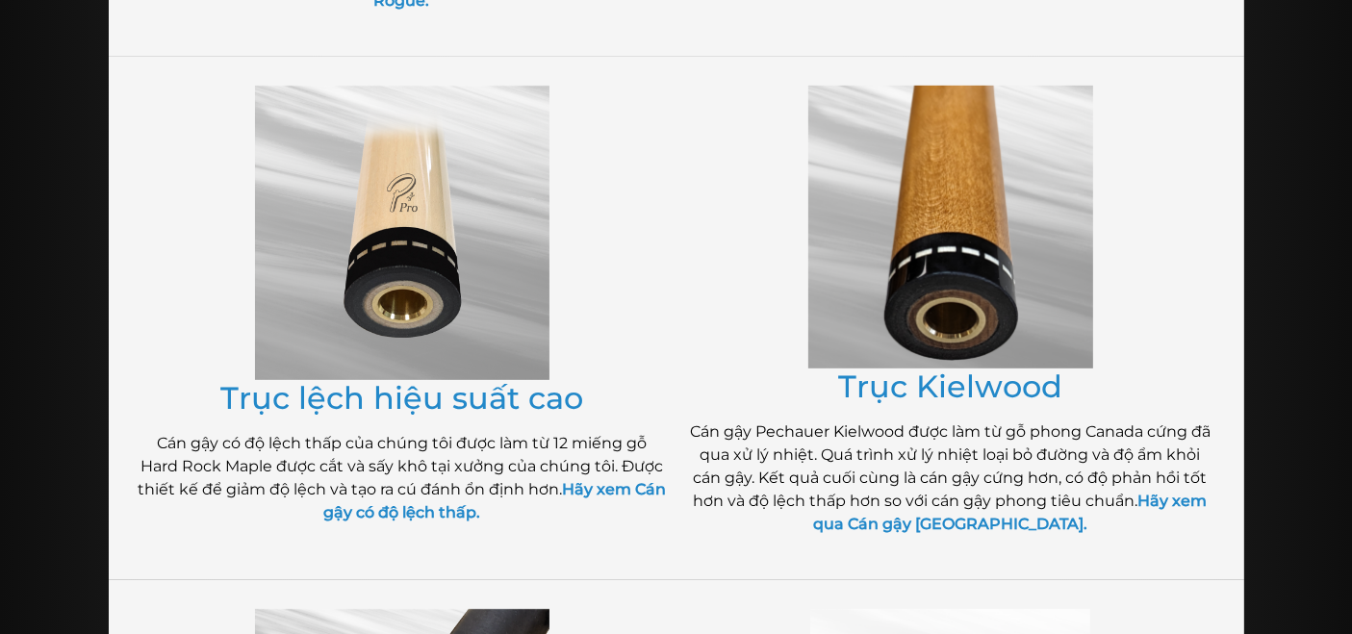
scroll to position [921, 0]
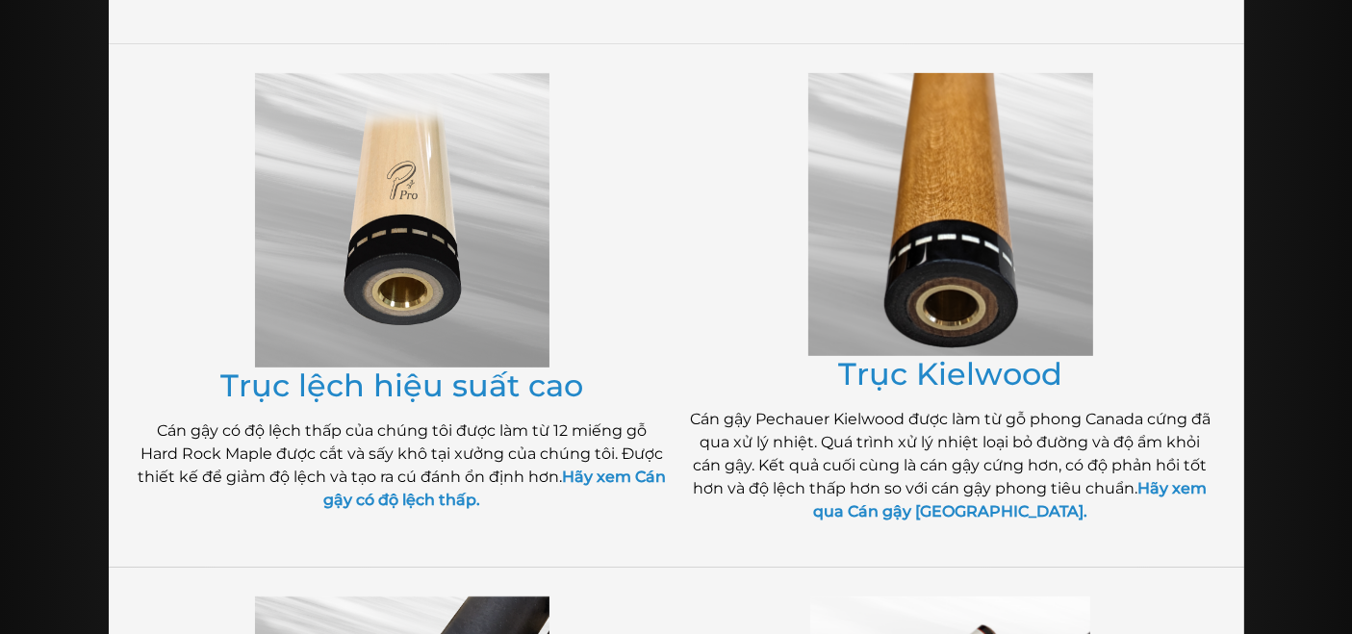
click at [387, 156] on img at bounding box center [402, 220] width 294 height 294
click at [443, 213] on img at bounding box center [402, 220] width 294 height 294
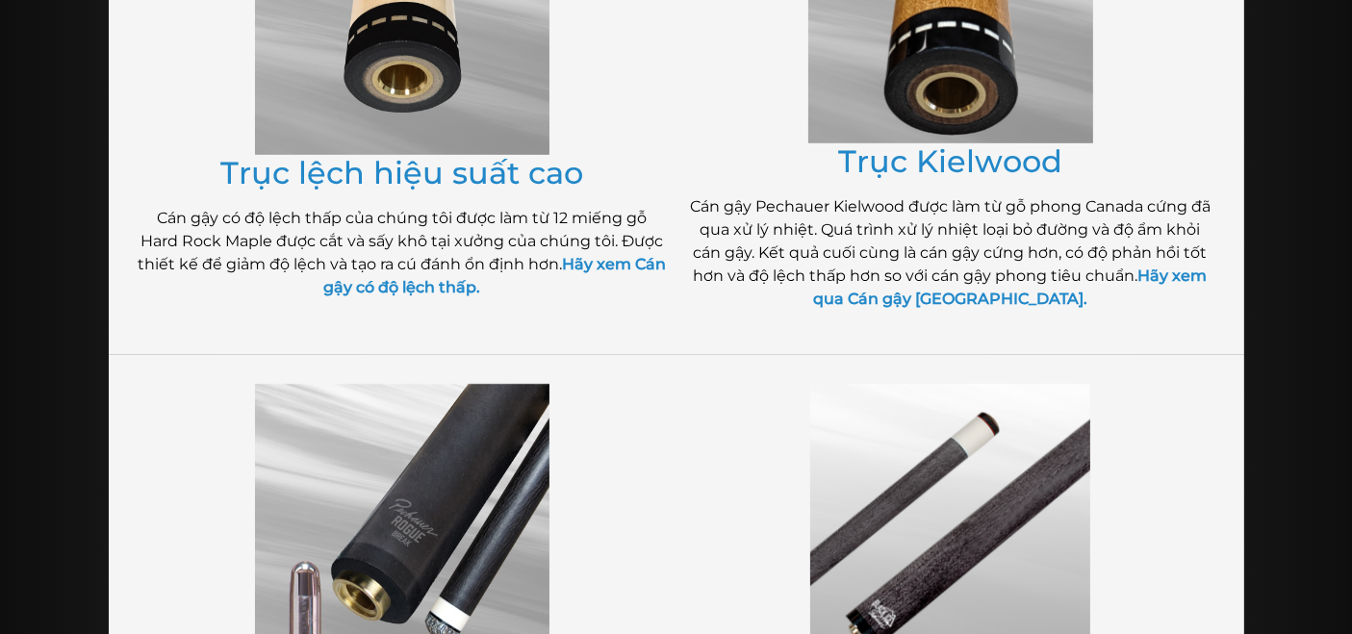
scroll to position [1134, 0]
click at [413, 153] on font "Trục lệch hiệu suất cao" at bounding box center [401, 172] width 363 height 38
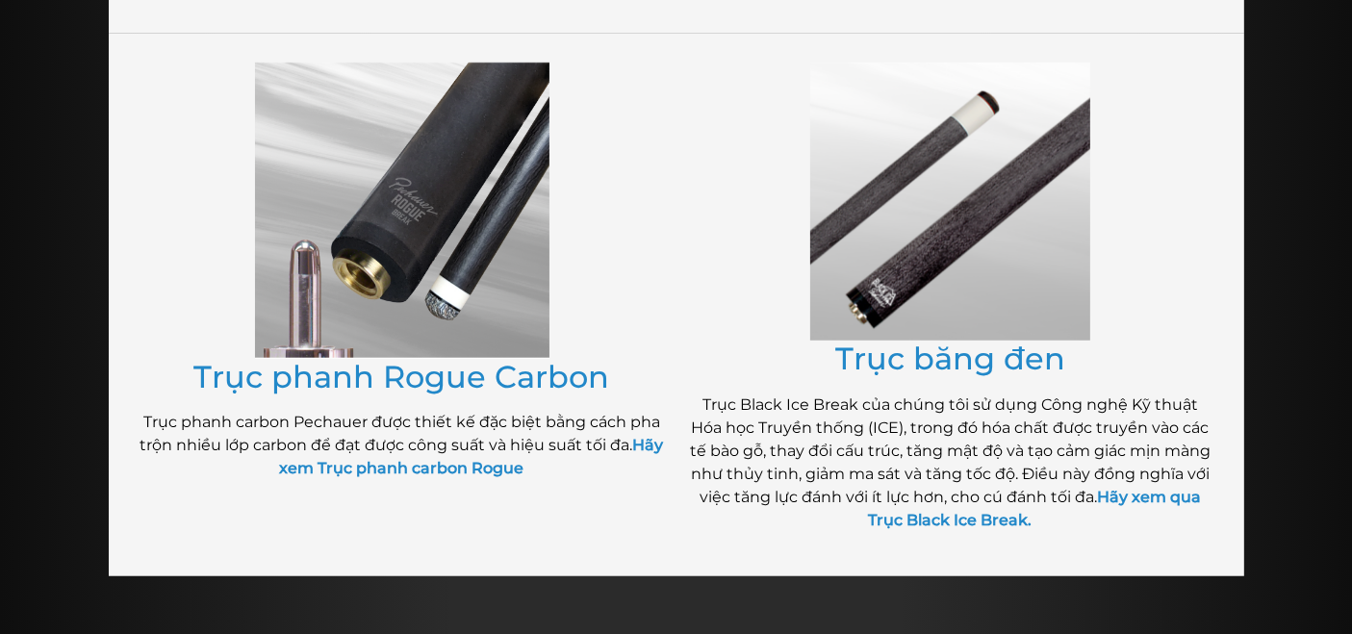
scroll to position [1456, 0]
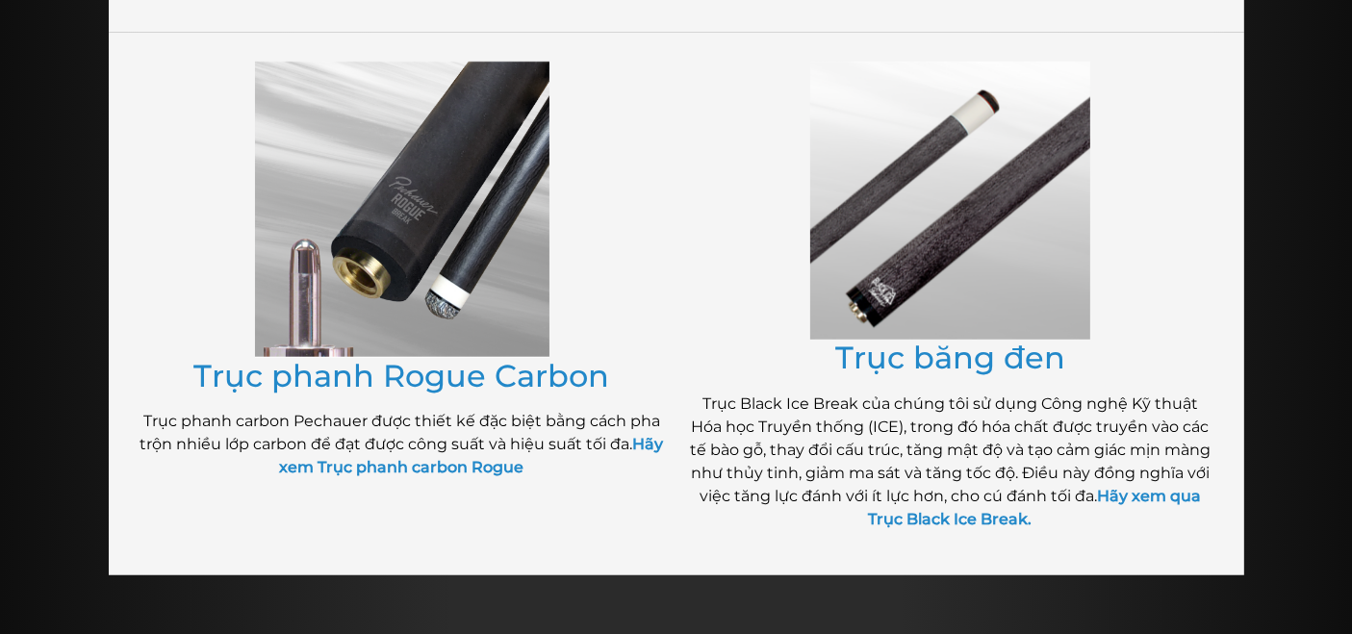
click at [406, 183] on img at bounding box center [402, 209] width 294 height 295
click at [338, 362] on font "Trục phanh Rogue Carbon" at bounding box center [402, 376] width 416 height 38
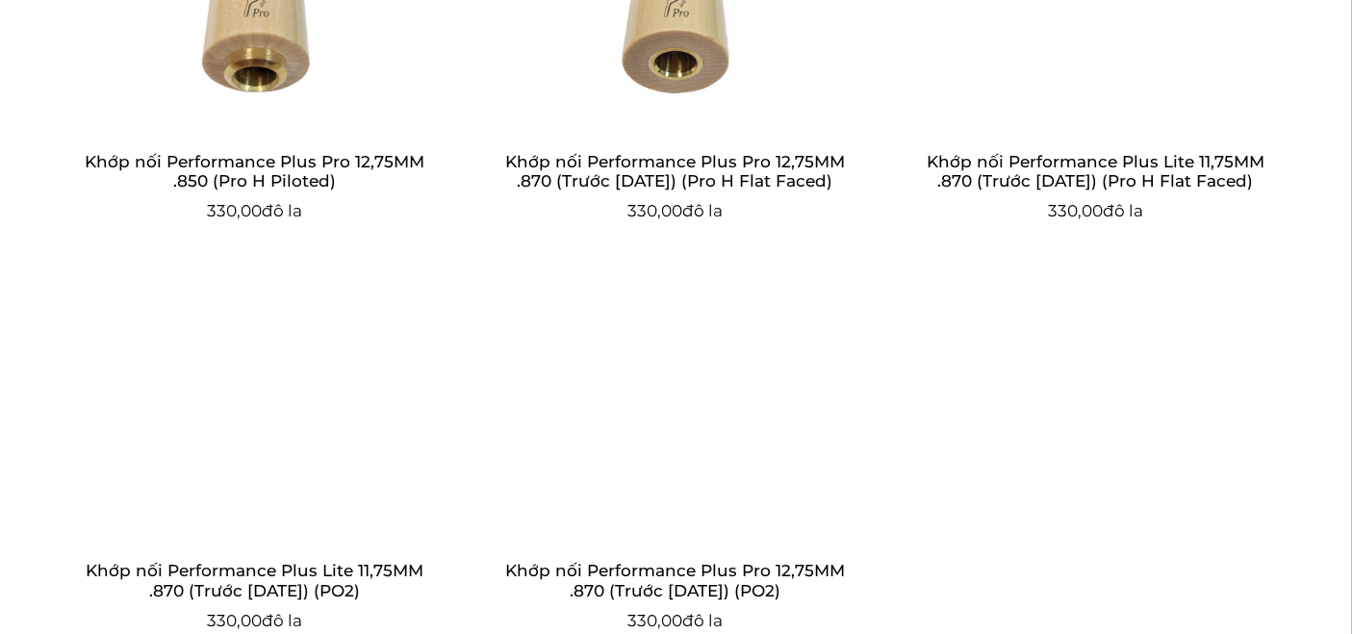
scroll to position [1991, 0]
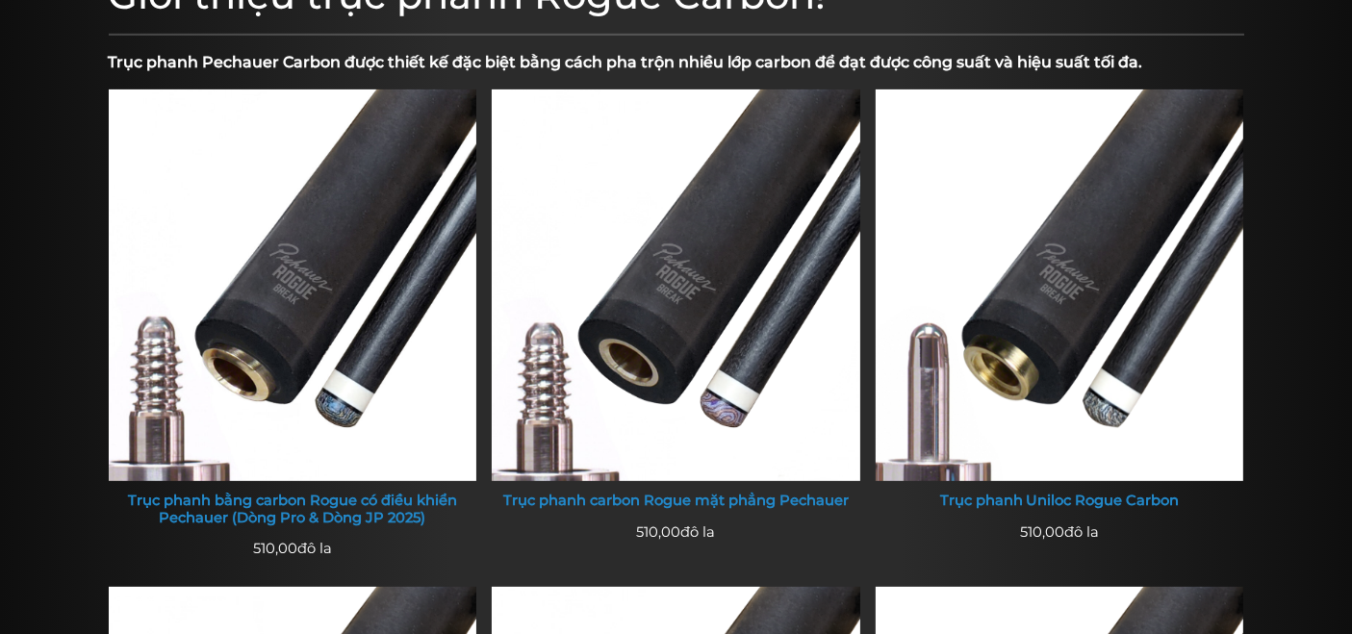
scroll to position [673, 0]
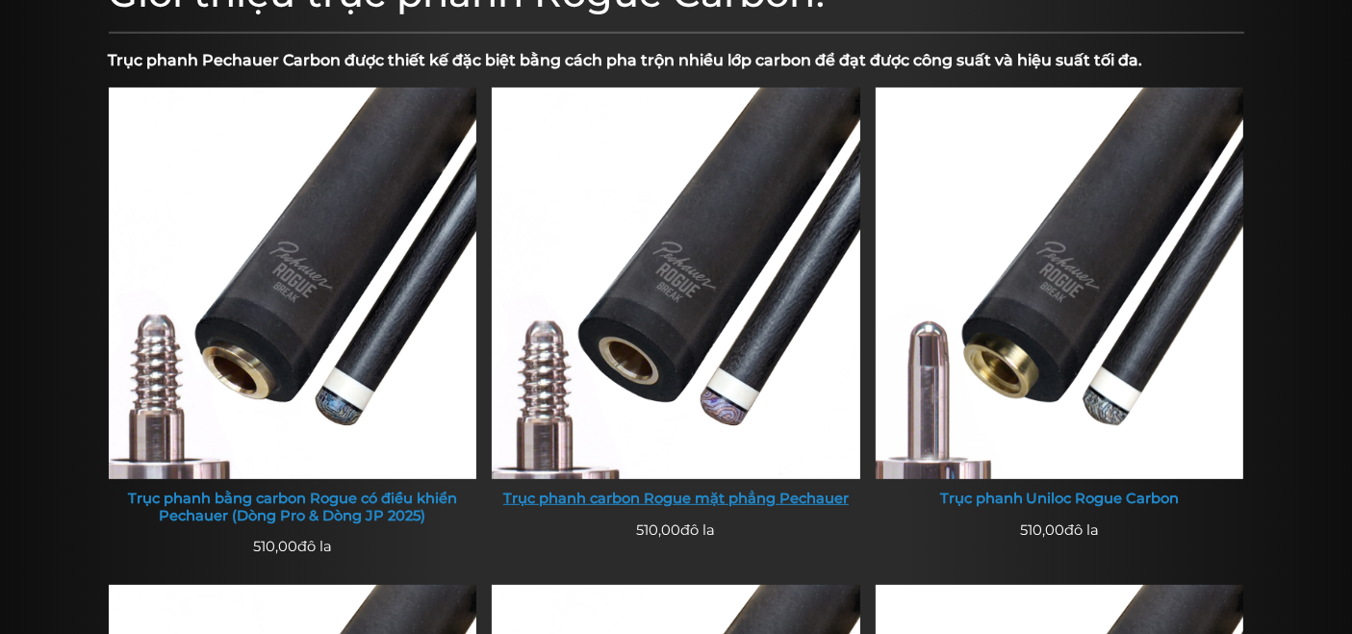
click at [553, 309] on img at bounding box center [676, 284] width 368 height 392
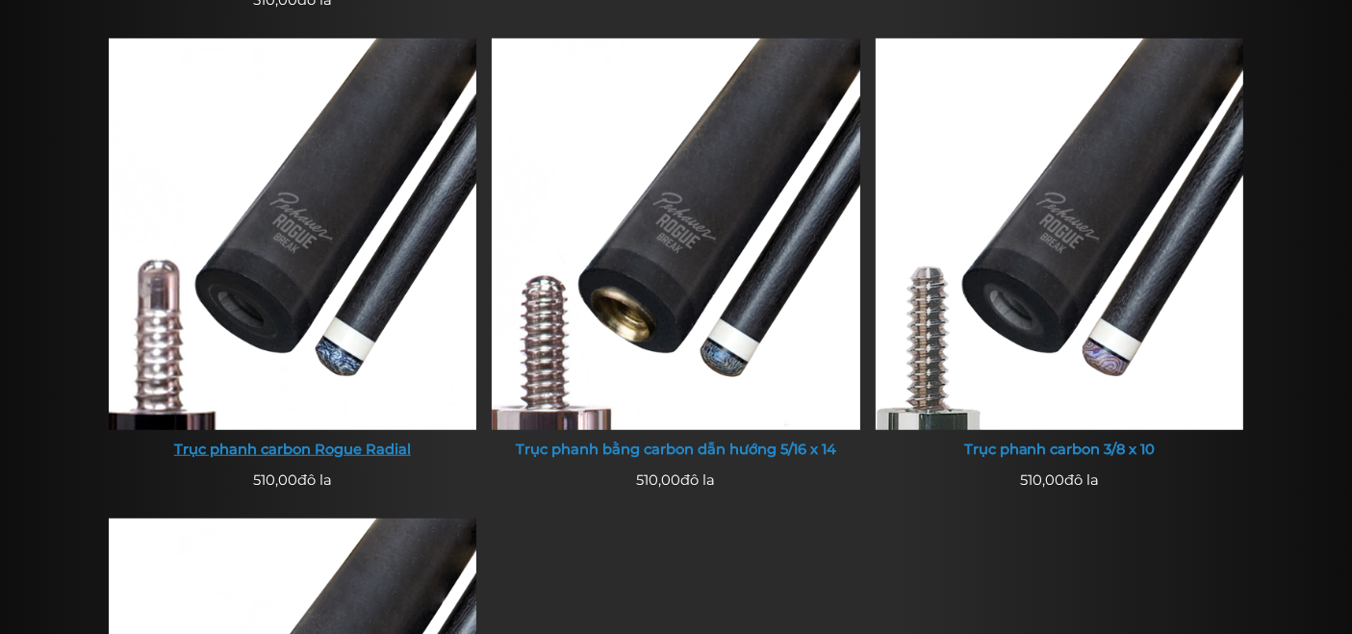
scroll to position [1212, 0]
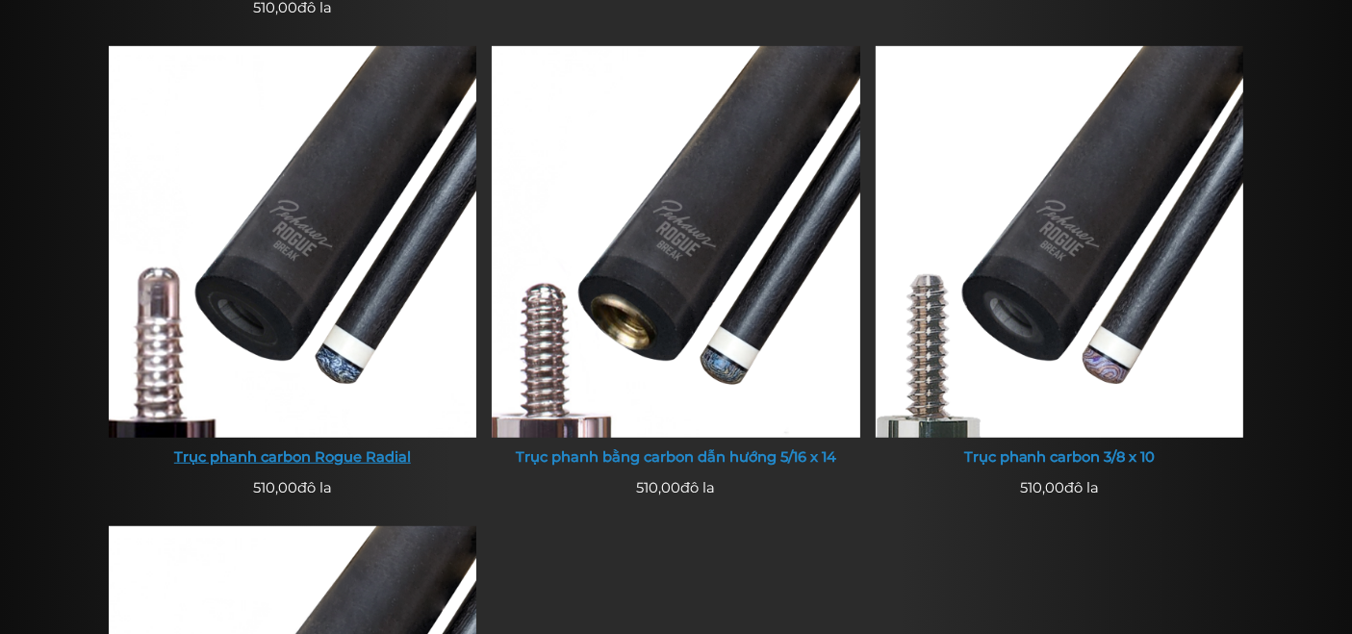
click at [357, 244] on img at bounding box center [293, 242] width 368 height 392
click at [339, 379] on img at bounding box center [293, 242] width 368 height 392
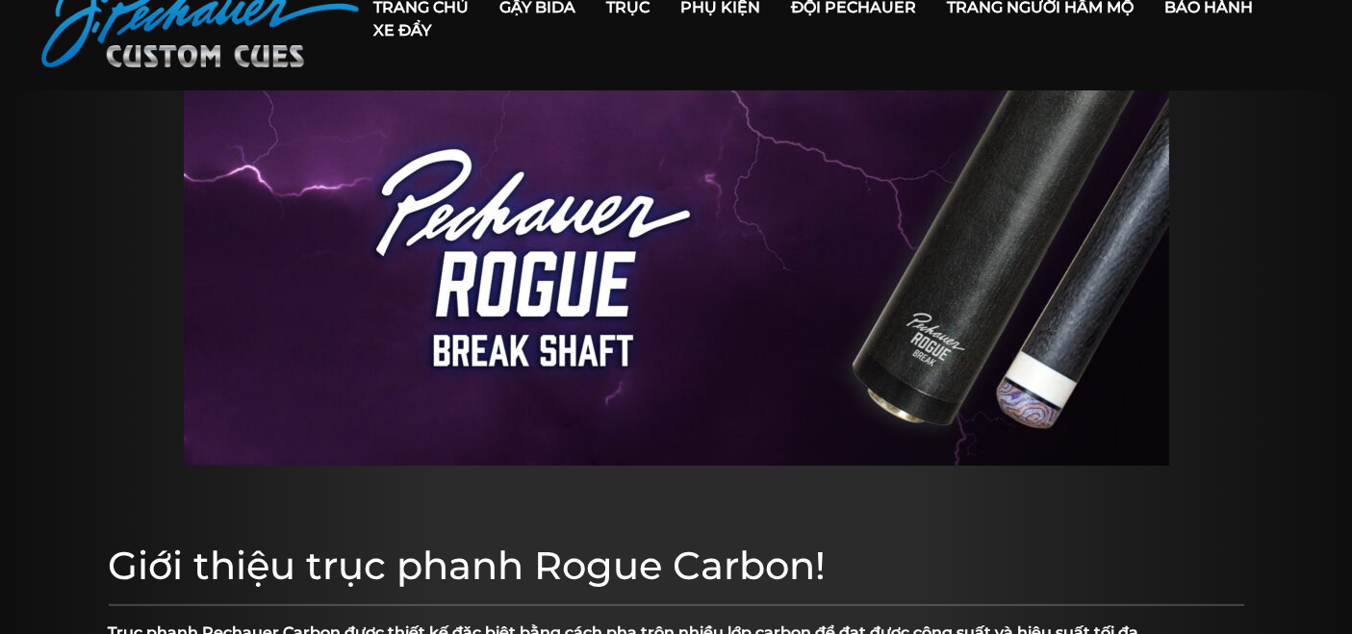
scroll to position [0, 0]
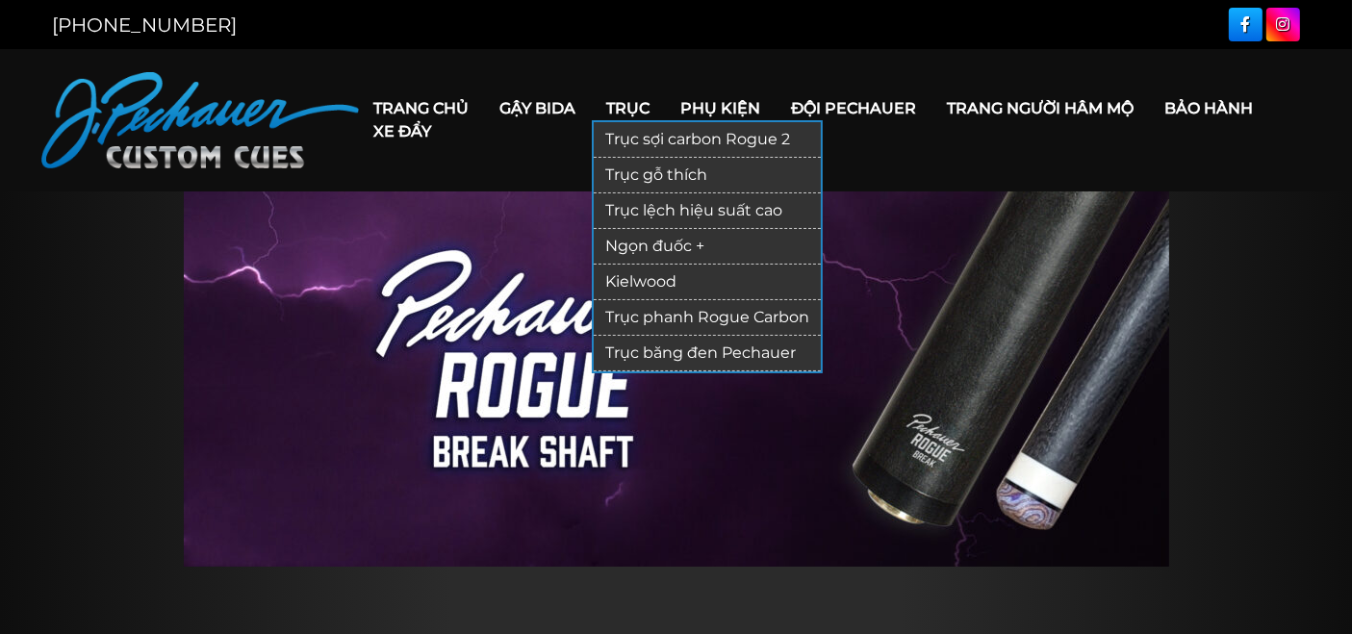
click at [616, 112] on font "Trục" at bounding box center [628, 108] width 43 height 18
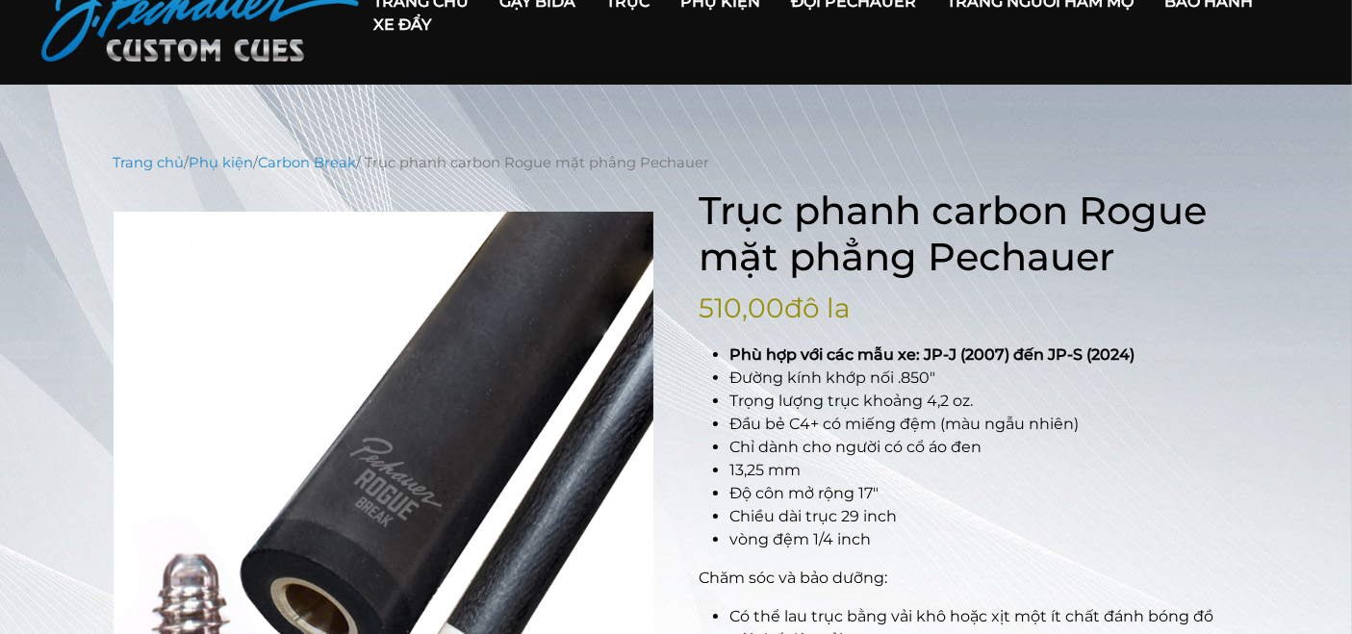
scroll to position [107, 0]
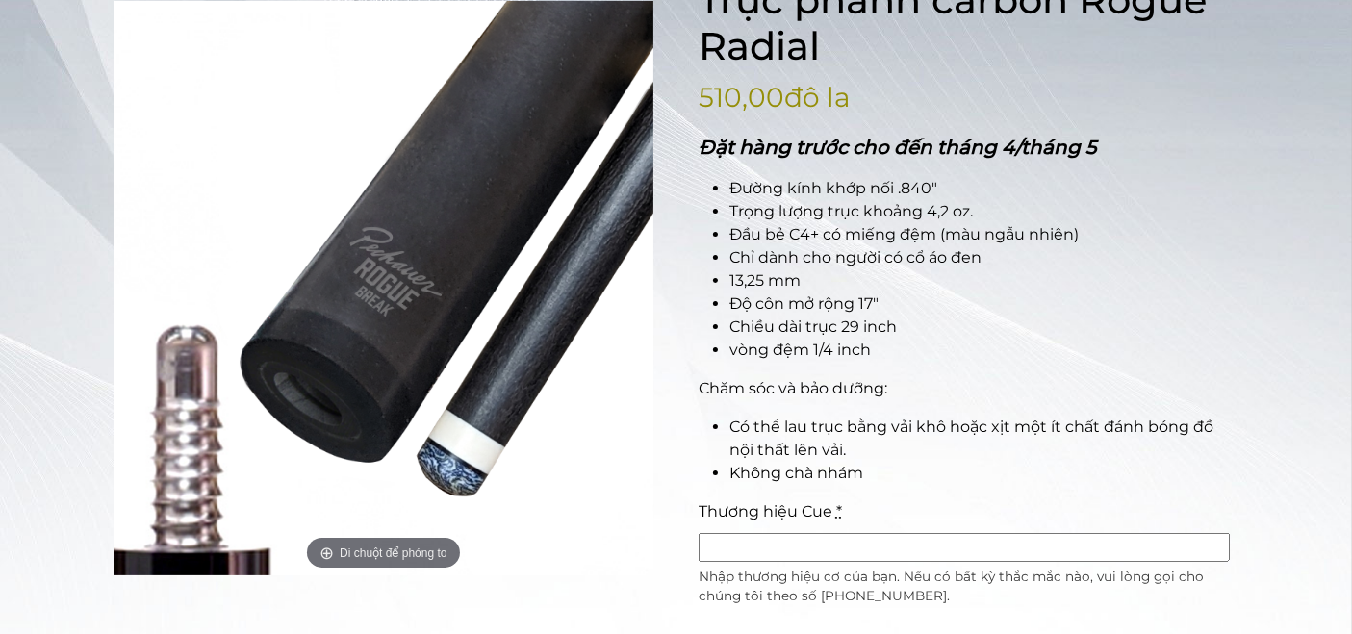
scroll to position [318, 0]
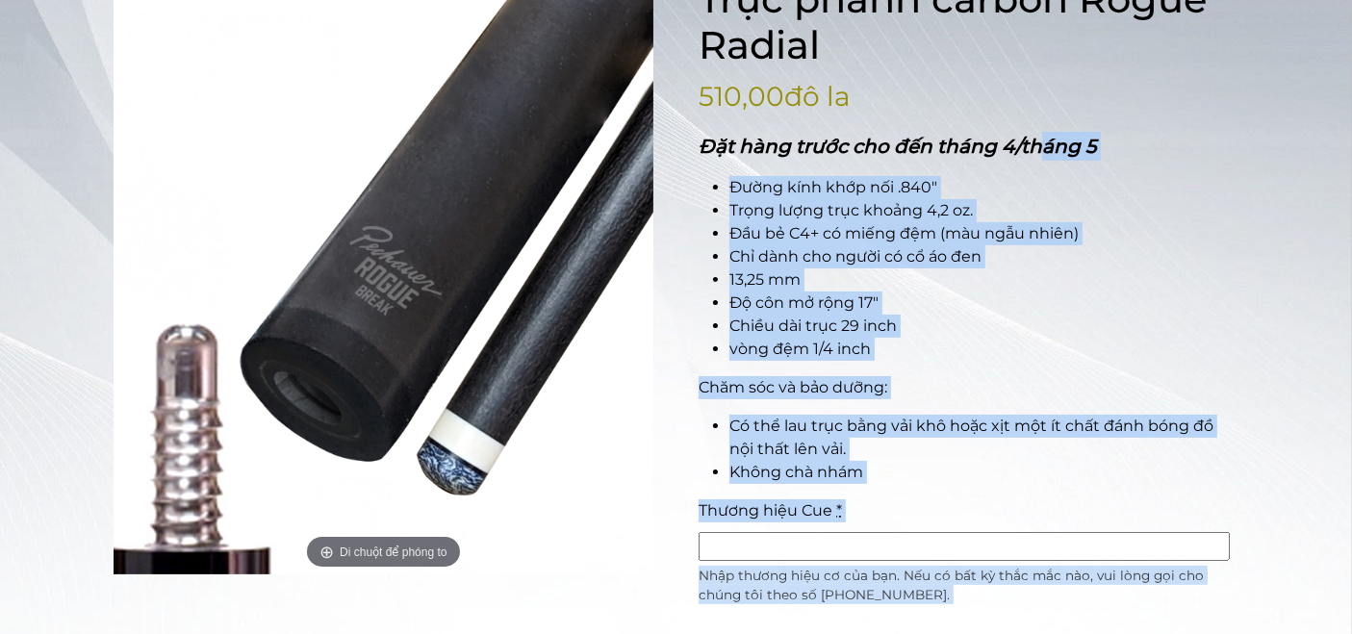
drag, startPoint x: 695, startPoint y: 137, endPoint x: 1047, endPoint y: 122, distance: 352.4
click at [1047, 122] on div "Di chuột để phóng to Trục phanh carbon Rogue Radial 510,00 đô la Đặt hàng trước…" at bounding box center [677, 558] width 1126 height 1165
click at [1005, 166] on div "Đặt hàng trước cho đến tháng 4/tháng 5 Đường kính khớp nối .840″ Trọng lượng tr…" at bounding box center [968, 308] width 541 height 352
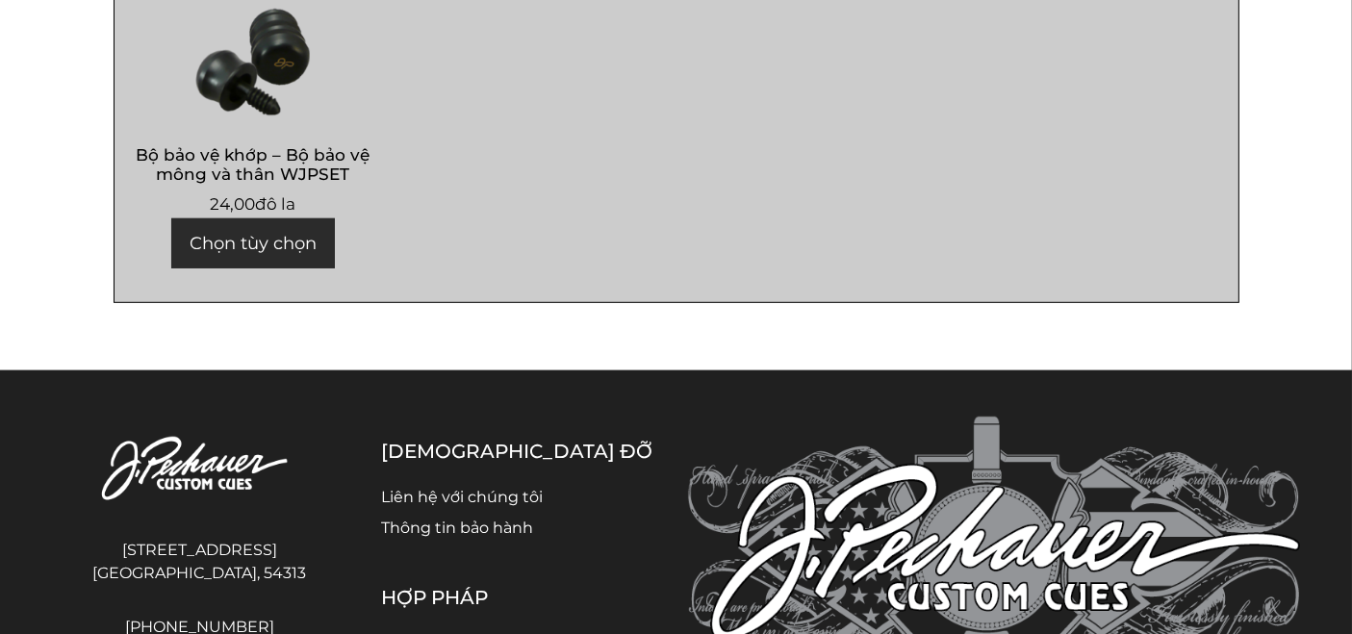
scroll to position [1328, 0]
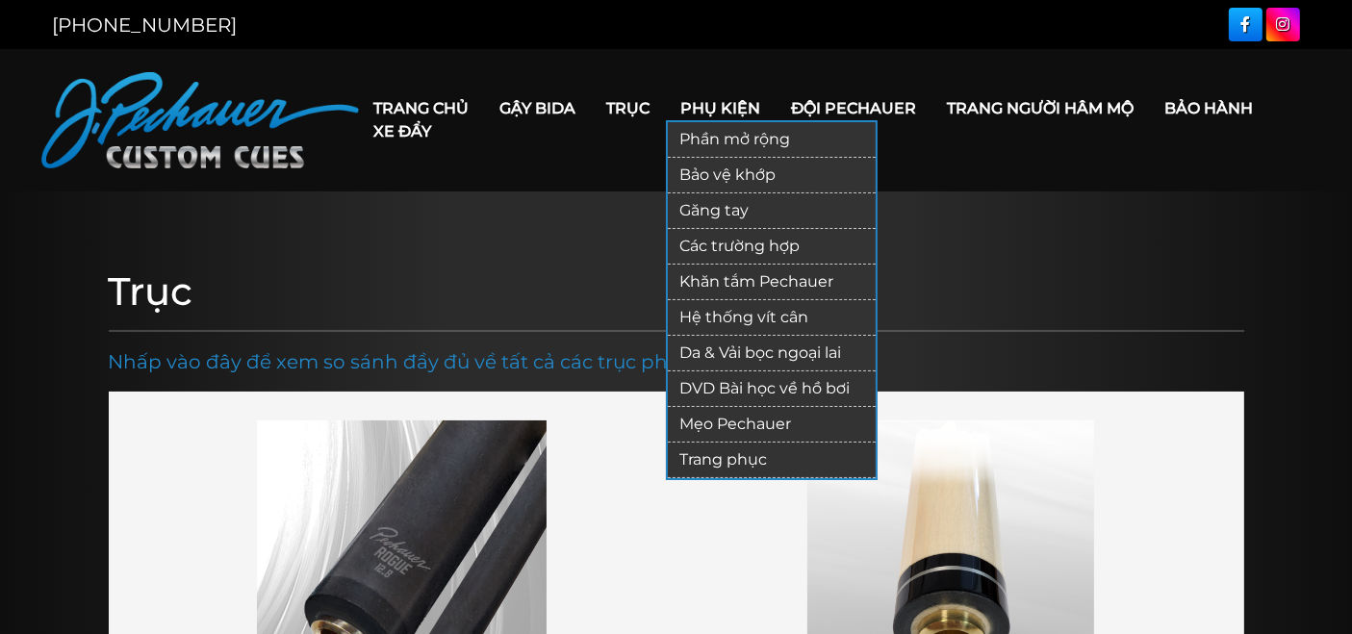
click at [695, 113] on font "Phụ kiện" at bounding box center [721, 108] width 80 height 18
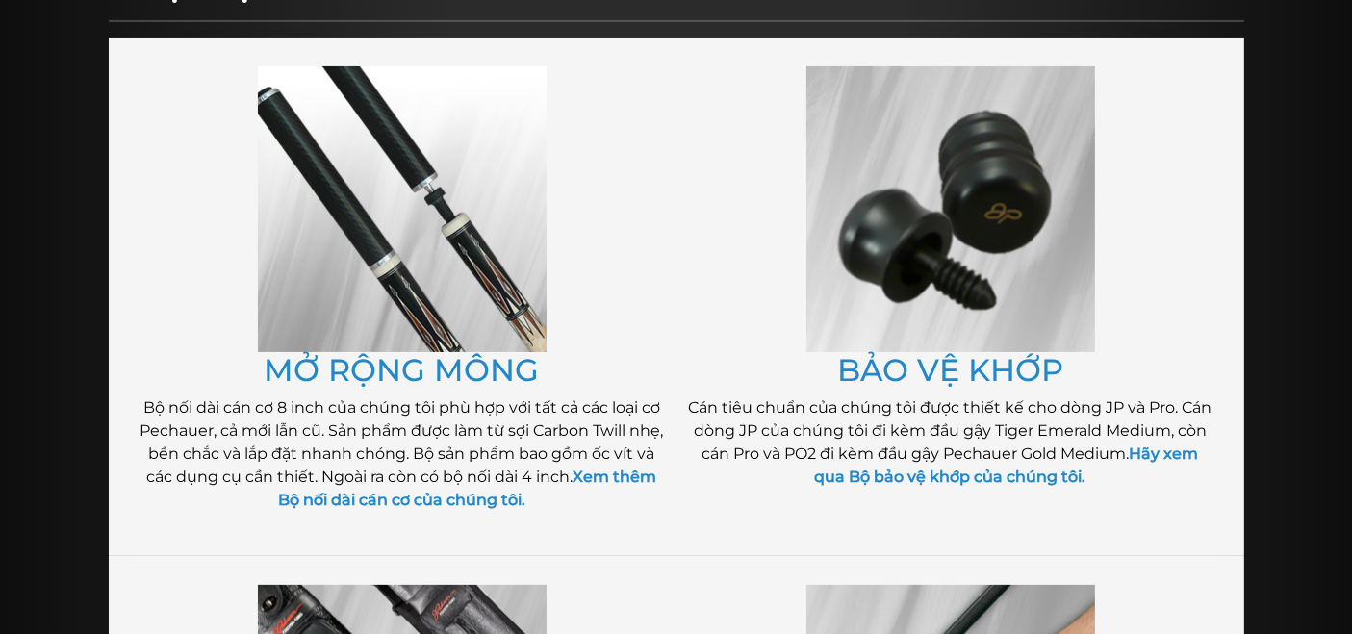
scroll to position [309, 0]
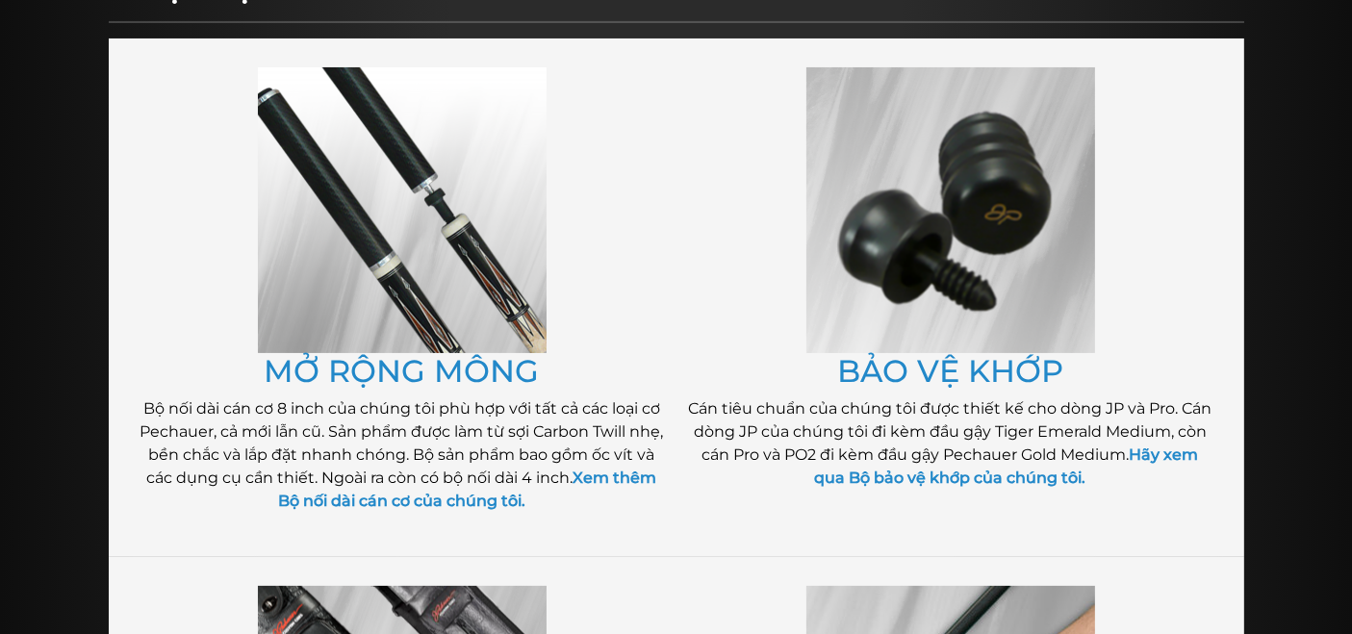
click at [500, 244] on img at bounding box center [402, 210] width 289 height 286
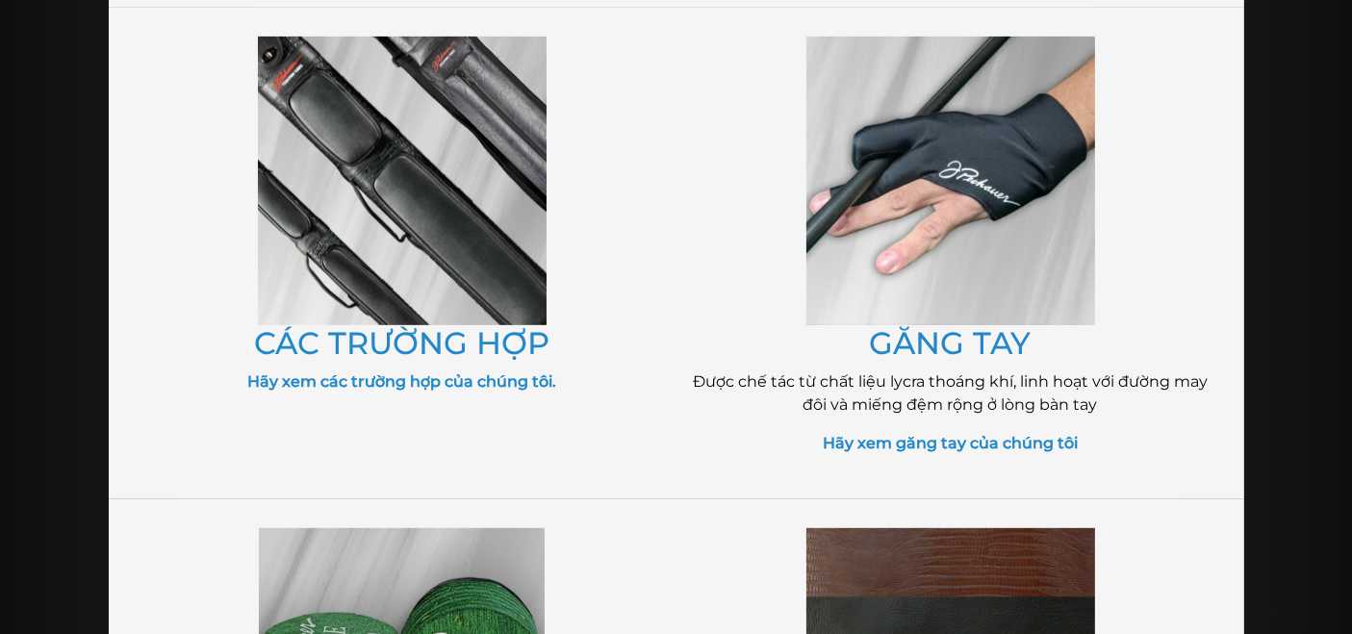
scroll to position [863, 0]
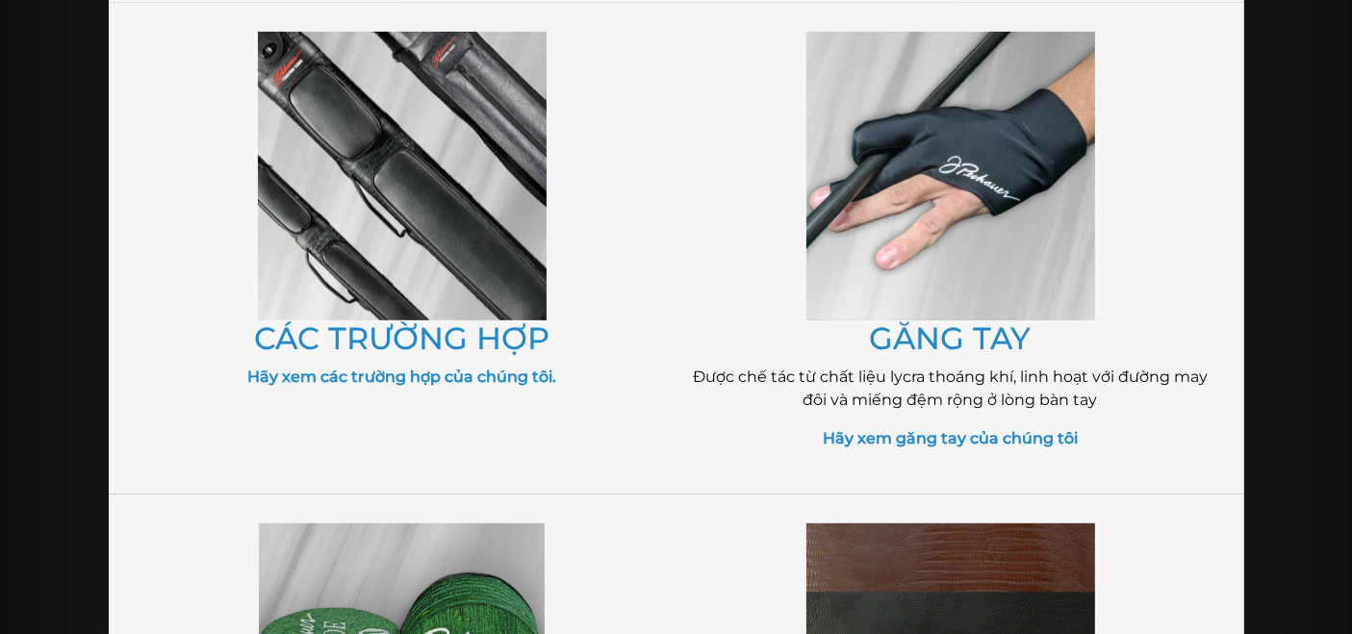
click at [462, 190] on img at bounding box center [402, 176] width 289 height 289
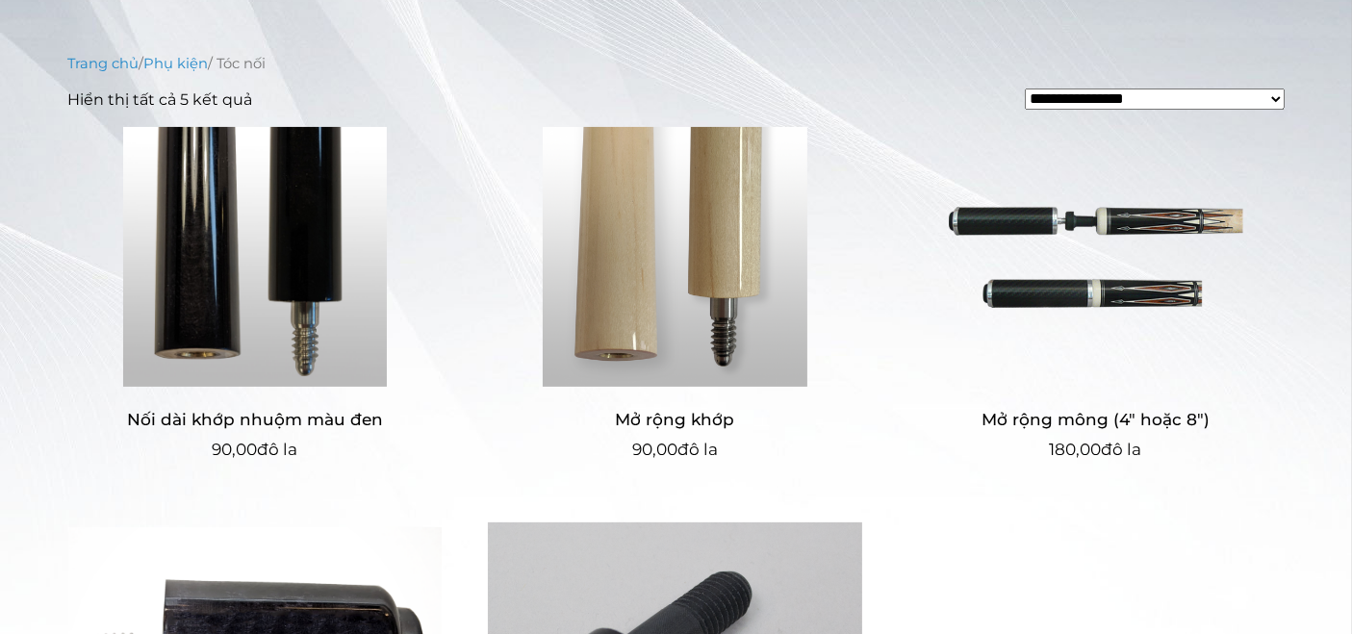
scroll to position [425, 0]
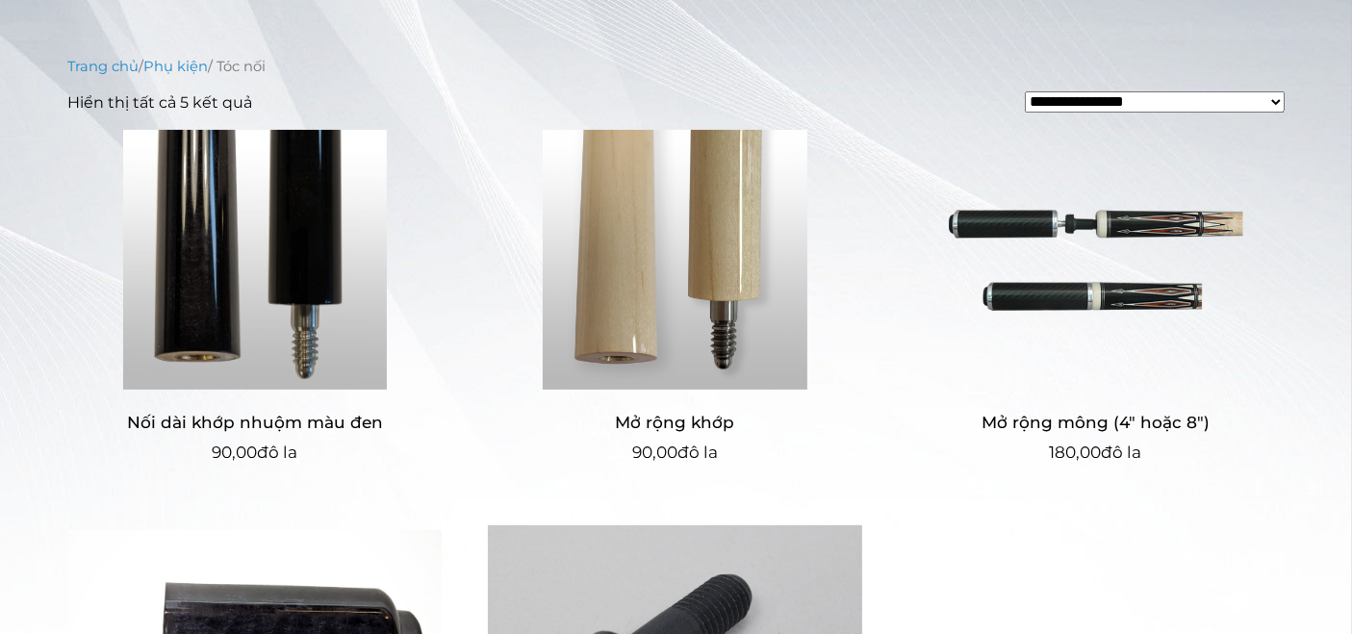
click at [313, 291] on img at bounding box center [255, 260] width 374 height 260
click at [981, 234] on img at bounding box center [1095, 260] width 374 height 260
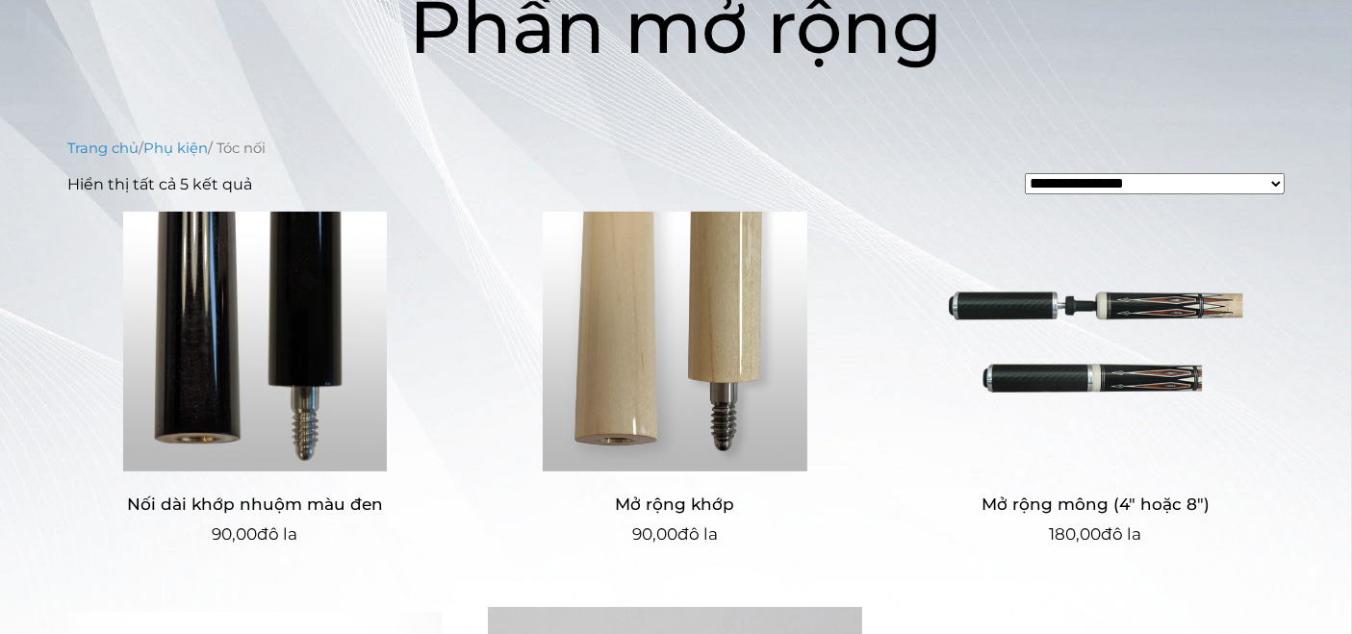
scroll to position [349, 0]
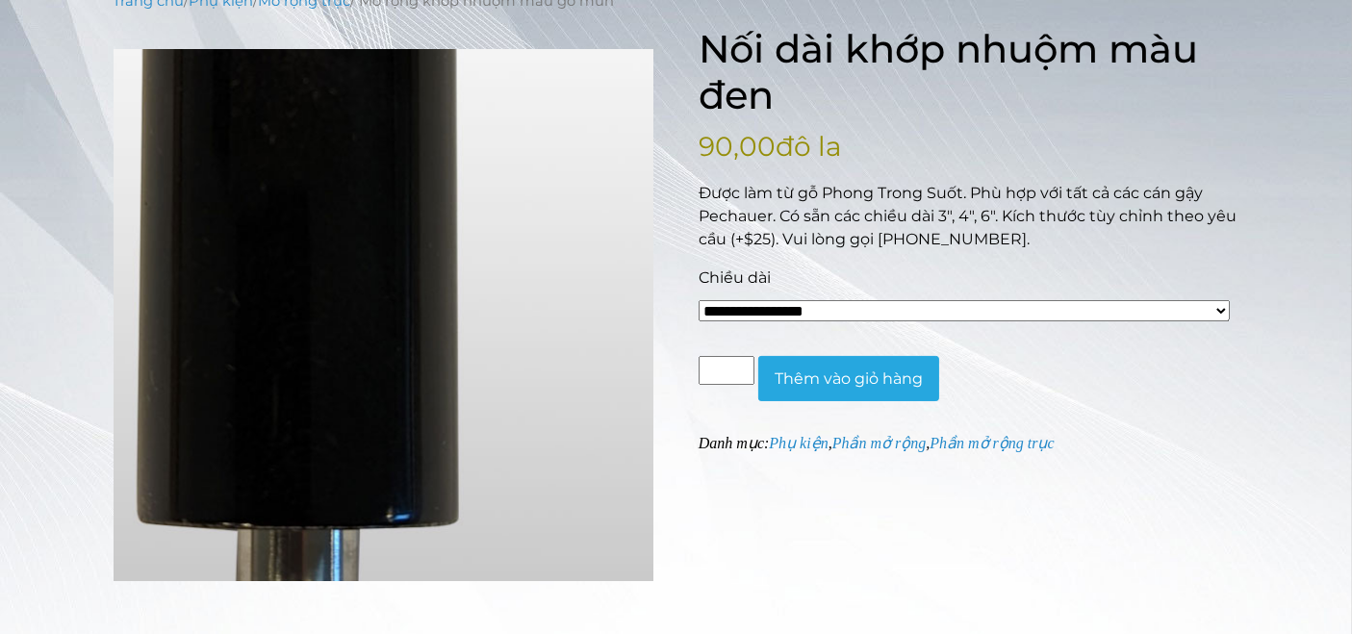
scroll to position [270, 0]
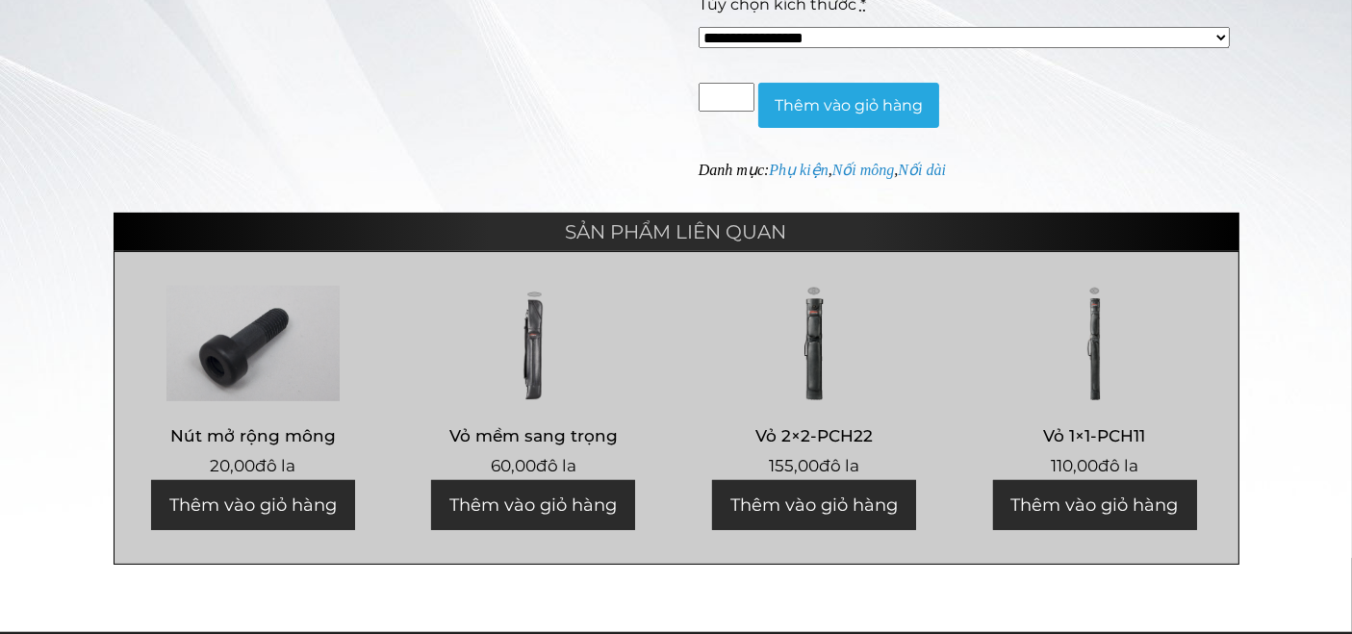
scroll to position [598, 0]
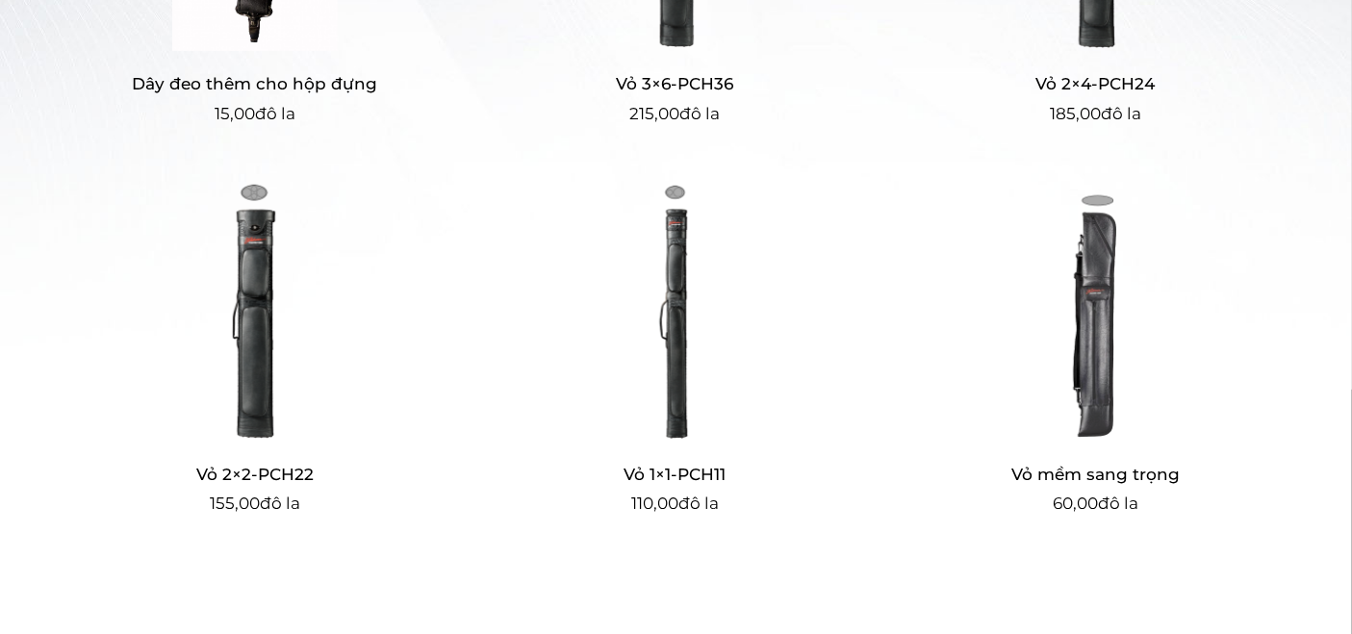
scroll to position [773, 0]
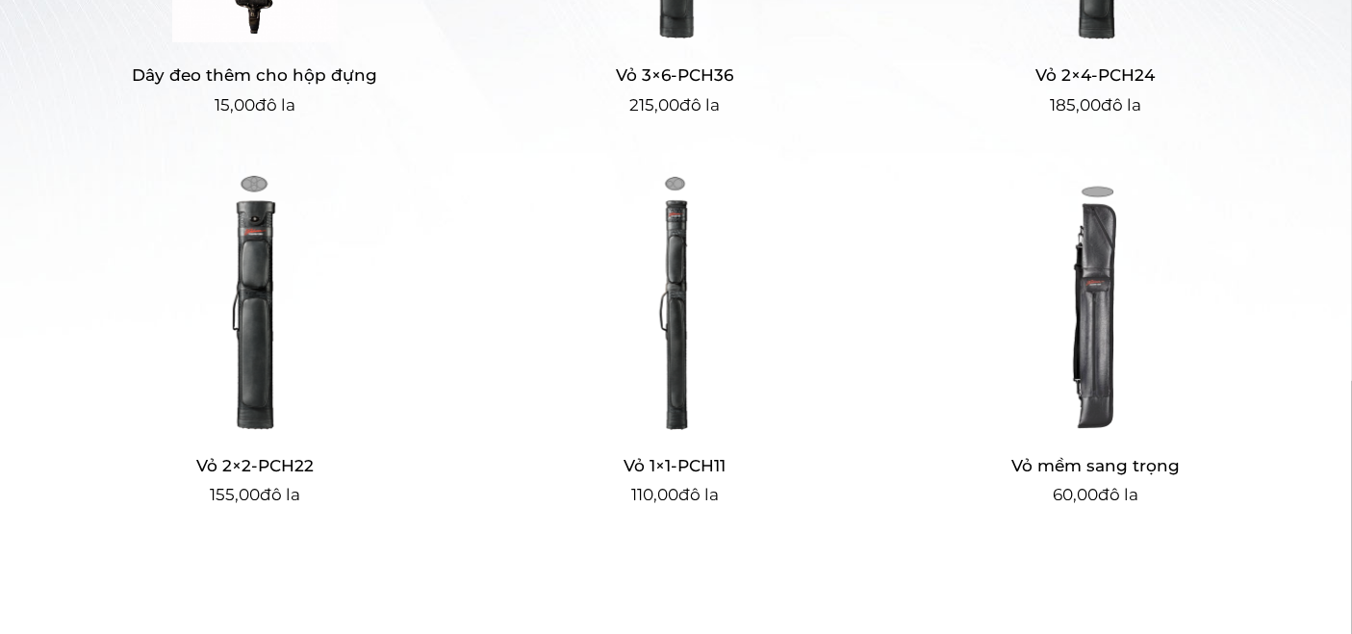
drag, startPoint x: 491, startPoint y: 224, endPoint x: 478, endPoint y: 213, distance: 17.0
click at [478, 213] on ul "Dây đeo thêm cho hộp đựng 15,00 đô la Vỏ 3×6-PCH36 215,00 đô la Vỏ 2×4-PCH24 18…" at bounding box center [676, 173] width 1216 height 780
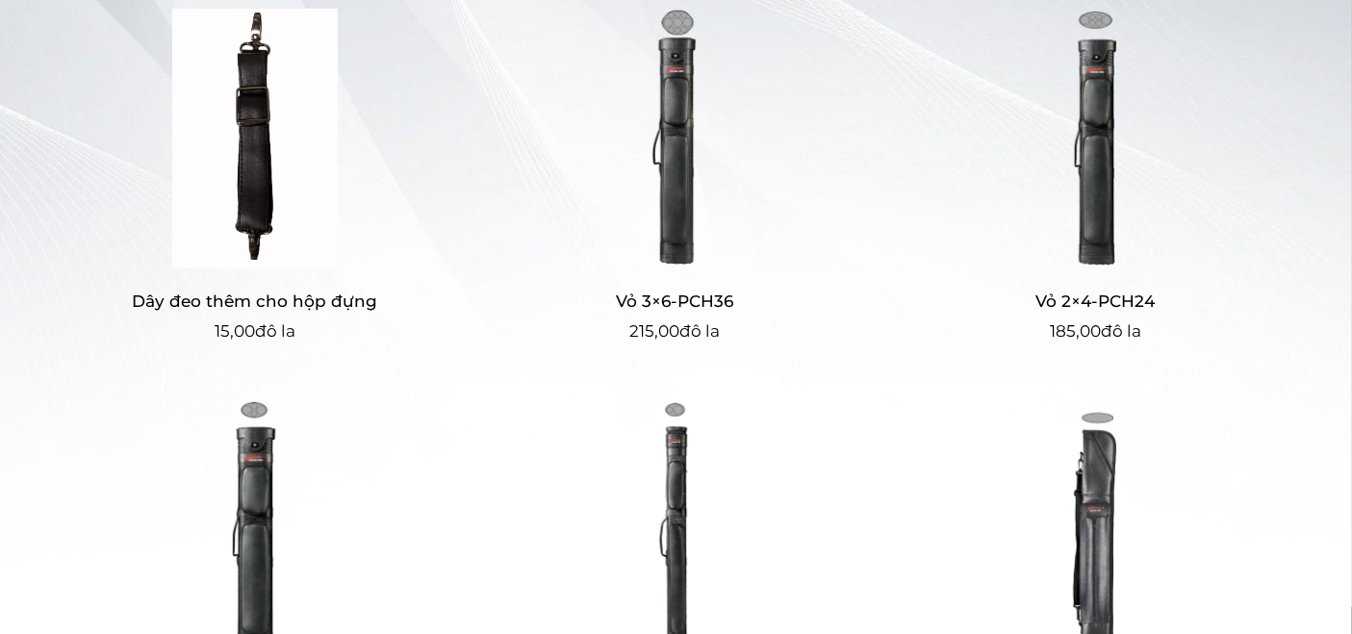
scroll to position [546, 0]
click at [1092, 177] on img at bounding box center [1095, 140] width 374 height 260
click at [1060, 166] on img at bounding box center [1095, 140] width 374 height 260
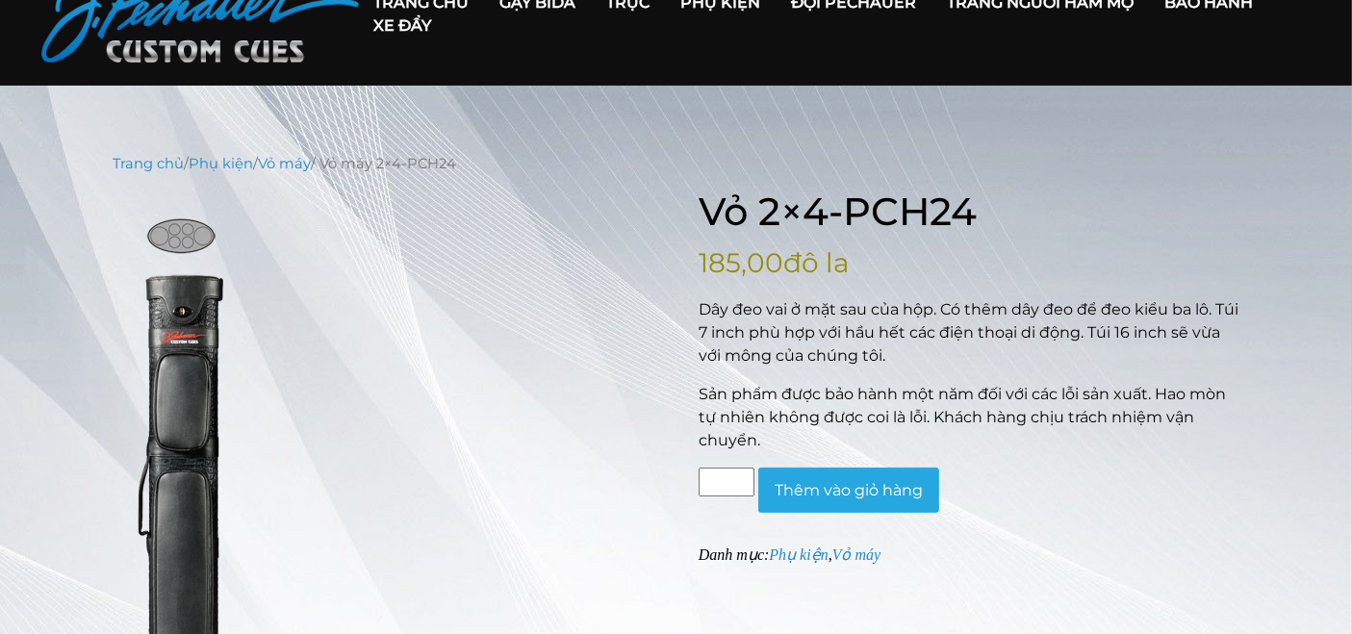
scroll to position [107, 0]
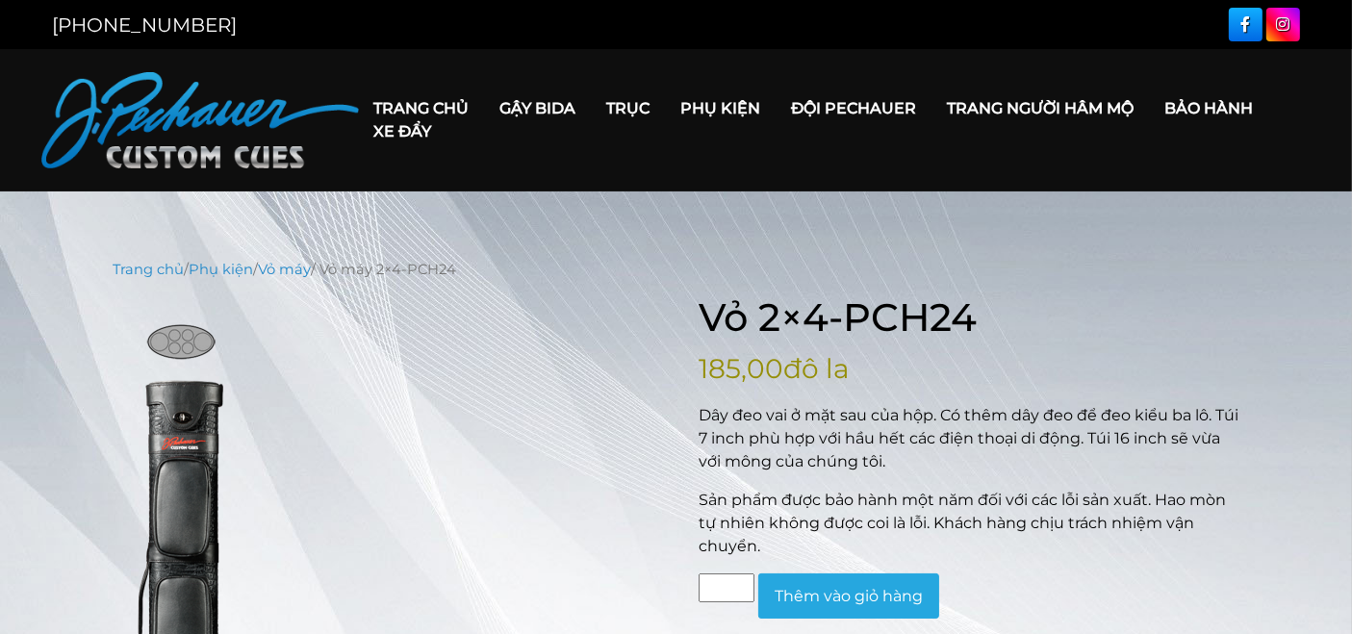
click at [404, 86] on link "Trang chủ" at bounding box center [422, 108] width 126 height 49
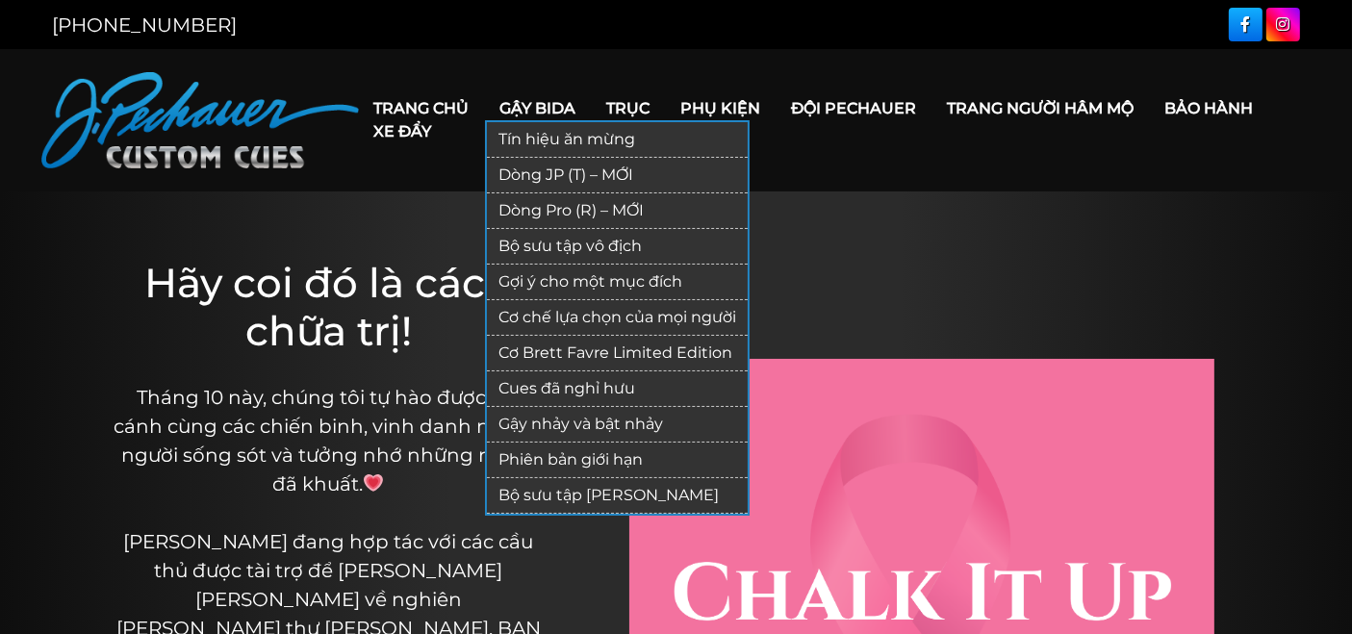
click at [544, 105] on font "Gậy bida" at bounding box center [538, 108] width 76 height 18
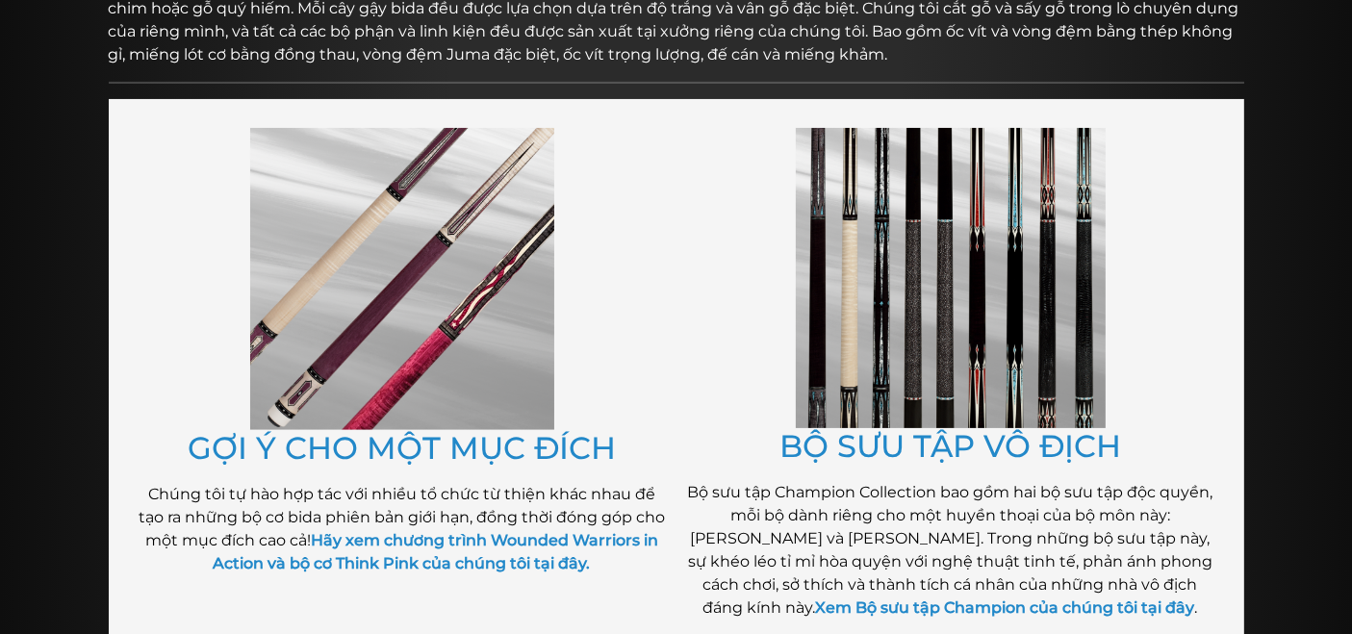
scroll to position [348, 0]
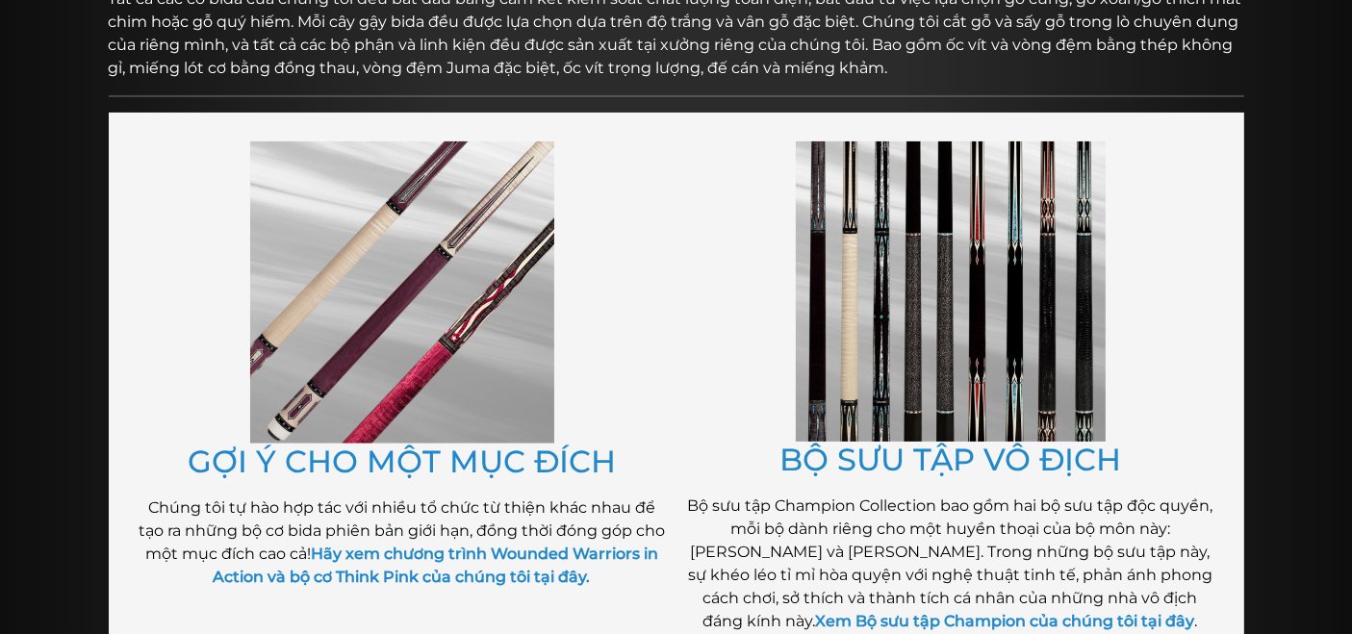
click at [998, 265] on img at bounding box center [951, 291] width 310 height 300
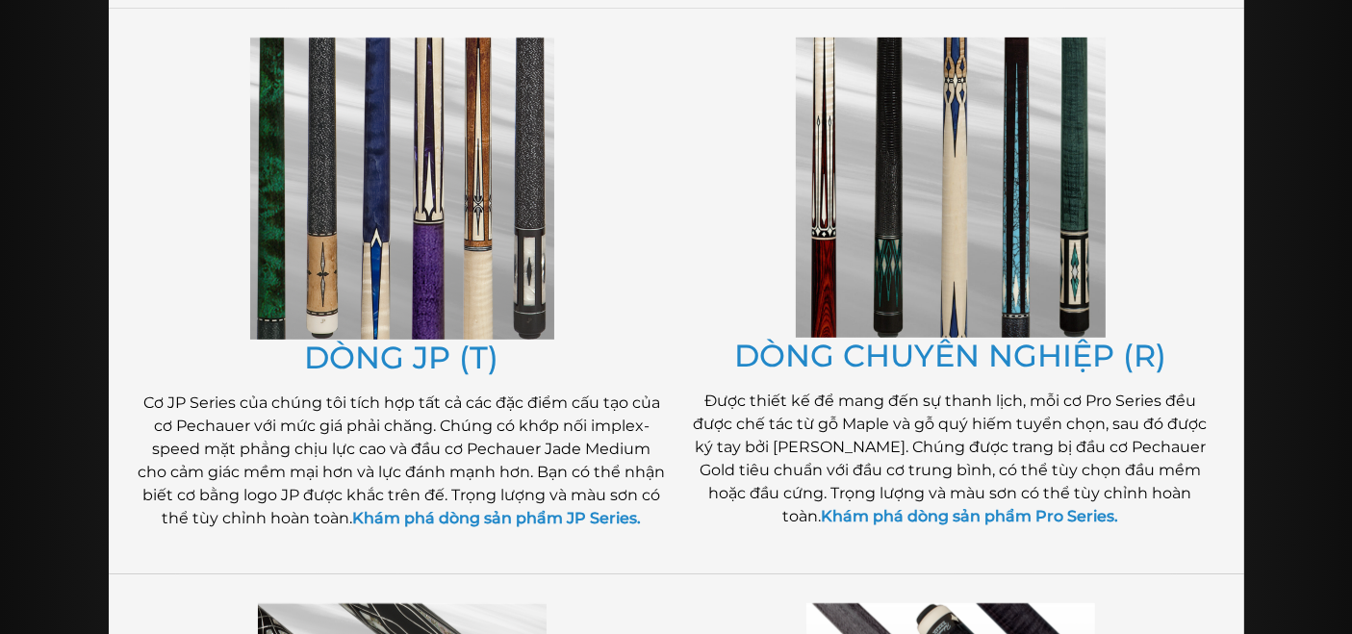
click at [420, 304] on img at bounding box center [402, 189] width 304 height 302
click at [420, 270] on img at bounding box center [402, 188] width 304 height 302
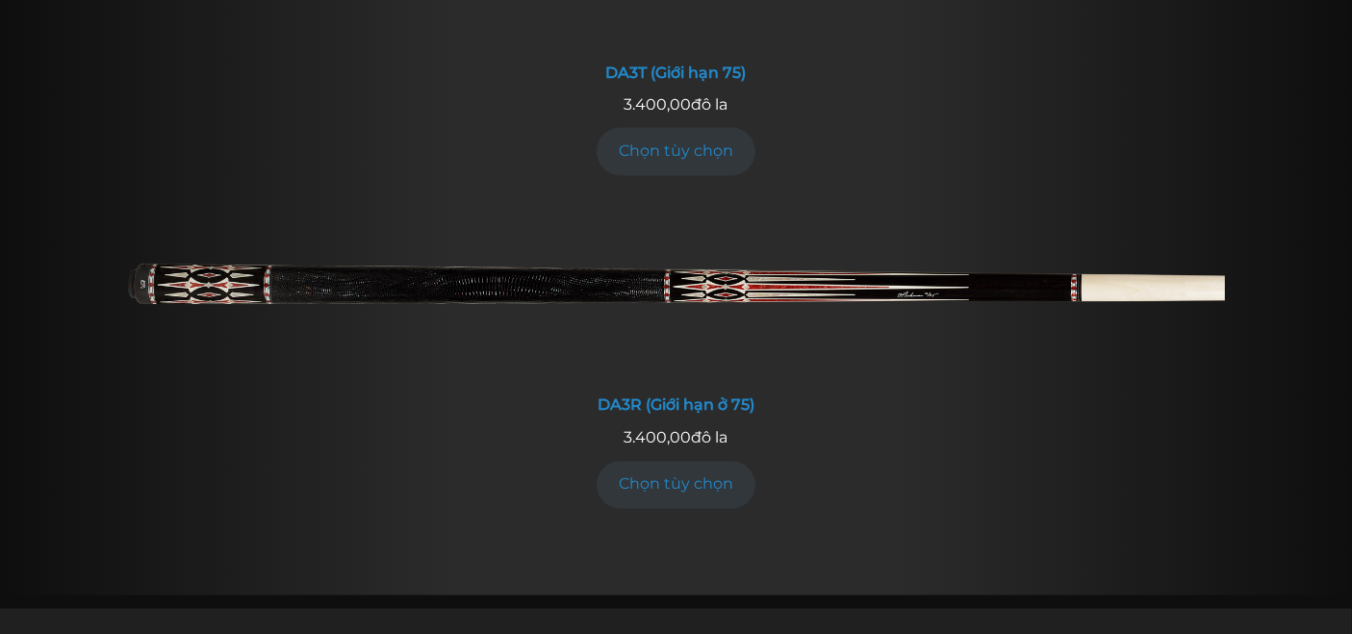
scroll to position [3479, 0]
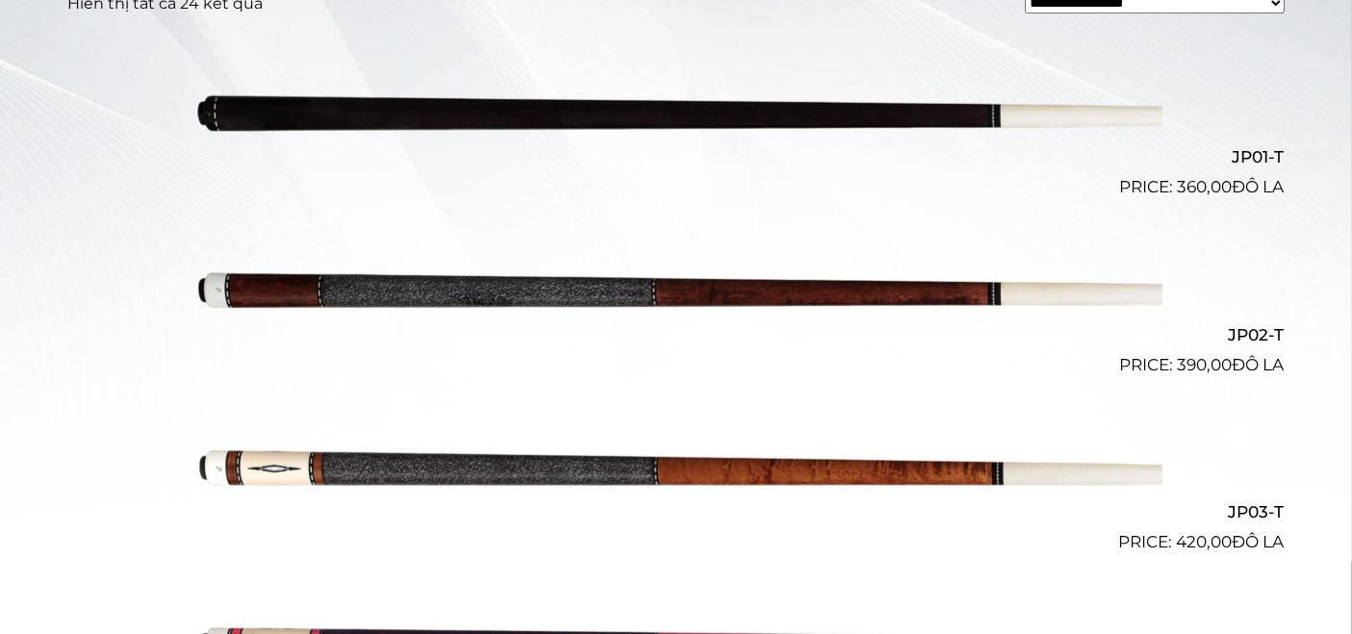
scroll to position [587, 0]
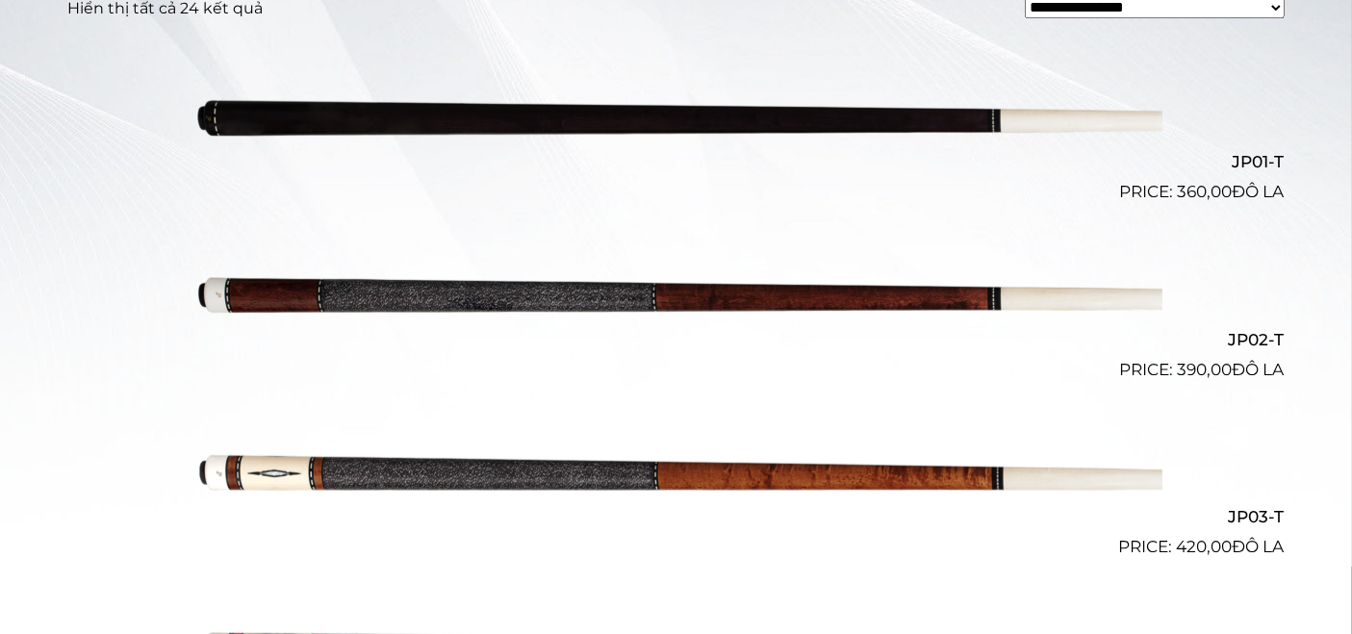
click at [434, 293] on img at bounding box center [676, 294] width 972 height 162
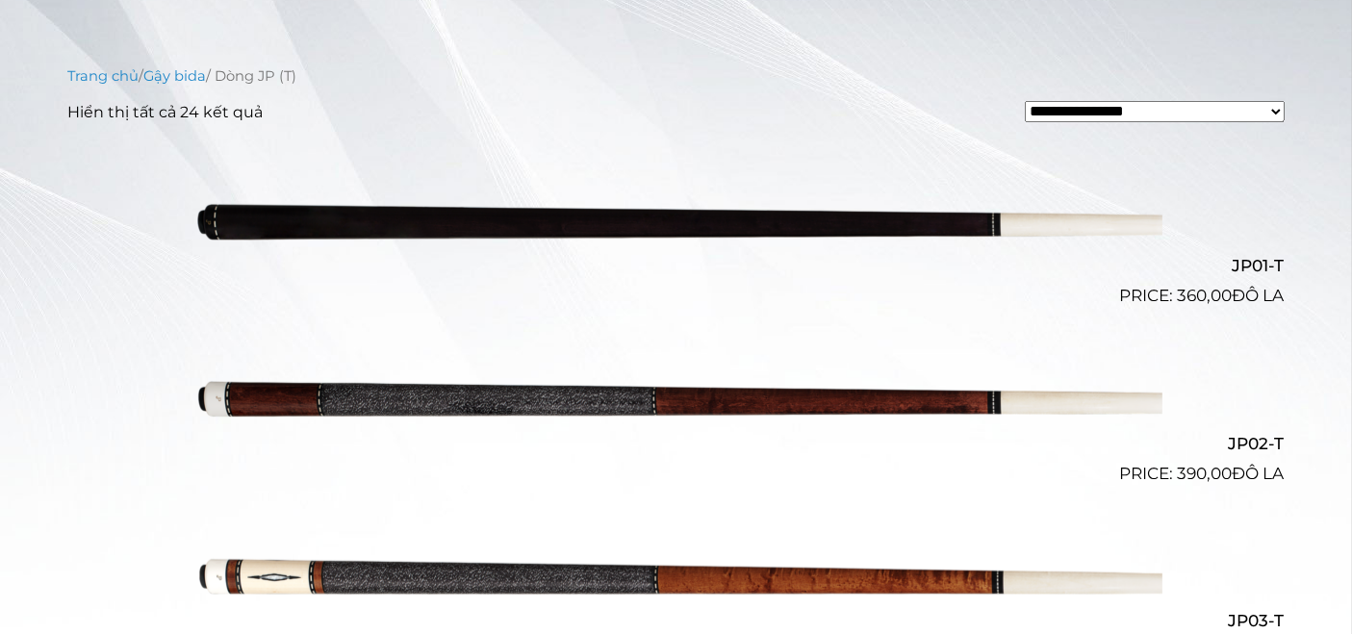
scroll to position [482, 0]
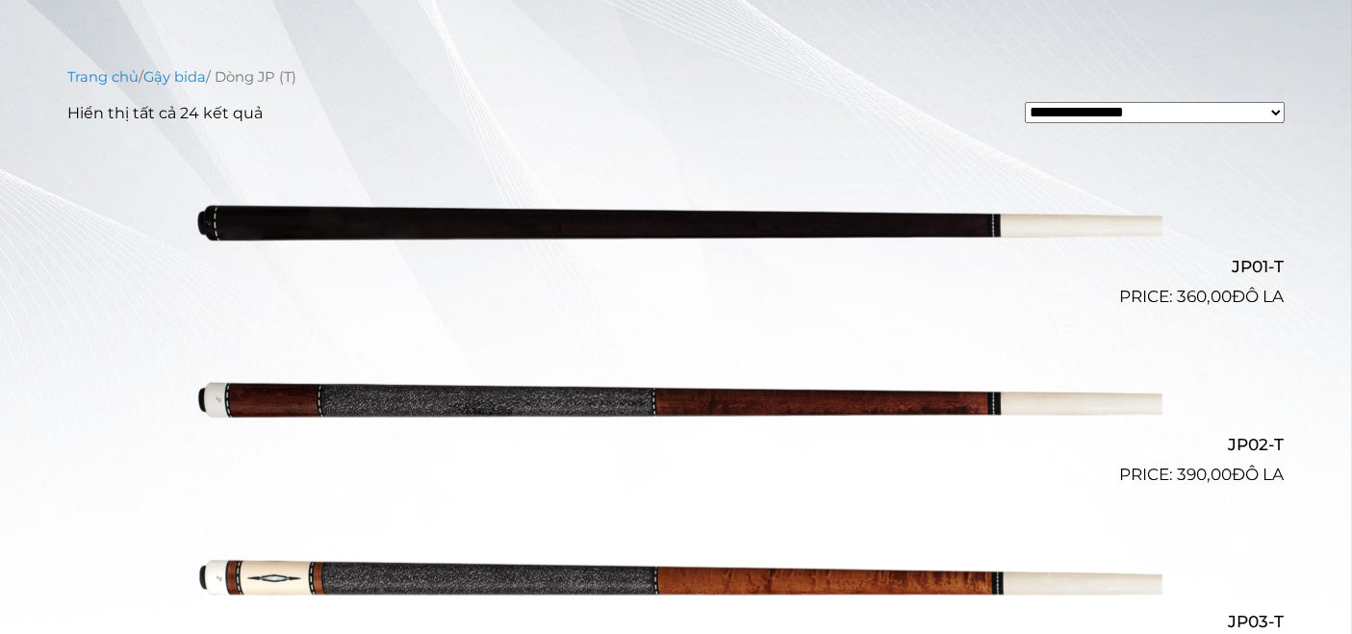
click at [828, 394] on img at bounding box center [676, 398] width 972 height 162
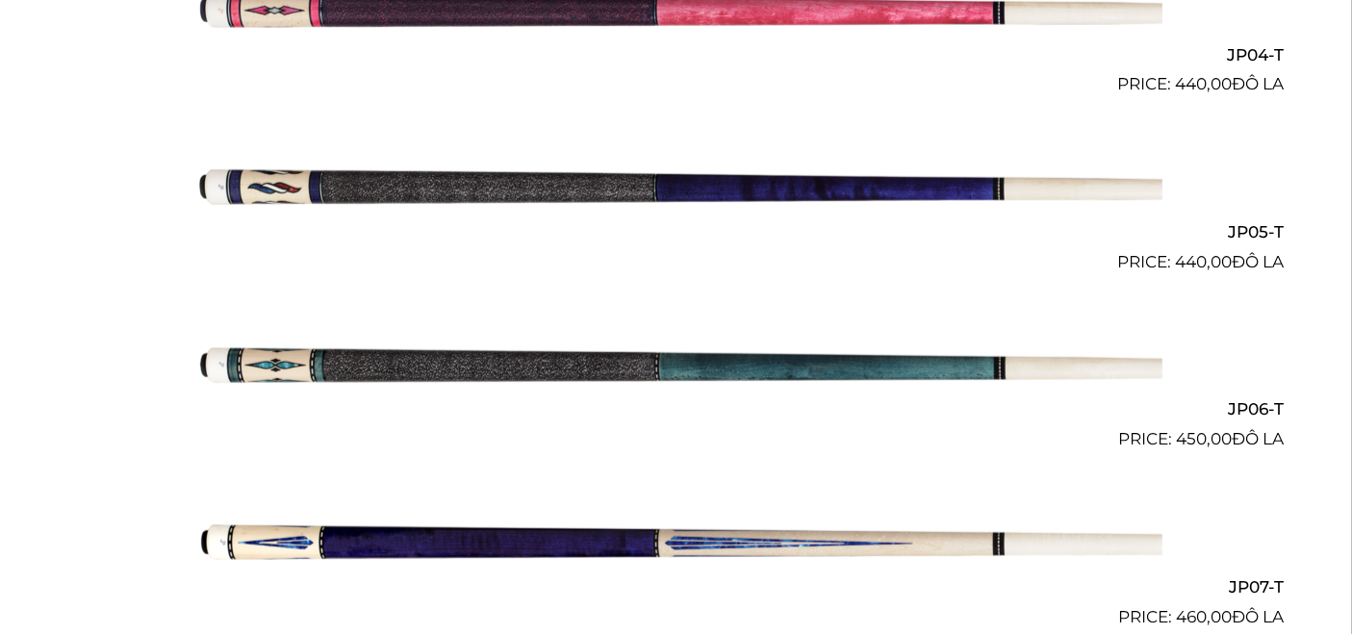
scroll to position [1228, 0]
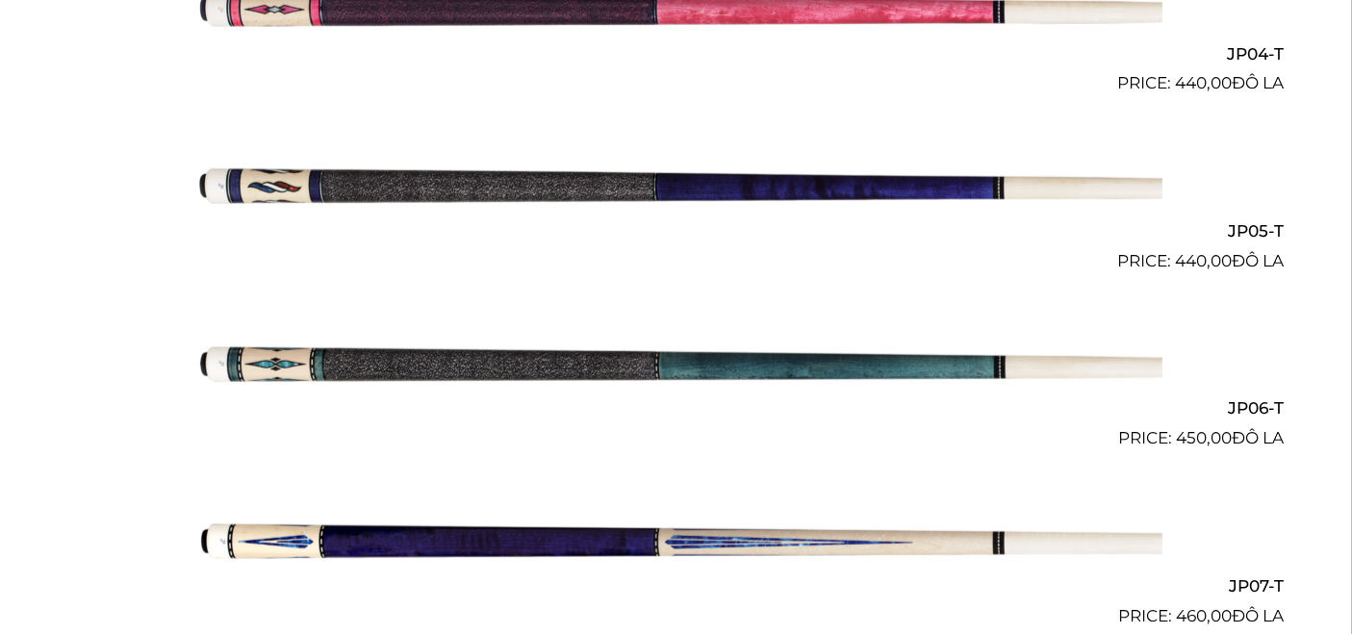
click at [560, 190] on img at bounding box center [676, 185] width 972 height 162
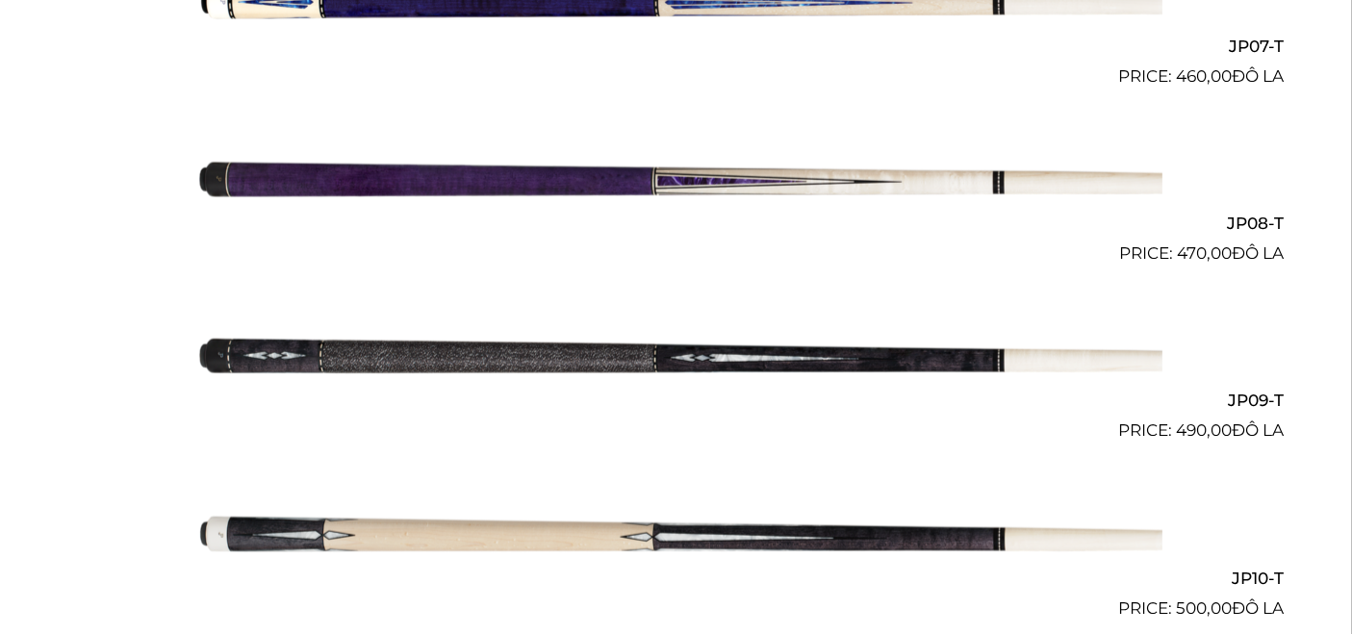
scroll to position [1767, 0]
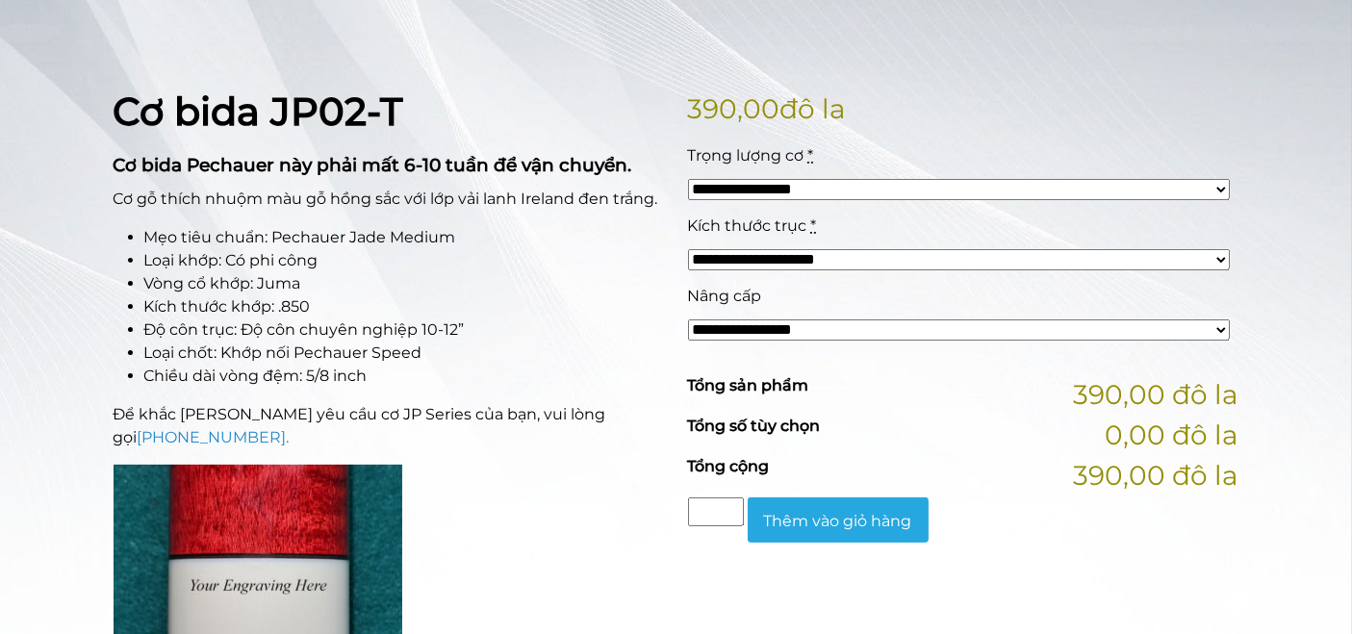
scroll to position [425, 0]
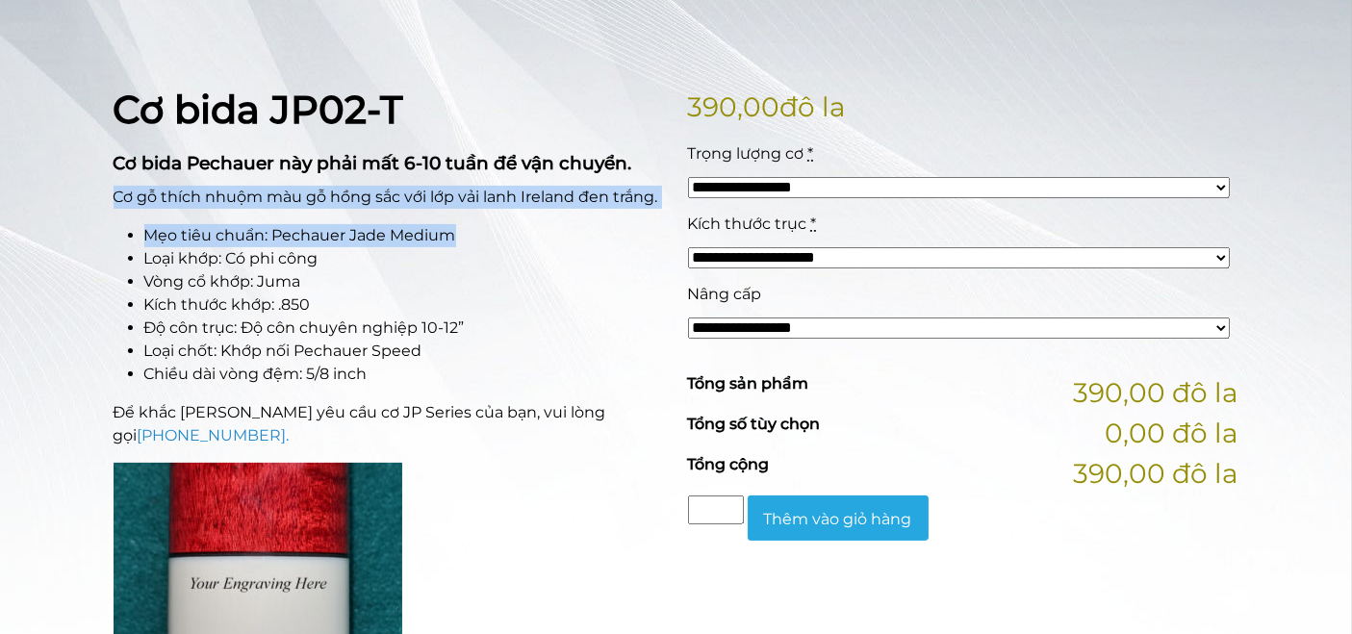
drag, startPoint x: 99, startPoint y: 188, endPoint x: 509, endPoint y: 224, distance: 411.5
click at [493, 241] on li "Mẹo tiêu chuẩn: Pechauer Jade Medium" at bounding box center [404, 235] width 520 height 23
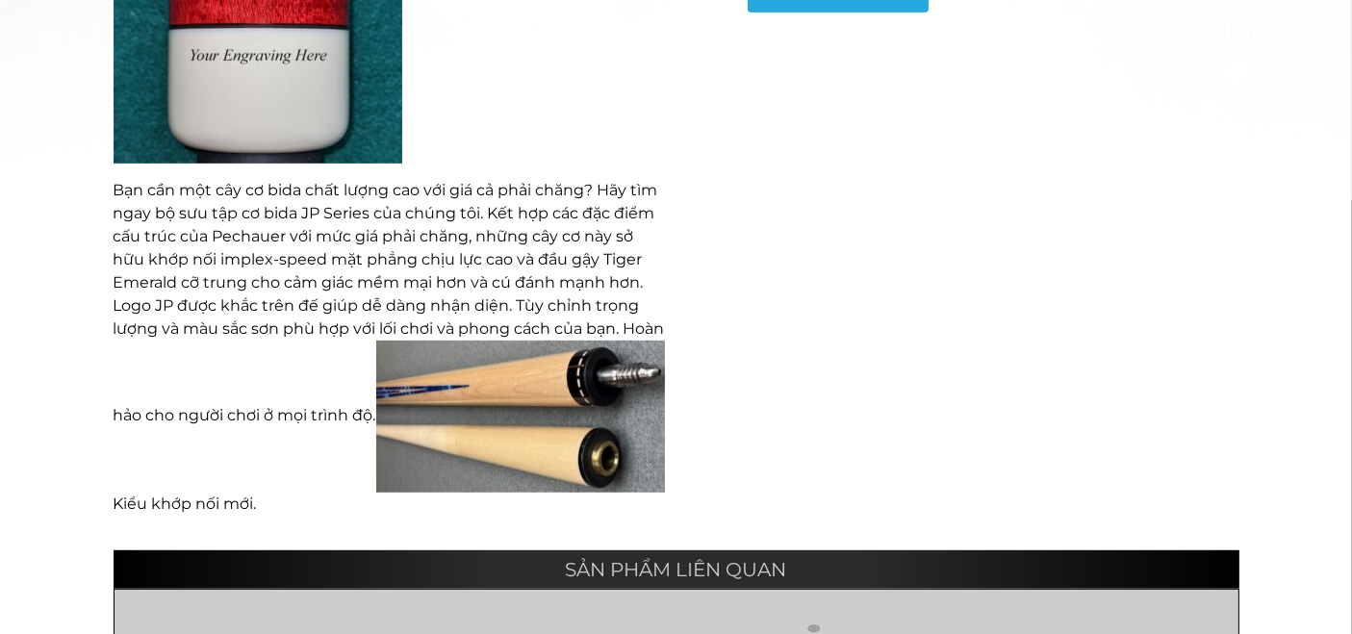
scroll to position [954, 0]
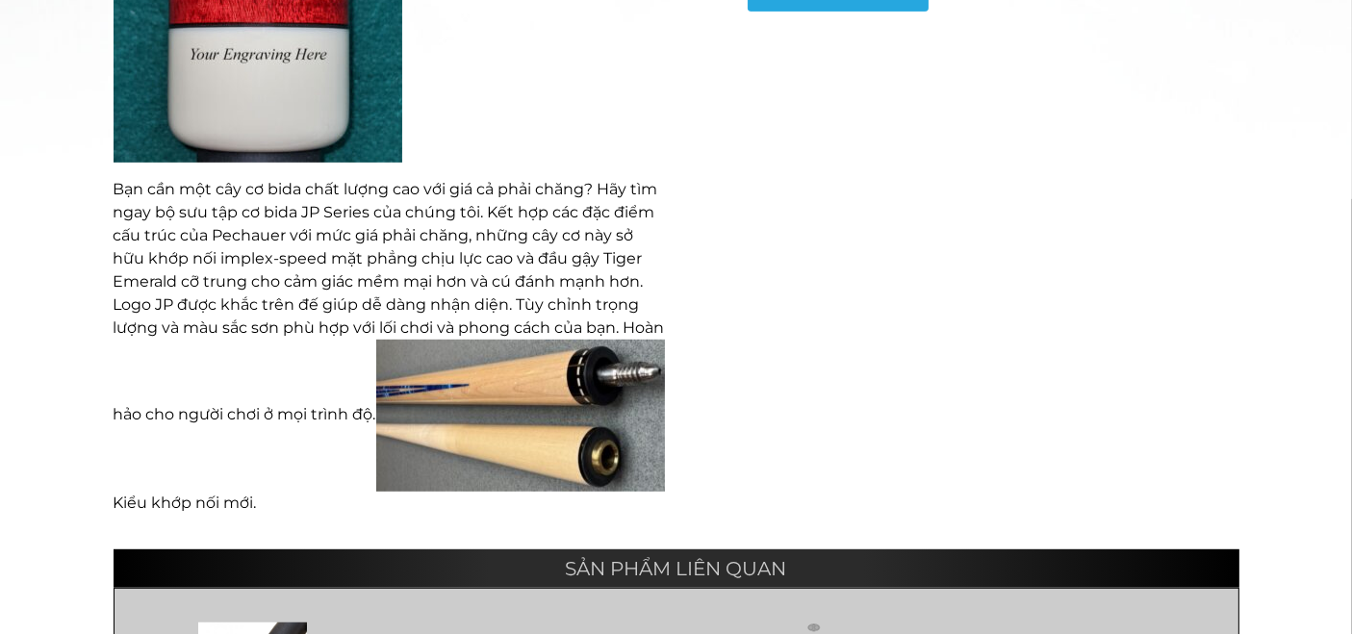
drag, startPoint x: 295, startPoint y: 237, endPoint x: 93, endPoint y: 241, distance: 202.1
click at [93, 241] on div "**********" at bounding box center [676, 122] width 1352 height 1637
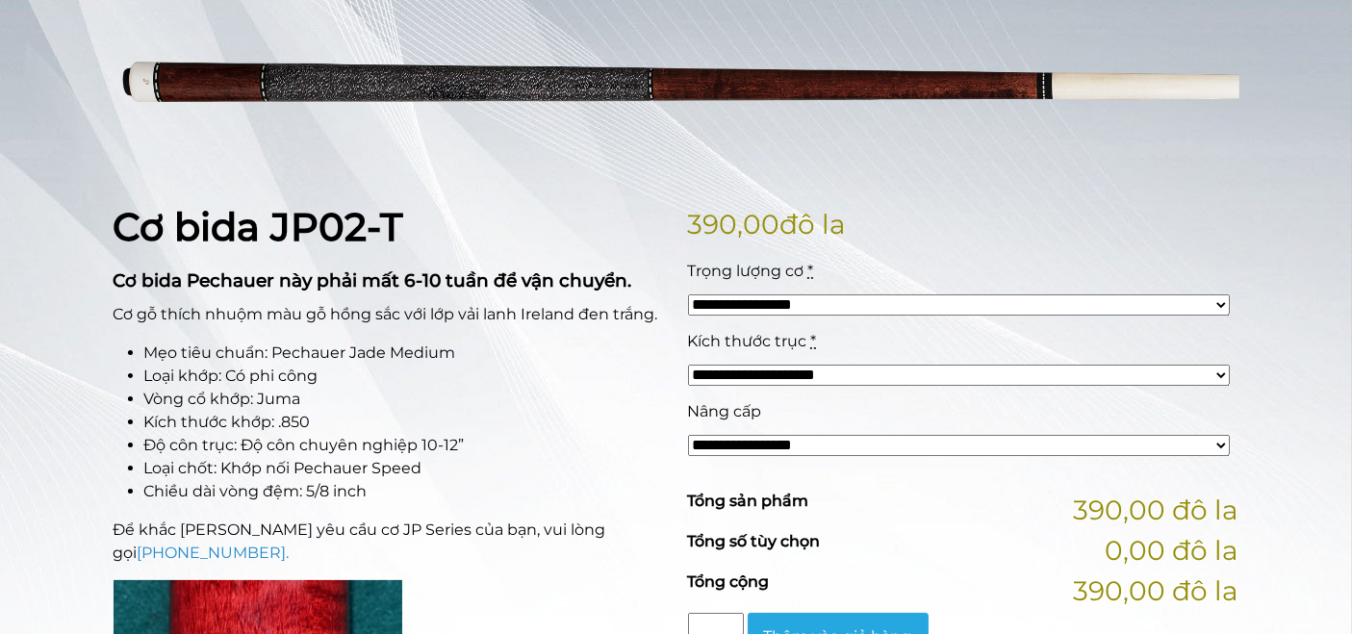
scroll to position [301, 0]
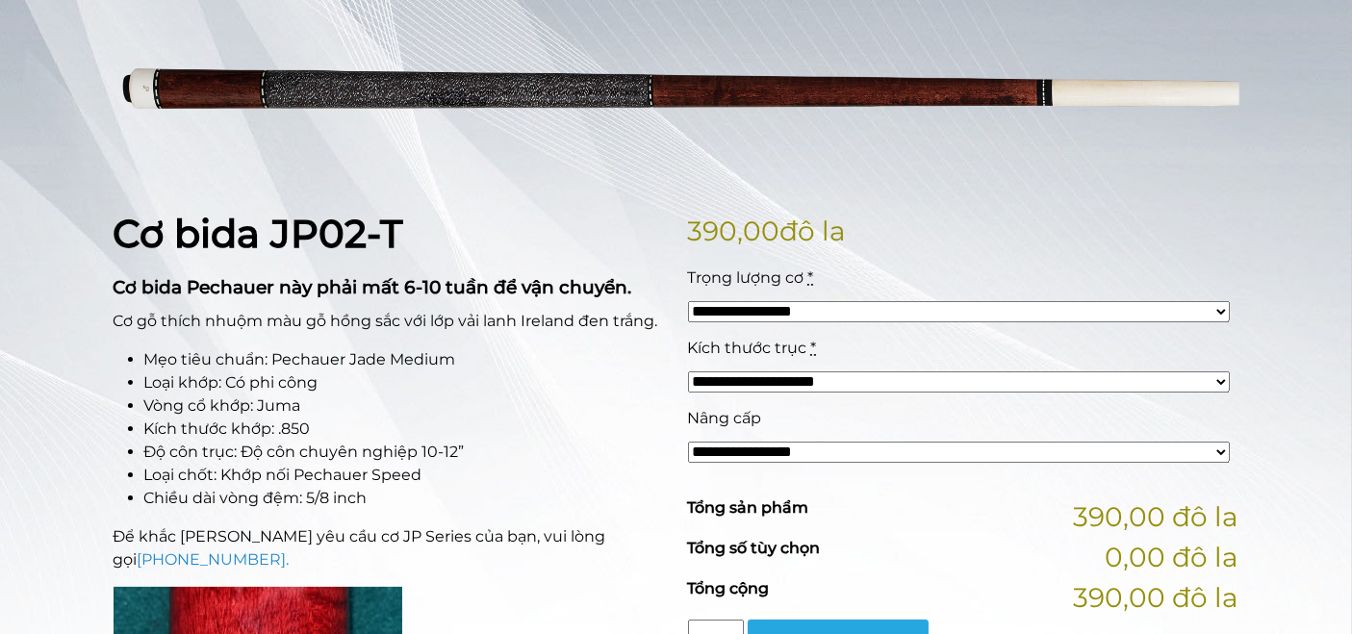
click at [909, 377] on select "**********" at bounding box center [959, 381] width 542 height 21
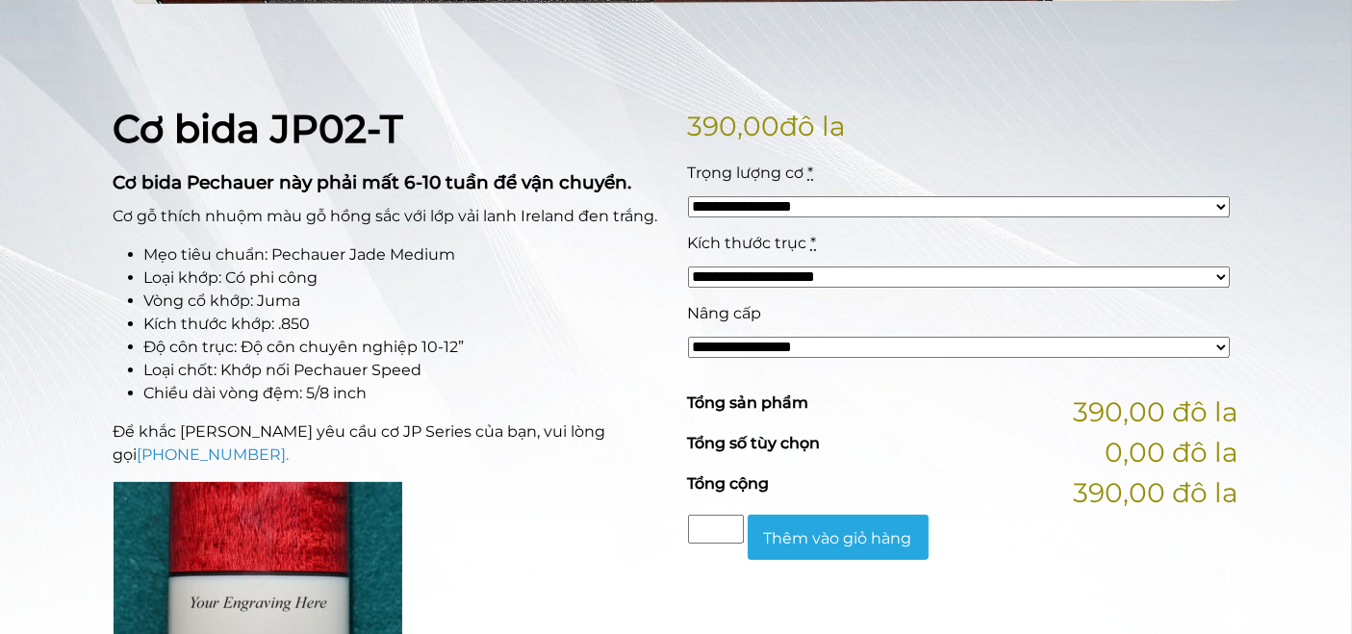
scroll to position [407, 0]
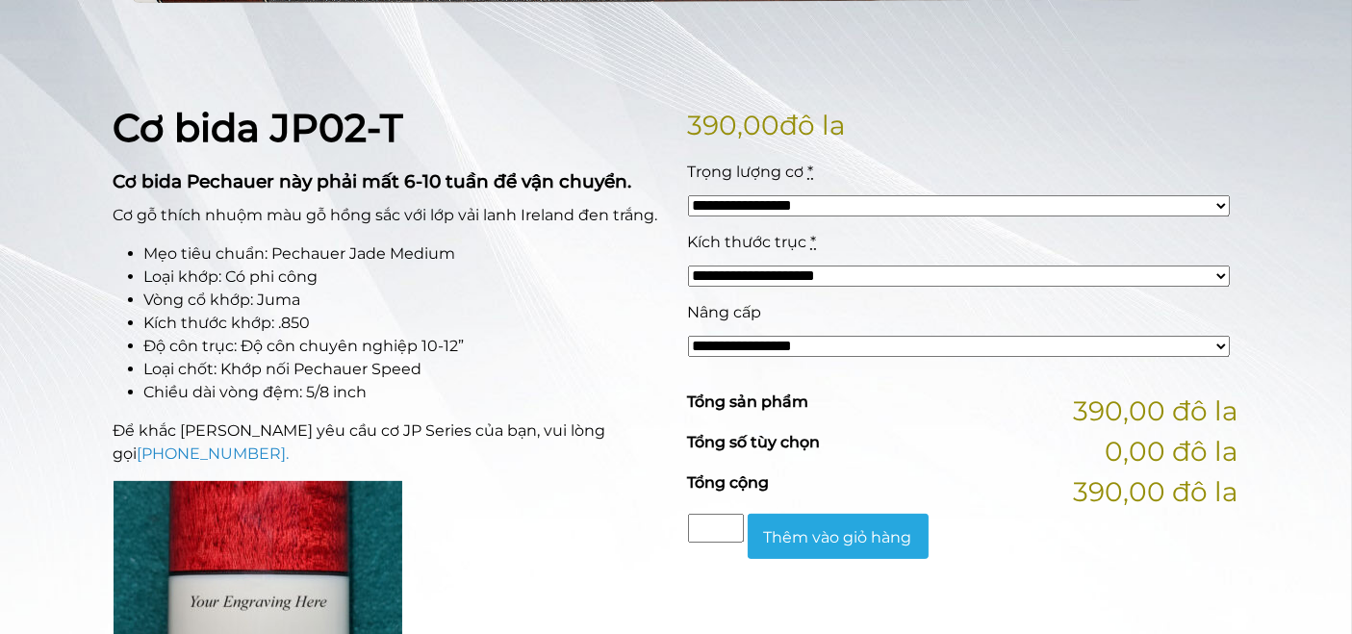
click at [887, 345] on select "**********" at bounding box center [959, 346] width 542 height 21
click at [908, 325] on div "**********" at bounding box center [958, 336] width 551 height 70
click at [922, 280] on select "**********" at bounding box center [959, 276] width 542 height 21
click at [928, 337] on div "**********" at bounding box center [958, 336] width 551 height 70
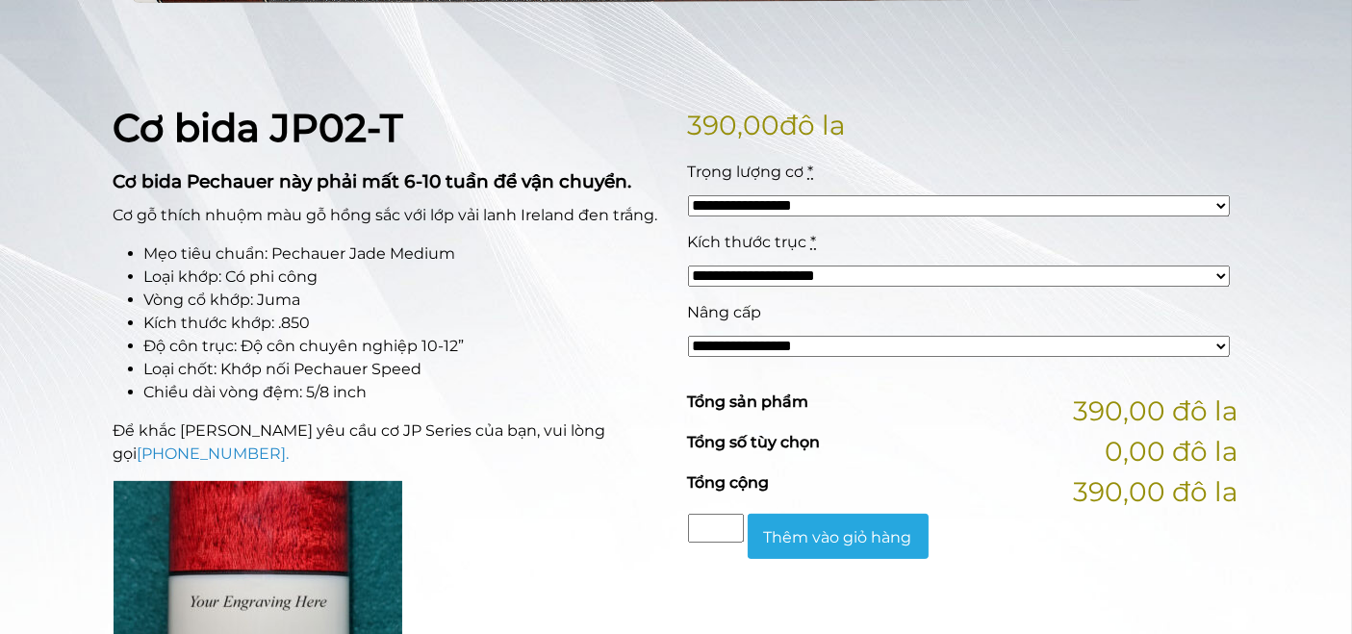
click at [928, 342] on select "**********" at bounding box center [959, 346] width 542 height 21
click at [910, 288] on div "**********" at bounding box center [958, 266] width 551 height 70
click at [910, 267] on select "**********" at bounding box center [959, 276] width 542 height 21
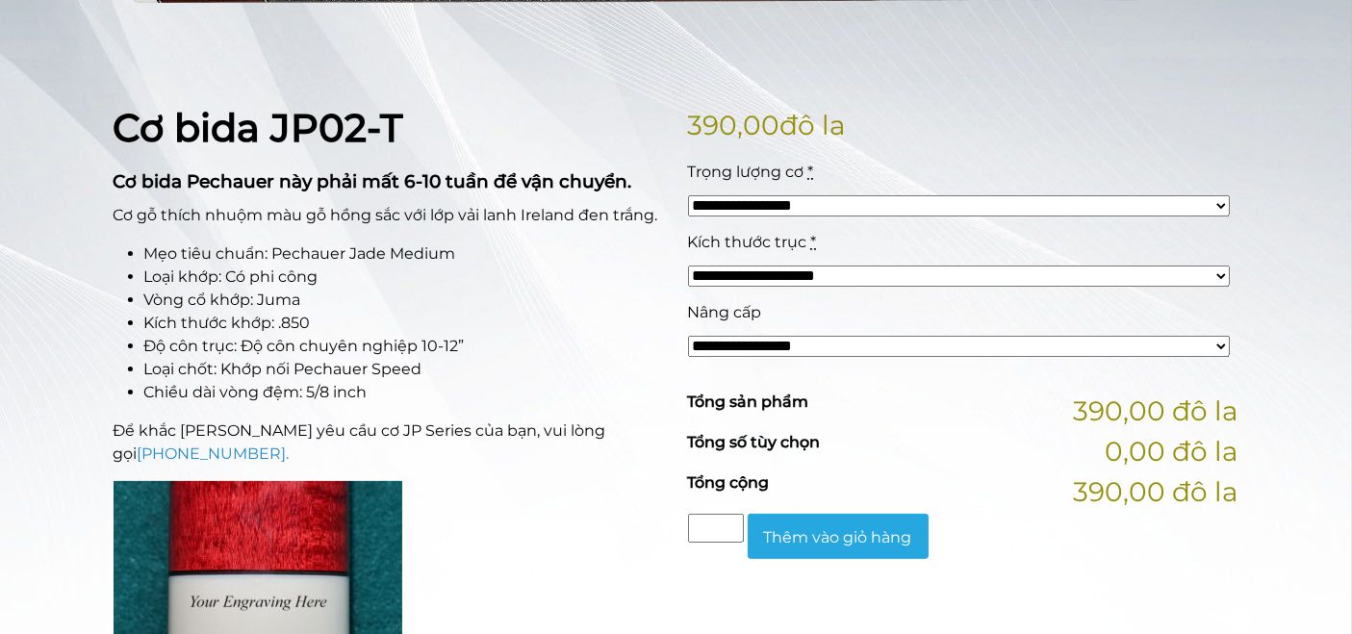
click at [870, 200] on select "**********" at bounding box center [959, 205] width 542 height 21
click at [874, 248] on div "Kích thước trục *" at bounding box center [959, 242] width 542 height 23
click at [874, 266] on select "**********" at bounding box center [959, 276] width 542 height 21
select select "*****"
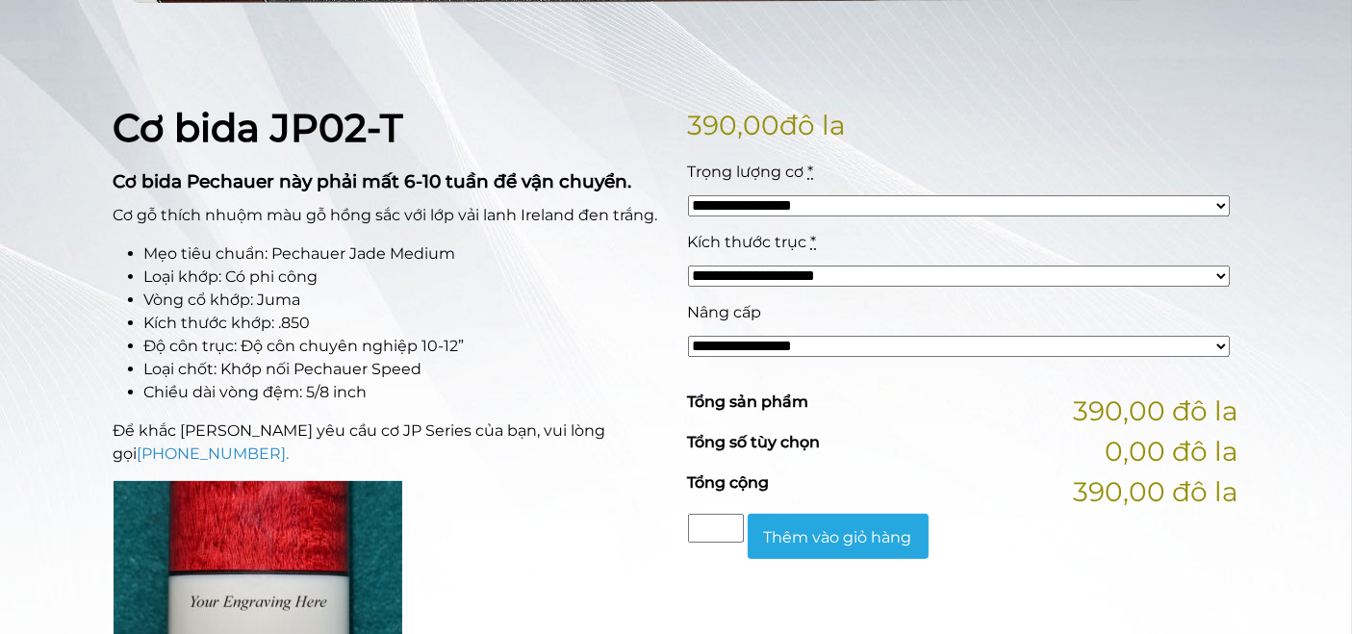
click at [688, 266] on select "**********" at bounding box center [959, 276] width 542 height 21
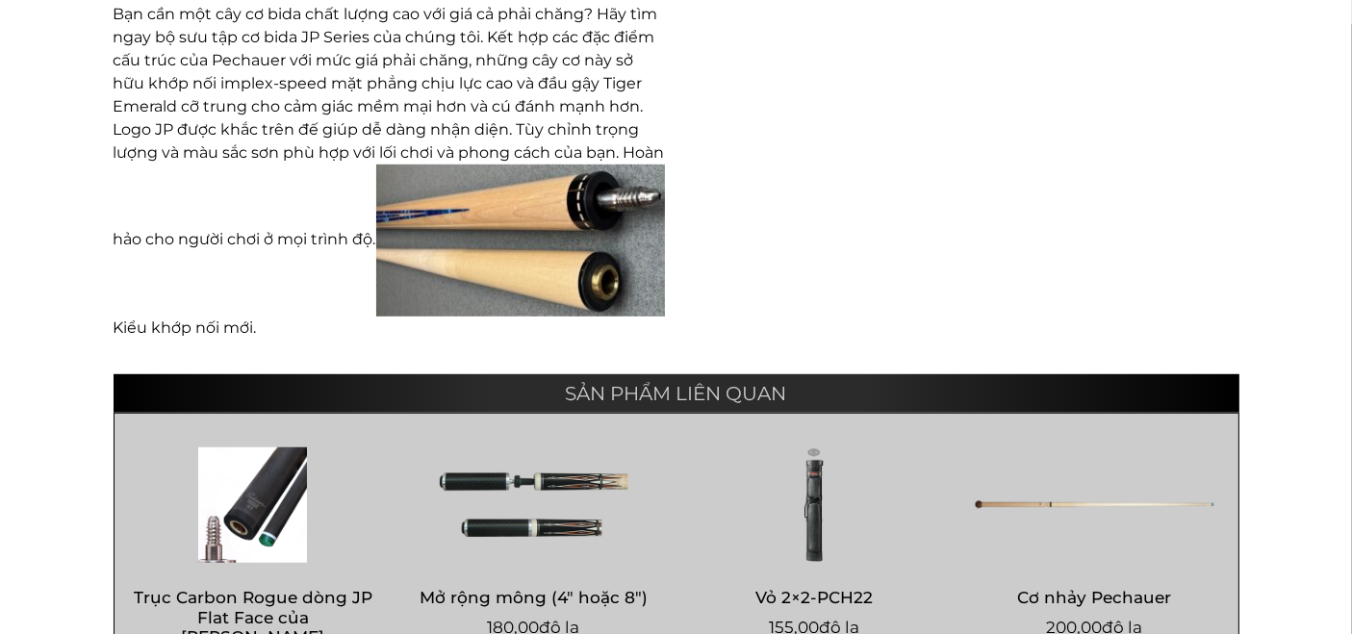
scroll to position [1087, 0]
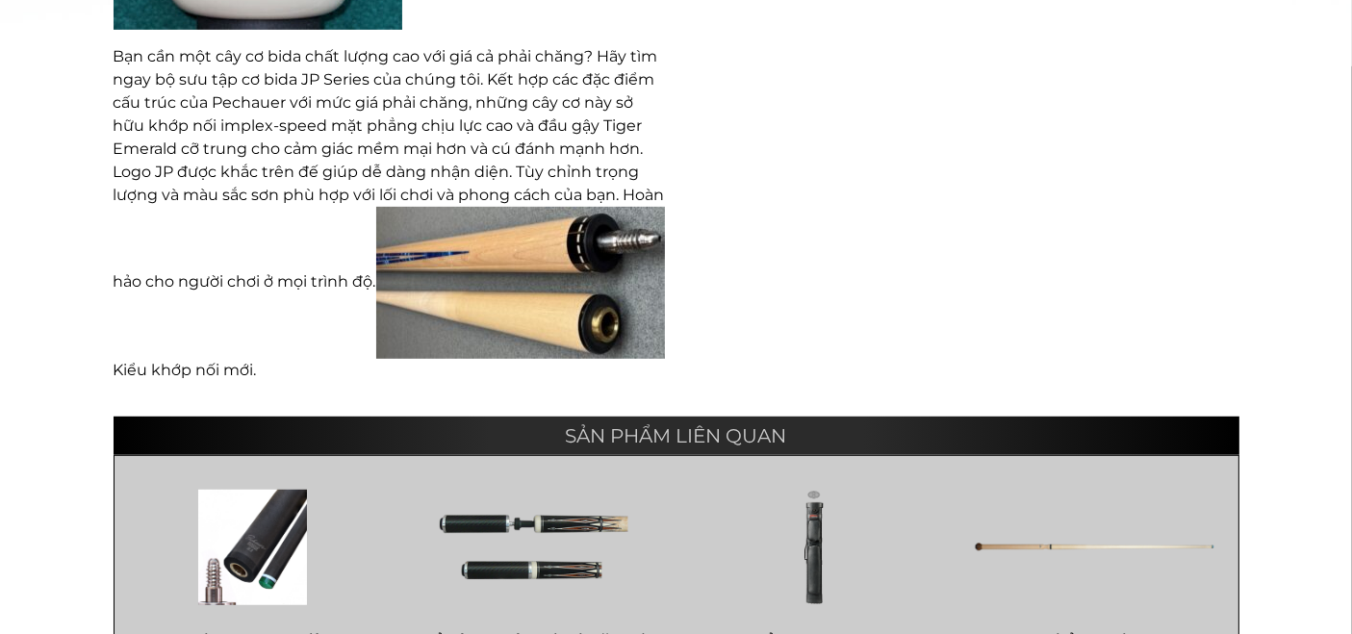
drag, startPoint x: 520, startPoint y: 281, endPoint x: 469, endPoint y: 256, distance: 56.8
click at [469, 256] on p "Bạn cần một cây cơ bida chất lượng cao với giá cả phải chăng? Hãy tìm ngay bộ s…" at bounding box center [389, 213] width 551 height 337
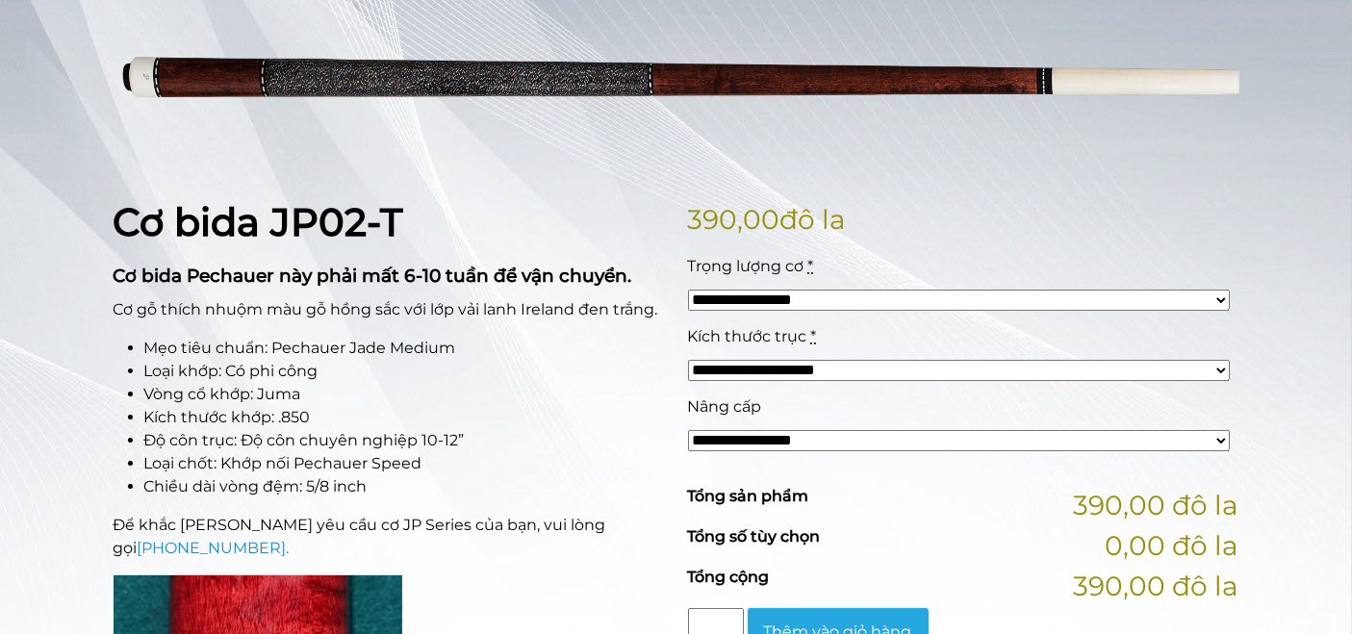
scroll to position [312, 0]
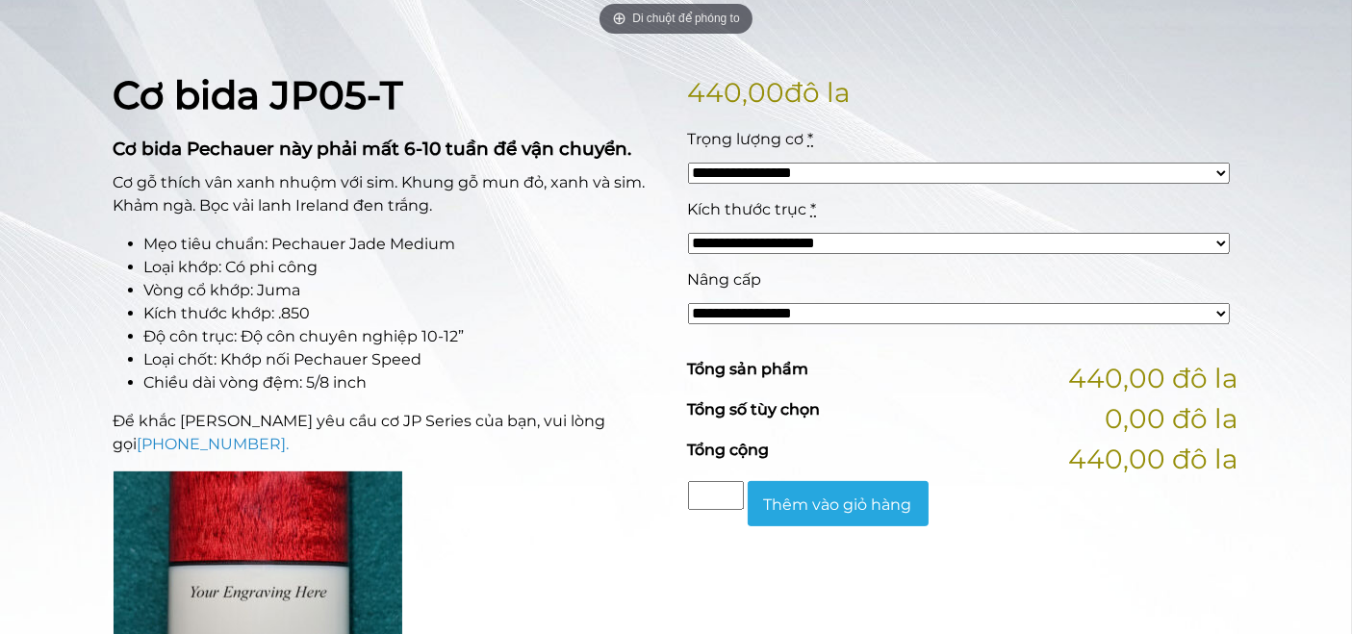
scroll to position [429, 0]
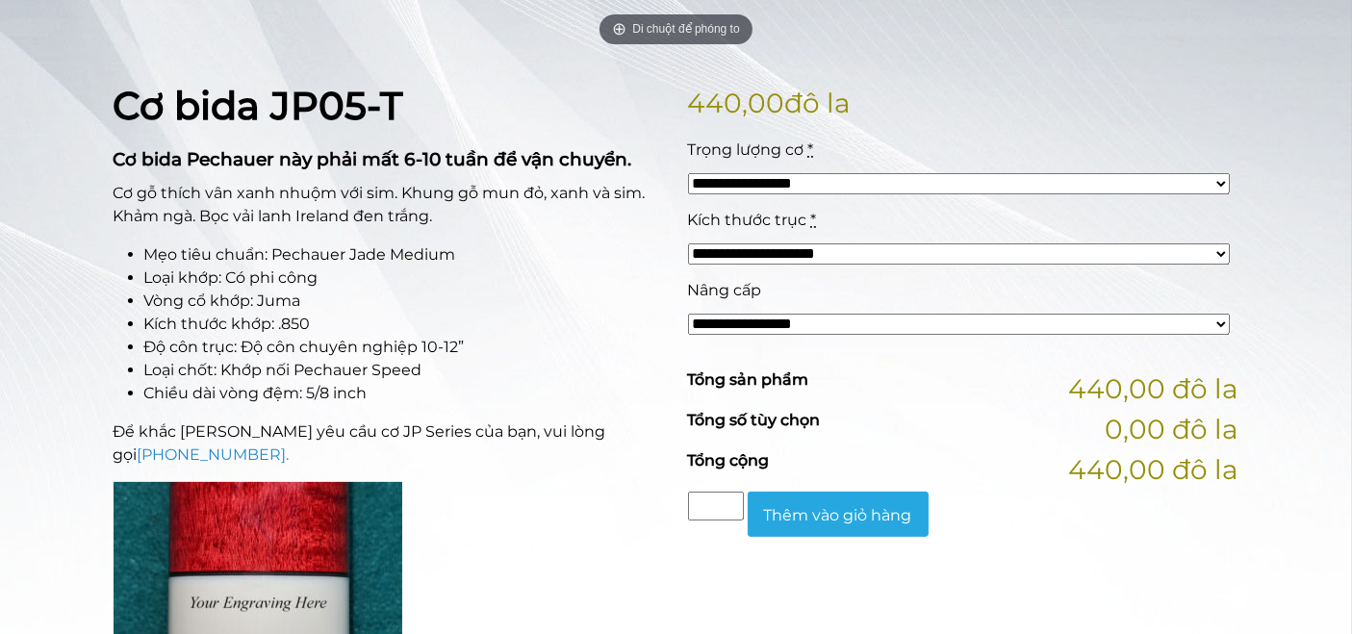
drag, startPoint x: 0, startPoint y: 0, endPoint x: 517, endPoint y: 168, distance: 543.4
